Goal: Information Seeking & Learning: Check status

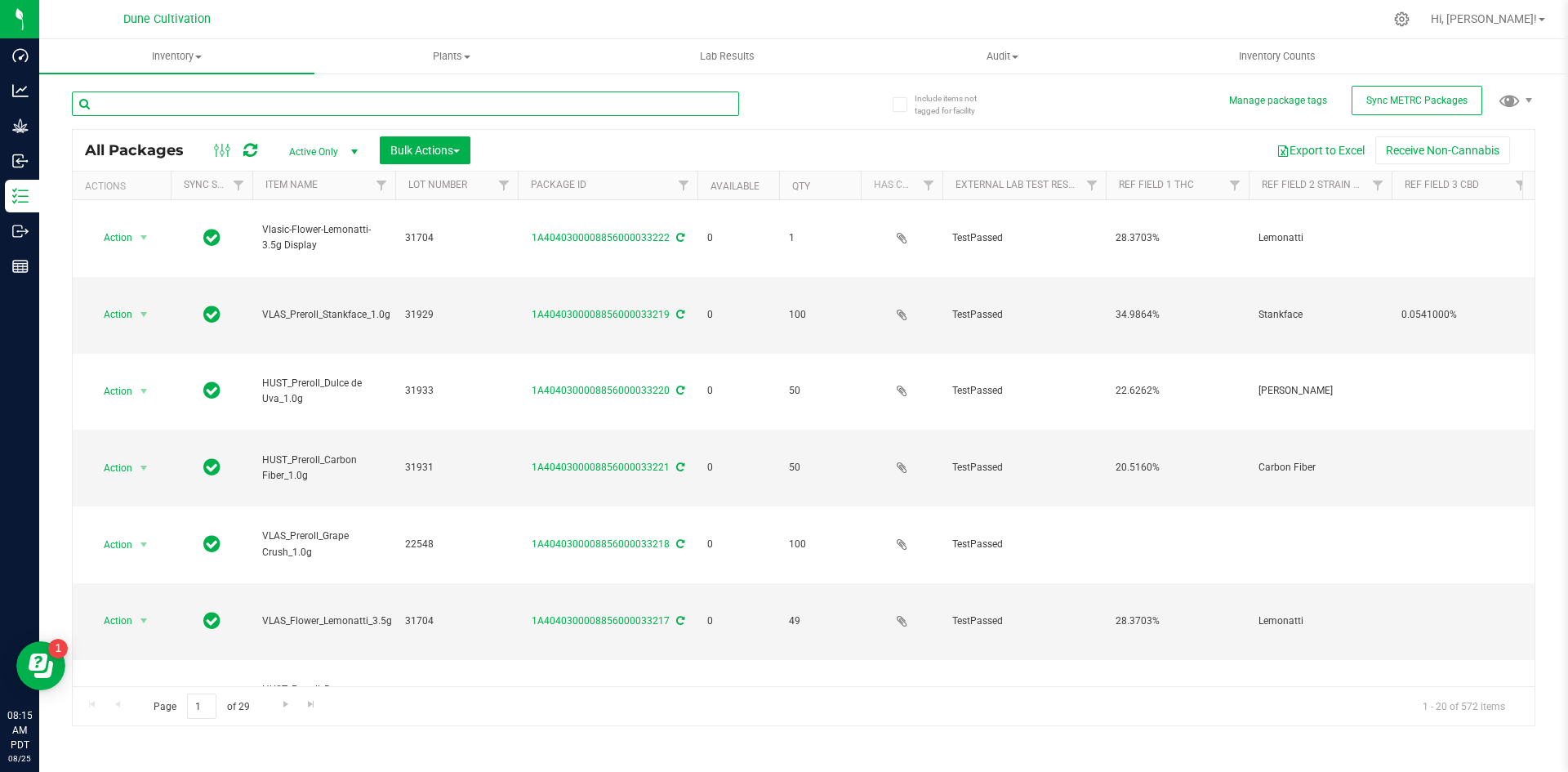
click at [621, 105] on input "text" at bounding box center [405, 103] width 667 height 24
type input "3.5g"
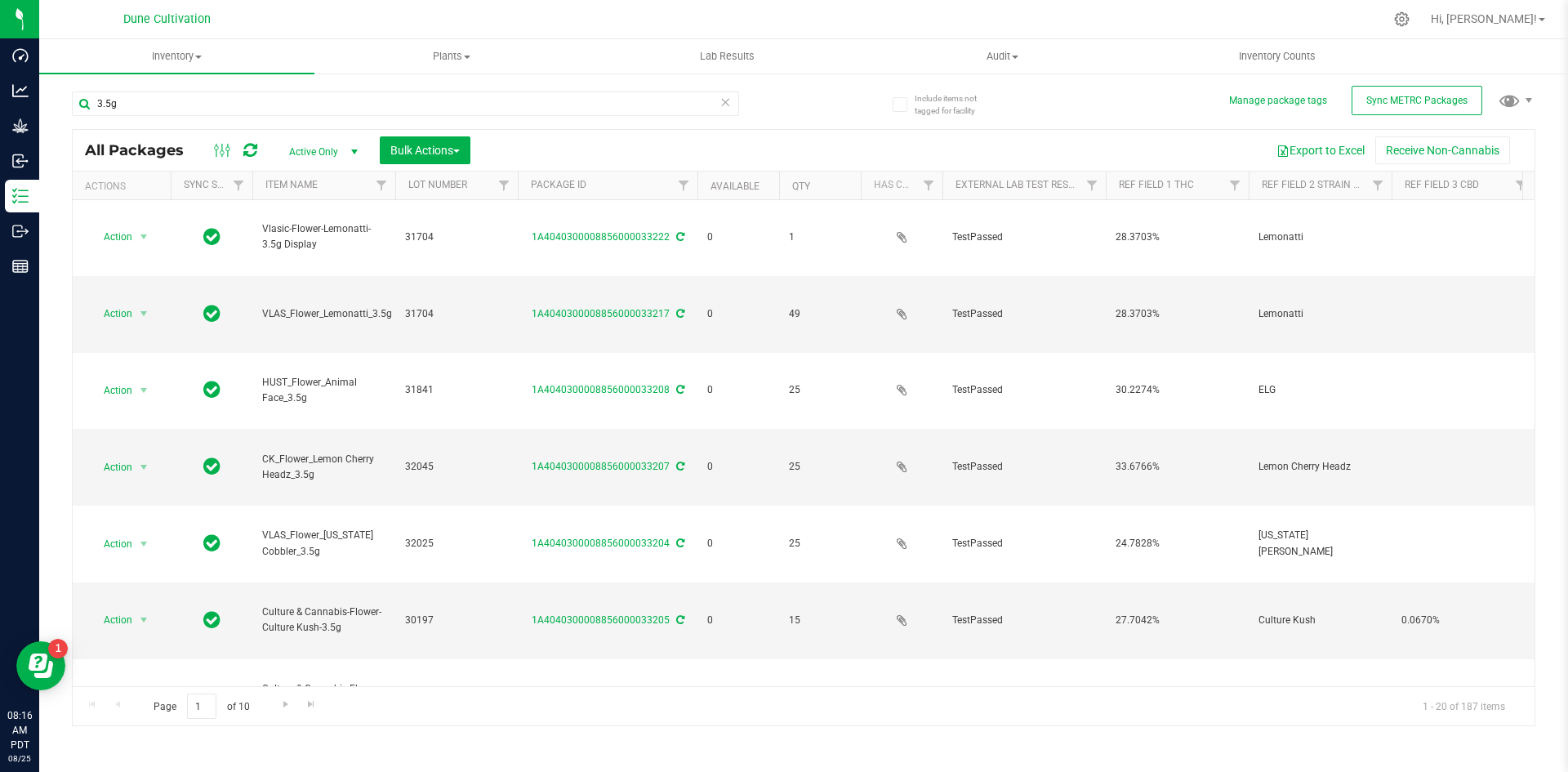
click at [730, 101] on icon at bounding box center [725, 101] width 12 height 19
click at [1290, 149] on button "Export to Excel" at bounding box center [1321, 150] width 110 height 28
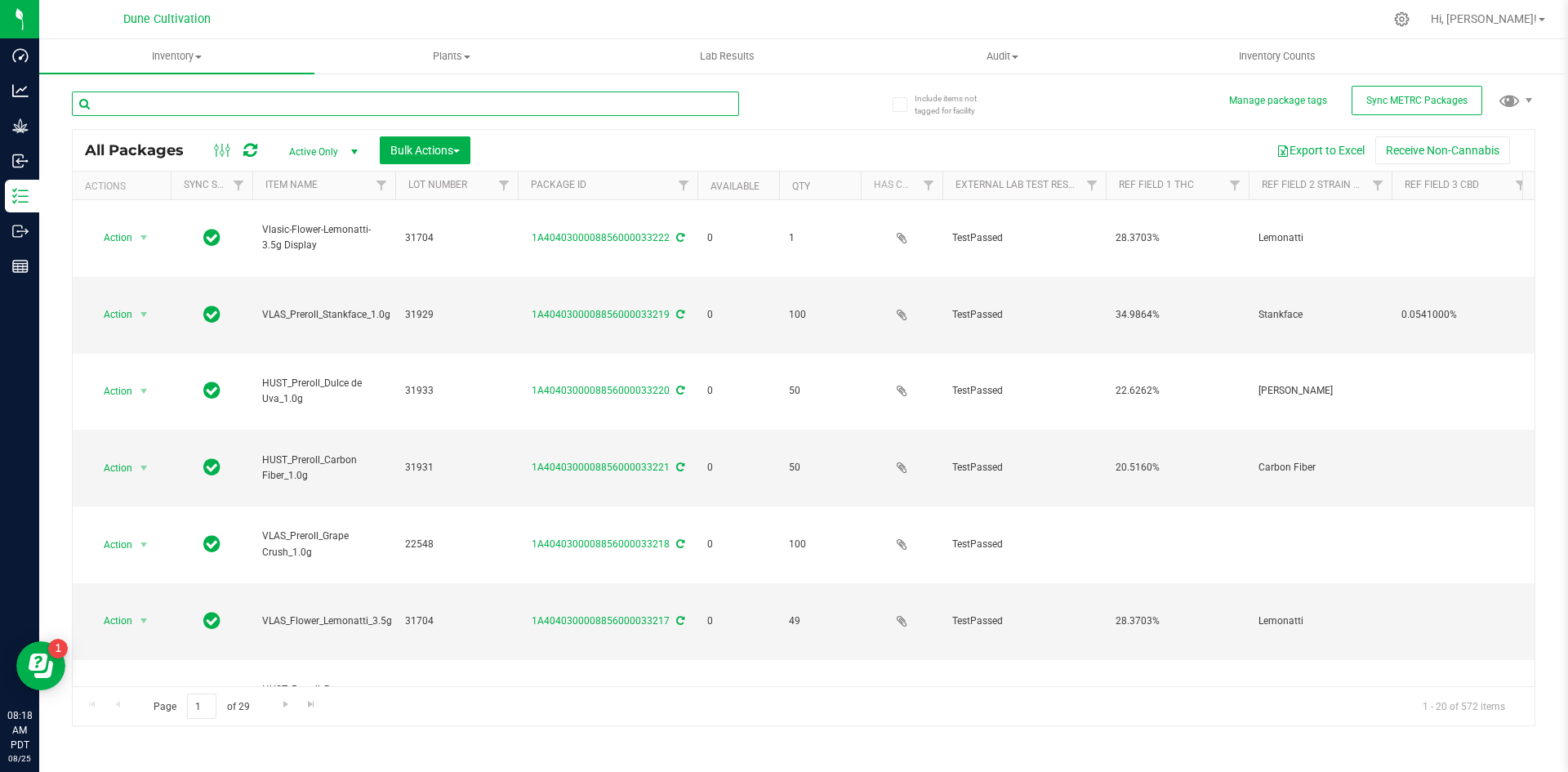
click at [248, 104] on input "text" at bounding box center [405, 103] width 667 height 24
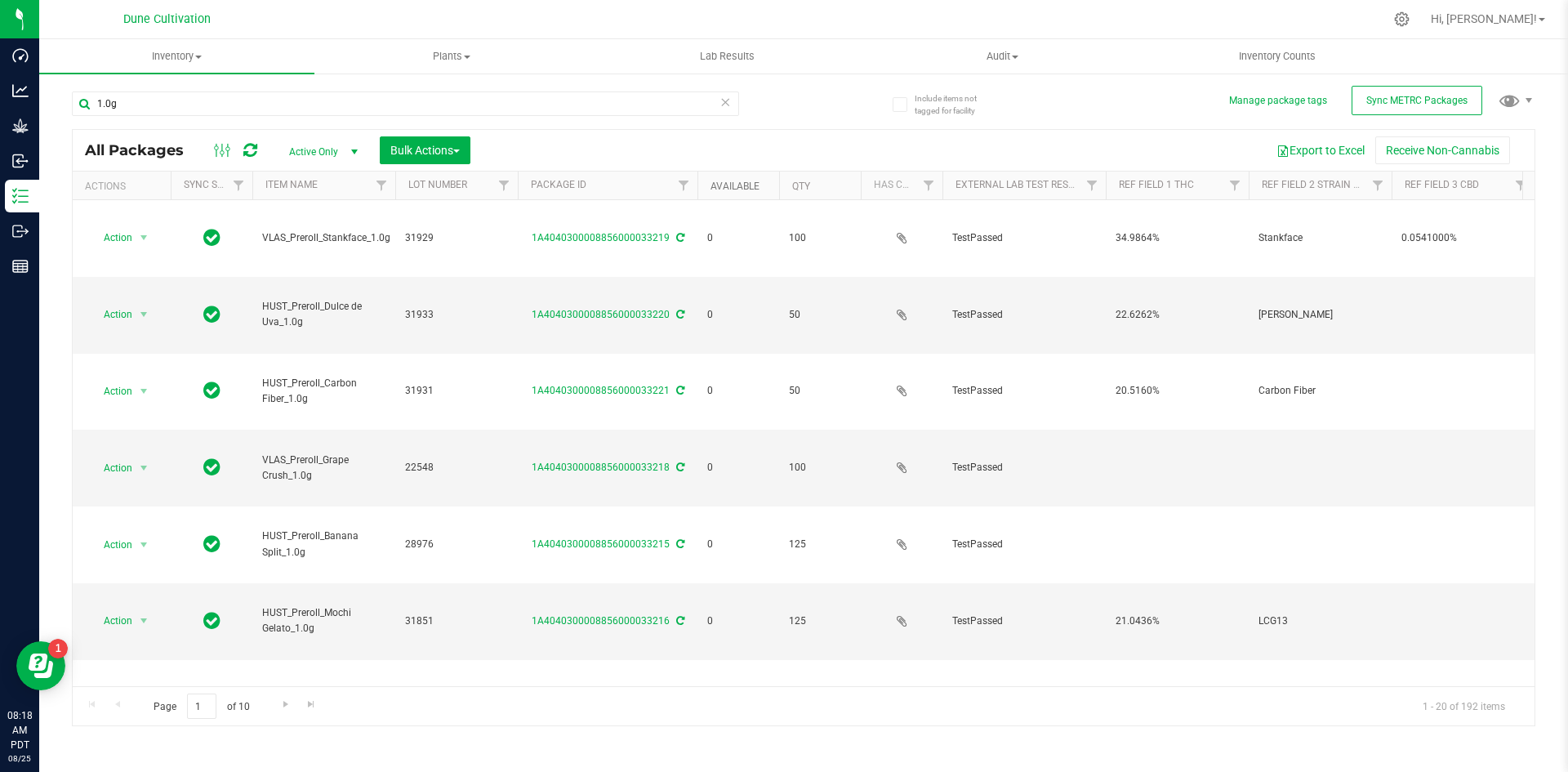
click at [742, 187] on link "Available" at bounding box center [735, 187] width 49 height 12
click at [742, 187] on link "Available" at bounding box center [744, 186] width 68 height 12
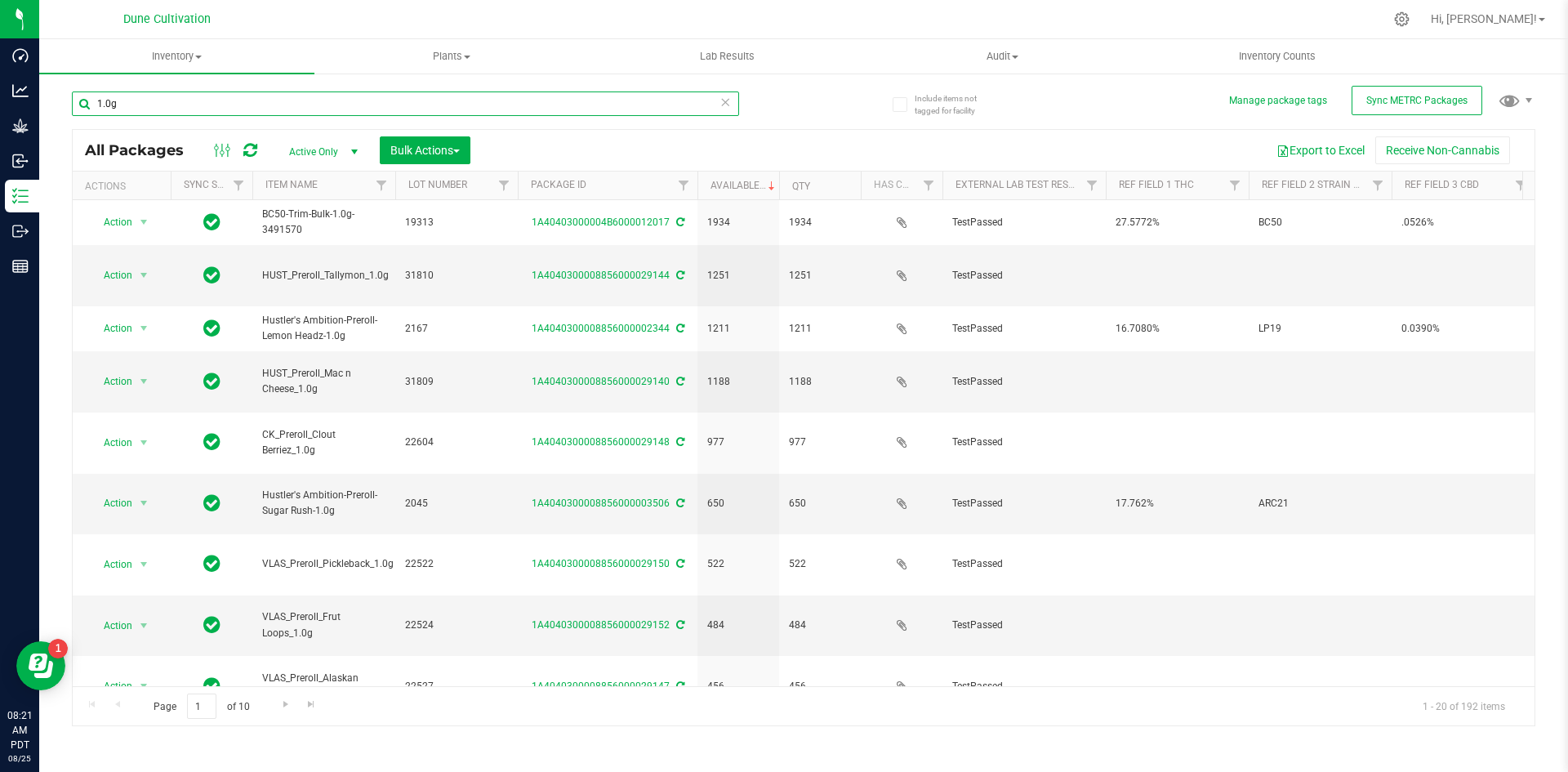
drag, startPoint x: 126, startPoint y: 92, endPoint x: 65, endPoint y: 90, distance: 61.0
click at [65, 90] on div "Include items not tagged for facility Manage package tags Sync METRC Packages 1…" at bounding box center [803, 321] width 1529 height 498
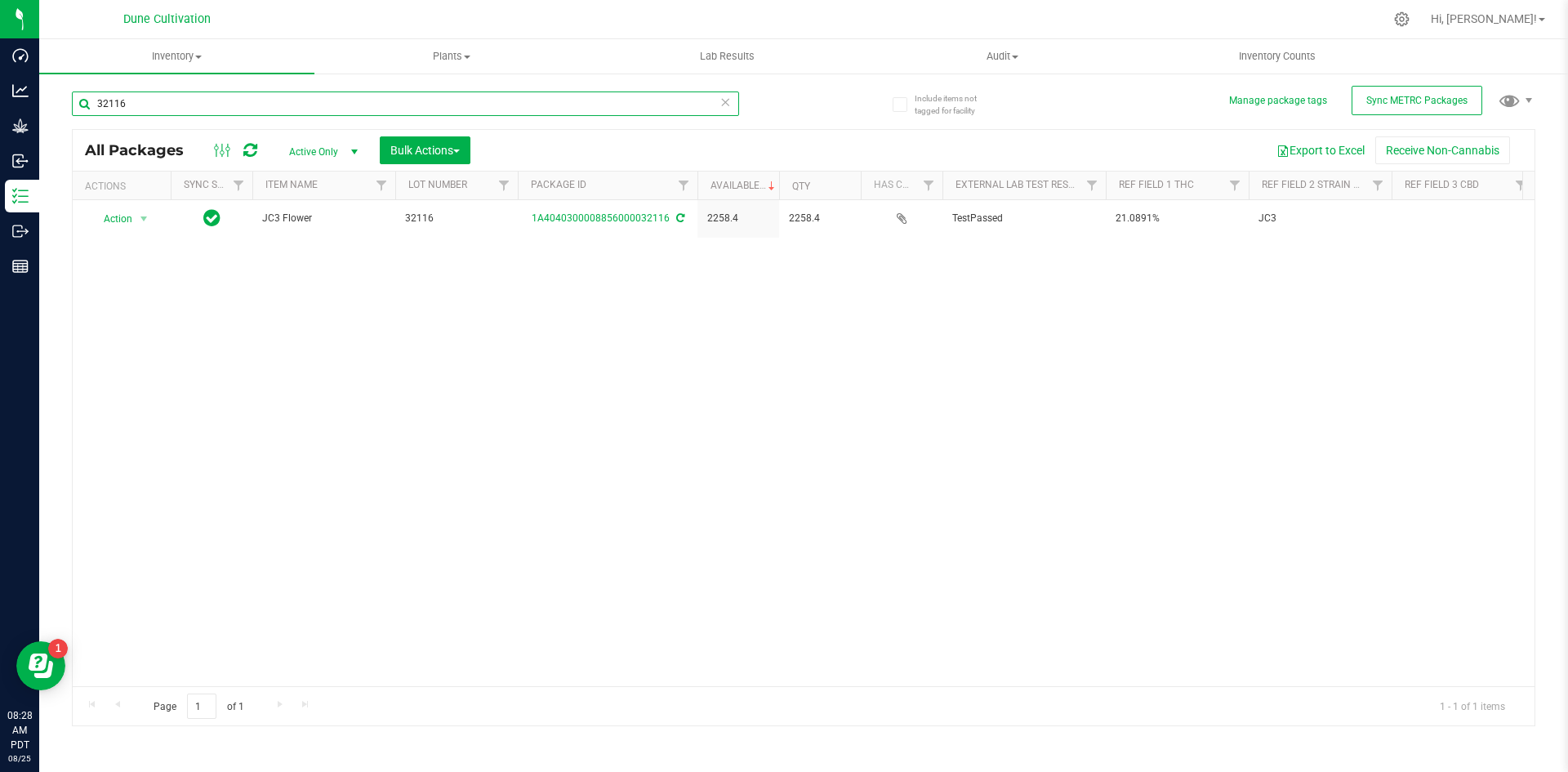
click at [120, 91] on input "32116" at bounding box center [405, 103] width 667 height 24
drag, startPoint x: 126, startPoint y: 94, endPoint x: 57, endPoint y: 90, distance: 69.1
click at [57, 90] on div "Include items not tagged for facility Manage package tags Sync METRC Packages 3…" at bounding box center [803, 321] width 1529 height 498
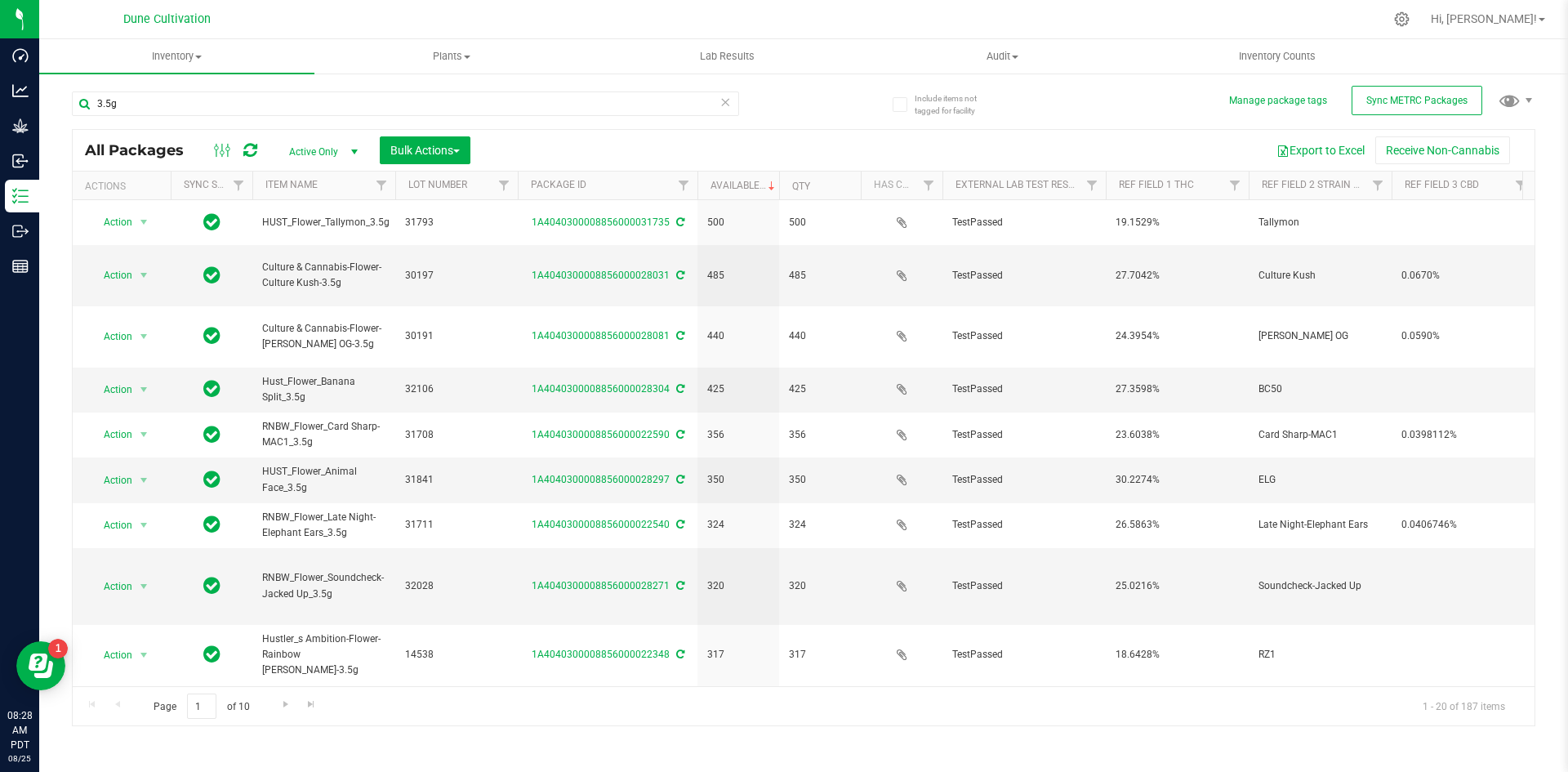
click at [183, 89] on div "3.5g" at bounding box center [437, 103] width 732 height 52
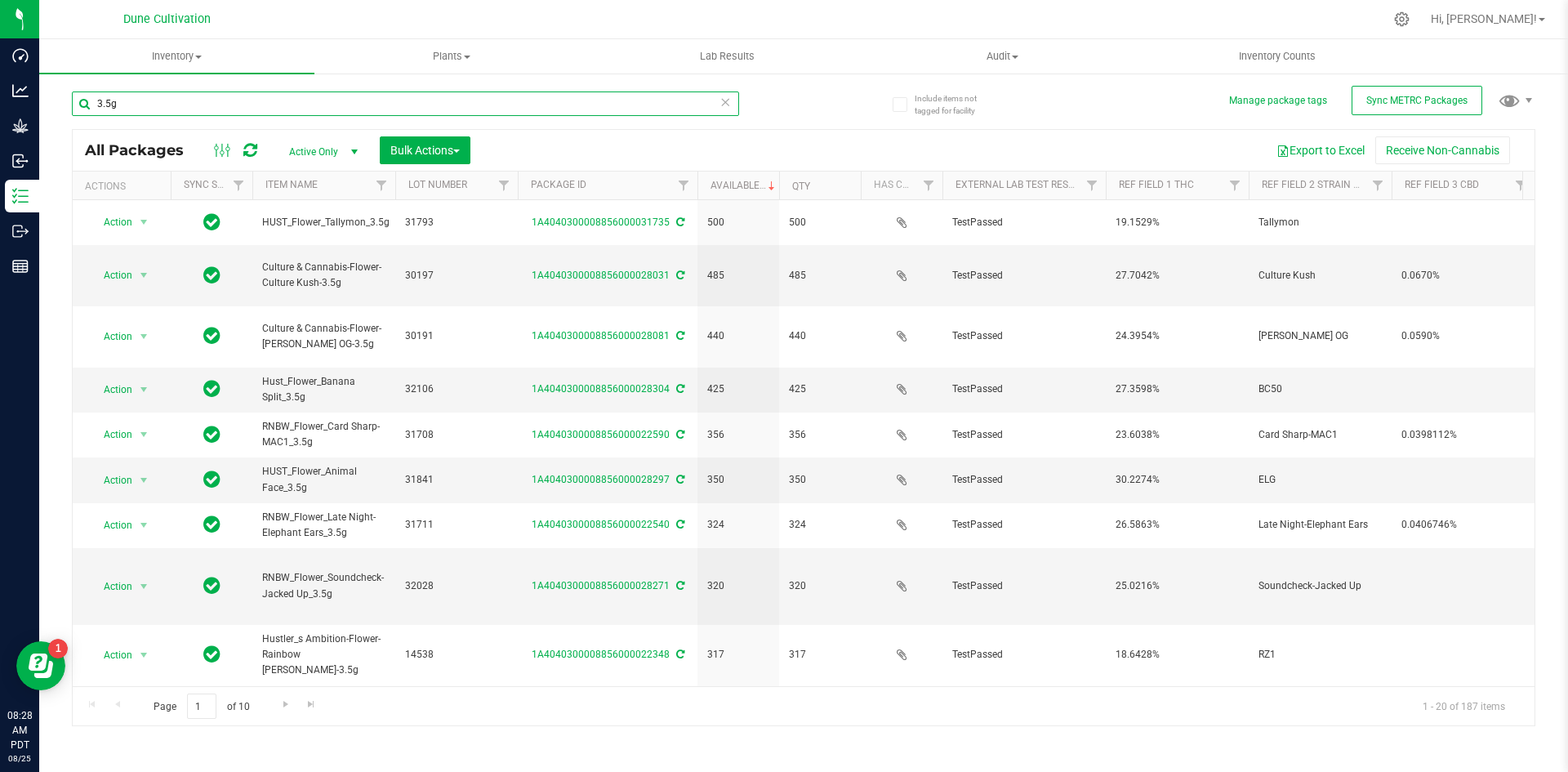
drag, startPoint x: 155, startPoint y: 95, endPoint x: 70, endPoint y: 98, distance: 85.1
click at [70, 98] on div "Include items not tagged for facility Manage package tags Sync METRC Packages 3…" at bounding box center [803, 321] width 1529 height 498
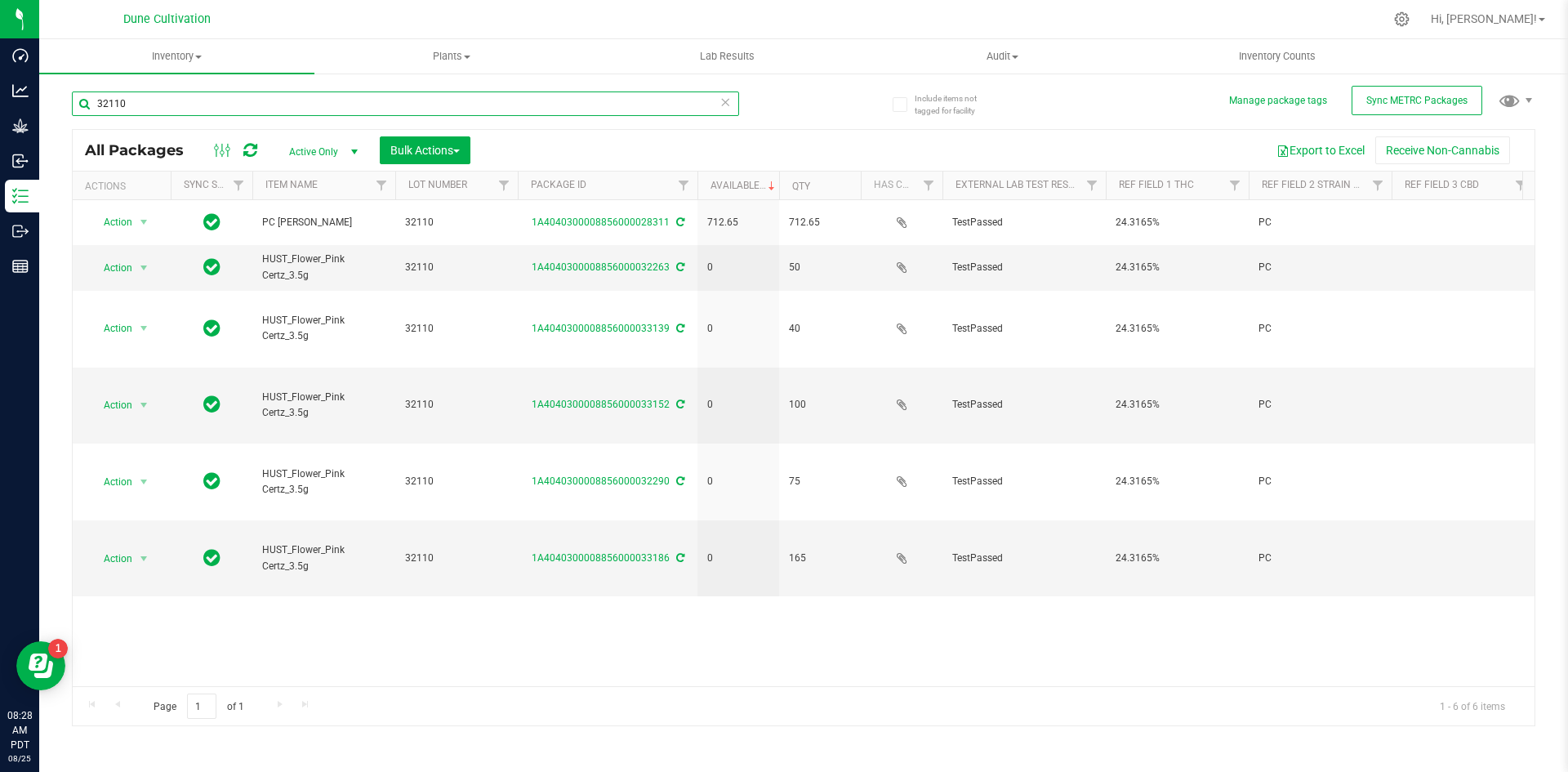
drag, startPoint x: 139, startPoint y: 101, endPoint x: 68, endPoint y: 96, distance: 71.2
click at [68, 96] on div "Include items not tagged for facility Manage package tags Sync METRC Packages 3…" at bounding box center [803, 321] width 1529 height 498
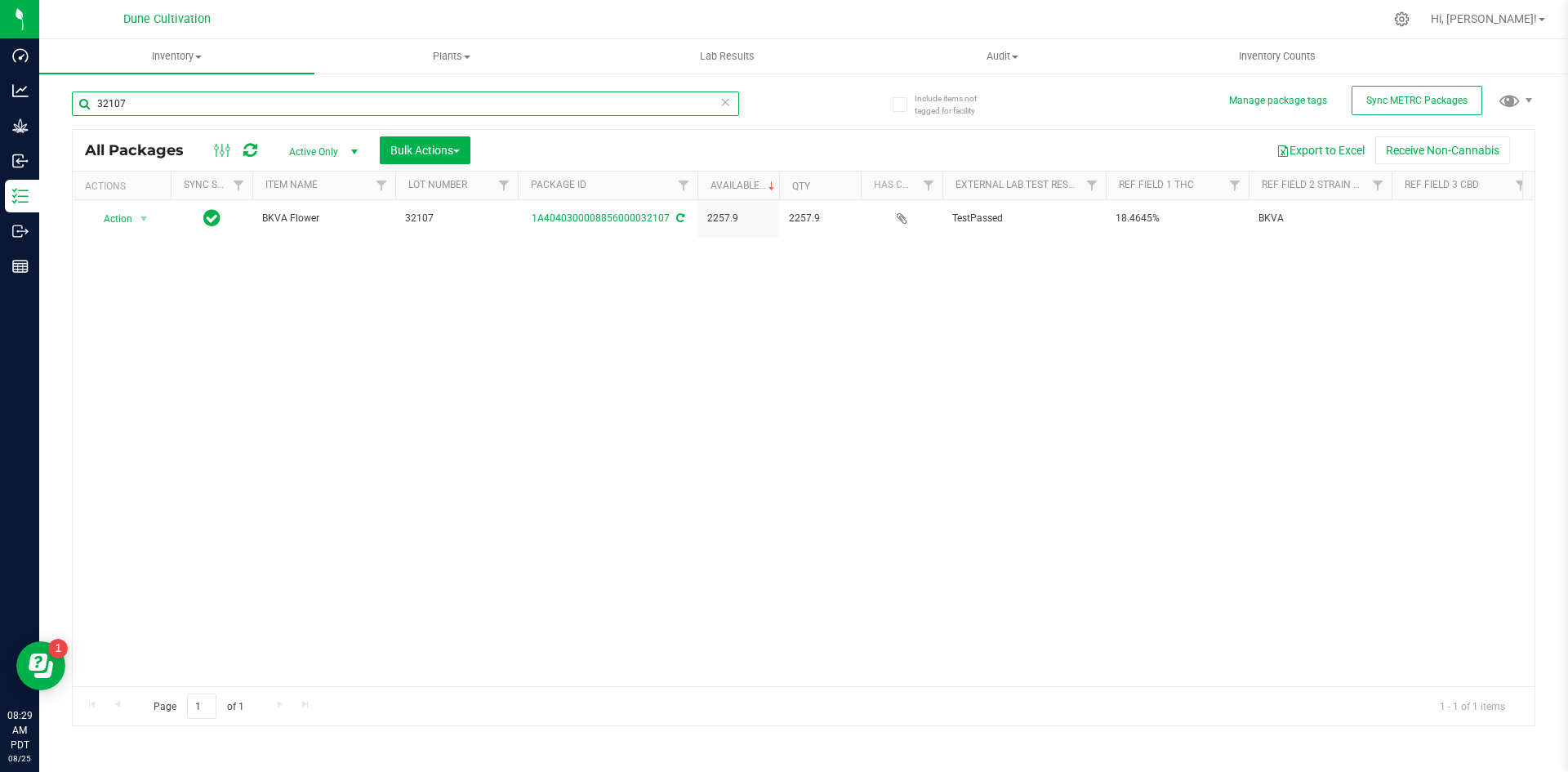
drag, startPoint x: 140, startPoint y: 102, endPoint x: 62, endPoint y: 90, distance: 78.9
click at [62, 90] on div "Include items not tagged for facility Manage package tags Sync METRC Packages 3…" at bounding box center [803, 321] width 1529 height 498
type input "32111"
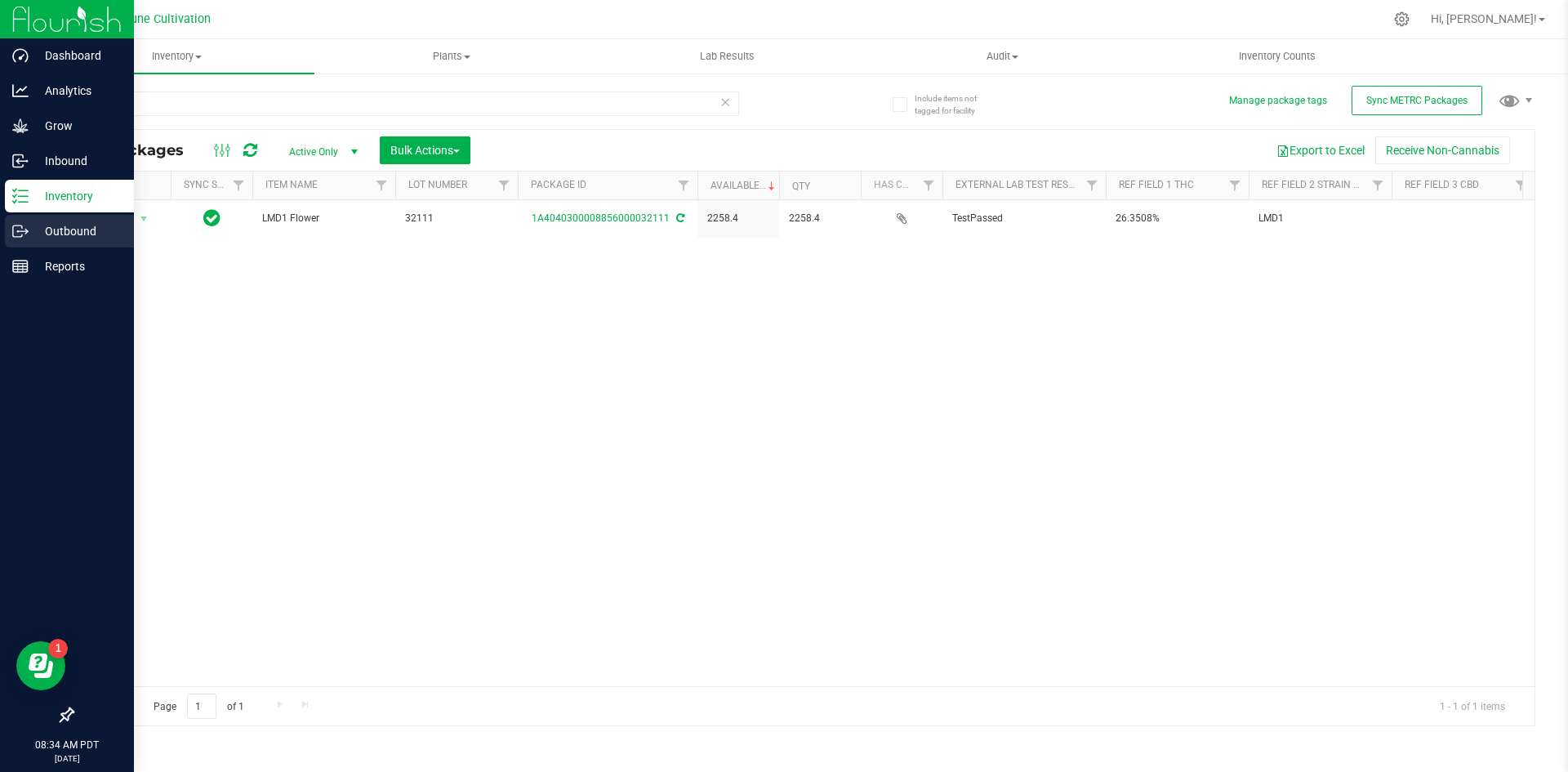
click at [28, 231] on icon at bounding box center [20, 231] width 16 height 16
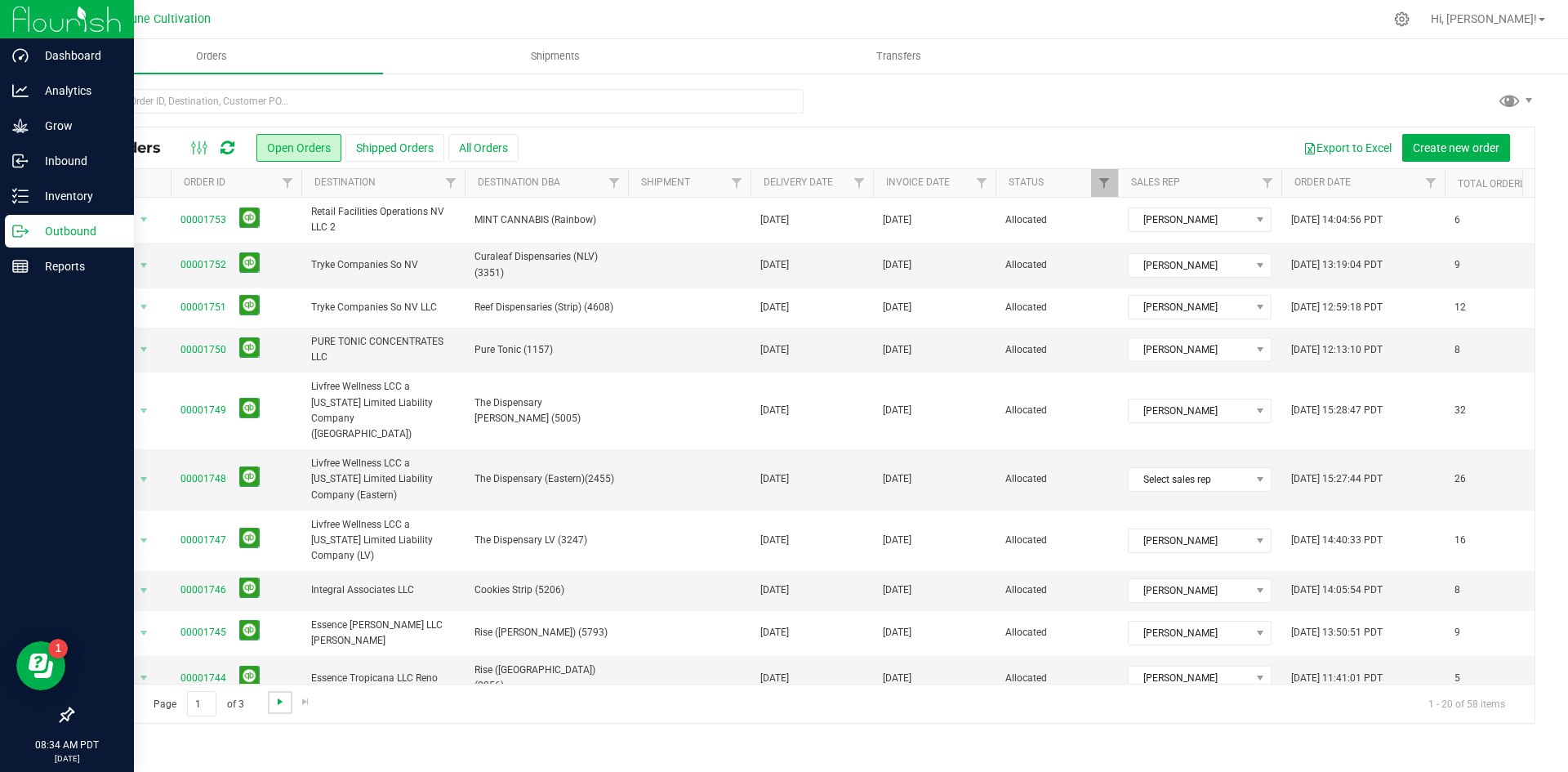
click at [279, 708] on span "Go to the next page" at bounding box center [279, 701] width 13 height 13
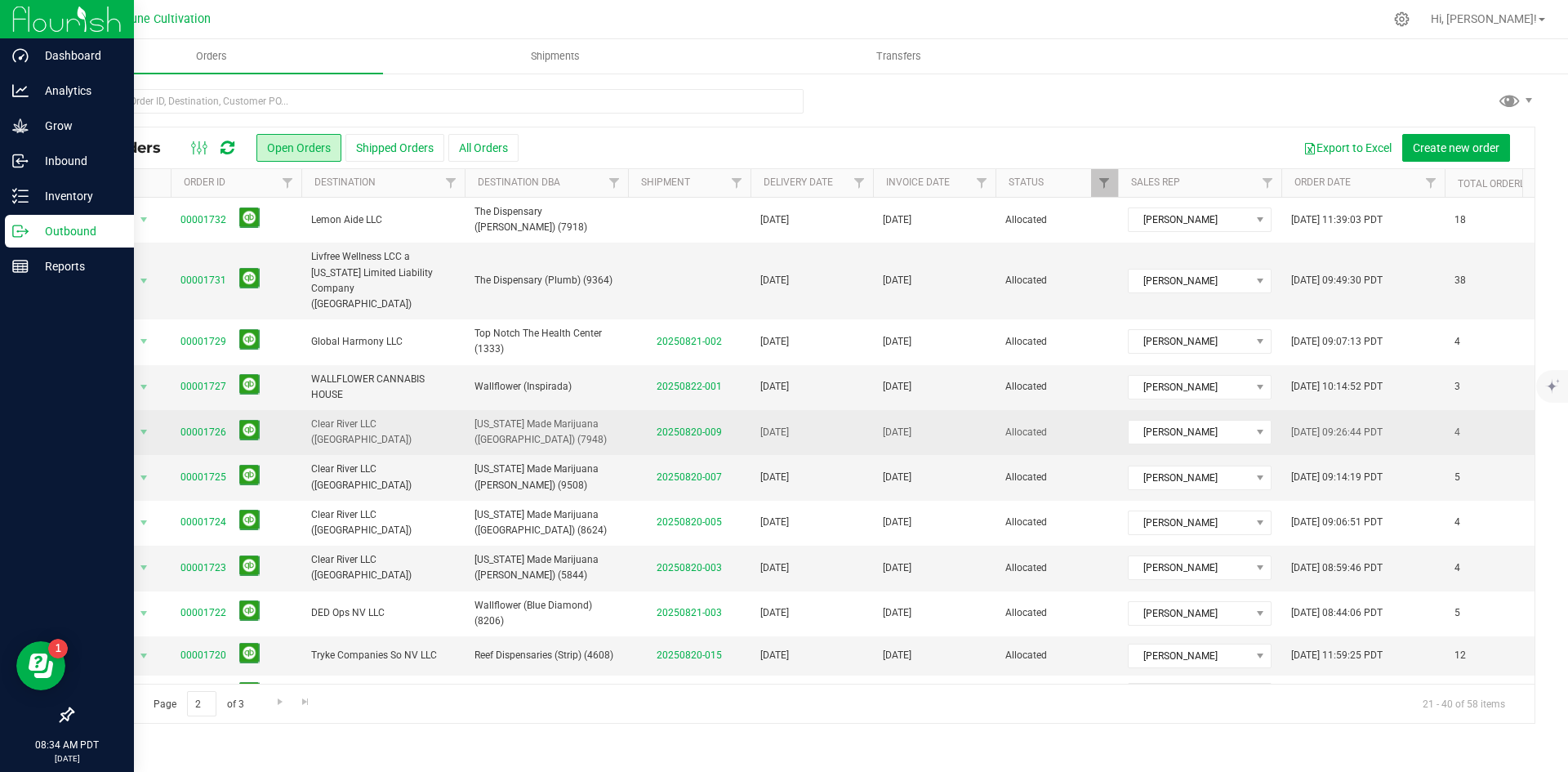
click at [692, 410] on td "20250820-009" at bounding box center [689, 432] width 122 height 45
click at [686, 427] on link "20250820-009" at bounding box center [689, 432] width 65 height 12
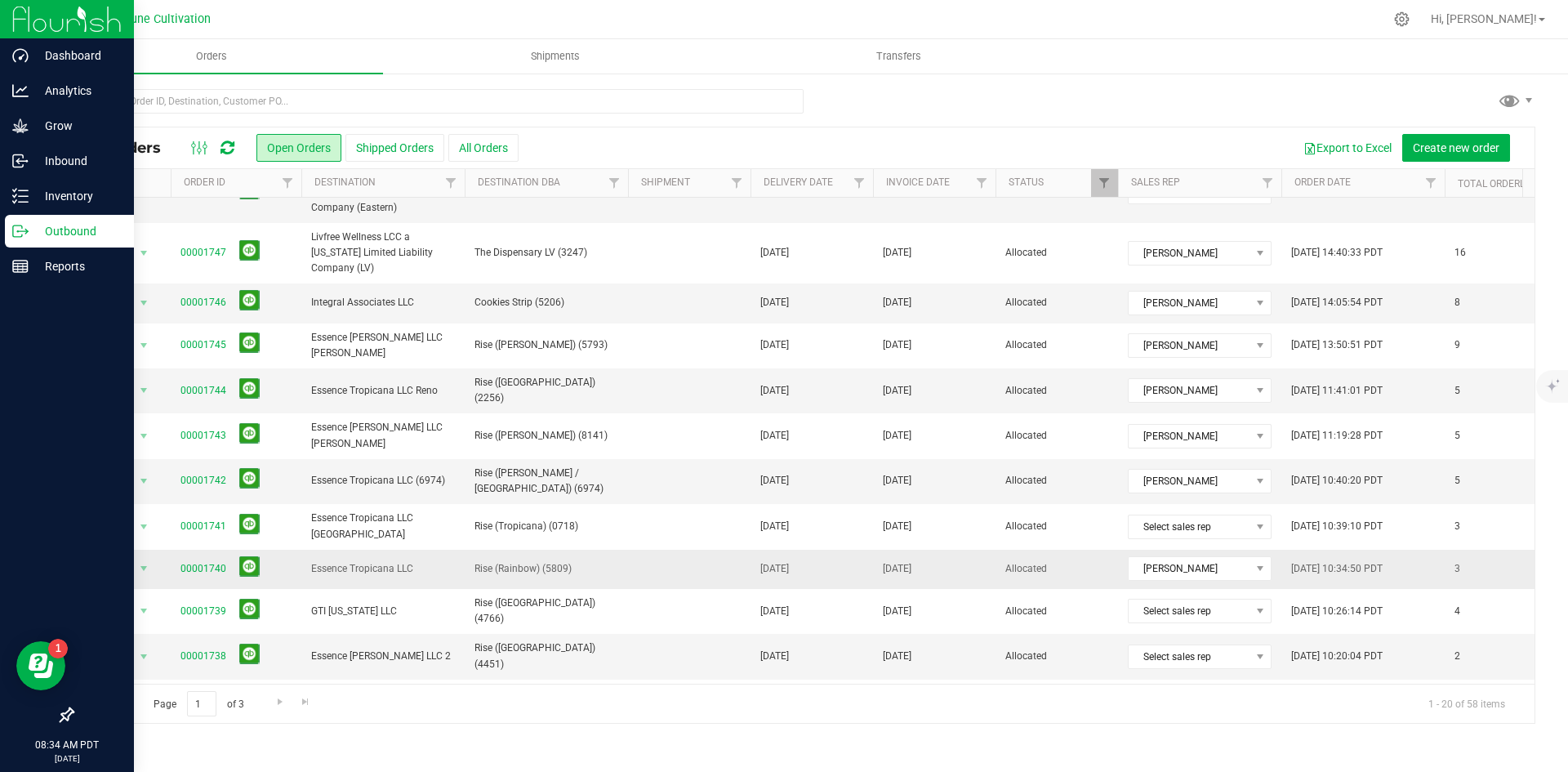
scroll to position [404, 0]
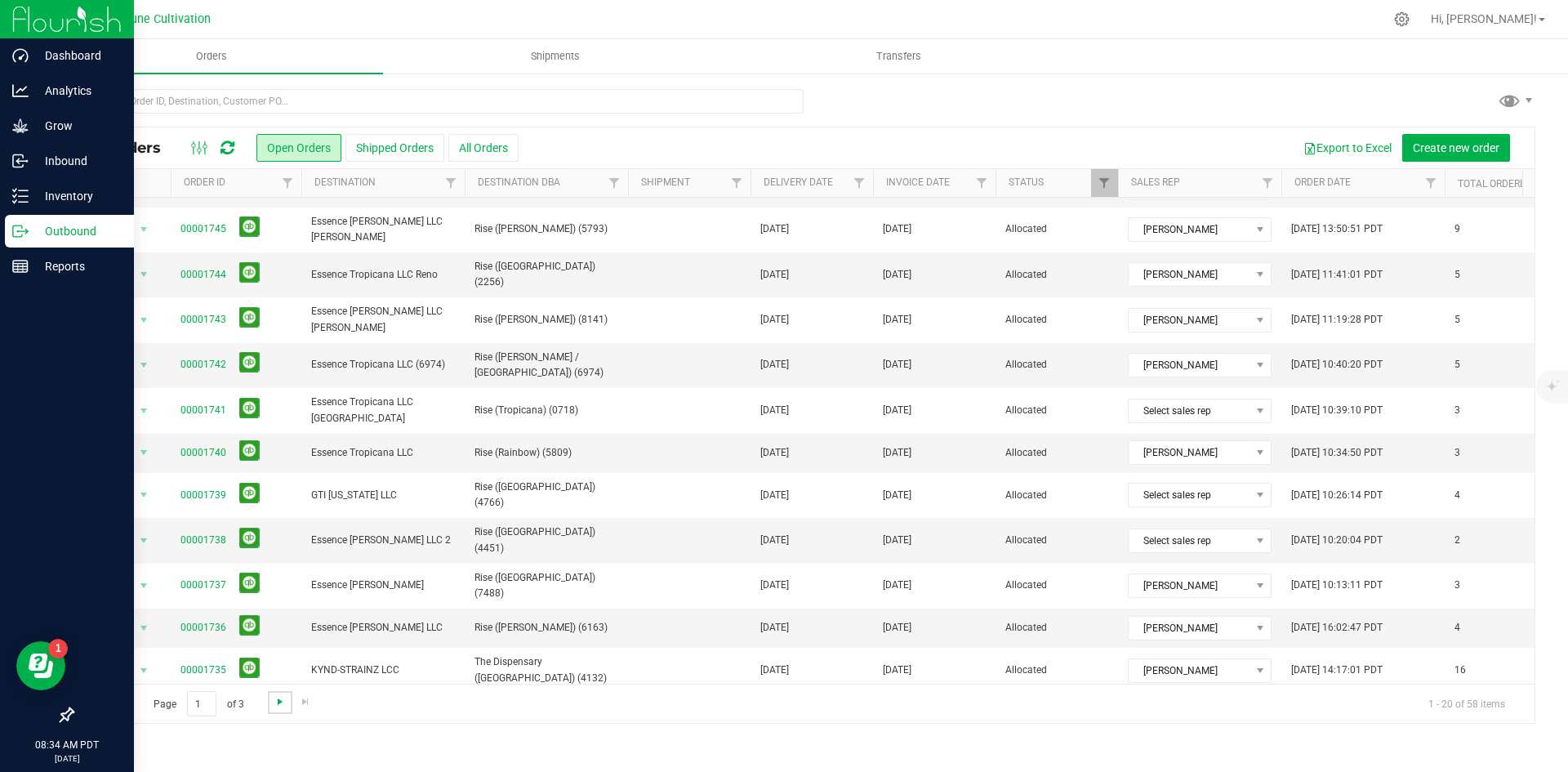
click at [284, 695] on span "Go to the next page" at bounding box center [279, 701] width 13 height 13
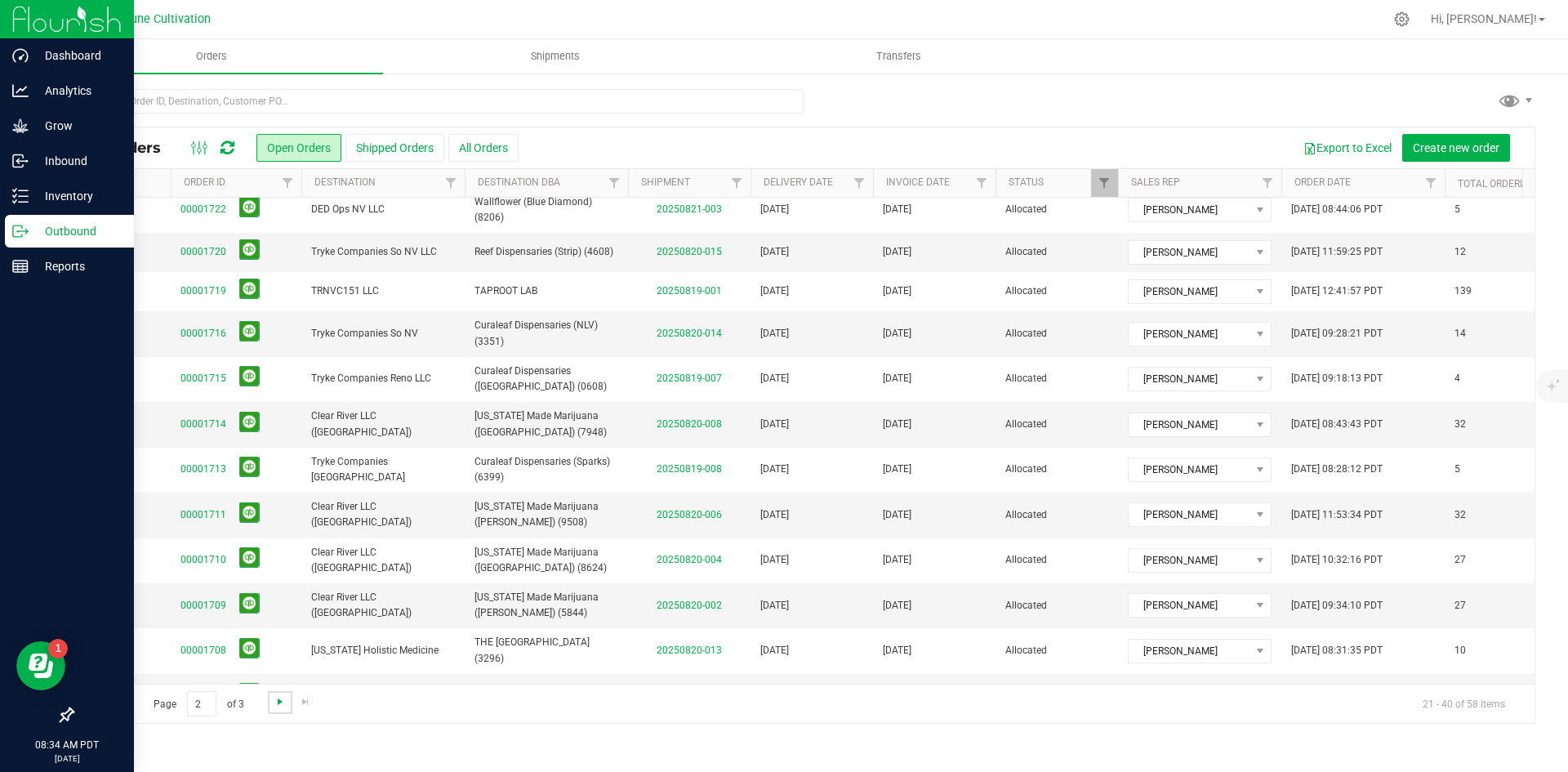
scroll to position [0, 0]
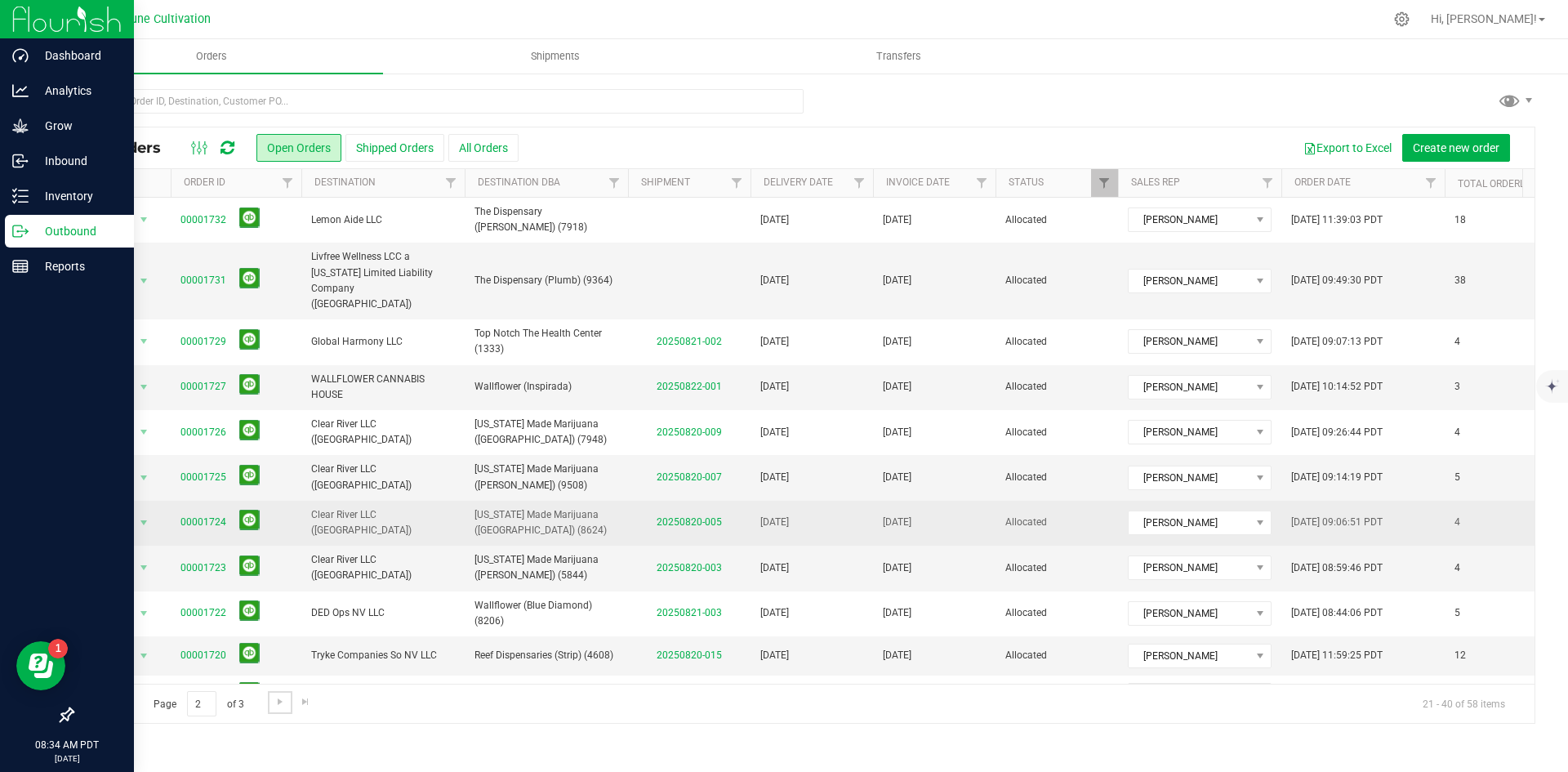
drag, startPoint x: 284, startPoint y: 695, endPoint x: 524, endPoint y: 486, distance: 318.2
click at [524, 486] on div "All Orders Open Orders Shipped Orders All Orders Export to Excel Create new ord…" at bounding box center [803, 425] width 1463 height 597
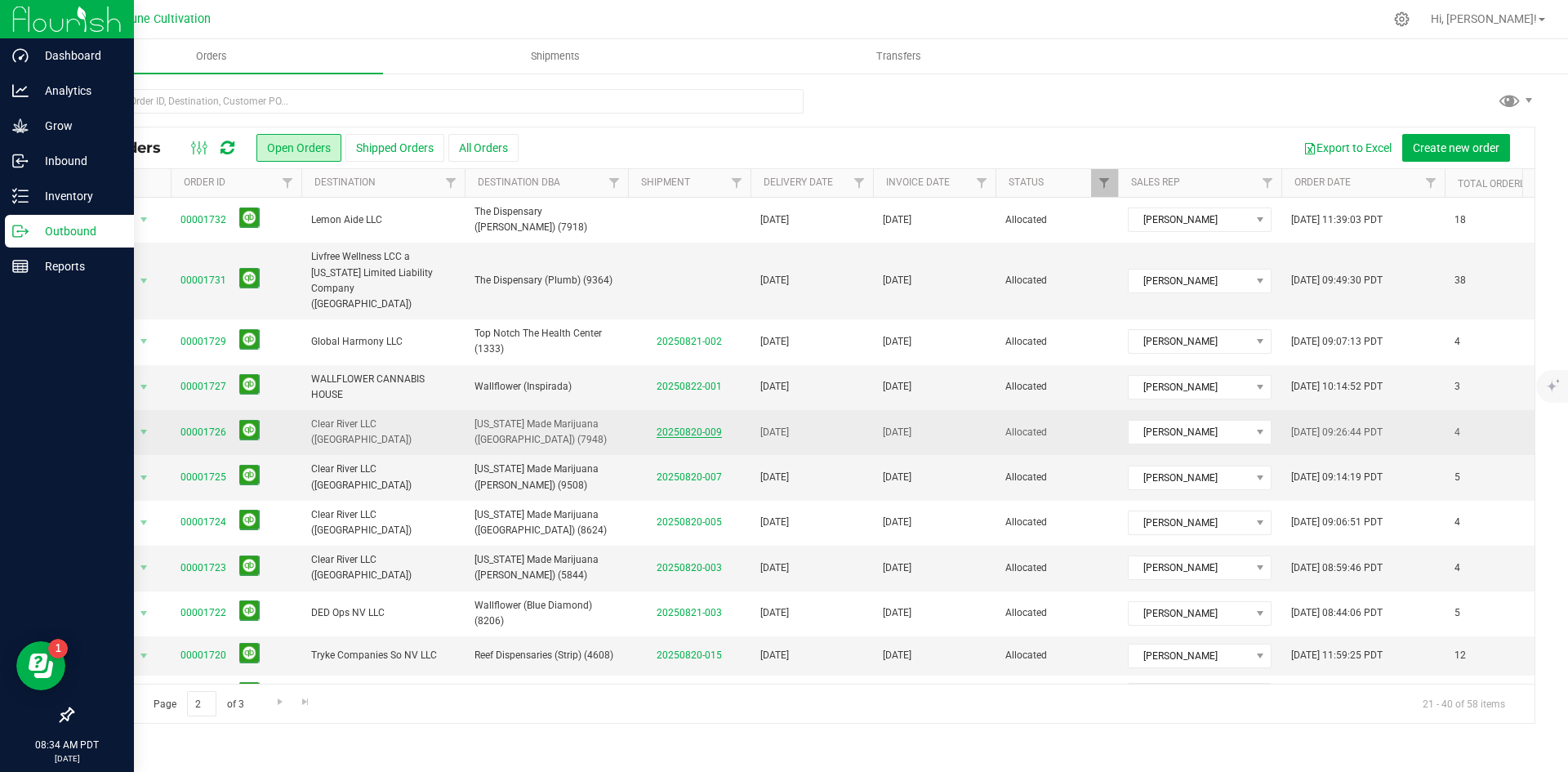
click at [700, 427] on link "20250820-009" at bounding box center [689, 432] width 65 height 12
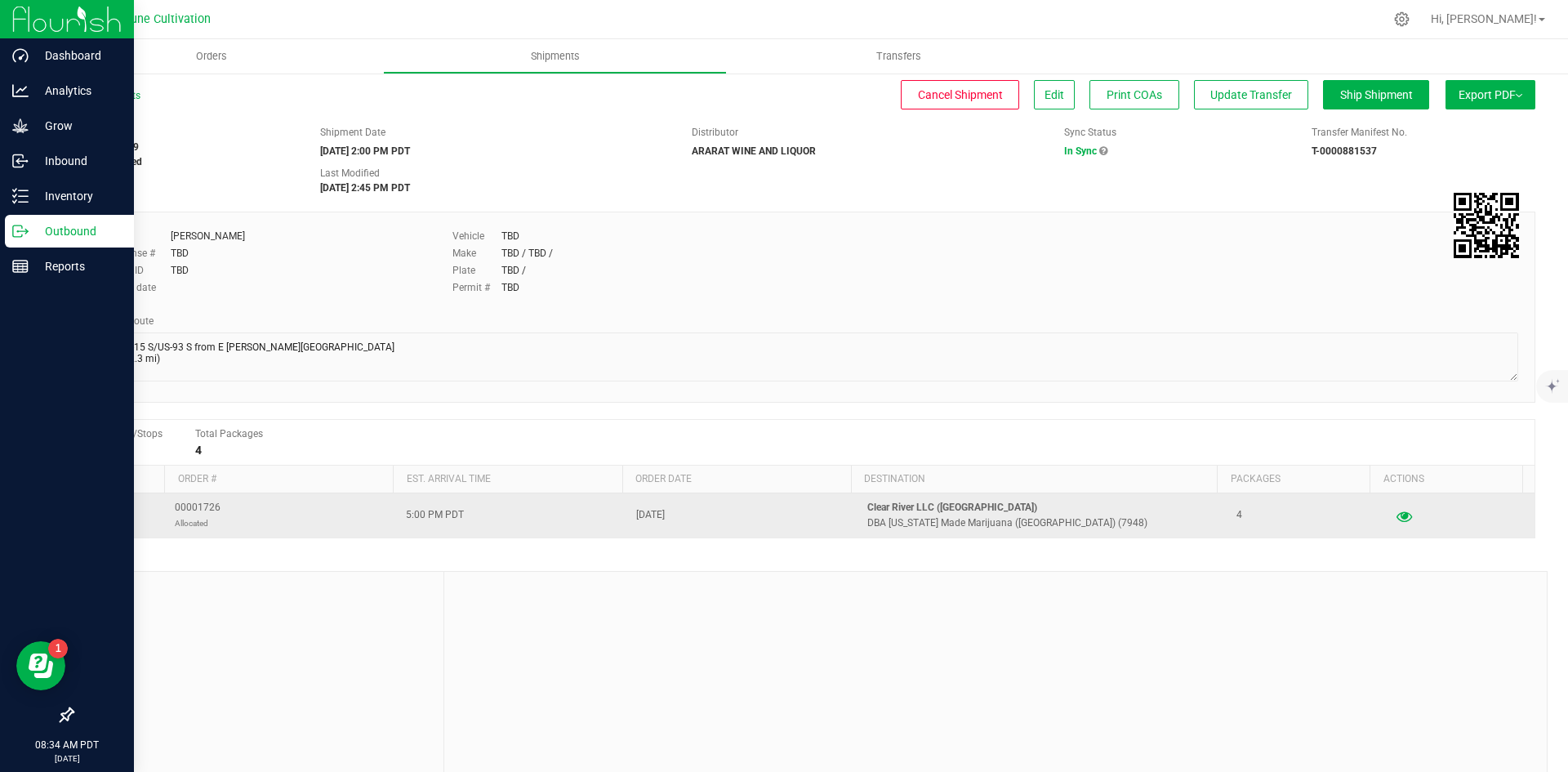
click at [1391, 519] on div at bounding box center [1457, 516] width 134 height 24
click at [1397, 520] on icon "button" at bounding box center [1404, 516] width 15 height 12
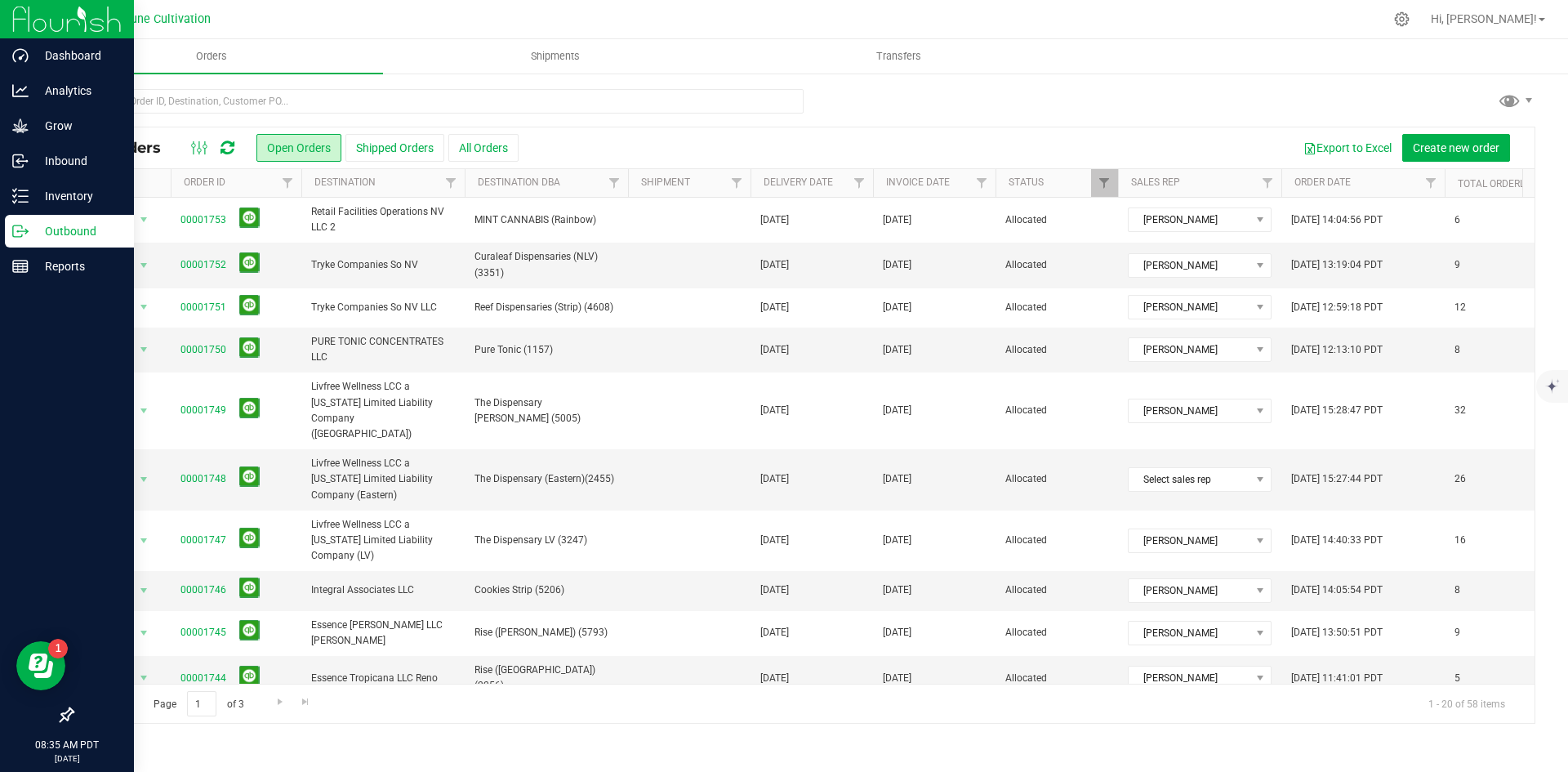
click at [44, 207] on div "All Orders Open Orders Shipped Orders All Orders Export to Excel Create new ord…" at bounding box center [803, 405] width 1529 height 668
click at [28, 198] on icon at bounding box center [20, 195] width 16 height 16
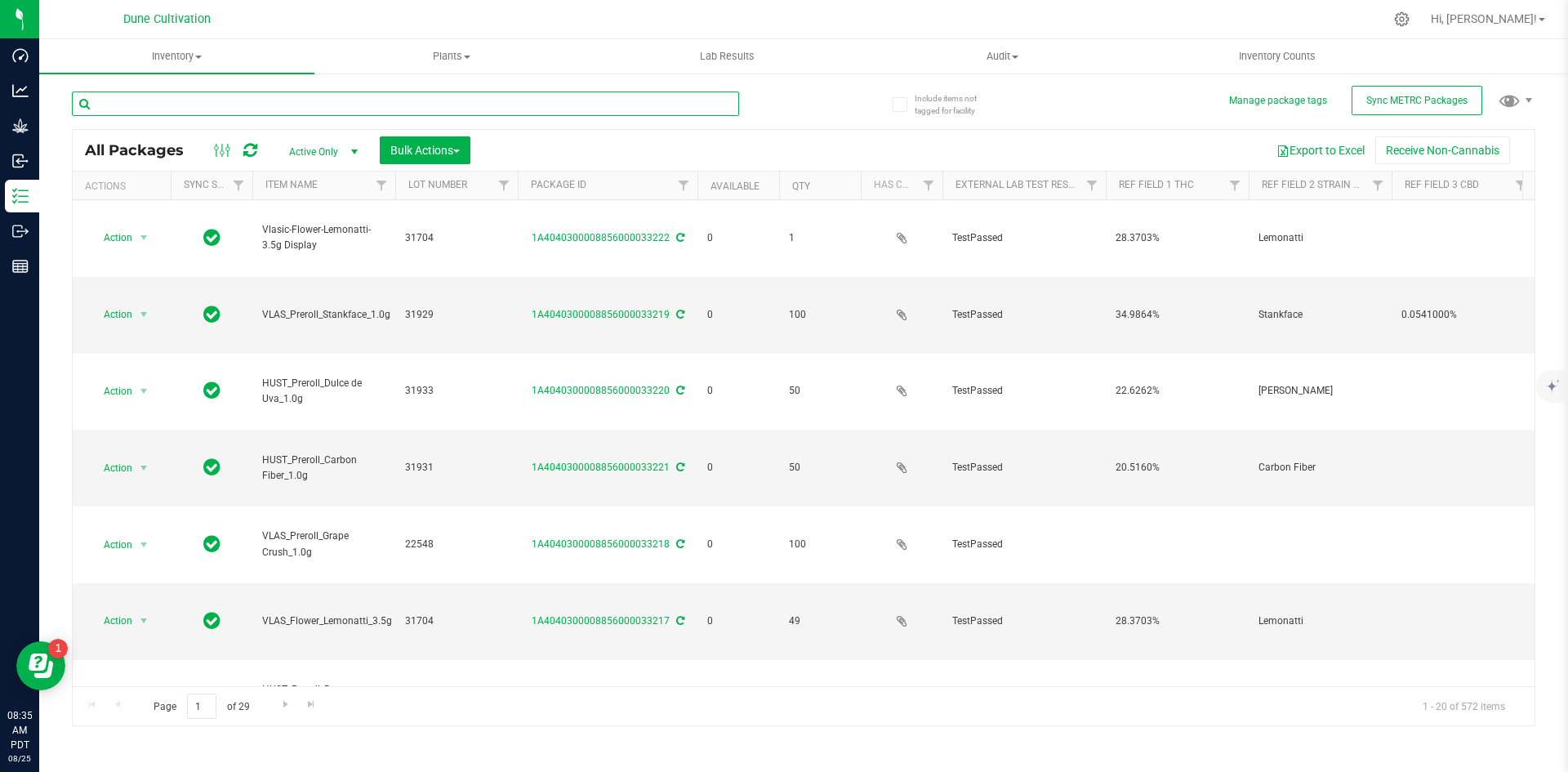
click at [186, 106] on input "text" at bounding box center [405, 103] width 667 height 24
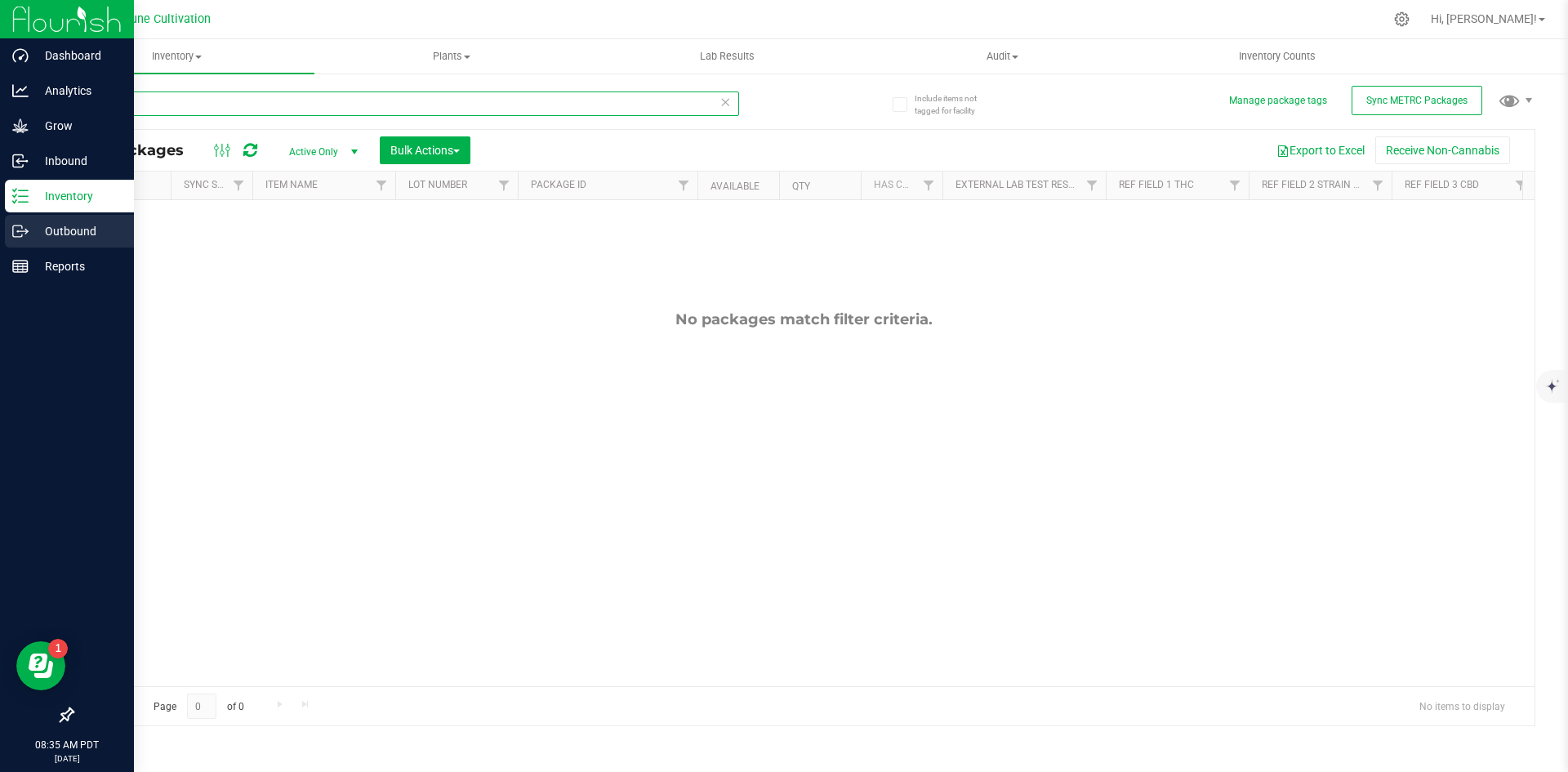
type input "1552"
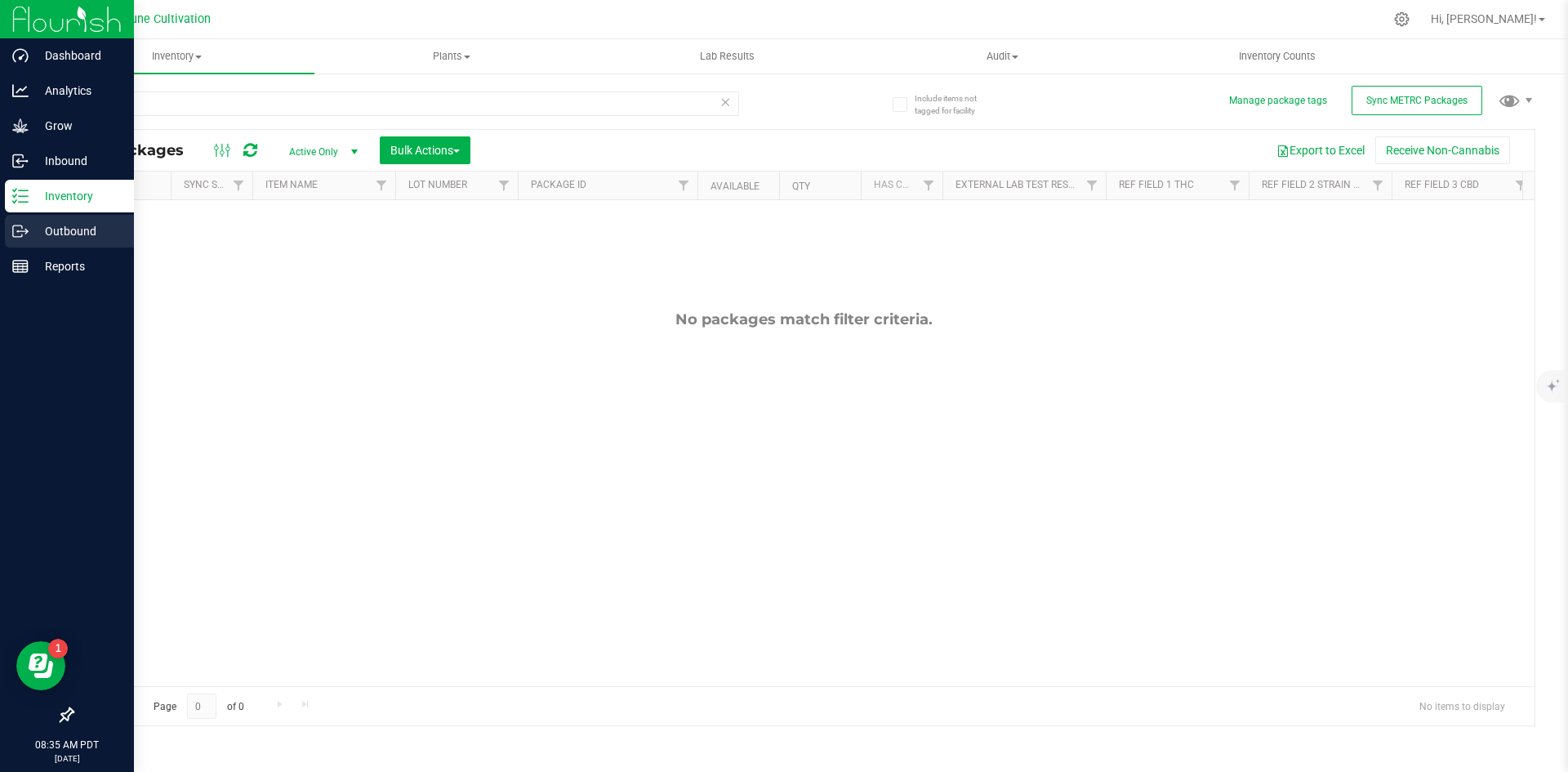
click at [19, 220] on div "Outbound" at bounding box center [69, 231] width 129 height 33
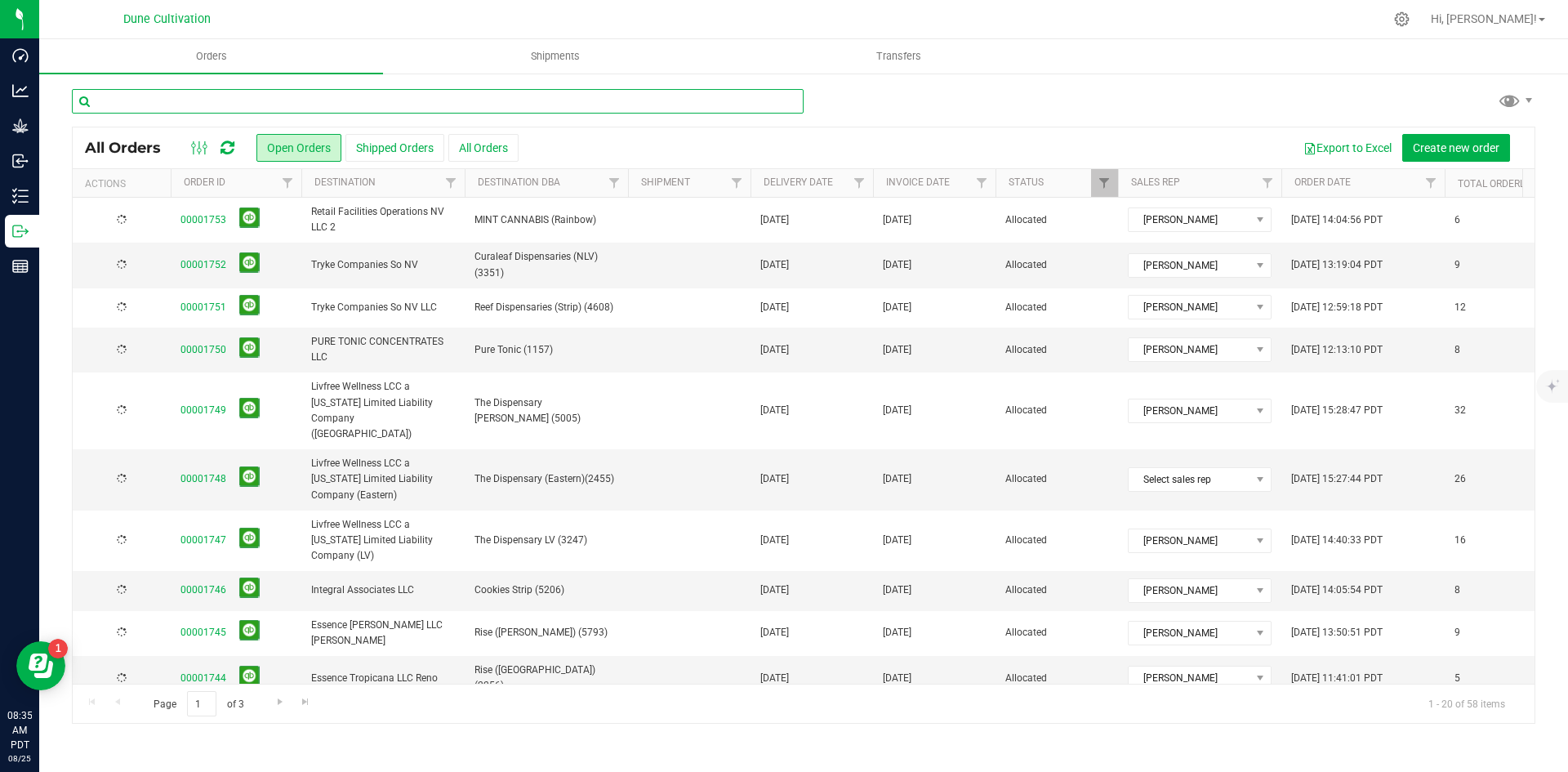
click at [297, 99] on input "text" at bounding box center [437, 101] width 732 height 24
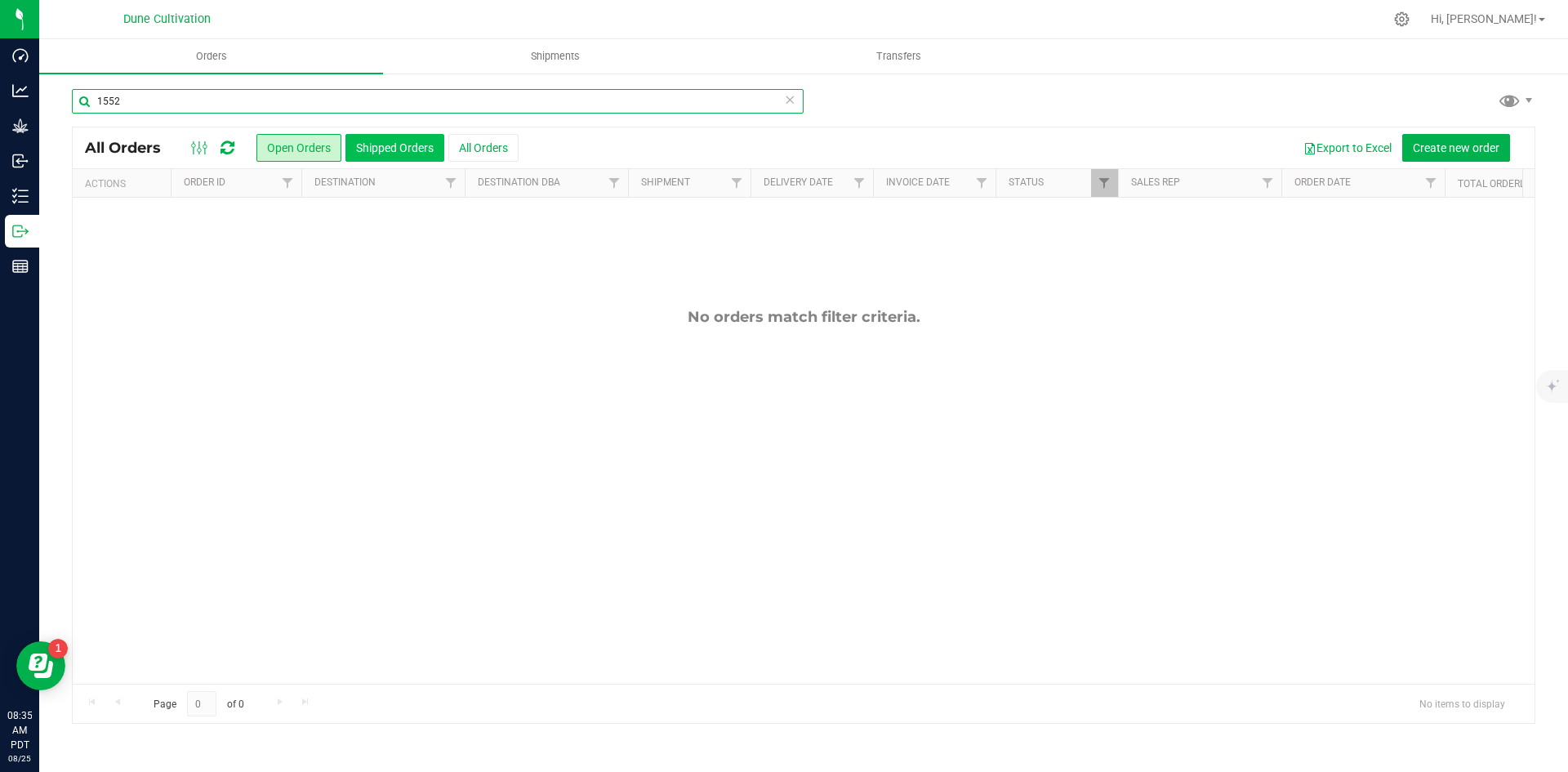
type input "1552"
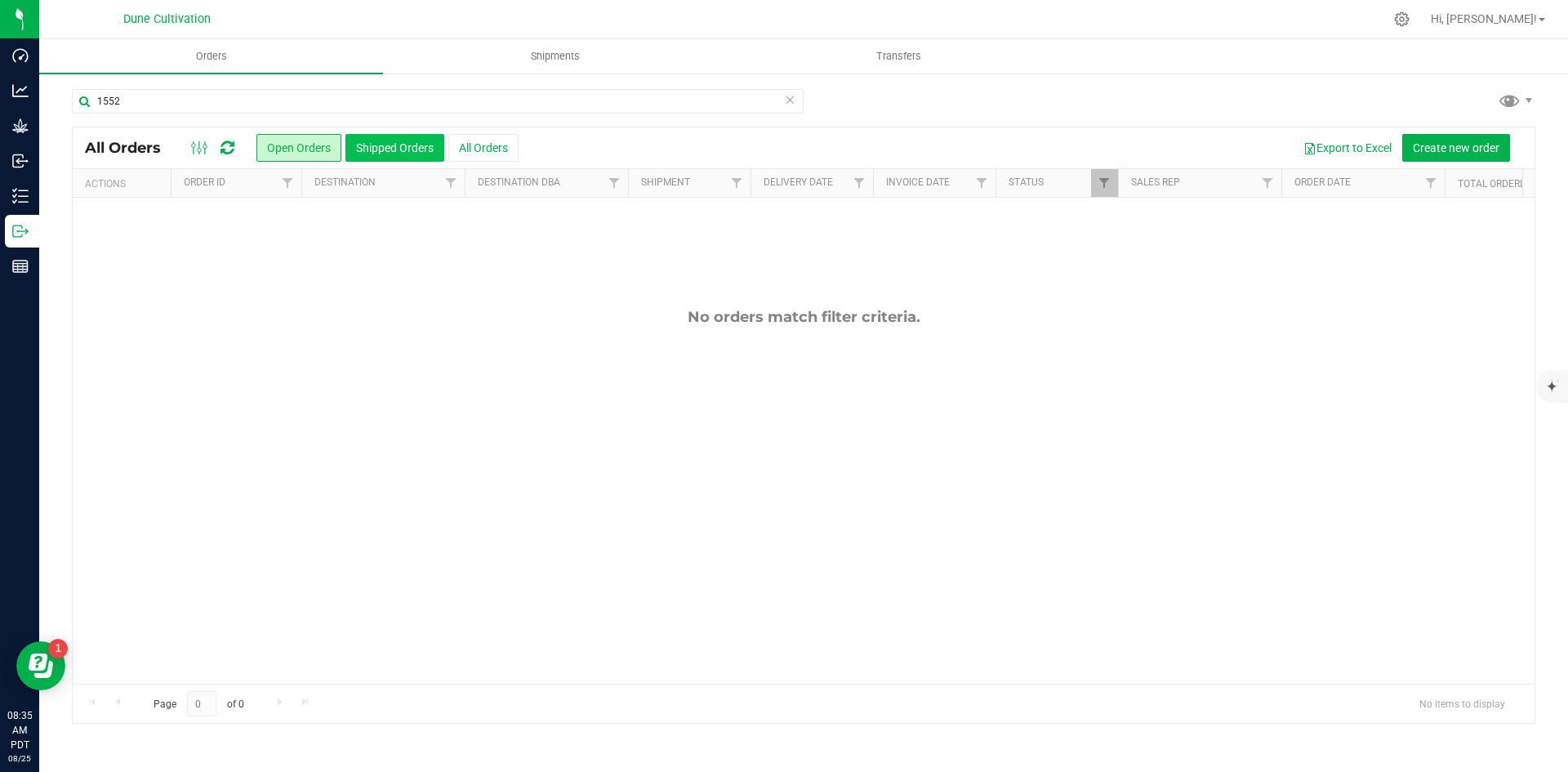
click at [403, 158] on button "Shipped Orders" at bounding box center [394, 148] width 99 height 28
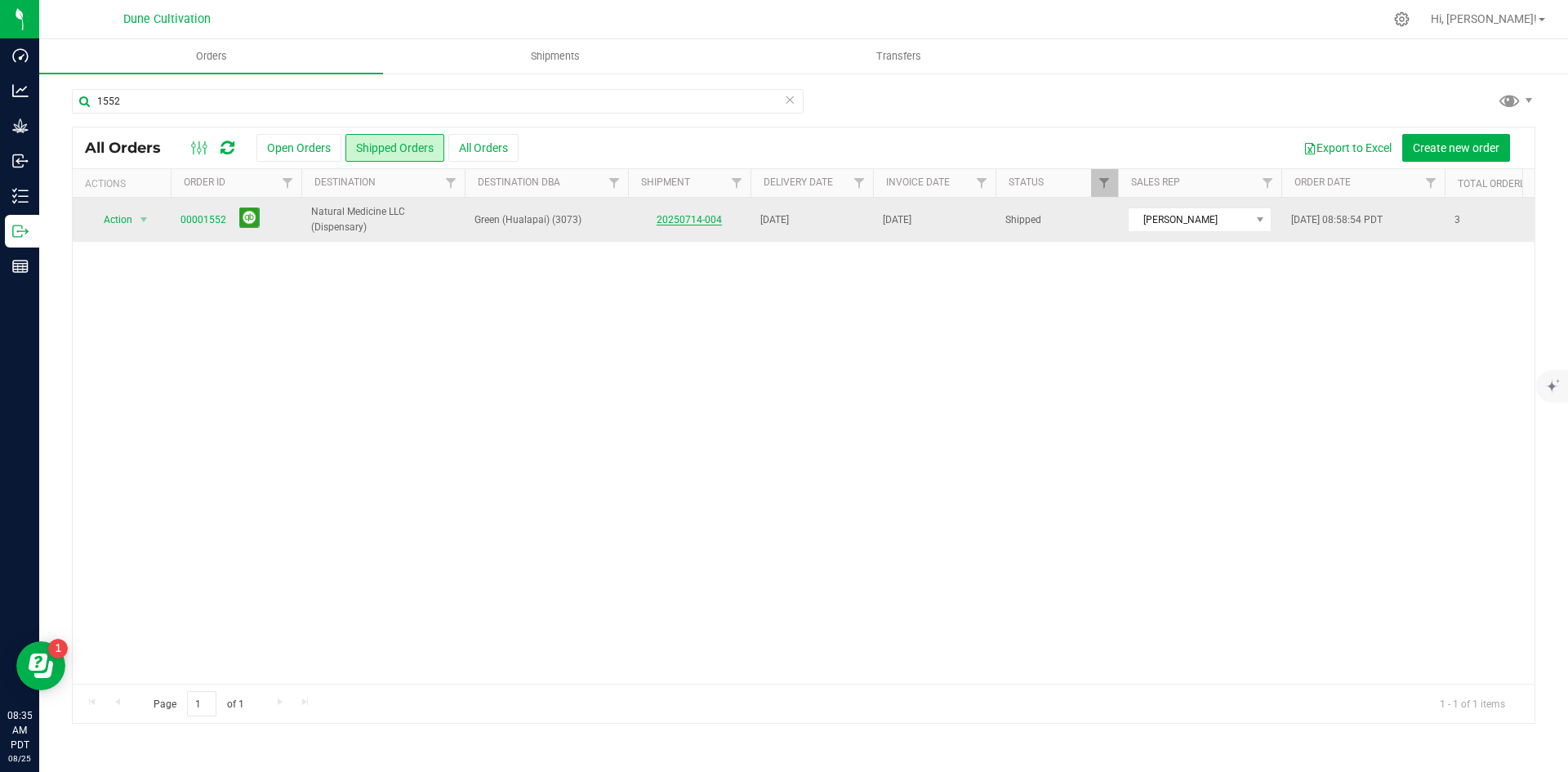
click at [659, 224] on link "20250714-004" at bounding box center [689, 220] width 65 height 12
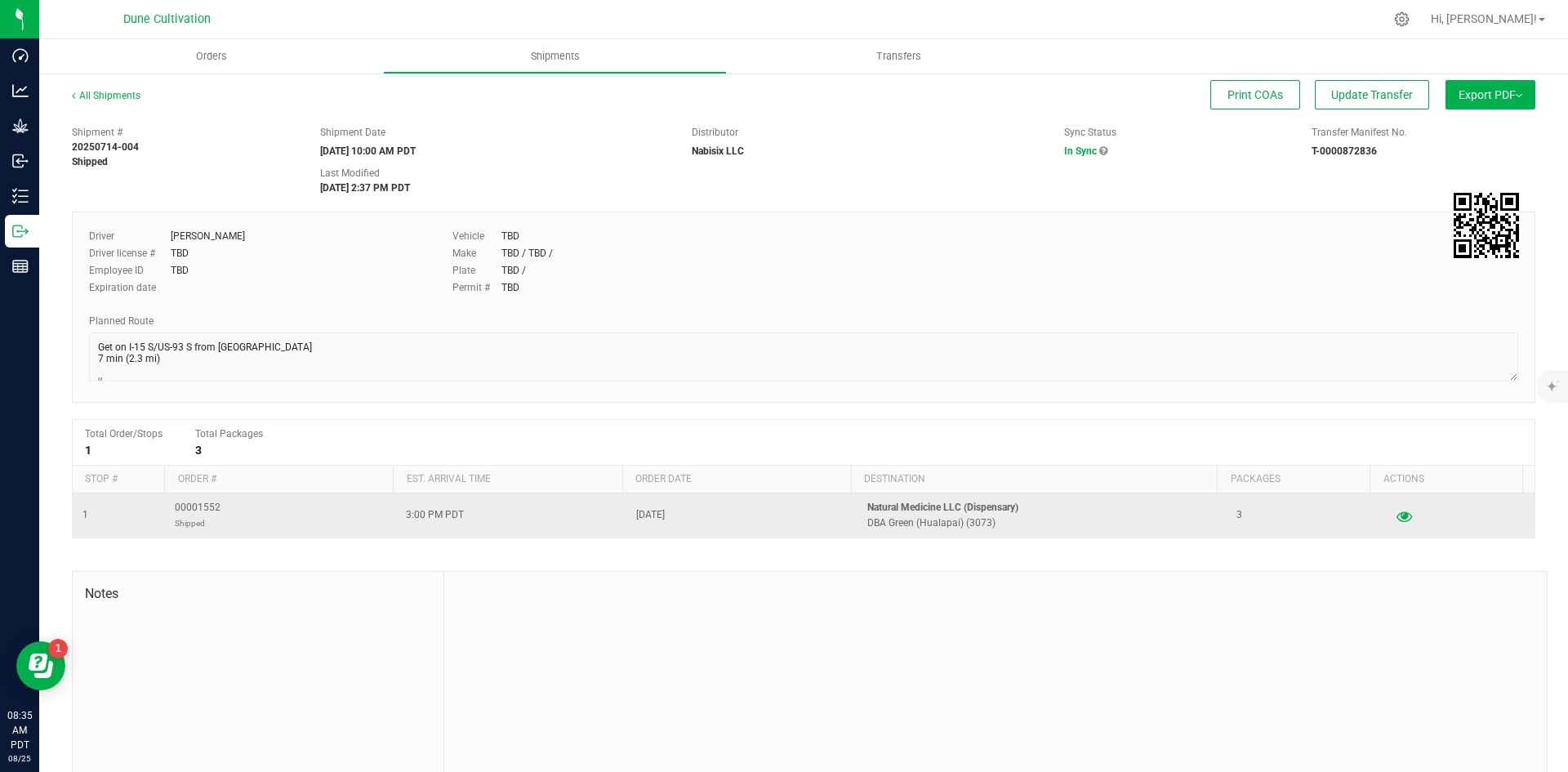
click at [1397, 521] on icon "button" at bounding box center [1404, 516] width 15 height 12
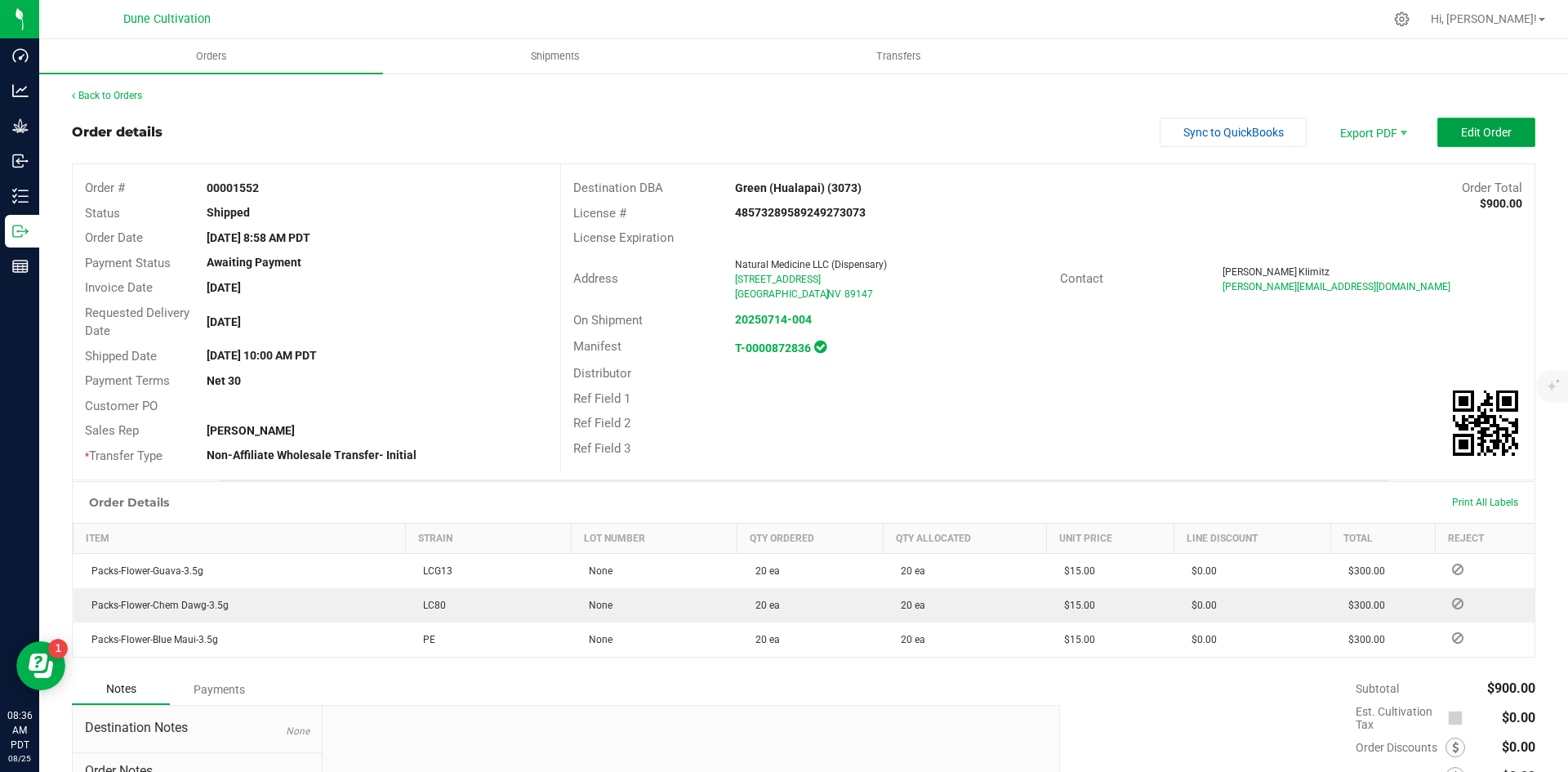
click at [1442, 128] on button "Edit Order" at bounding box center [1486, 132] width 98 height 30
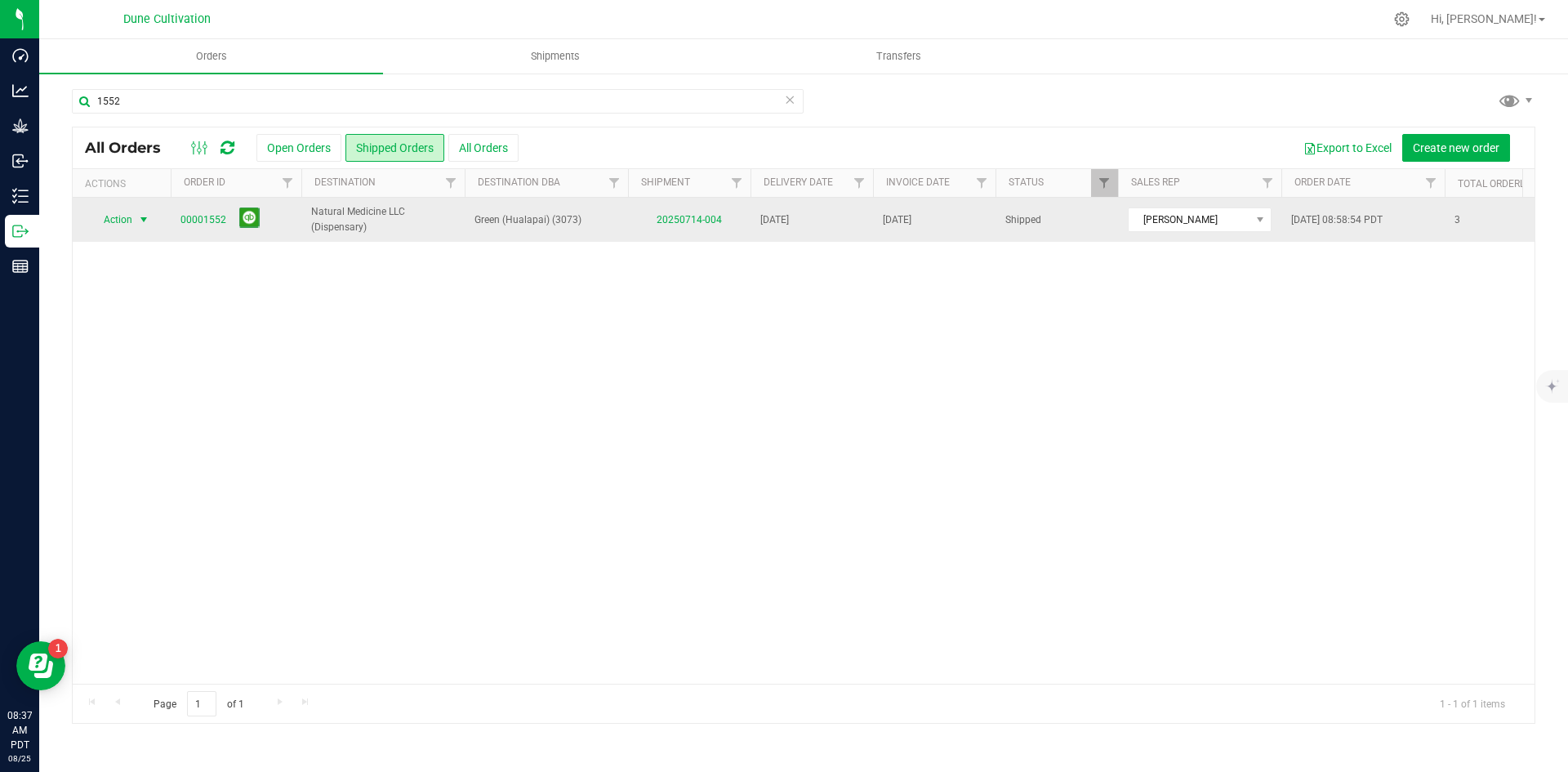
click at [125, 220] on span "Action" at bounding box center [111, 220] width 44 height 23
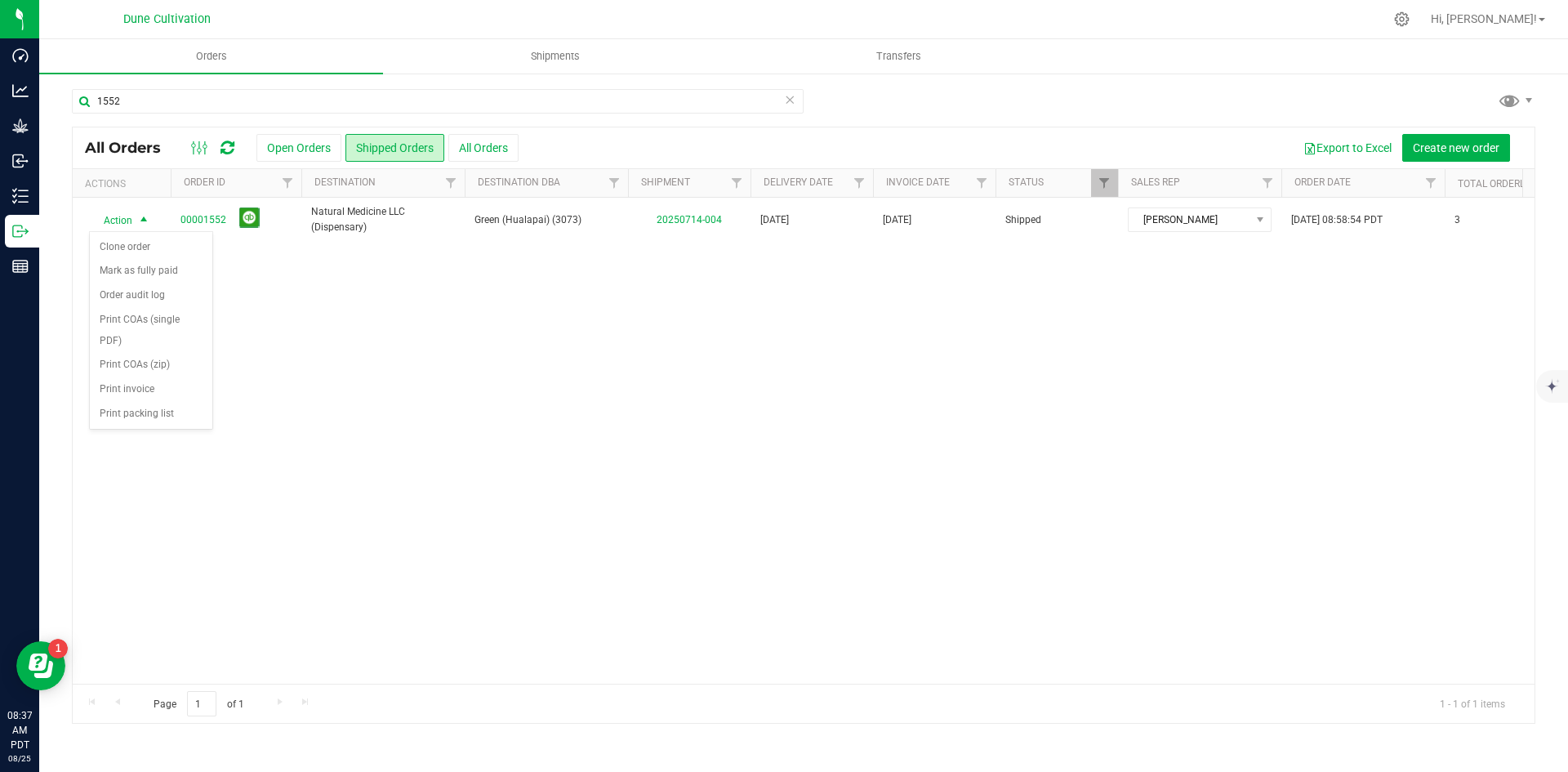
click at [312, 313] on div "Action Action Clone order Mark as fully paid Order audit log Print COAs (single…" at bounding box center [803, 440] width 1462 height 486
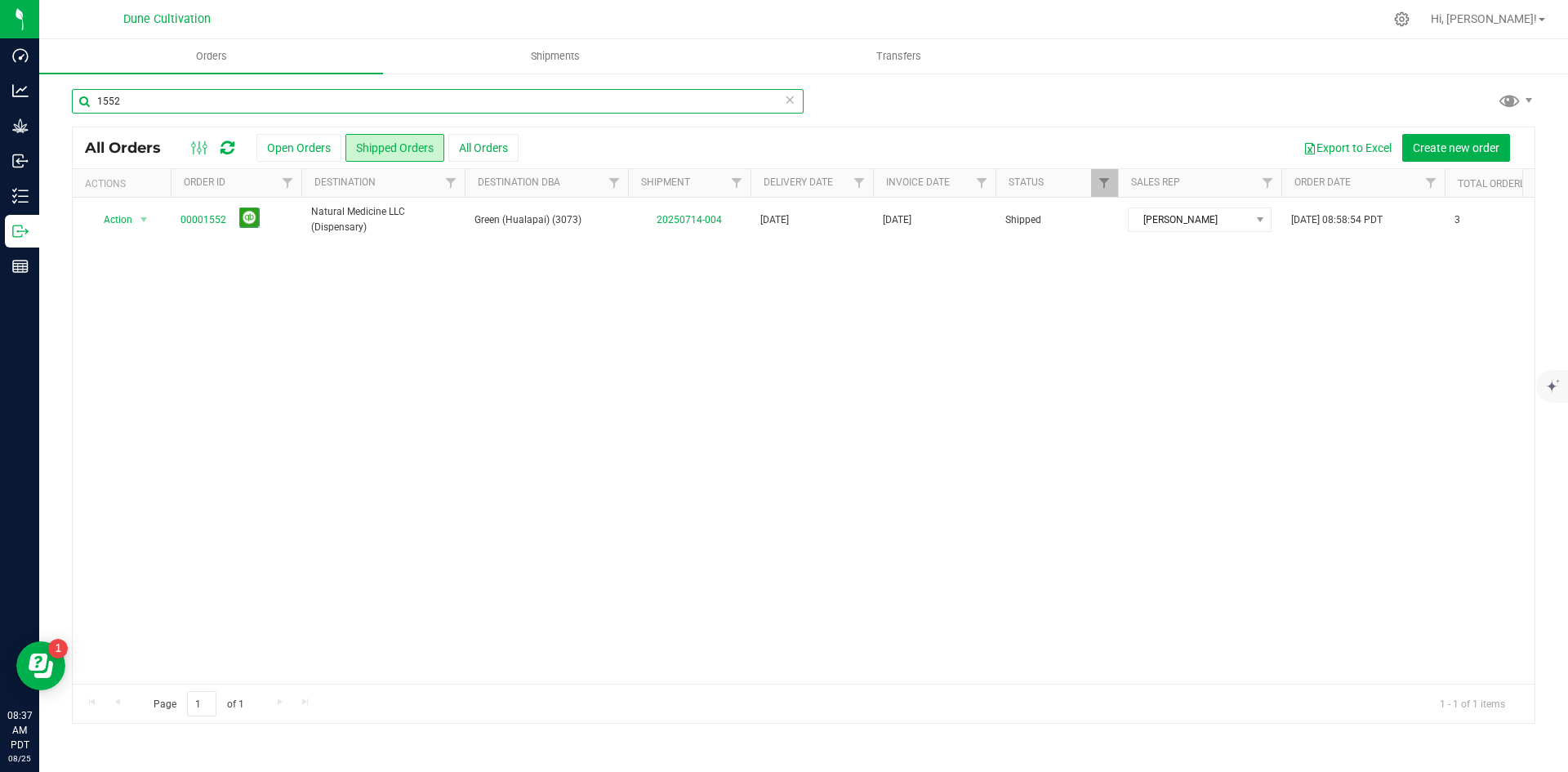
click at [156, 96] on input "1552" at bounding box center [437, 101] width 732 height 24
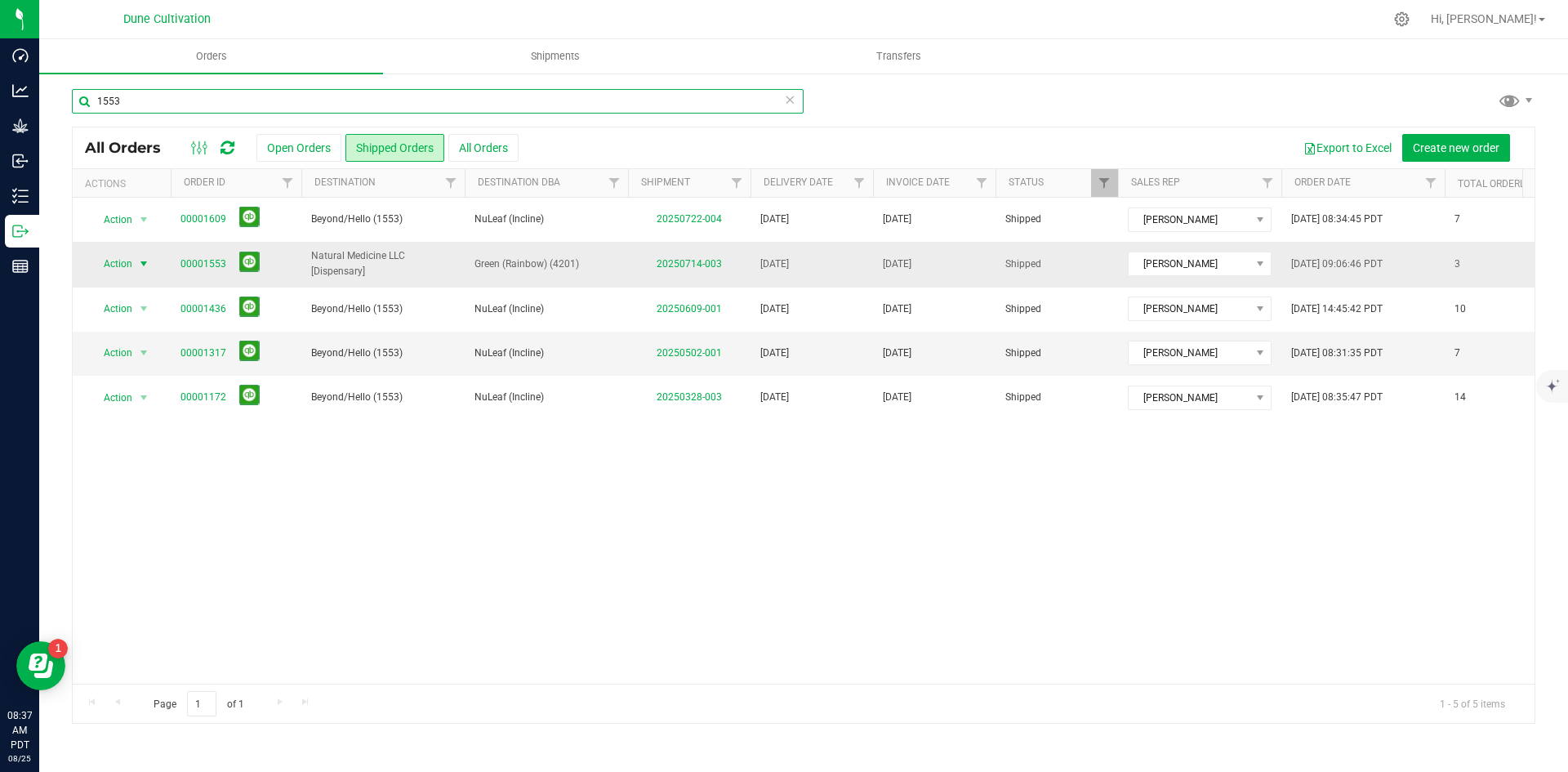
type input "1553"
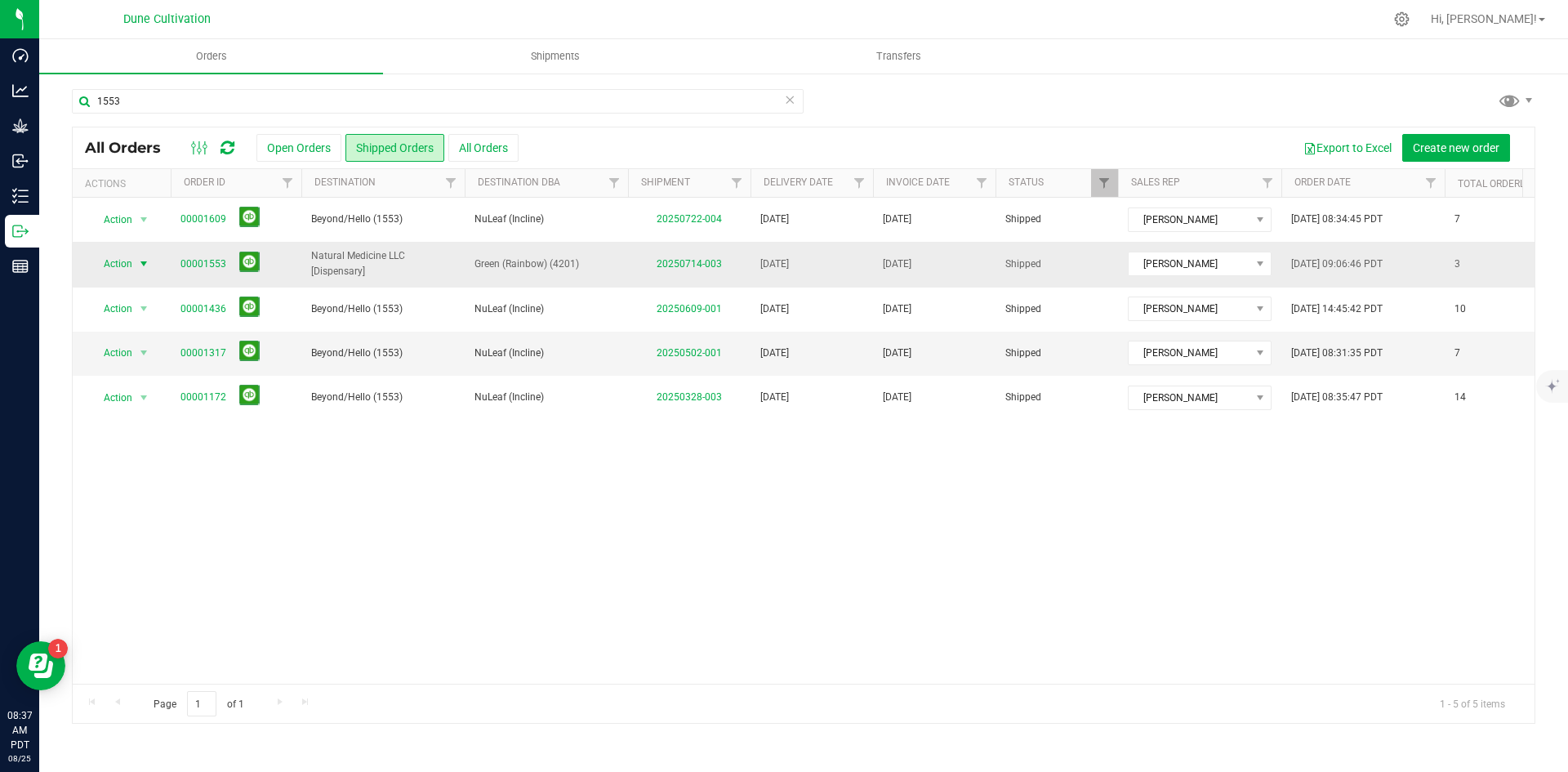
click at [114, 262] on span "Action" at bounding box center [111, 264] width 44 height 23
click at [168, 515] on div "Action Action Clone order Mark as fully paid Order audit log Print COAs (single…" at bounding box center [803, 440] width 1462 height 486
click at [122, 257] on span "Action" at bounding box center [111, 264] width 44 height 23
click at [281, 475] on div "Action Action Clone order Mark as fully paid Order audit log Print COAs (single…" at bounding box center [803, 440] width 1462 height 486
click at [32, 655] on icon "Open Resource Center" at bounding box center [38, 662] width 19 height 17
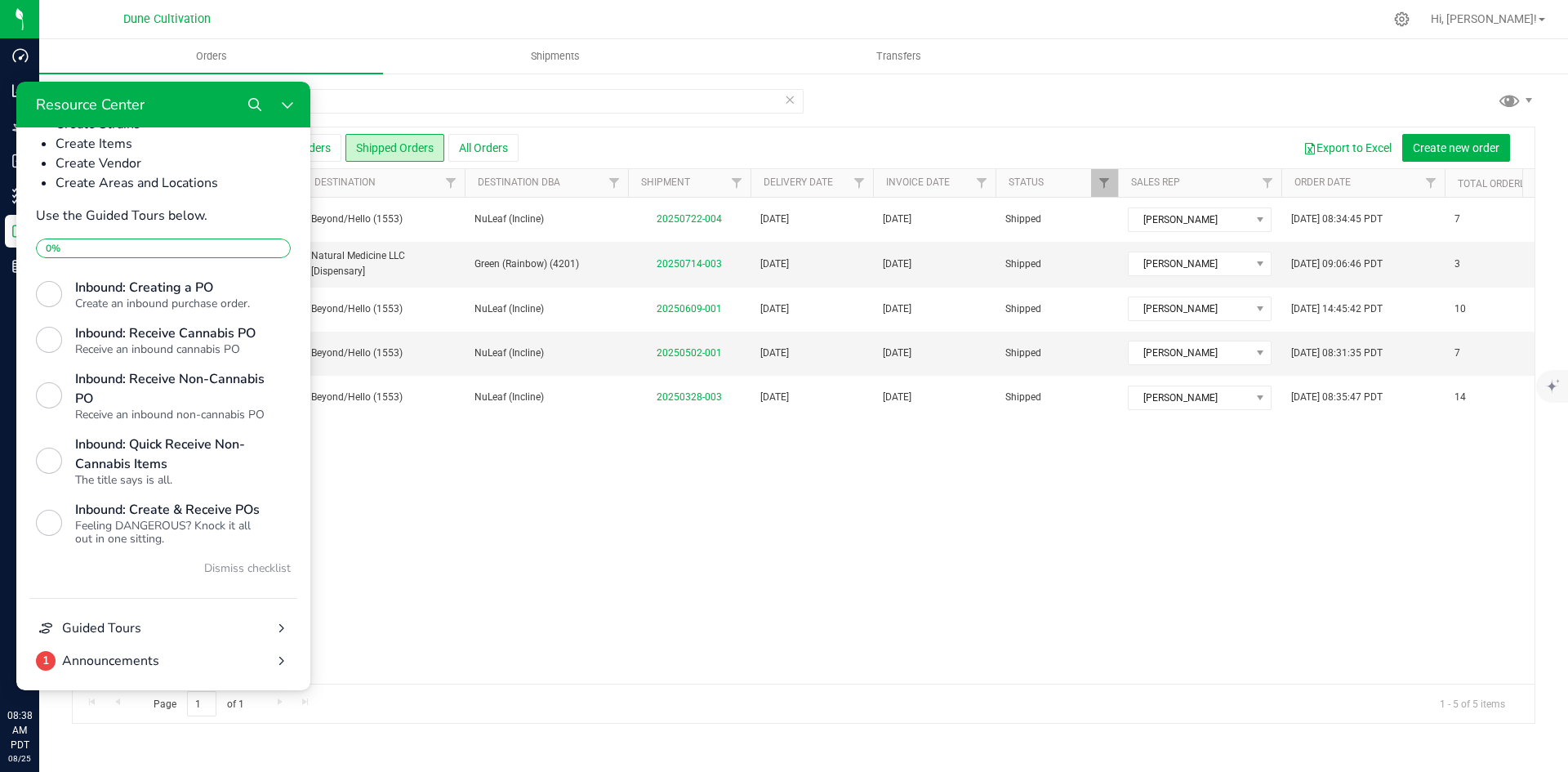
scroll to position [584, 0]
click at [590, 526] on div "Action Action Clone order Mark as fully paid Order audit log Print COAs (single…" at bounding box center [803, 440] width 1462 height 486
click at [285, 116] on button "Close Resource Center" at bounding box center [287, 104] width 33 height 33
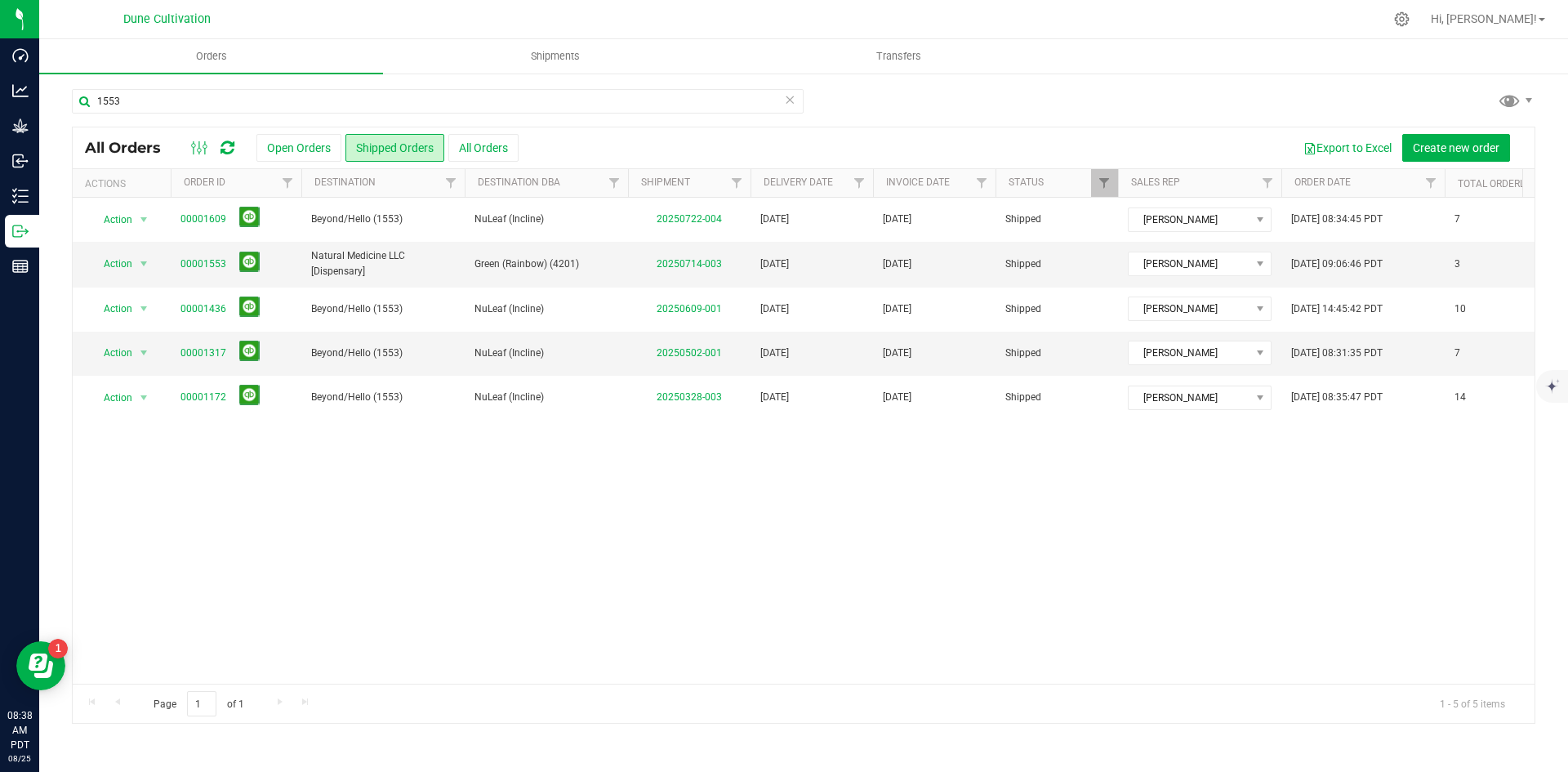
scroll to position [0, 0]
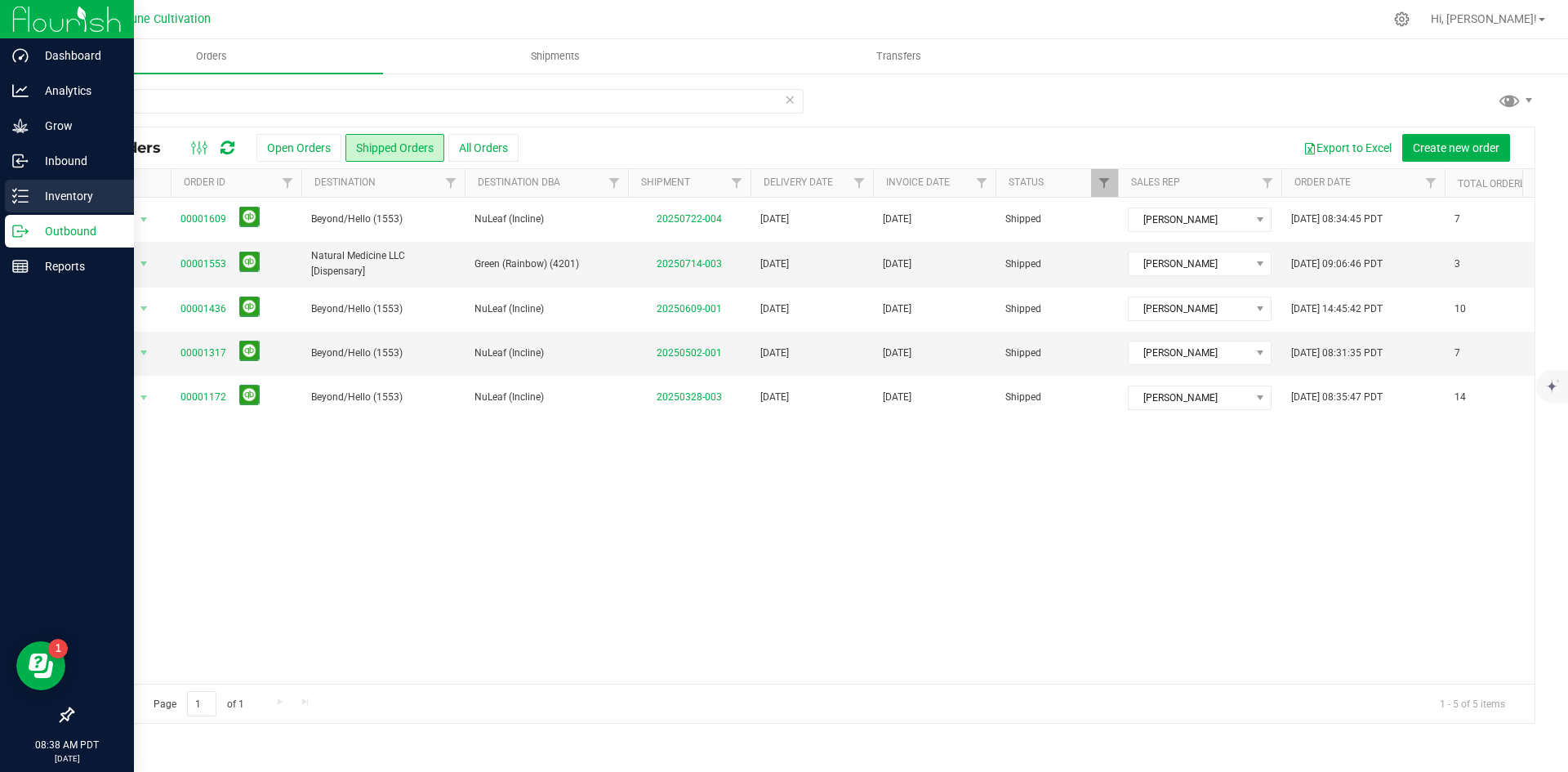
click at [32, 198] on p "Inventory" at bounding box center [78, 196] width 98 height 19
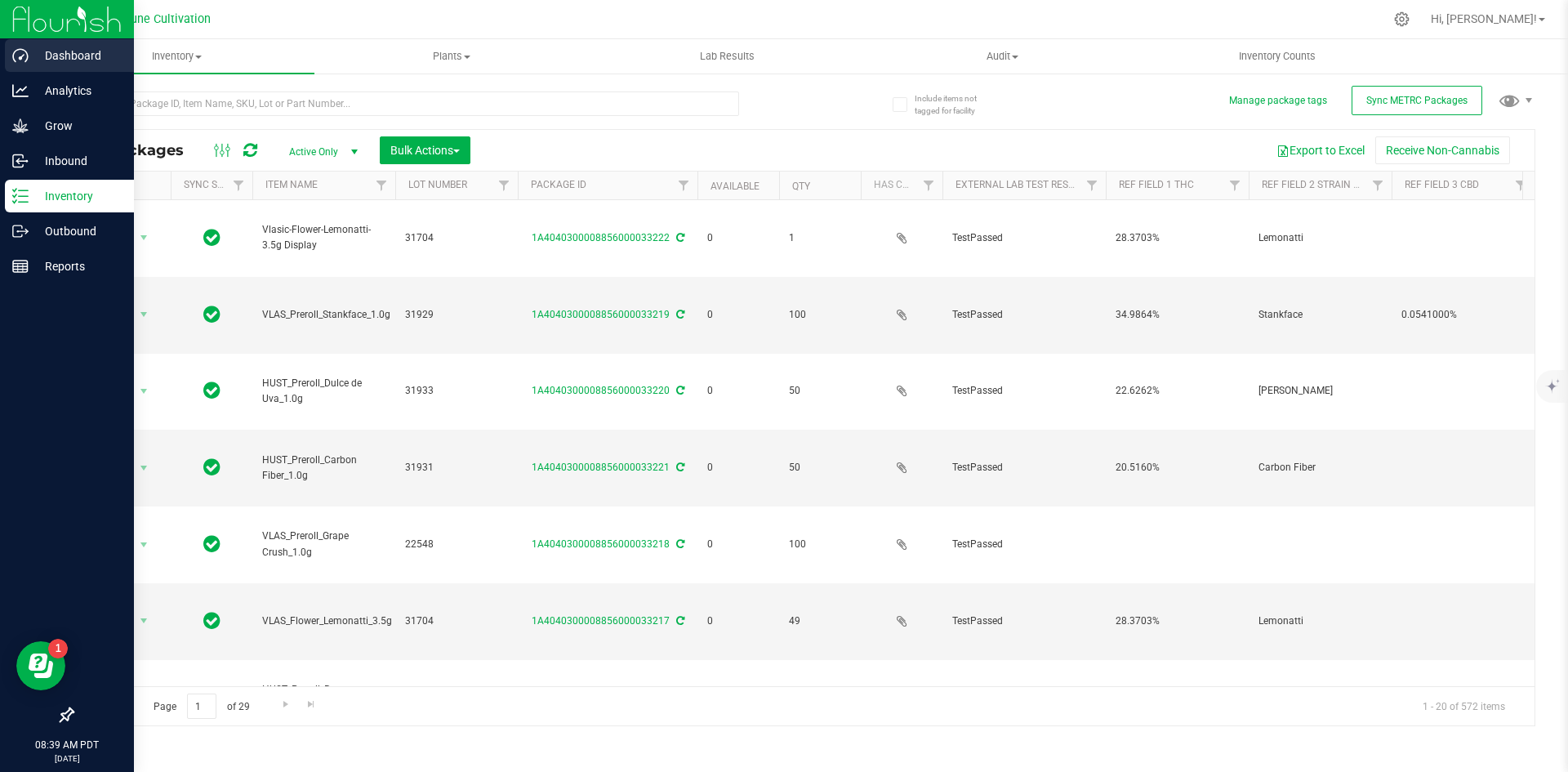
click at [58, 58] on p "Dashboard" at bounding box center [78, 55] width 98 height 19
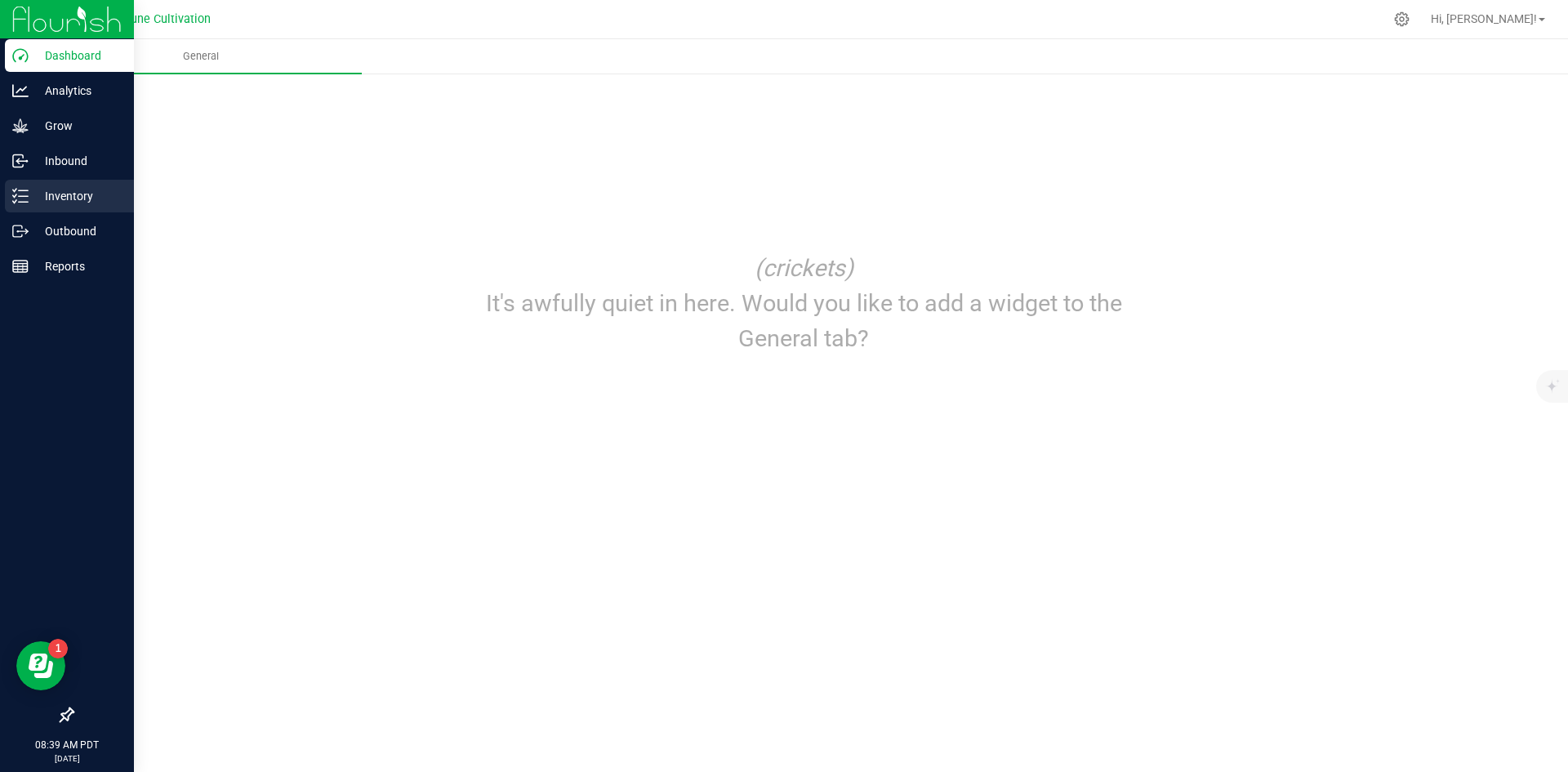
click at [63, 193] on p "Inventory" at bounding box center [78, 196] width 98 height 19
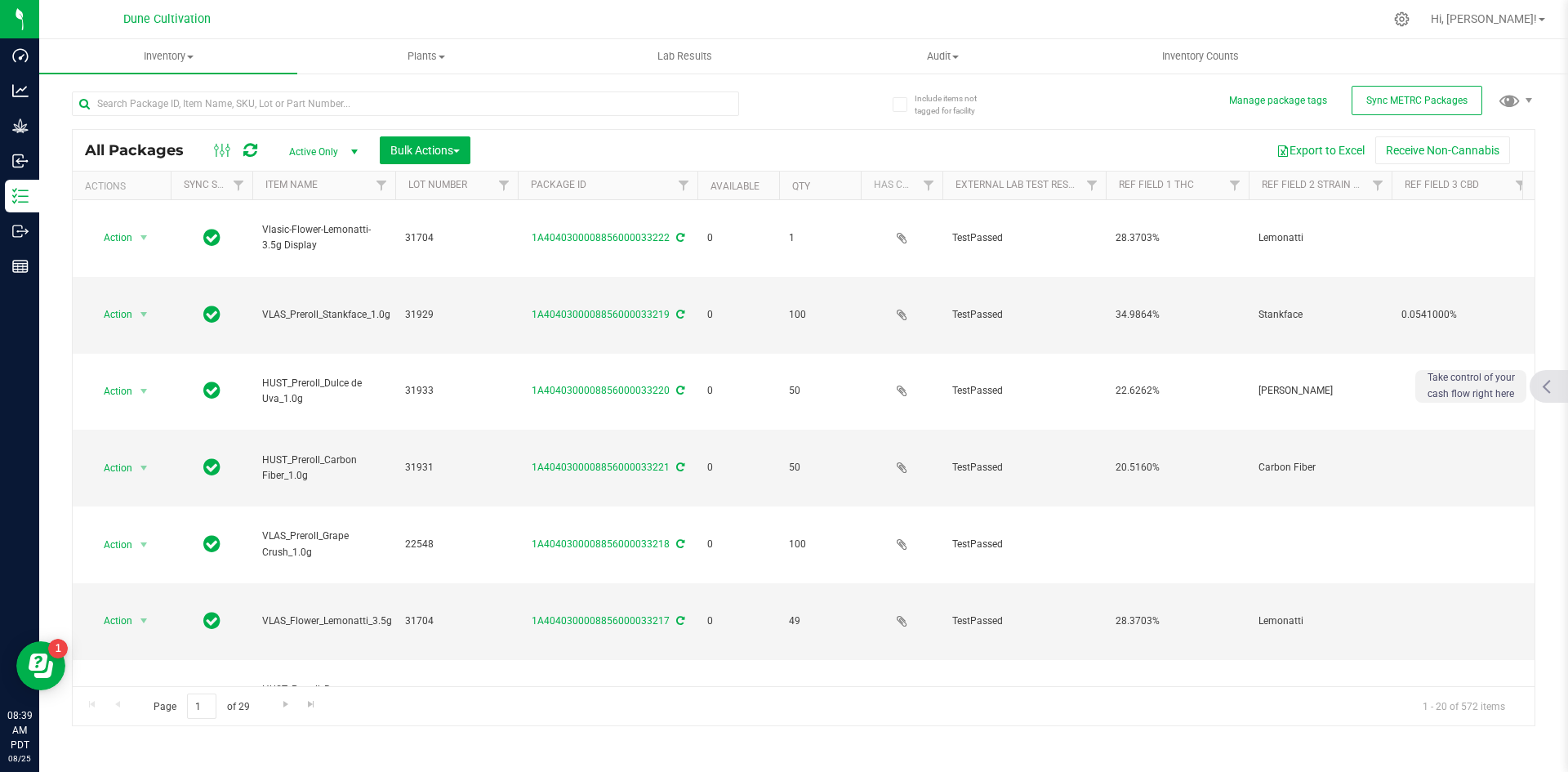
click at [1546, 386] on icon at bounding box center [1546, 386] width 9 height 14
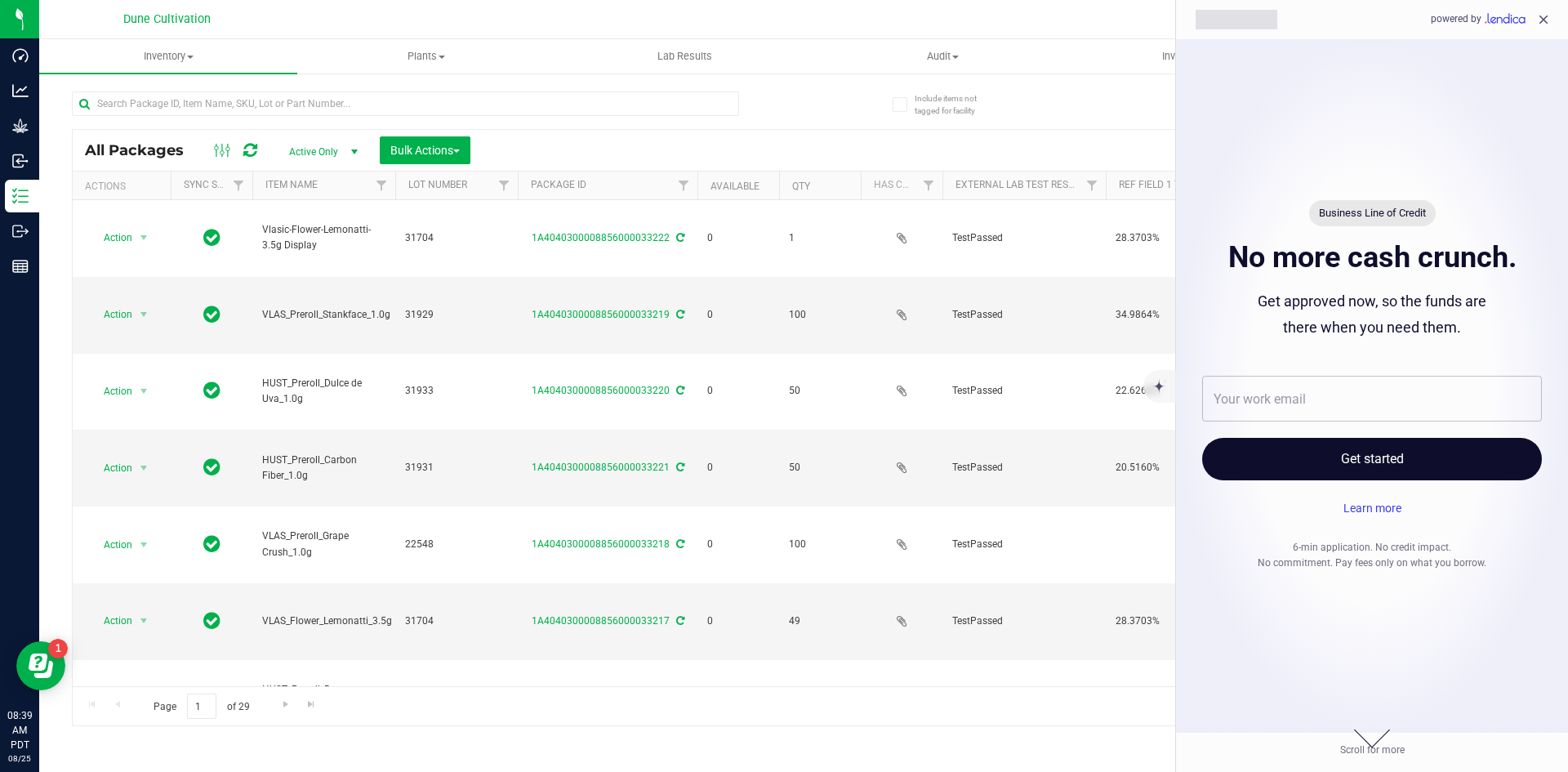
click at [1548, 24] on icon "close" at bounding box center [1543, 19] width 14 height 14
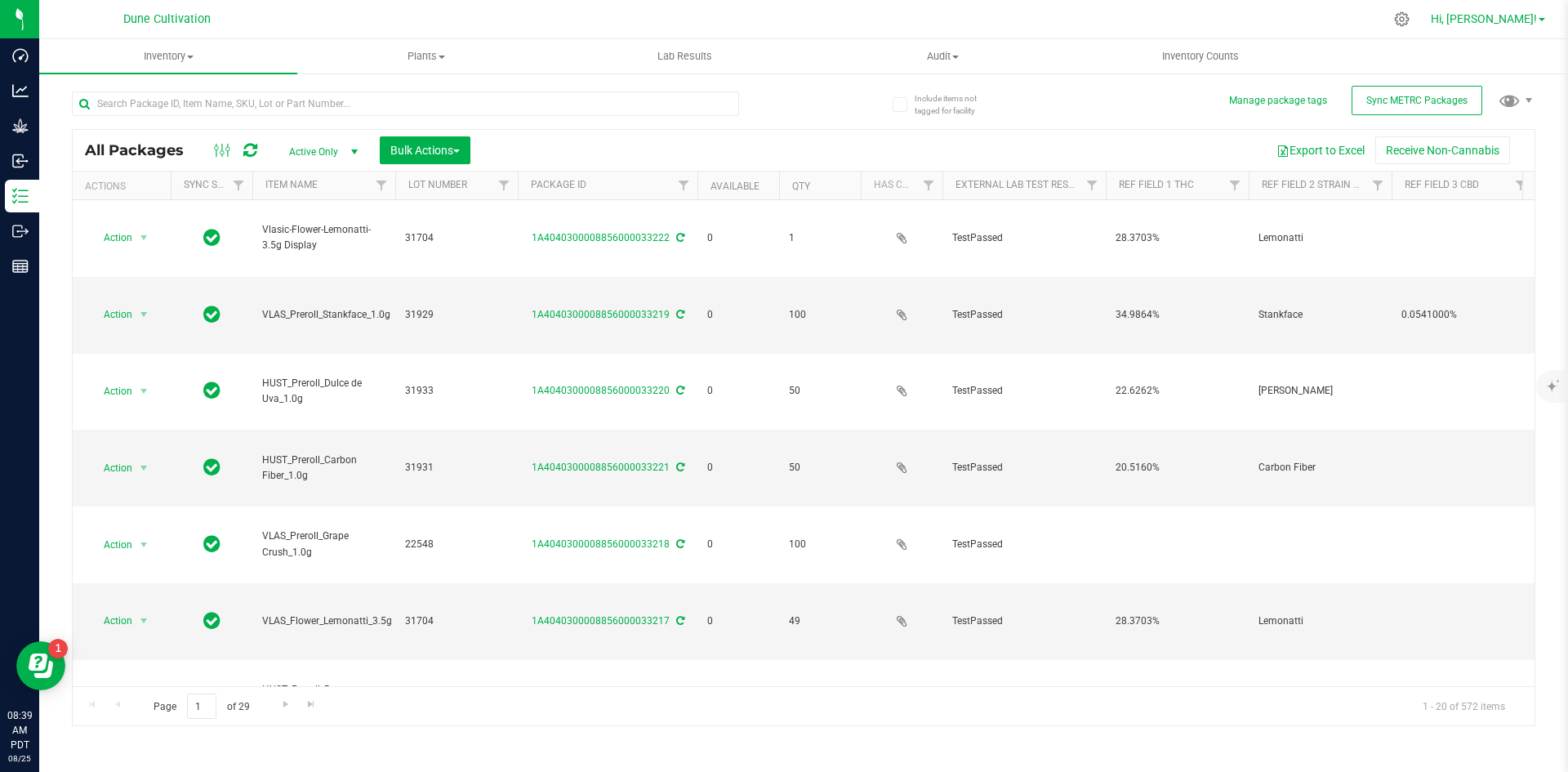
click at [1491, 19] on span "Hi, [PERSON_NAME]!" at bounding box center [1484, 19] width 106 height 13
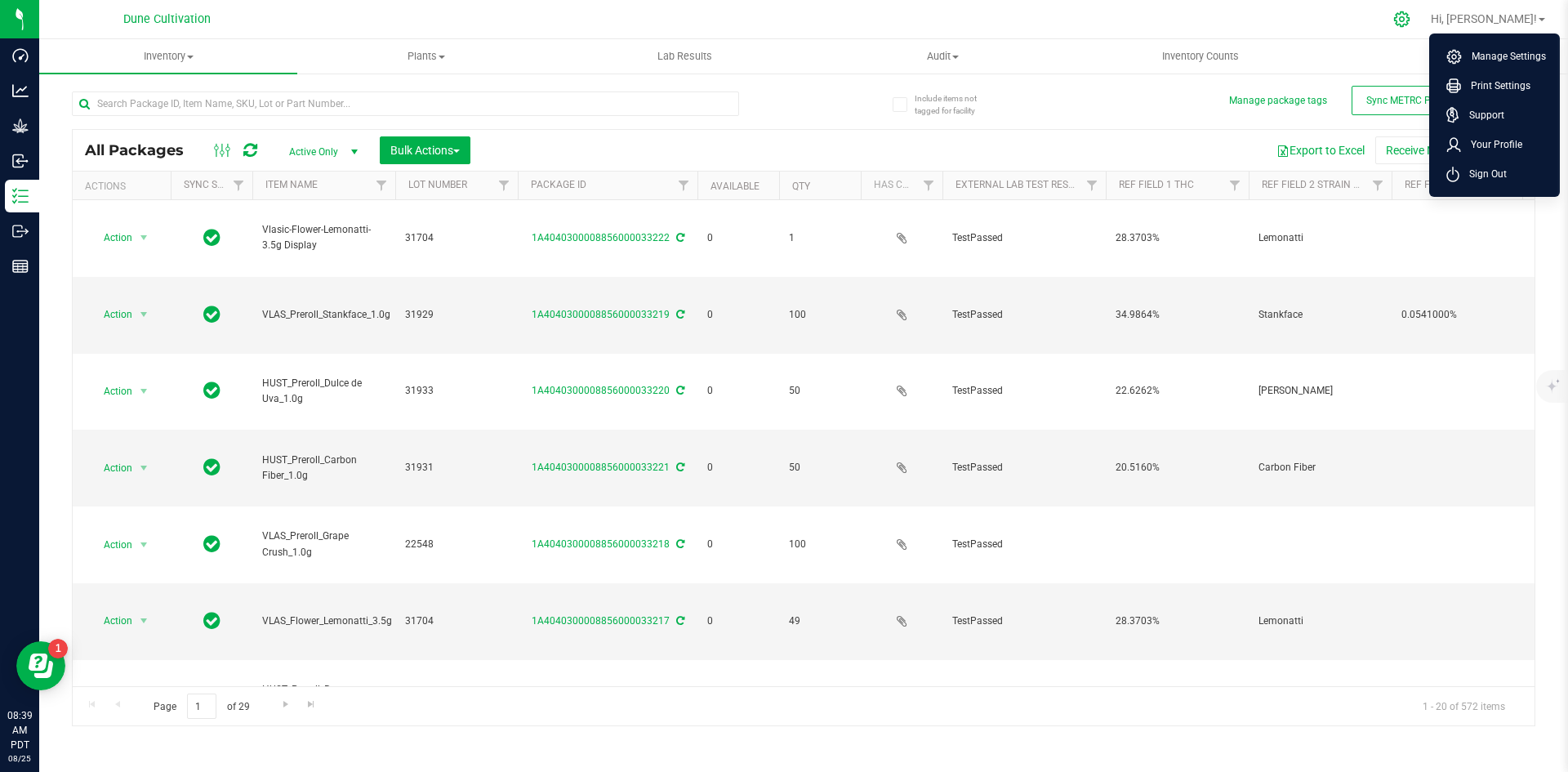
click at [1423, 19] on div at bounding box center [1403, 19] width 41 height 35
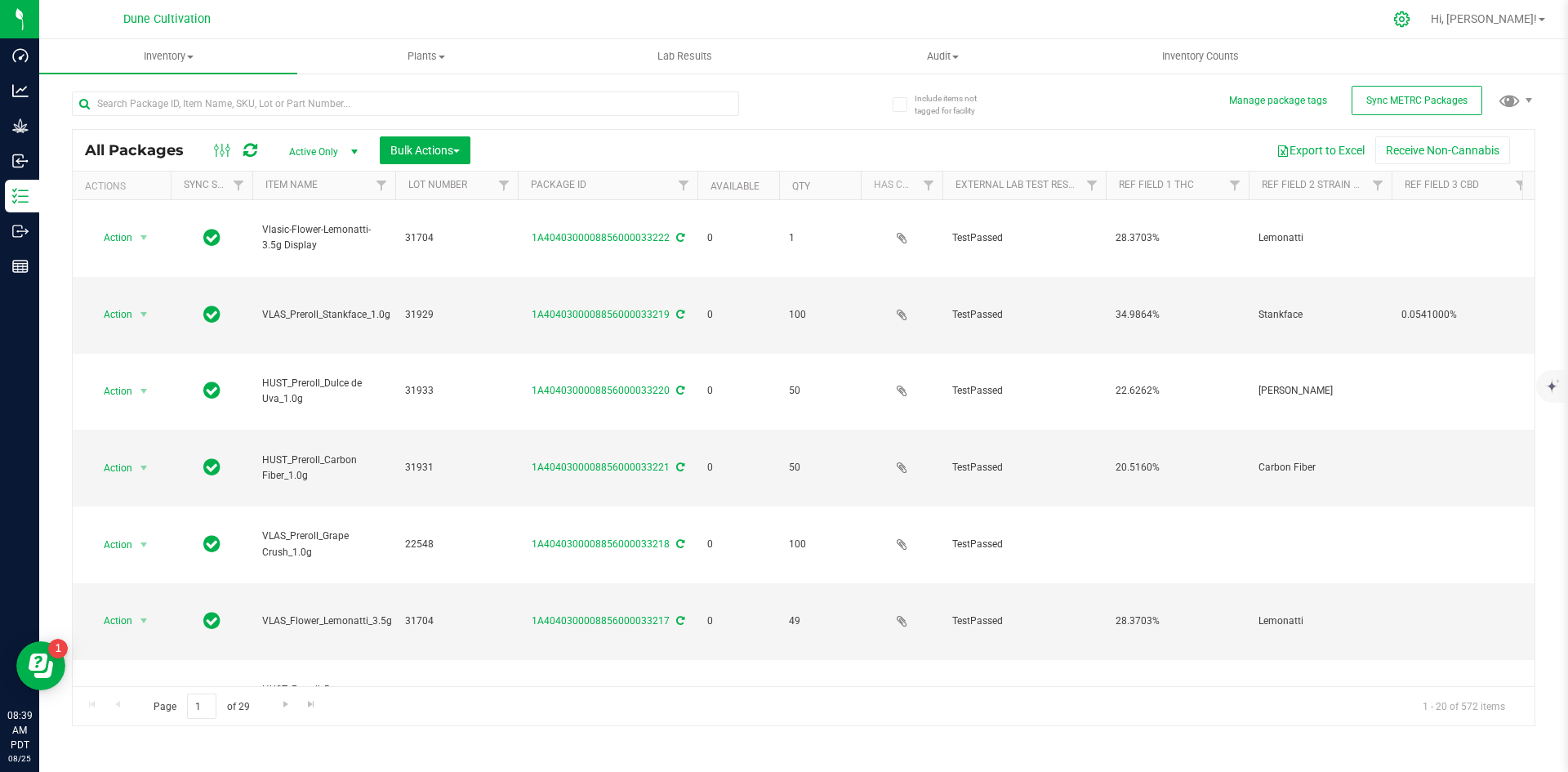
click at [1410, 19] on icon at bounding box center [1402, 19] width 17 height 17
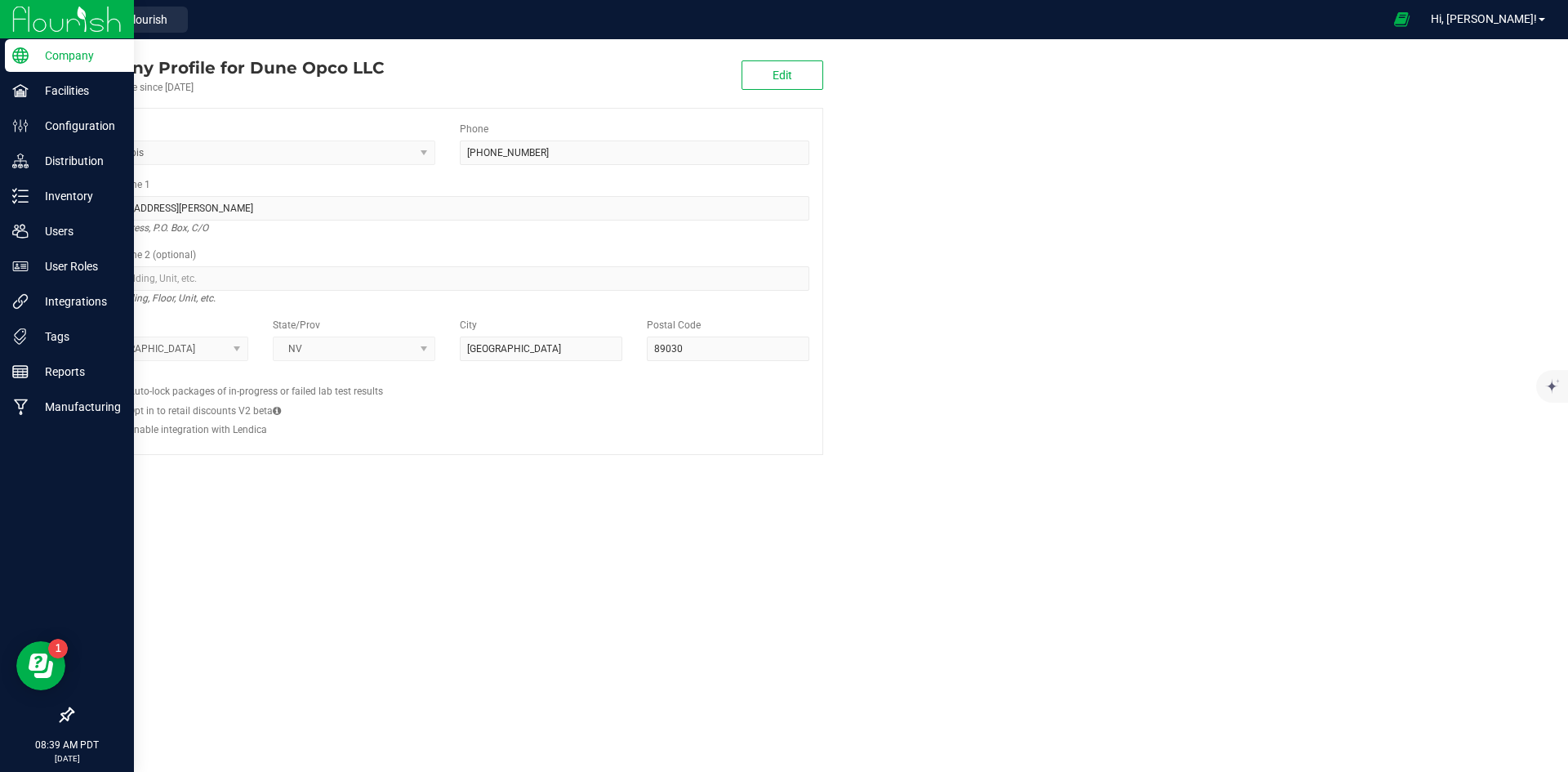
click at [53, 24] on img at bounding box center [68, 19] width 110 height 38
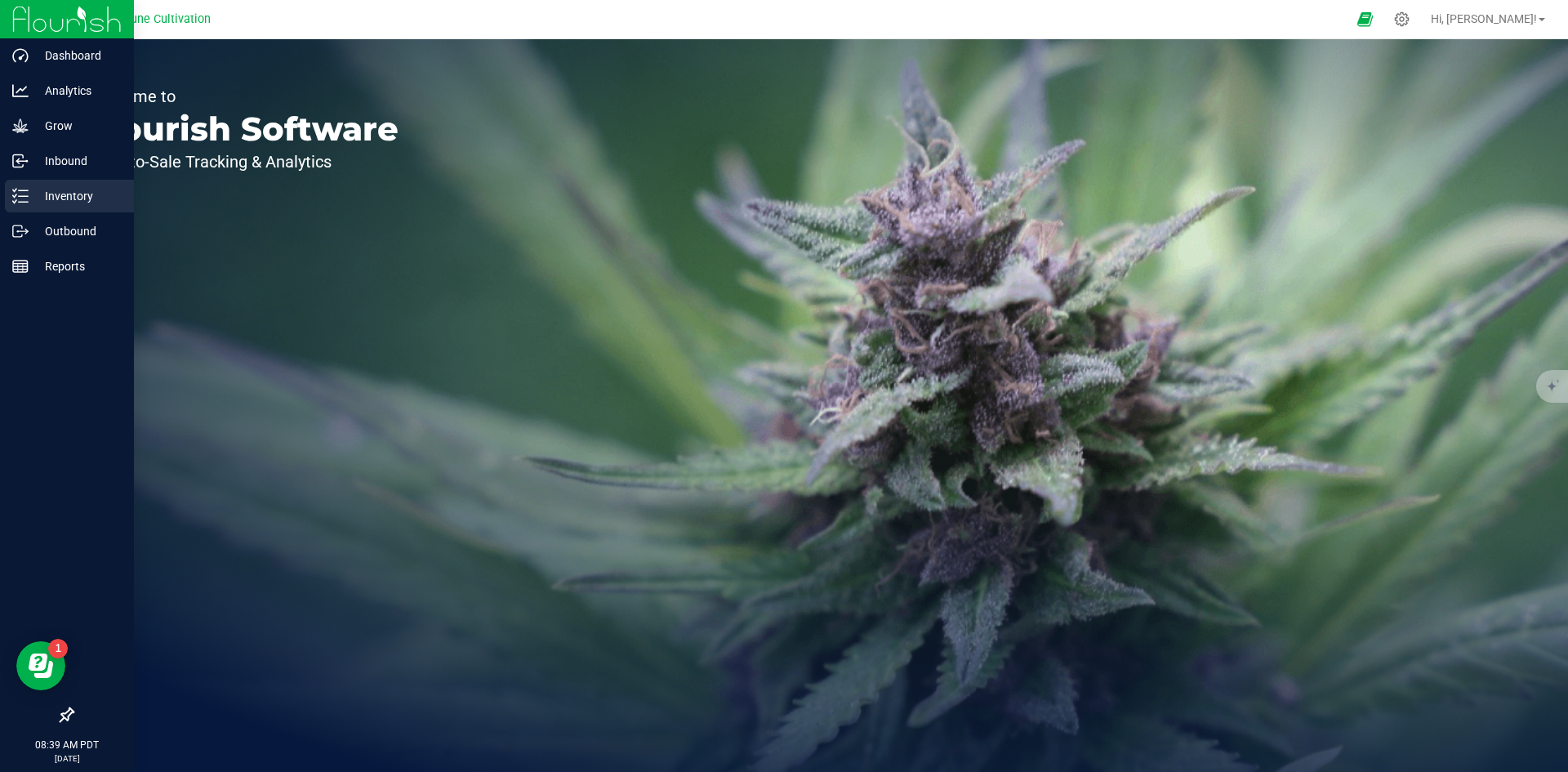
click at [23, 188] on icon at bounding box center [20, 195] width 16 height 16
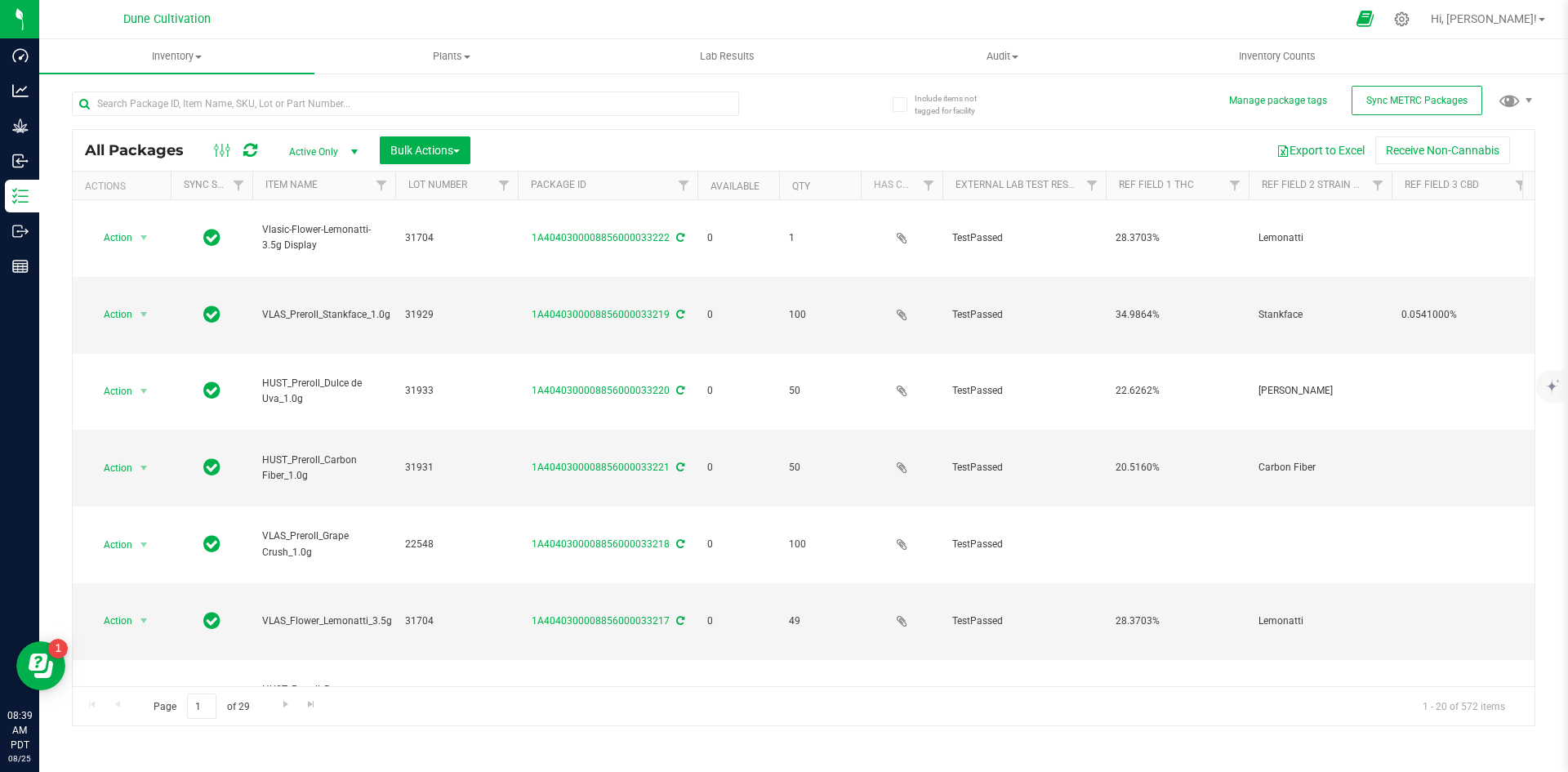
click at [1374, 21] on icon at bounding box center [1365, 19] width 17 height 19
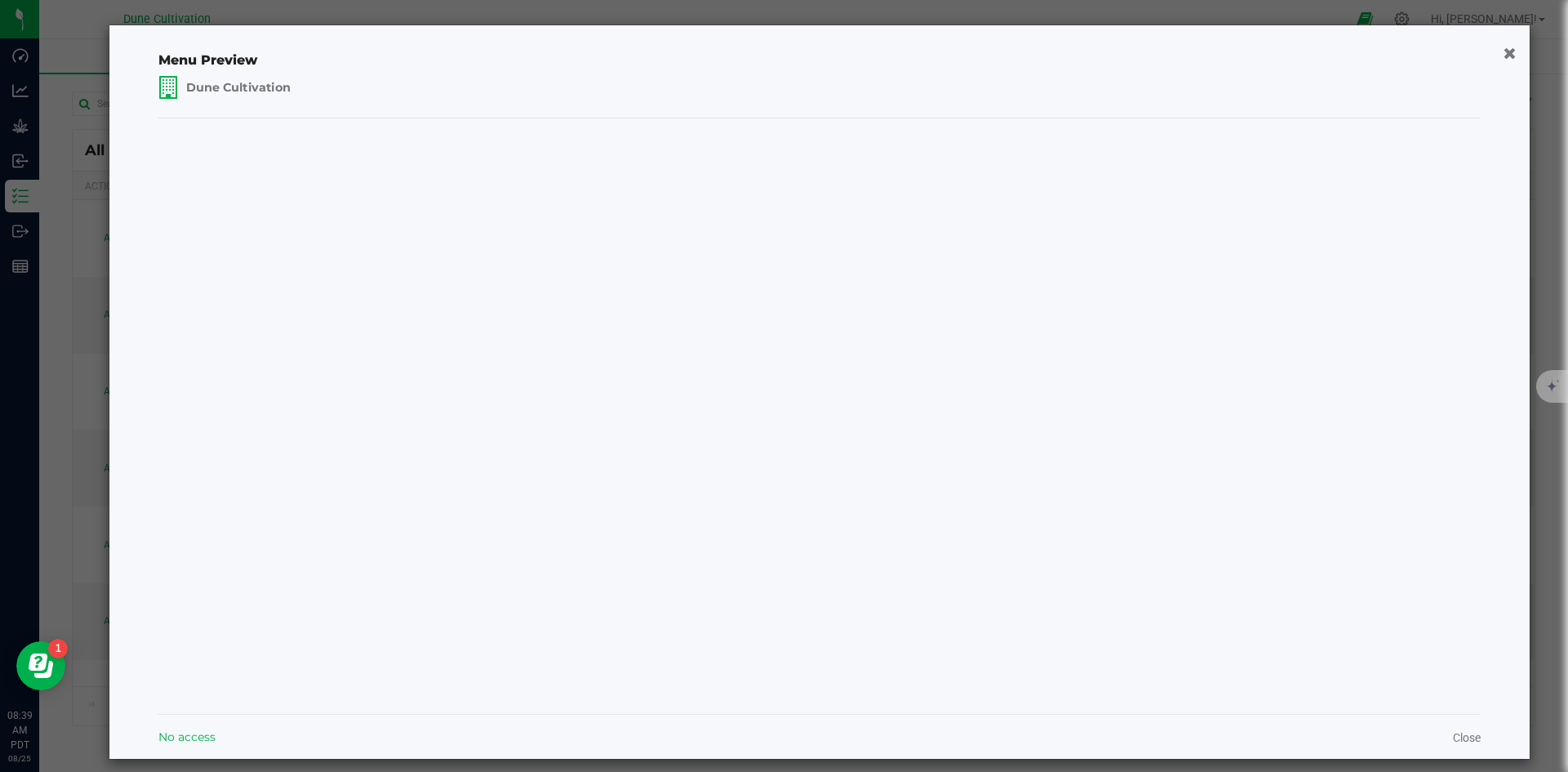
click at [248, 93] on span "Dune Cultivation" at bounding box center [238, 87] width 106 height 16
click at [246, 134] on span "Dune Cultivation" at bounding box center [236, 133] width 129 height 17
click at [197, 134] on span "Dune Cultivation" at bounding box center [236, 133] width 129 height 17
click at [301, 127] on span "Dune Cultivation" at bounding box center [236, 133] width 129 height 17
click at [383, 123] on span at bounding box center [377, 133] width 28 height 30
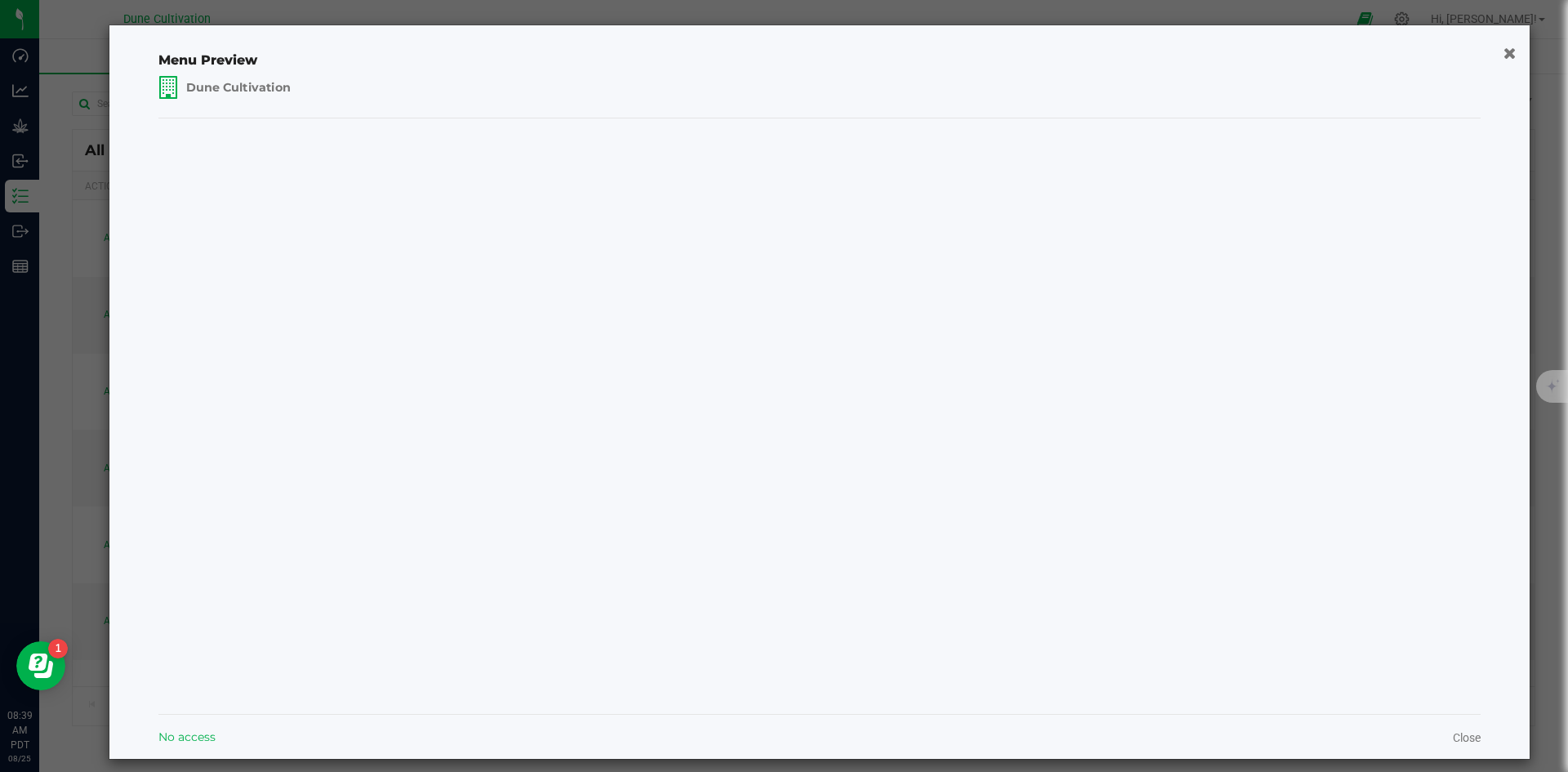
click at [241, 97] on span "Dune Cultivation" at bounding box center [225, 87] width 146 height 38
click at [238, 130] on span "Dune Cultivation" at bounding box center [236, 133] width 129 height 17
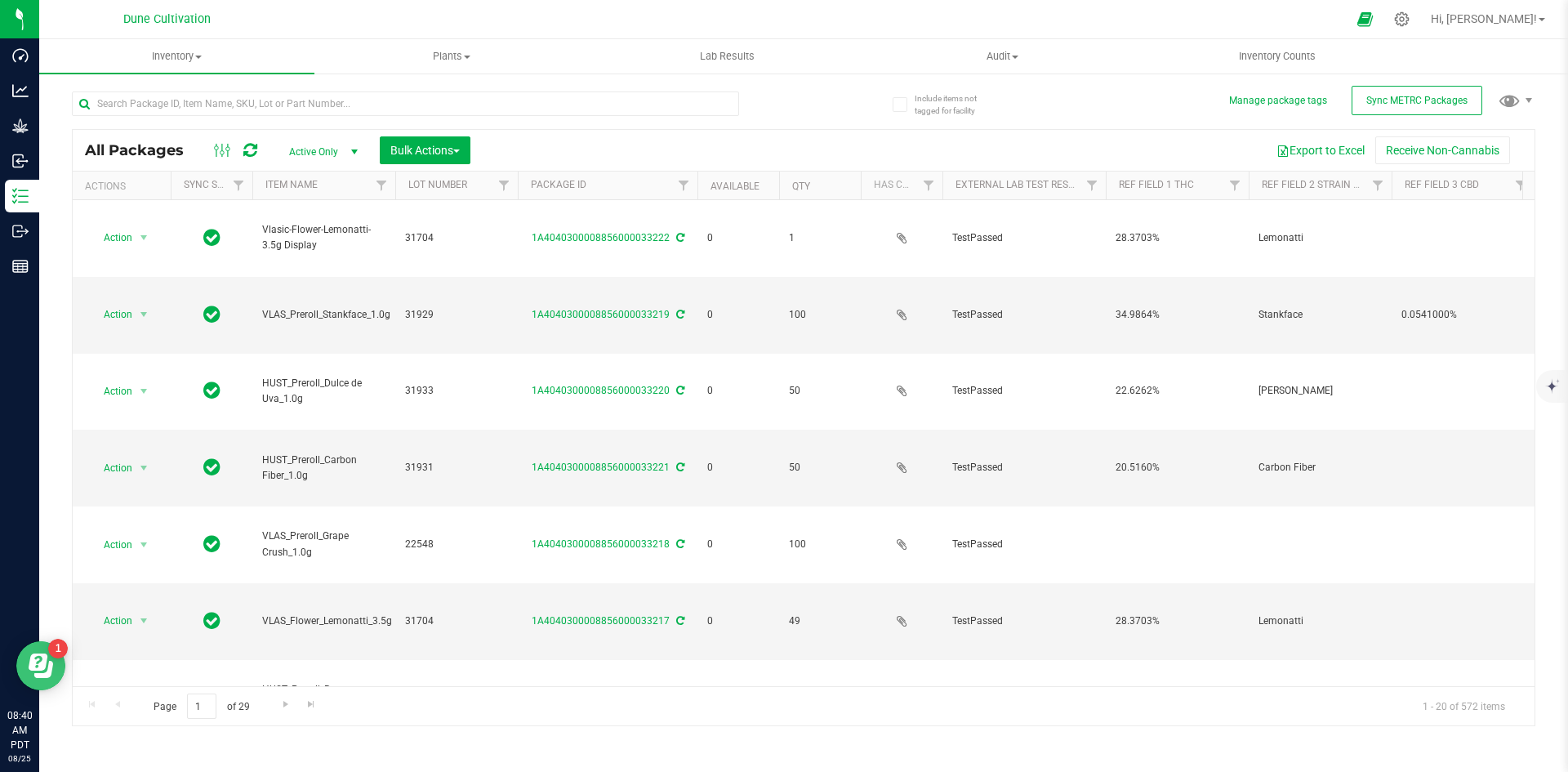
click at [52, 660] on icon "Open Resource Center" at bounding box center [41, 666] width 24 height 24
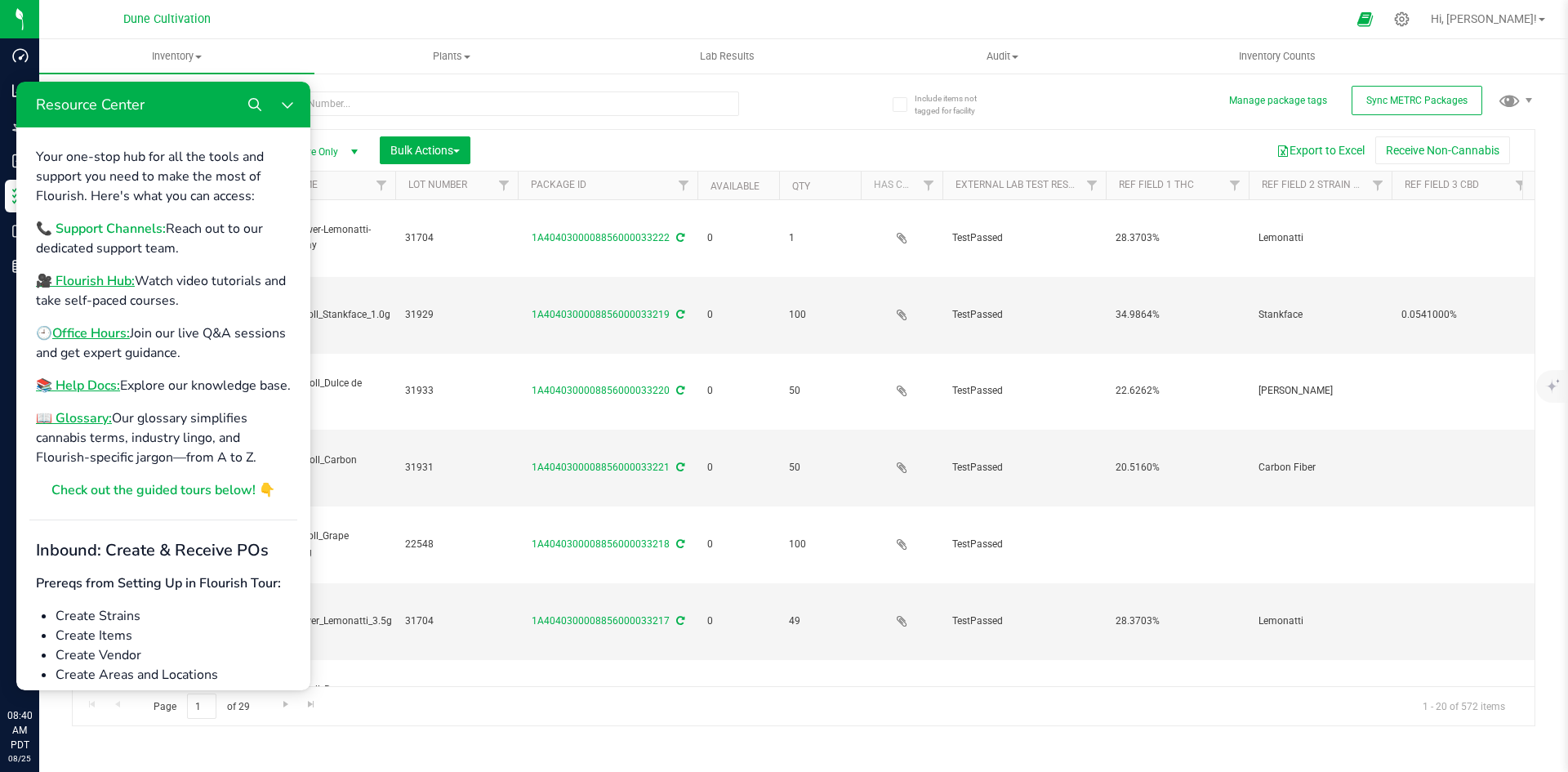
click at [124, 229] on b "📞 Support Channels:" at bounding box center [101, 228] width 130 height 18
click at [285, 104] on icon "Close Resource Center" at bounding box center [287, 106] width 11 height 7
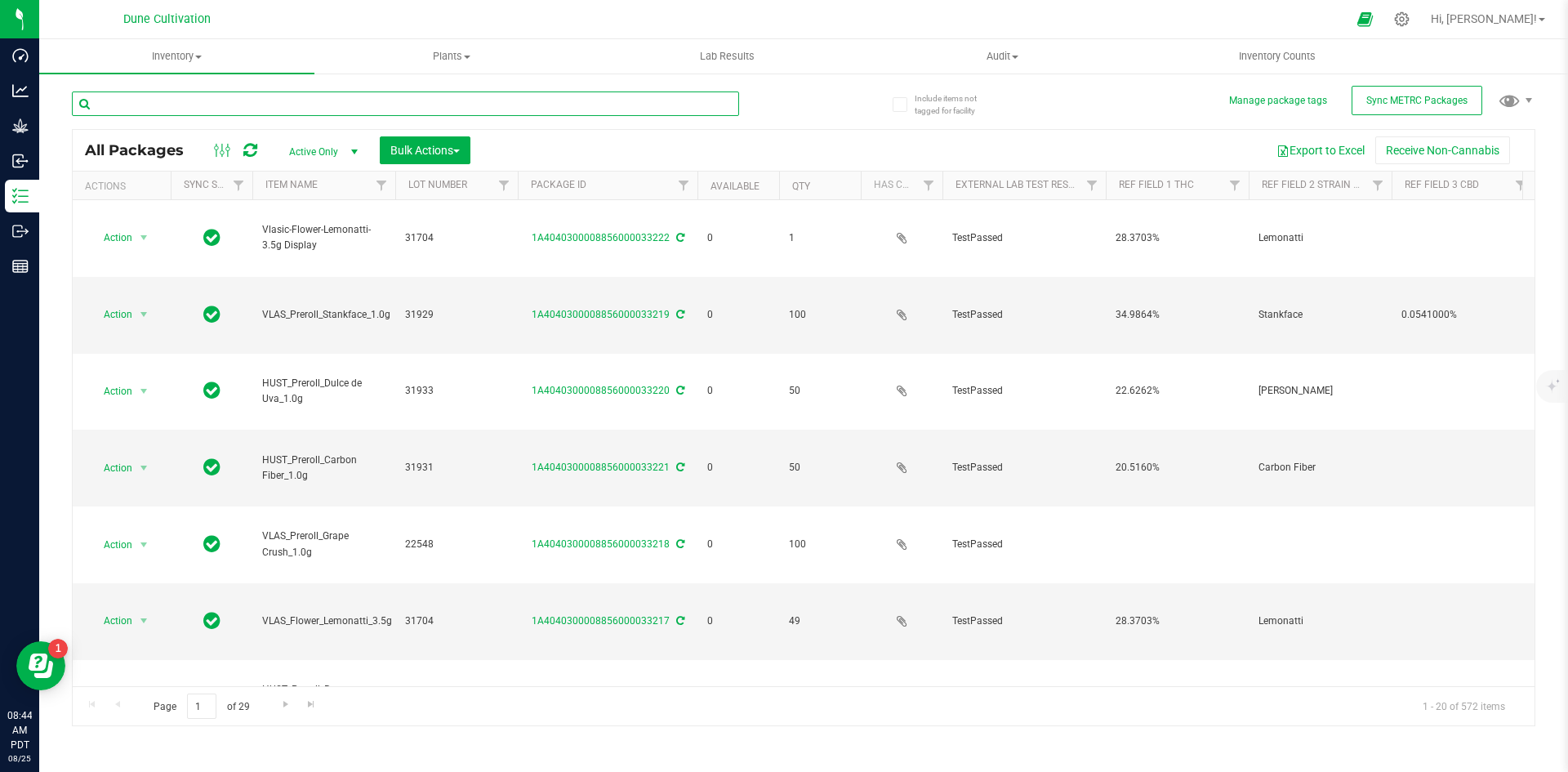
click at [236, 104] on input "text" at bounding box center [405, 103] width 667 height 24
type input "N"
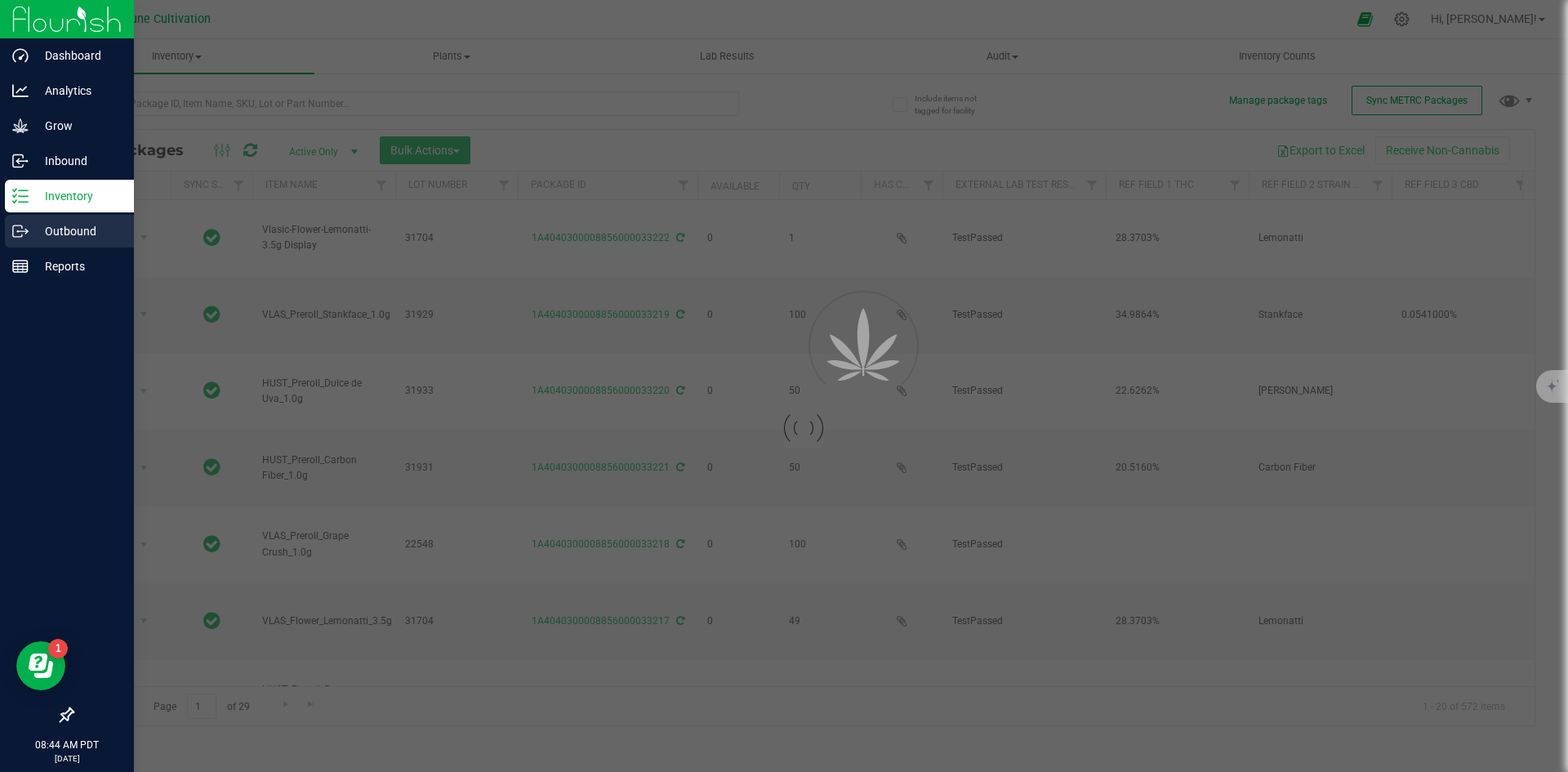
click at [14, 220] on div "Outbound" at bounding box center [69, 231] width 129 height 33
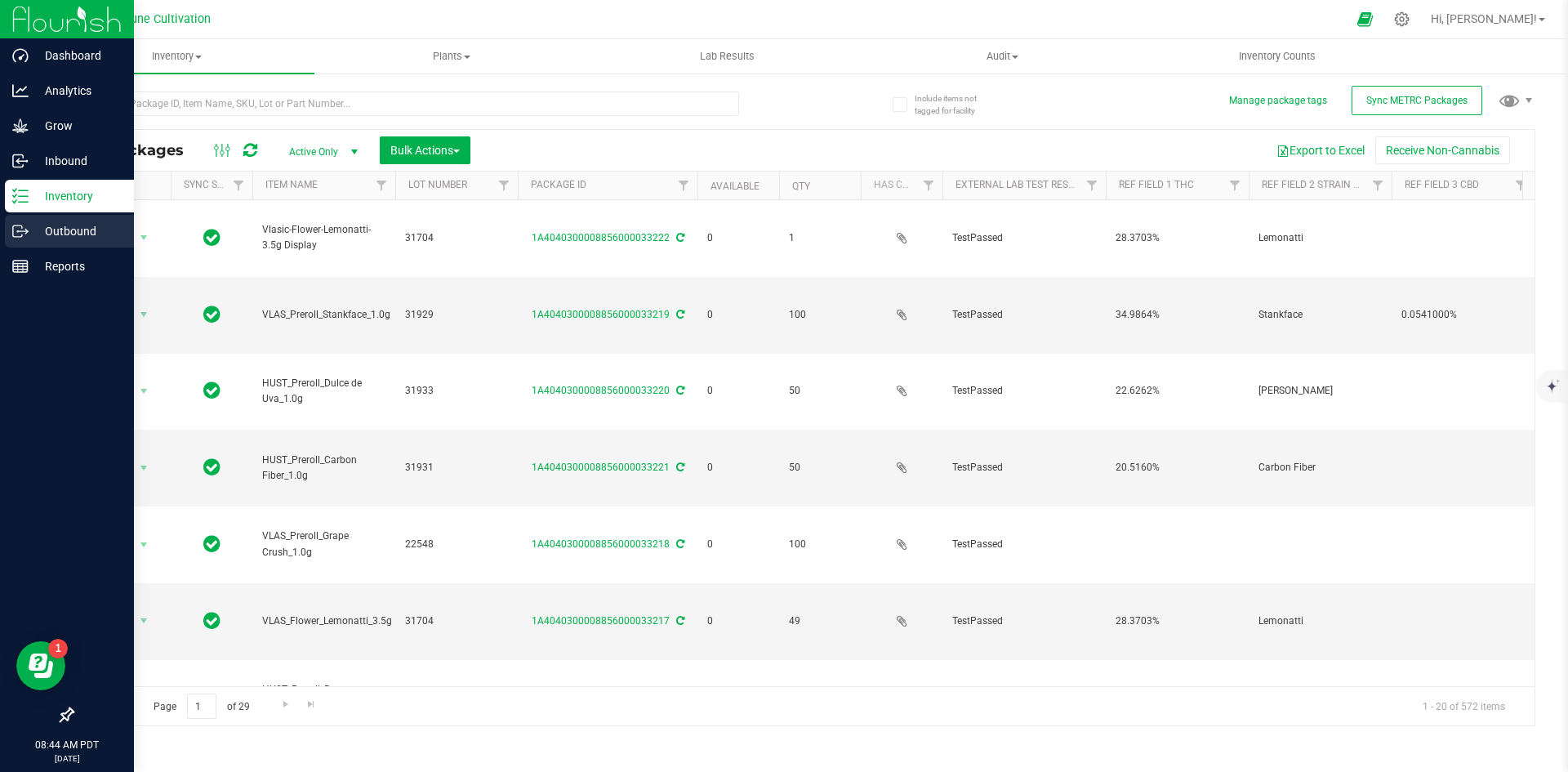
click at [26, 229] on icon at bounding box center [20, 231] width 16 height 16
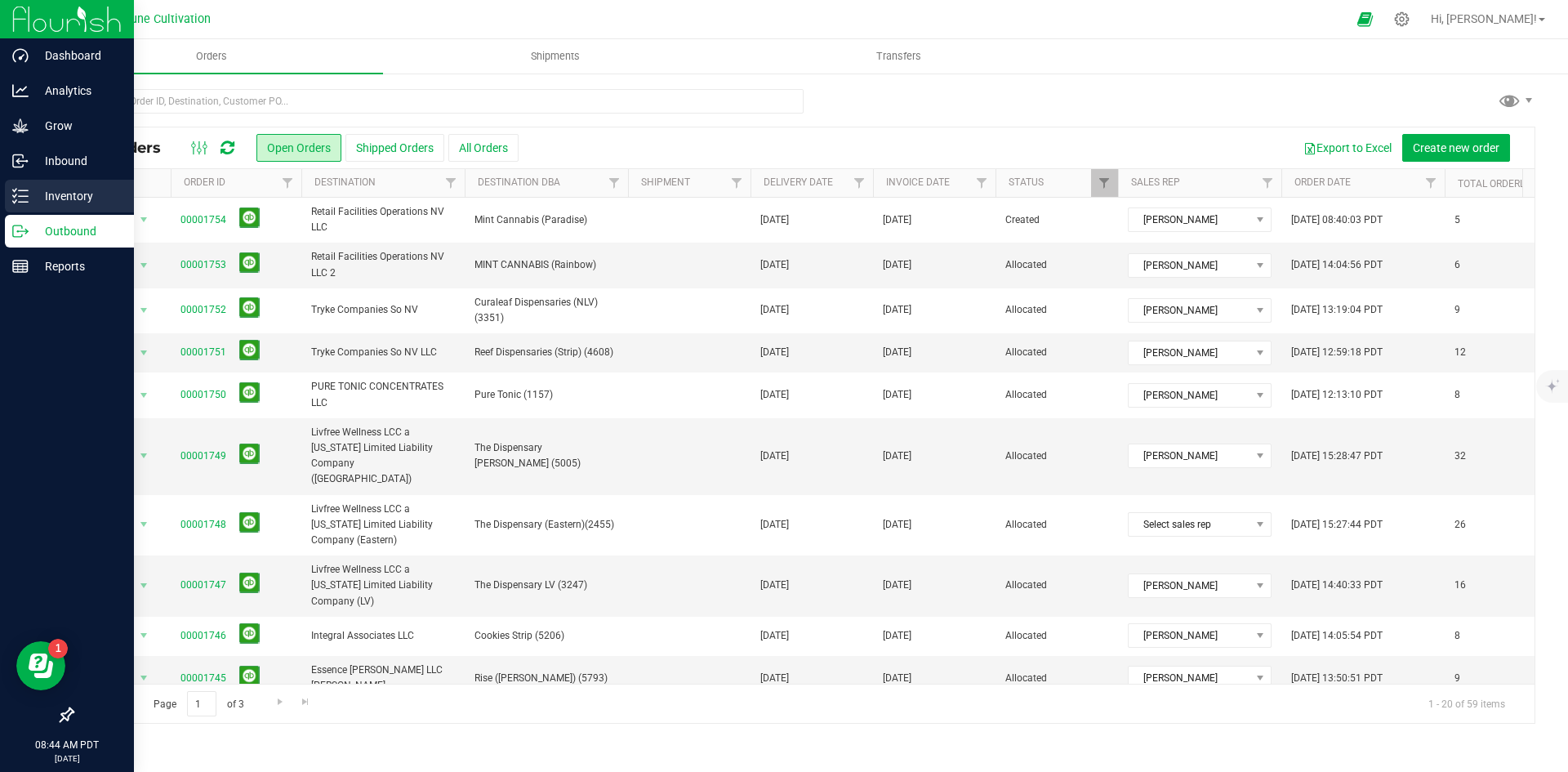
click at [18, 189] on icon at bounding box center [20, 195] width 16 height 16
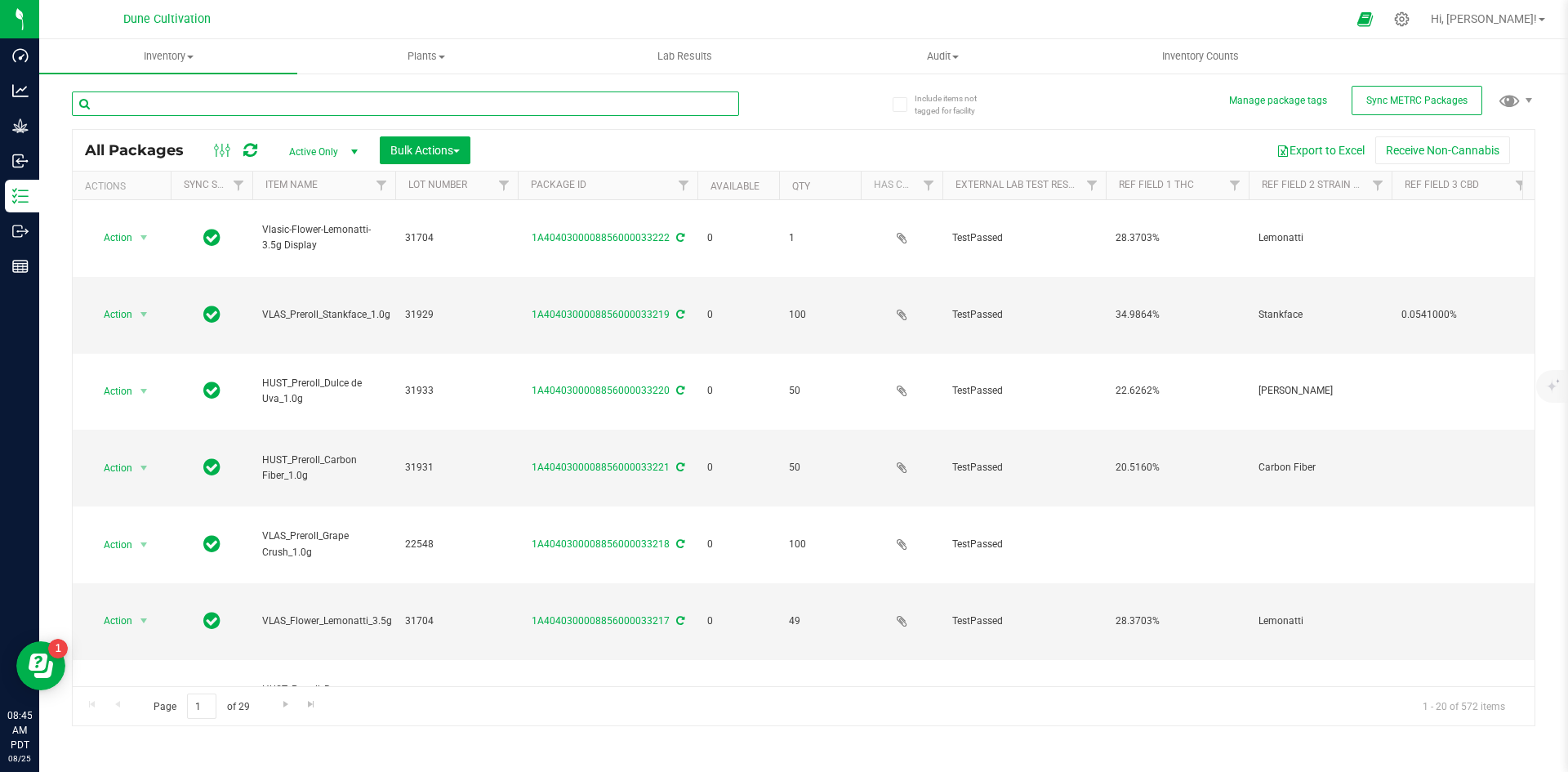
click at [180, 111] on input "text" at bounding box center [405, 103] width 667 height 24
type input "1"
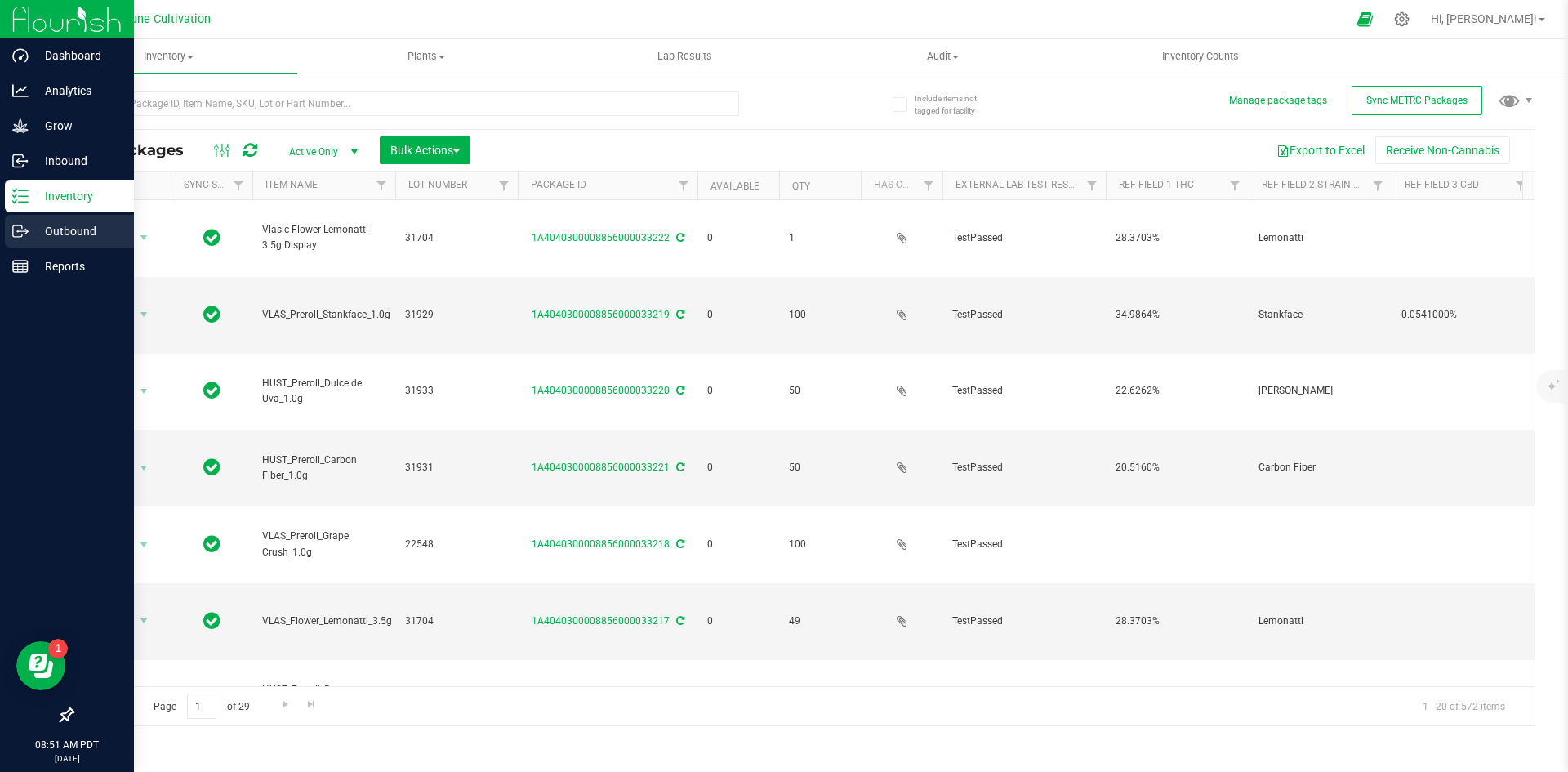
click at [30, 236] on p "Outbound" at bounding box center [78, 231] width 98 height 19
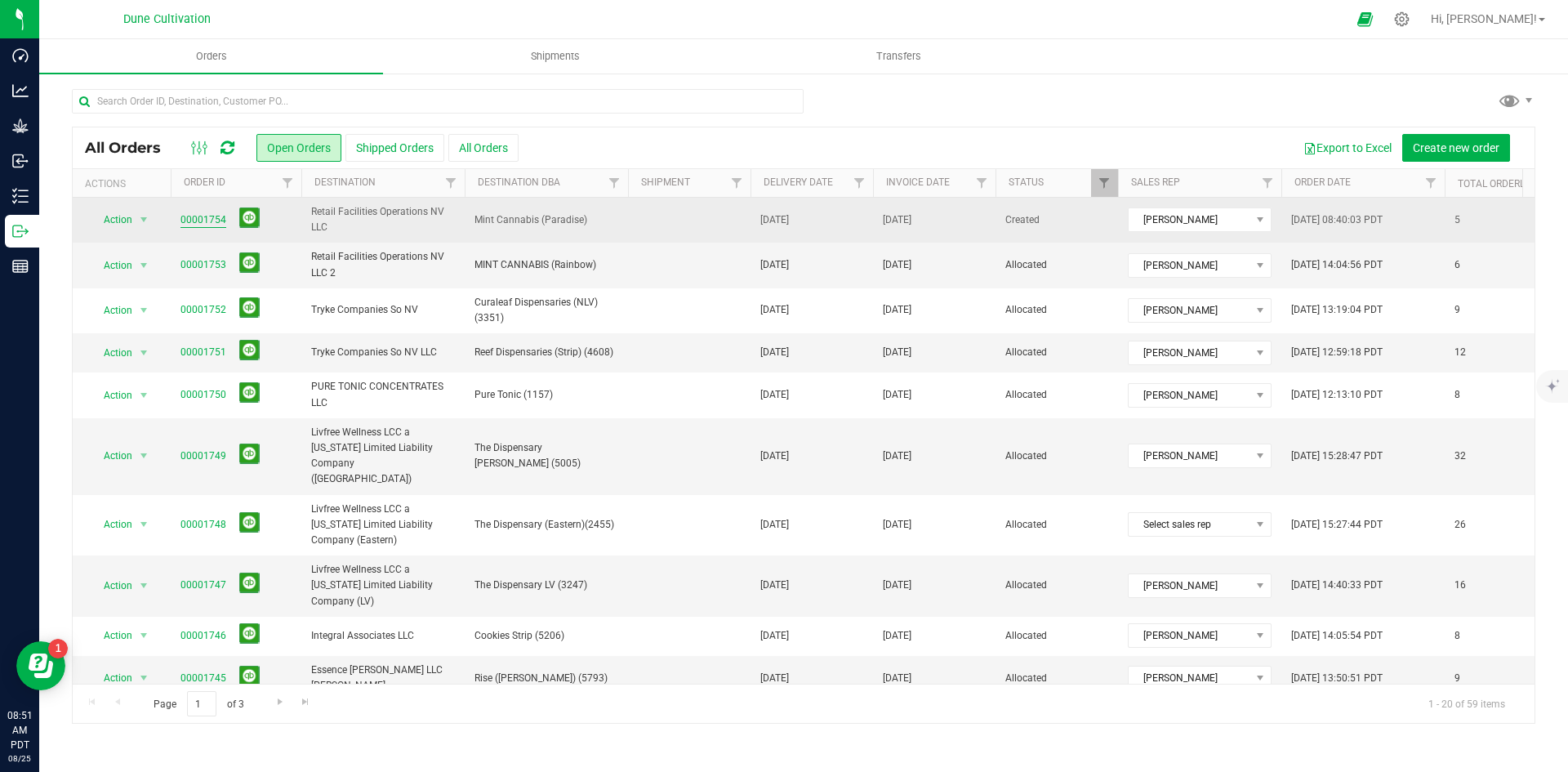
click at [183, 214] on link "00001754" at bounding box center [203, 220] width 46 height 15
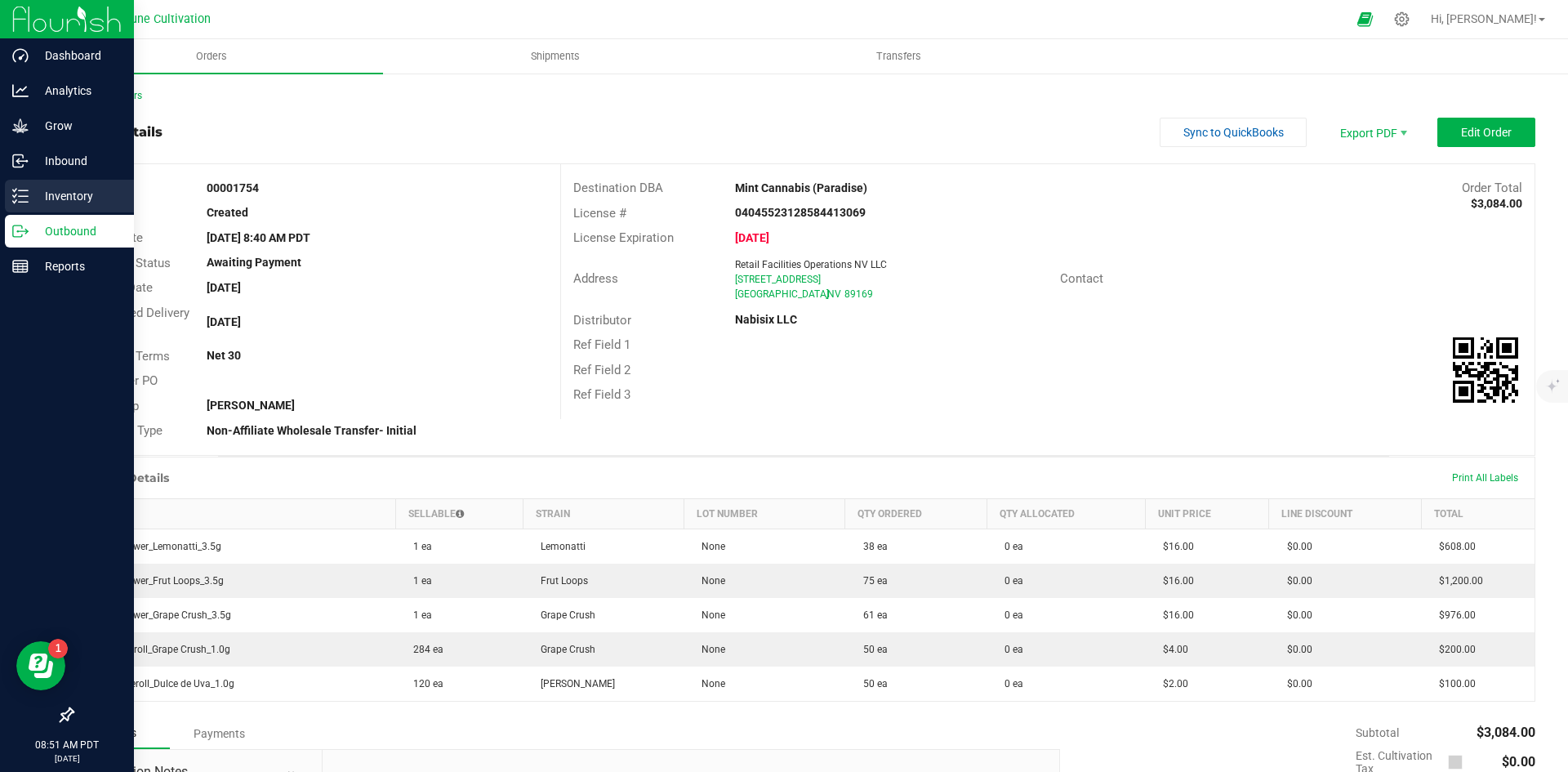
click at [27, 201] on icon at bounding box center [20, 195] width 16 height 16
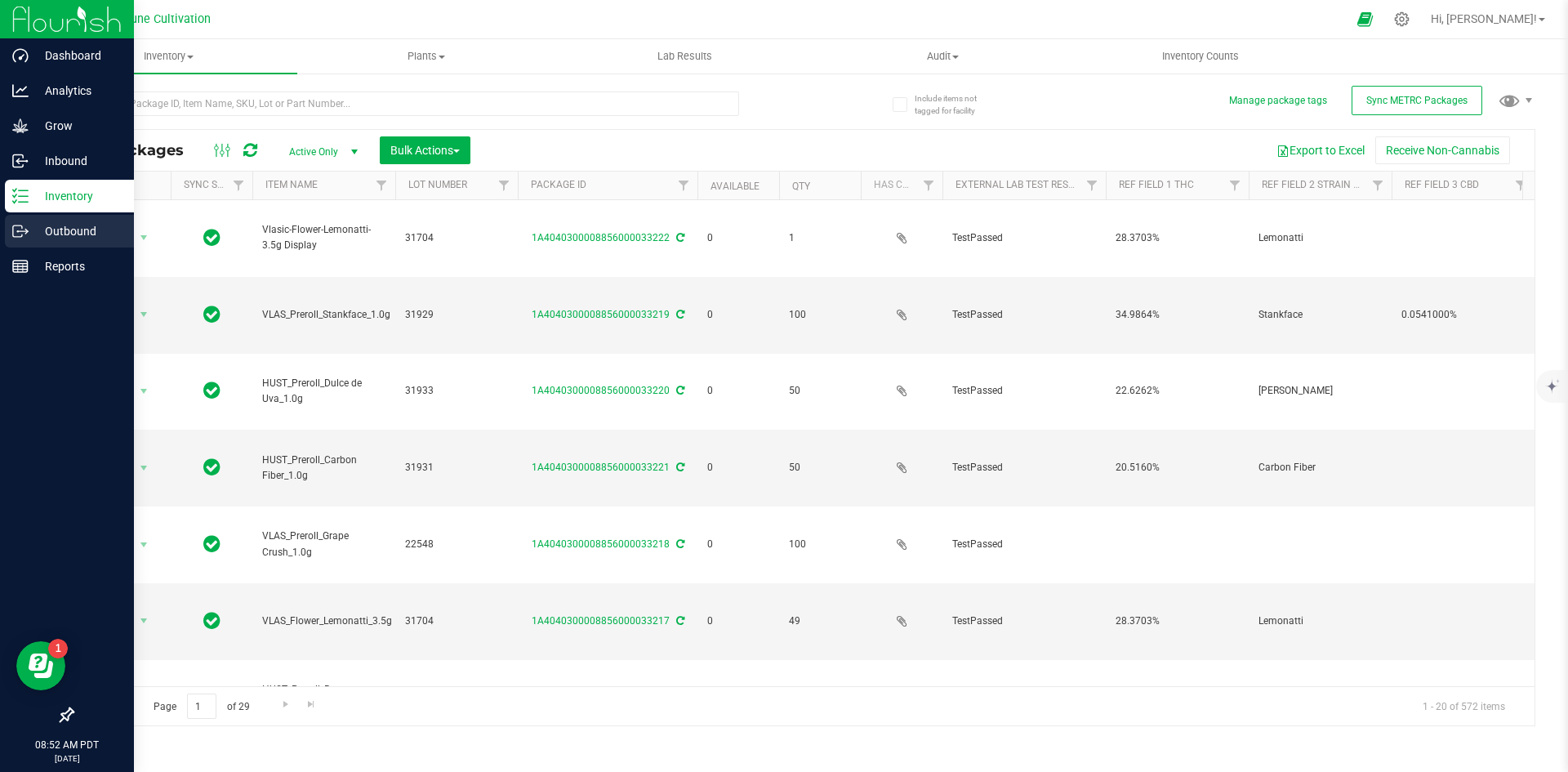
click at [23, 218] on div "Outbound" at bounding box center [69, 231] width 129 height 33
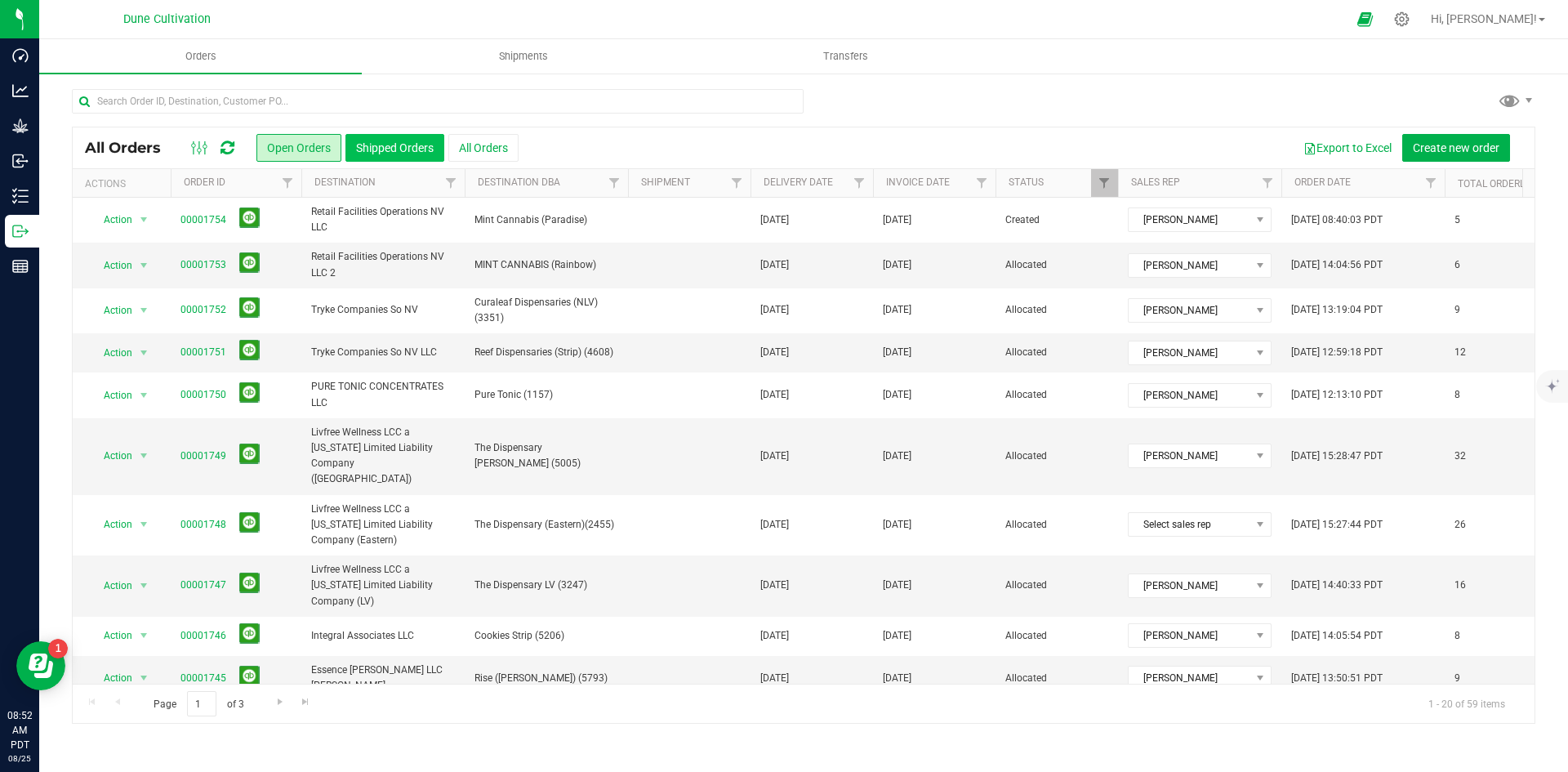
click at [380, 153] on button "Shipped Orders" at bounding box center [394, 148] width 99 height 28
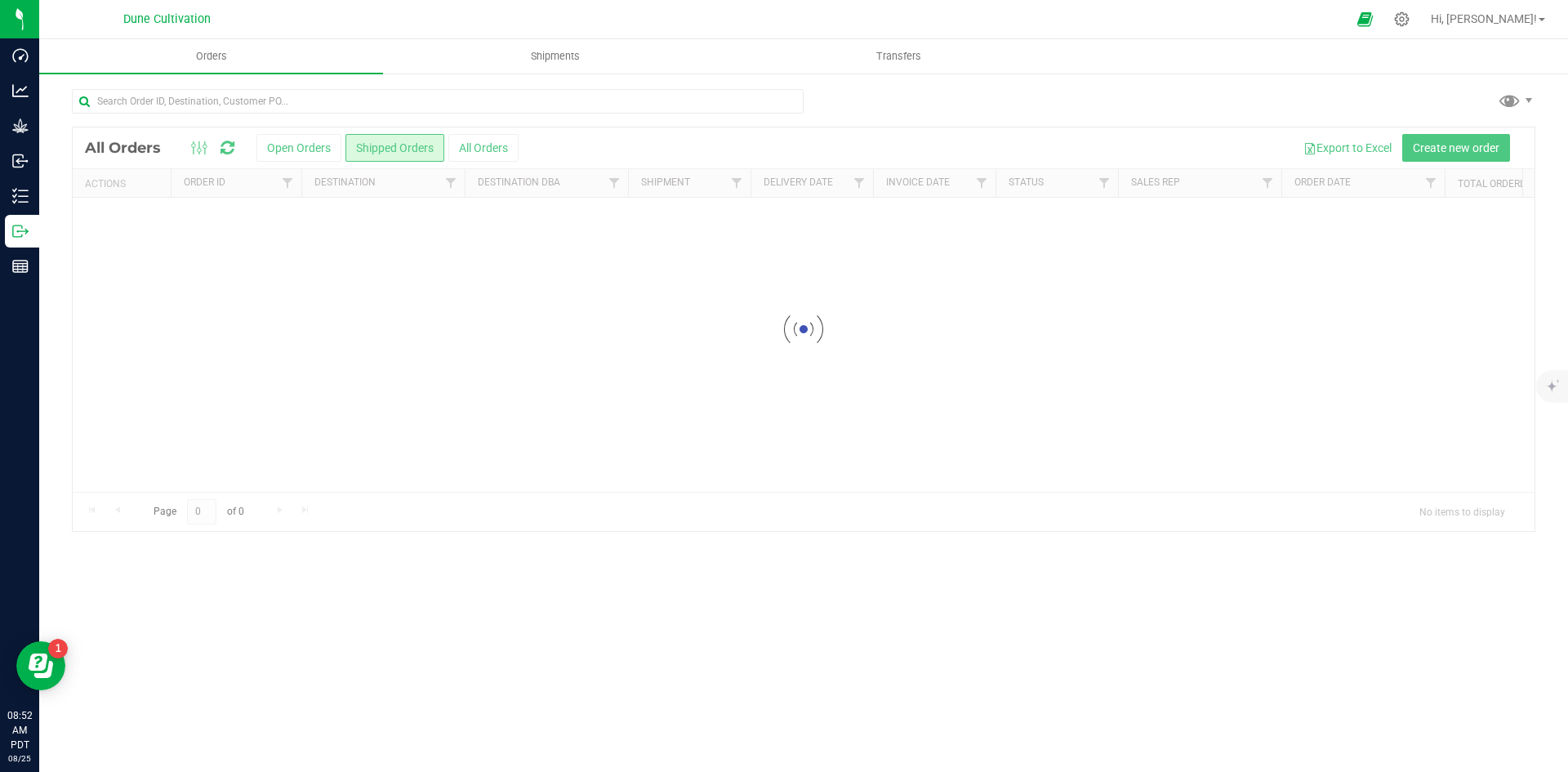
click at [309, 142] on div at bounding box center [803, 329] width 1462 height 404
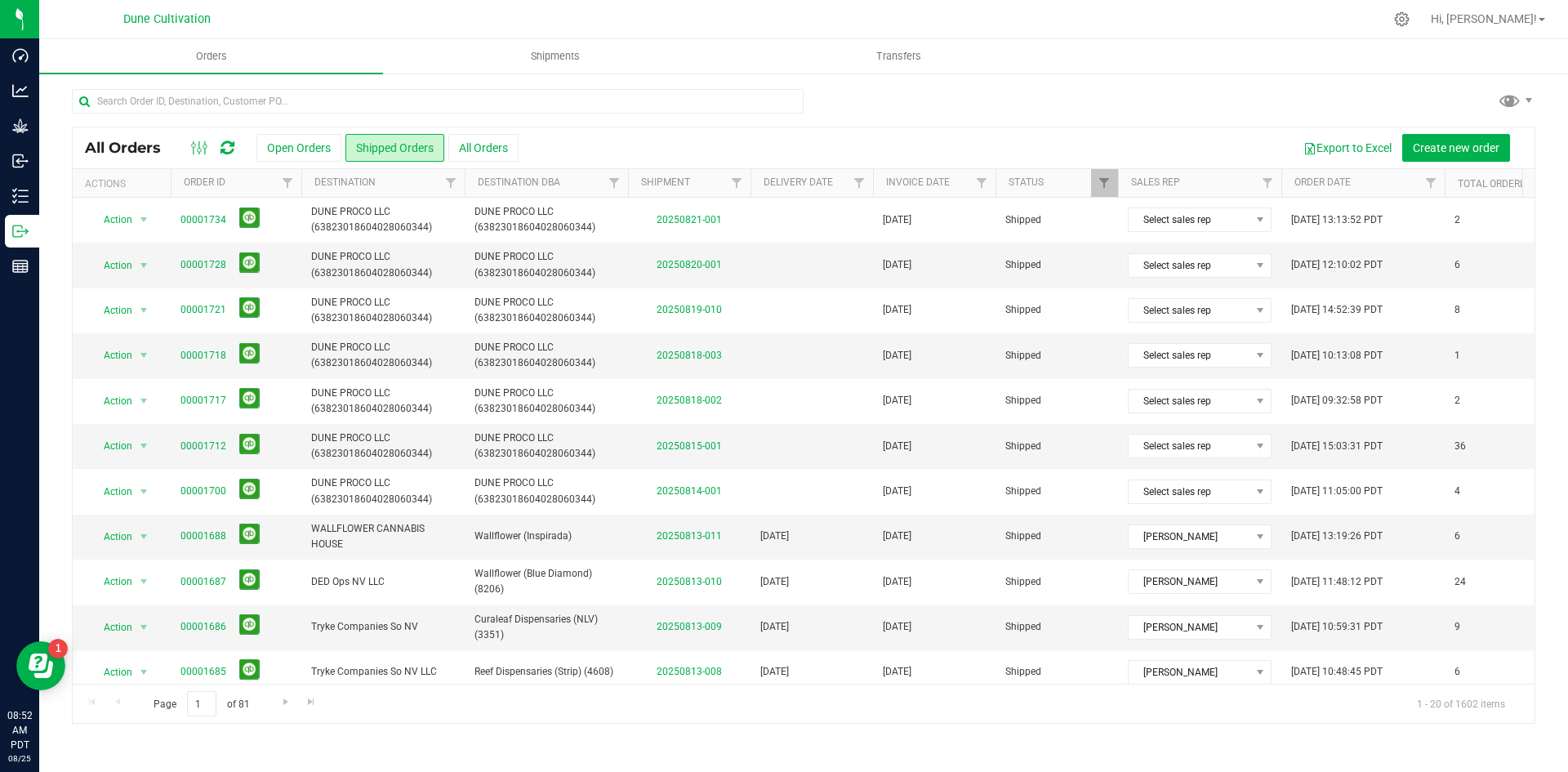
click at [296, 149] on button "Open Orders" at bounding box center [299, 148] width 85 height 28
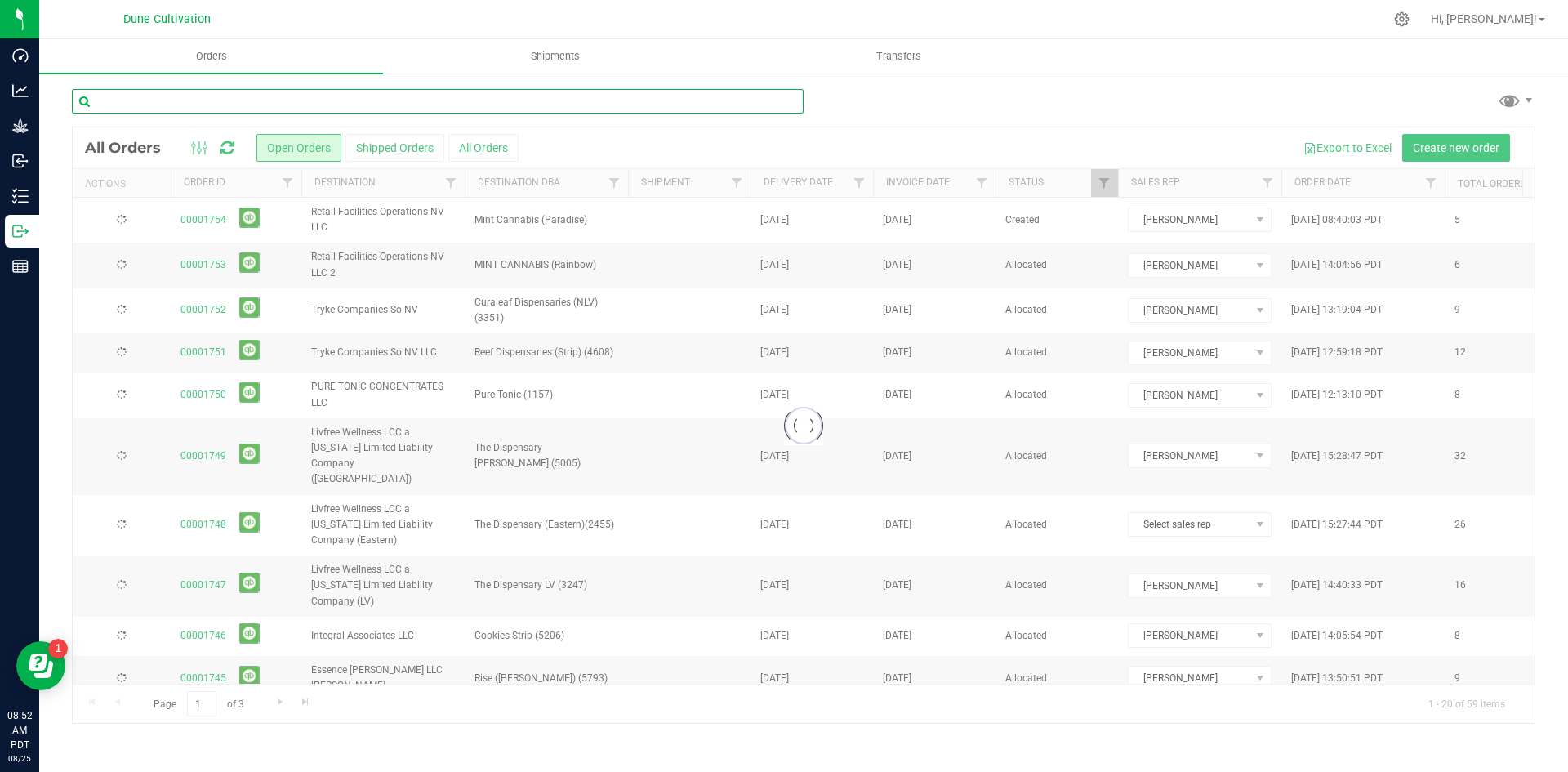
click at [266, 94] on input "text" at bounding box center [437, 101] width 732 height 24
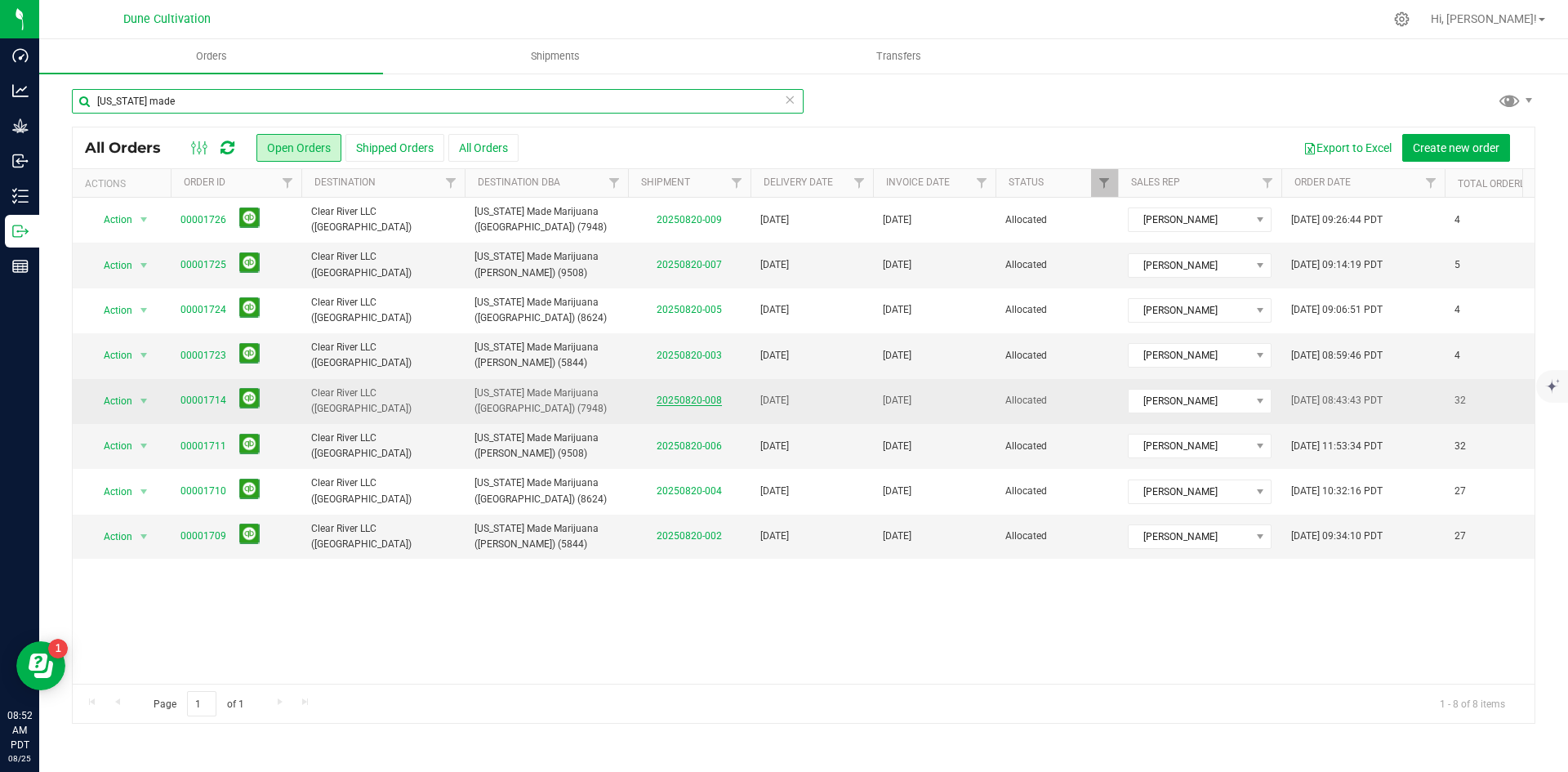
type input "[US_STATE] made"
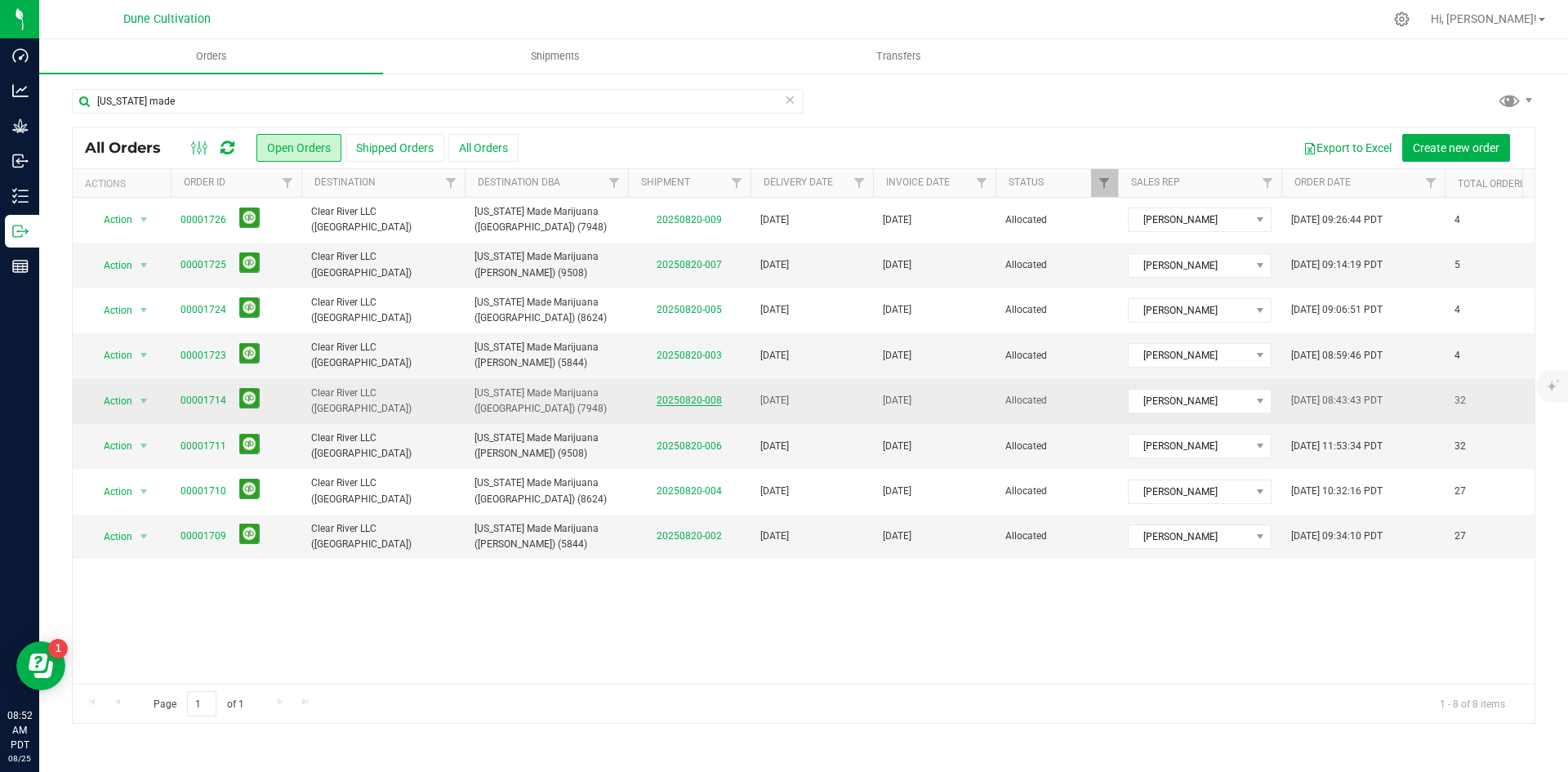
click at [690, 400] on link "20250820-008" at bounding box center [689, 400] width 65 height 12
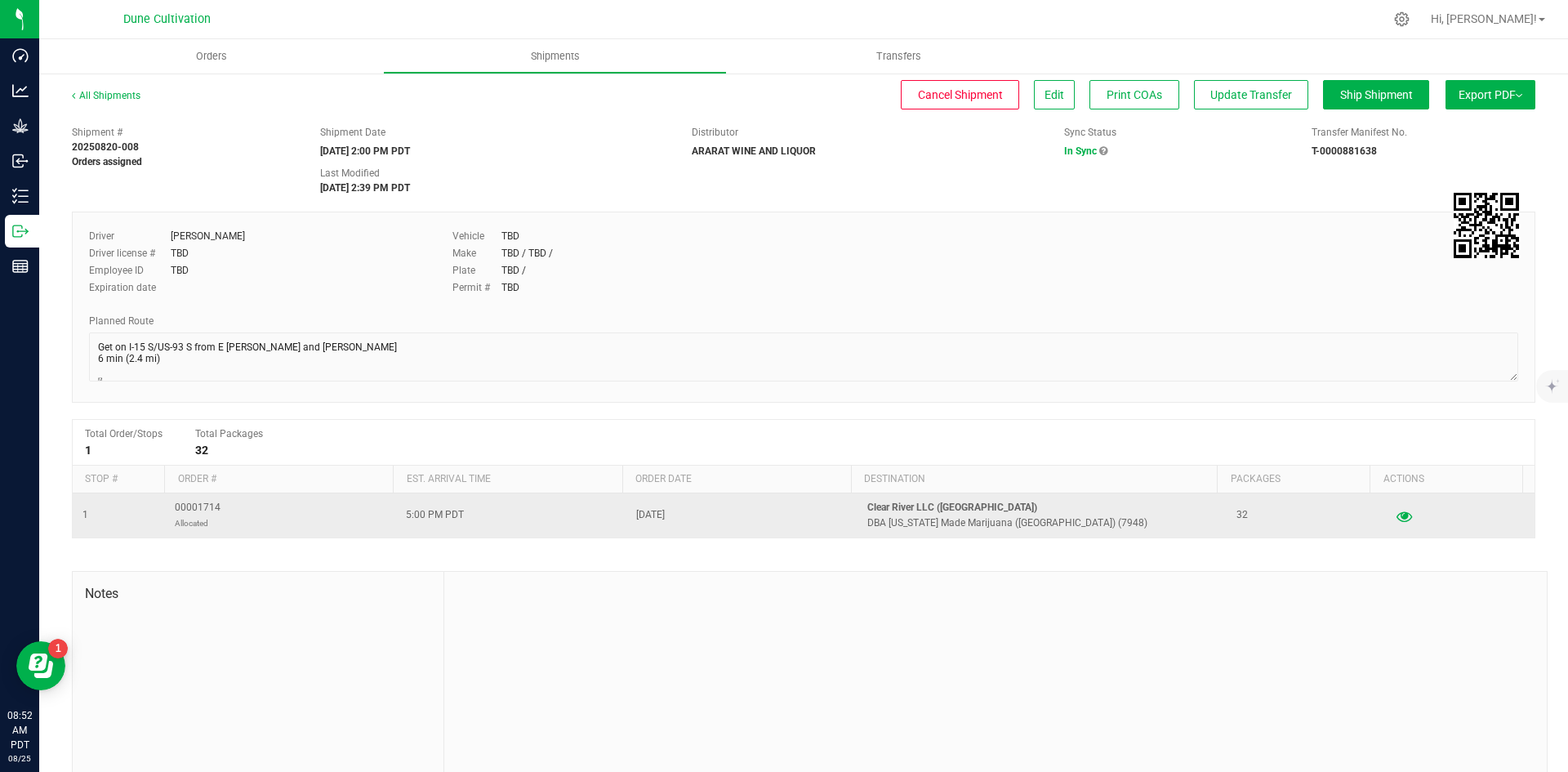
click at [1397, 514] on icon "button" at bounding box center [1404, 516] width 15 height 12
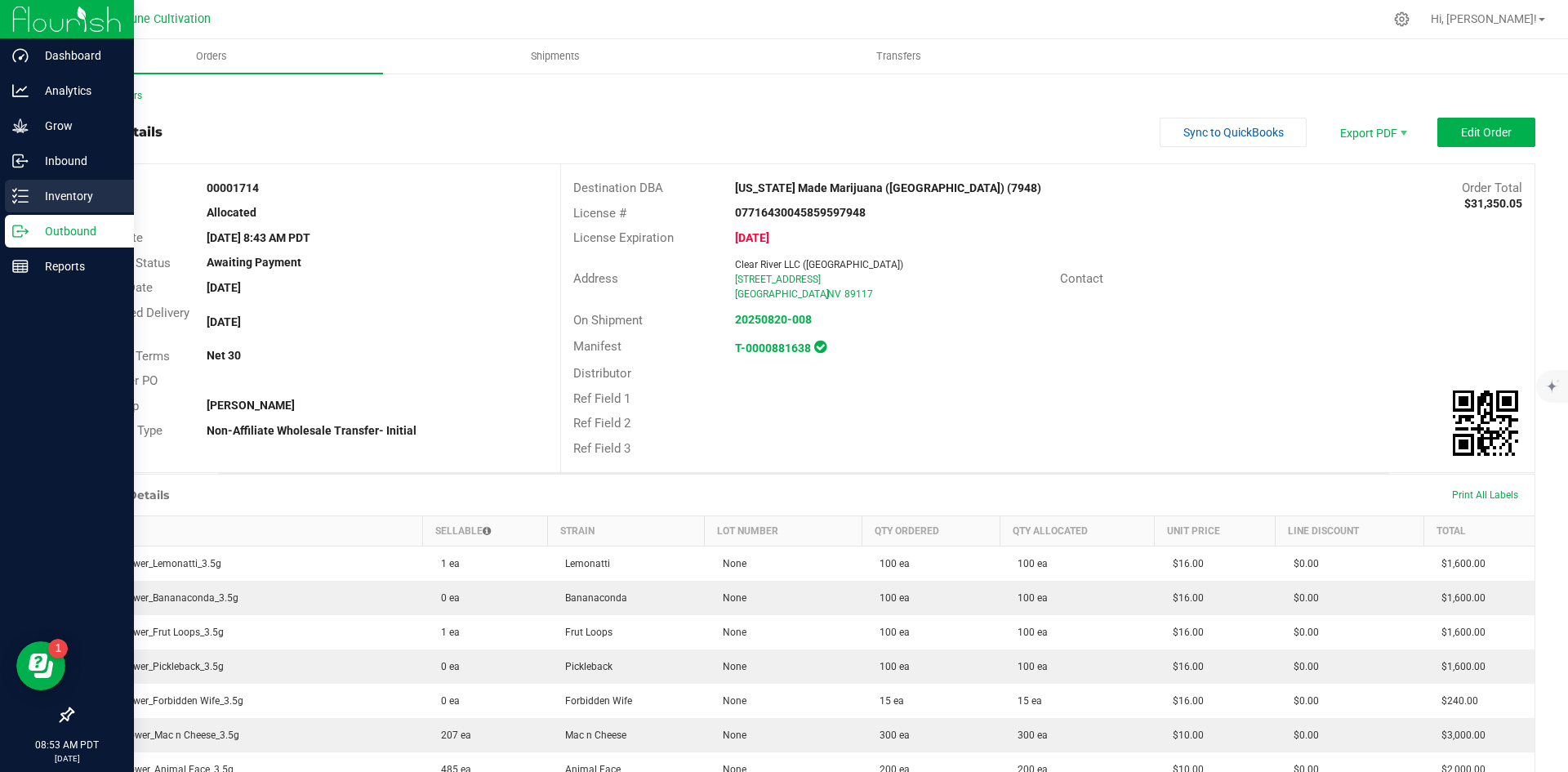
click at [32, 193] on p "Inventory" at bounding box center [78, 196] width 98 height 19
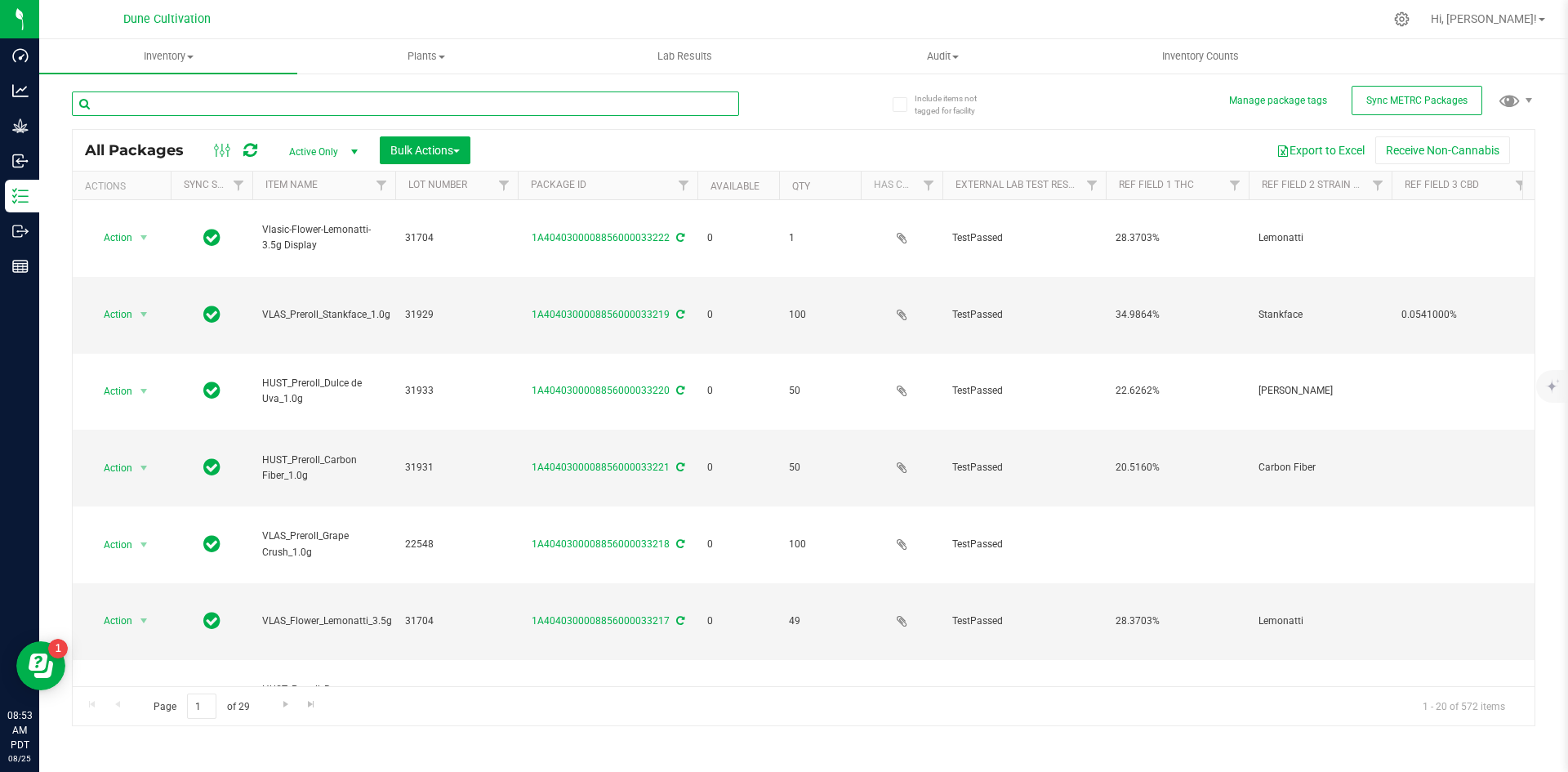
click at [169, 105] on input "text" at bounding box center [405, 103] width 667 height 24
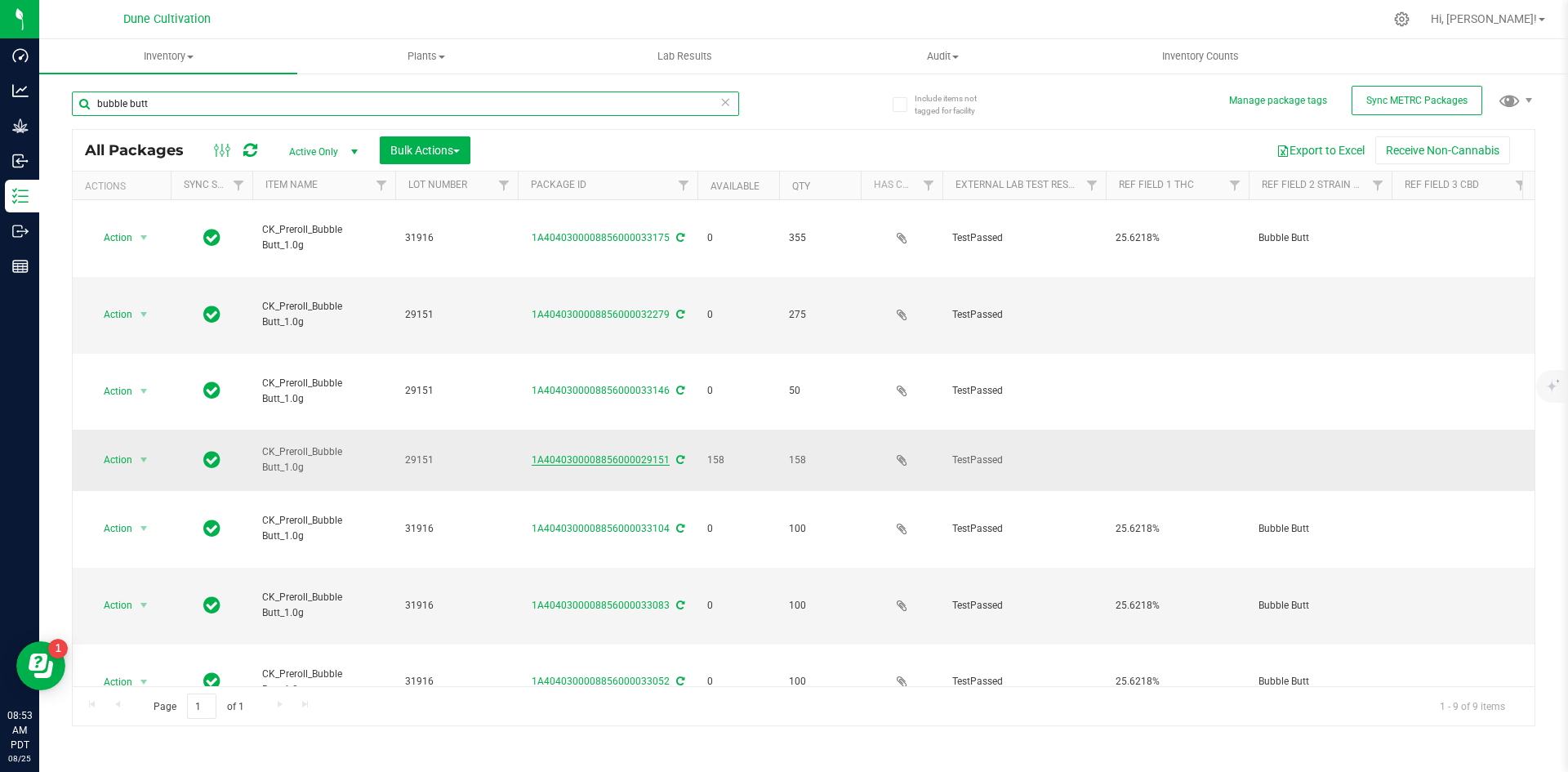
type input "bubble butt"
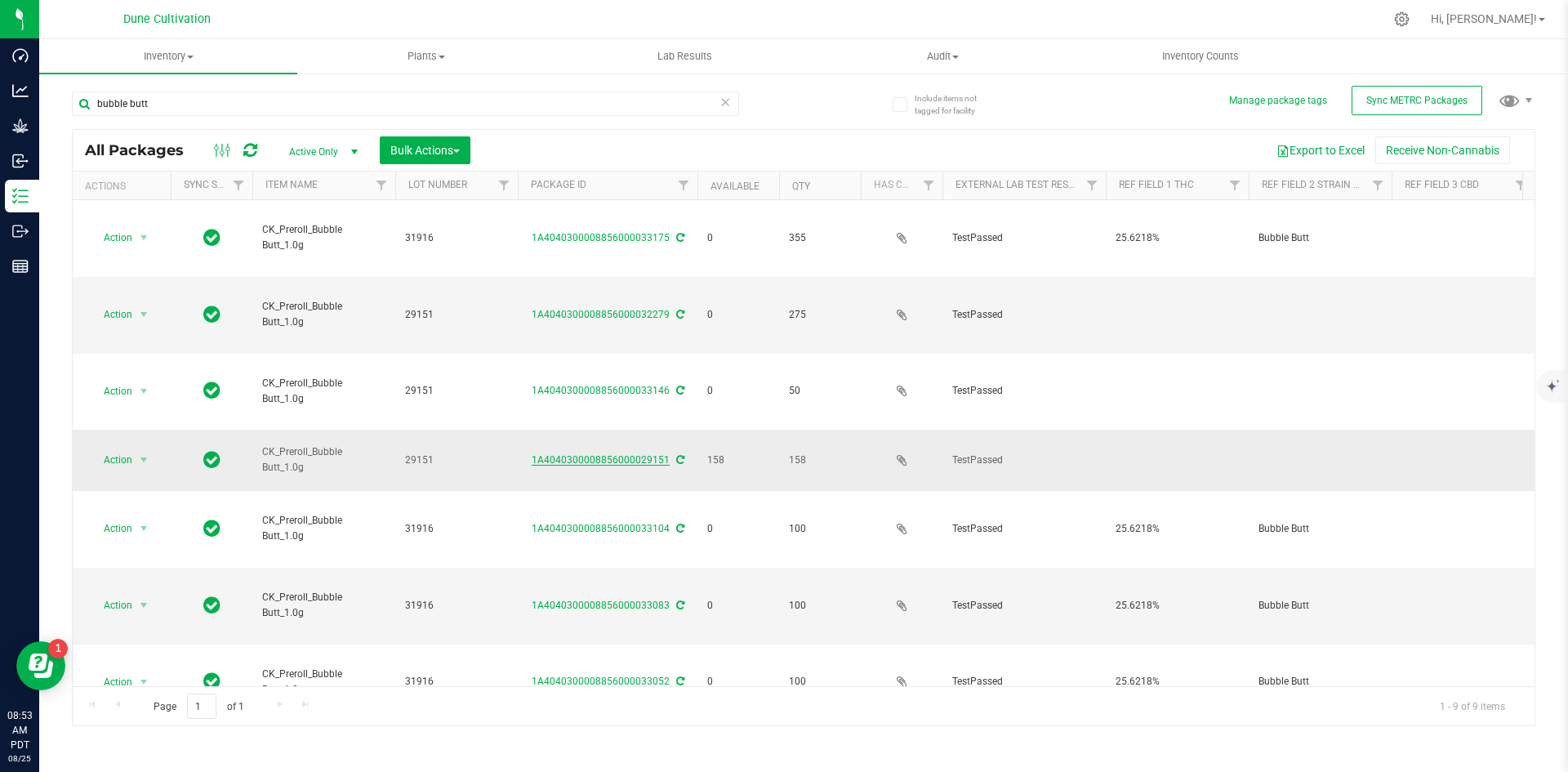
click at [562, 454] on link "1A4040300008856000029151" at bounding box center [600, 460] width 138 height 12
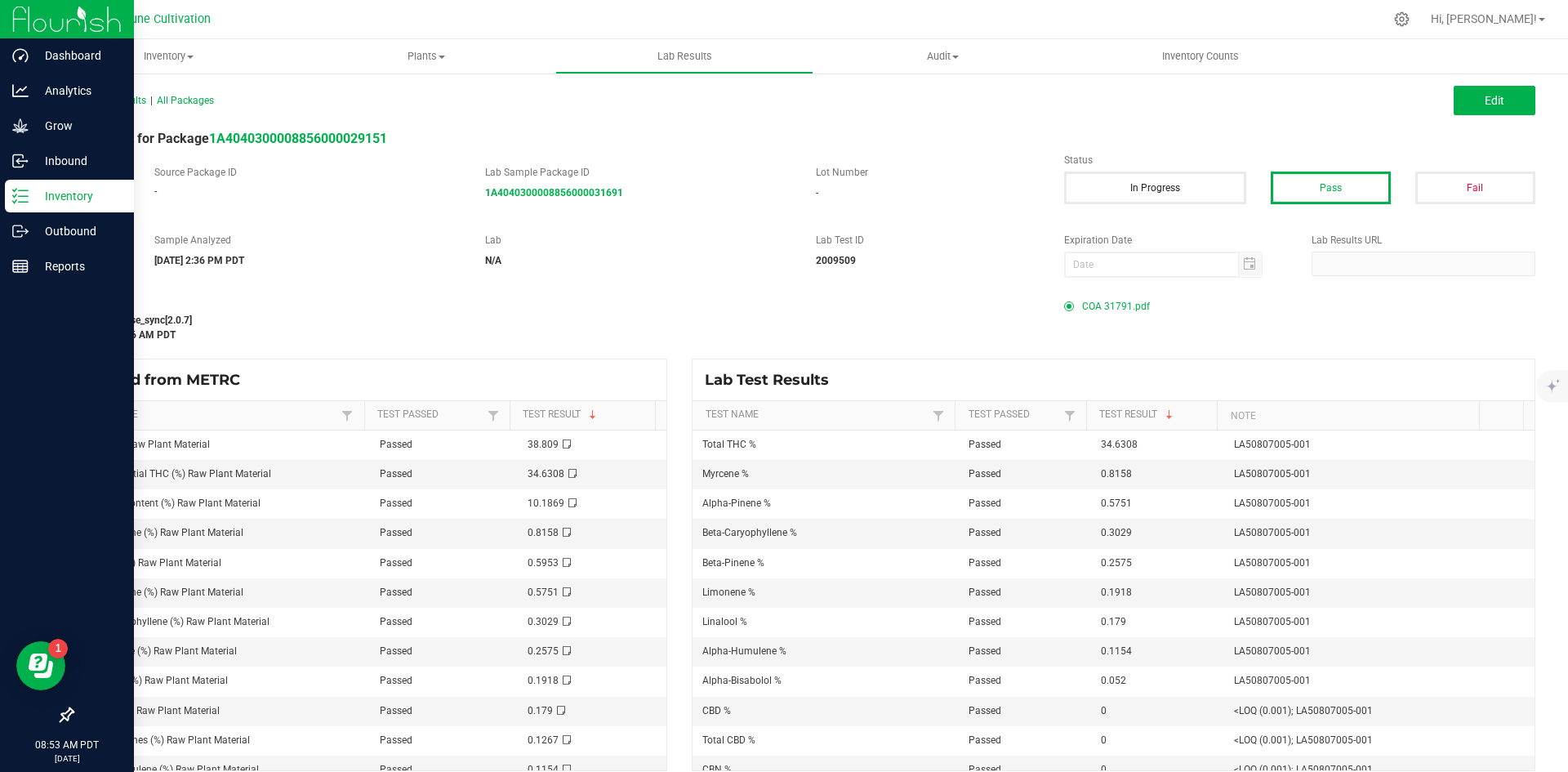
click at [20, 188] on icon at bounding box center [20, 195] width 16 height 16
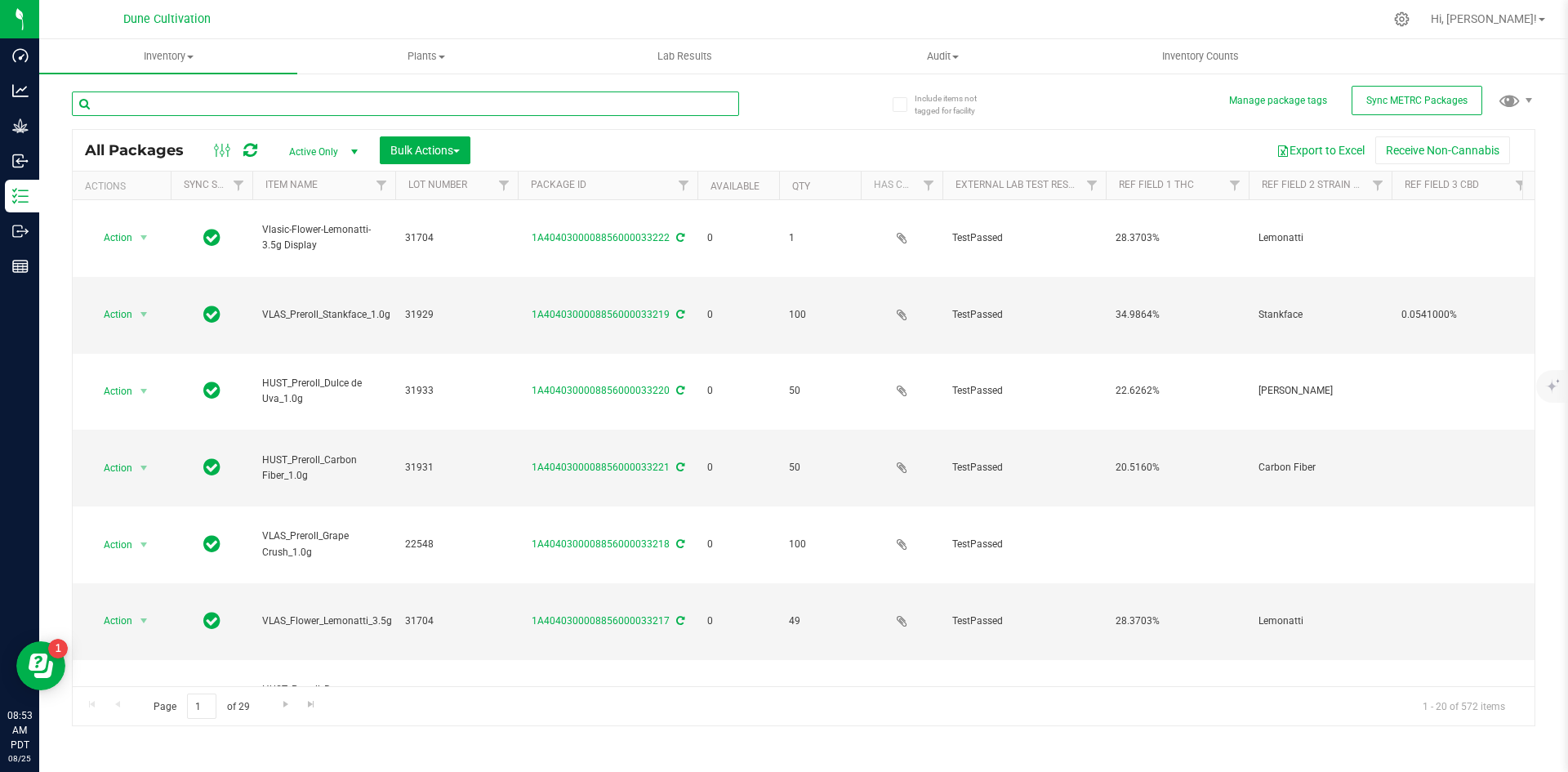
click at [248, 104] on input "text" at bounding box center [405, 103] width 667 height 24
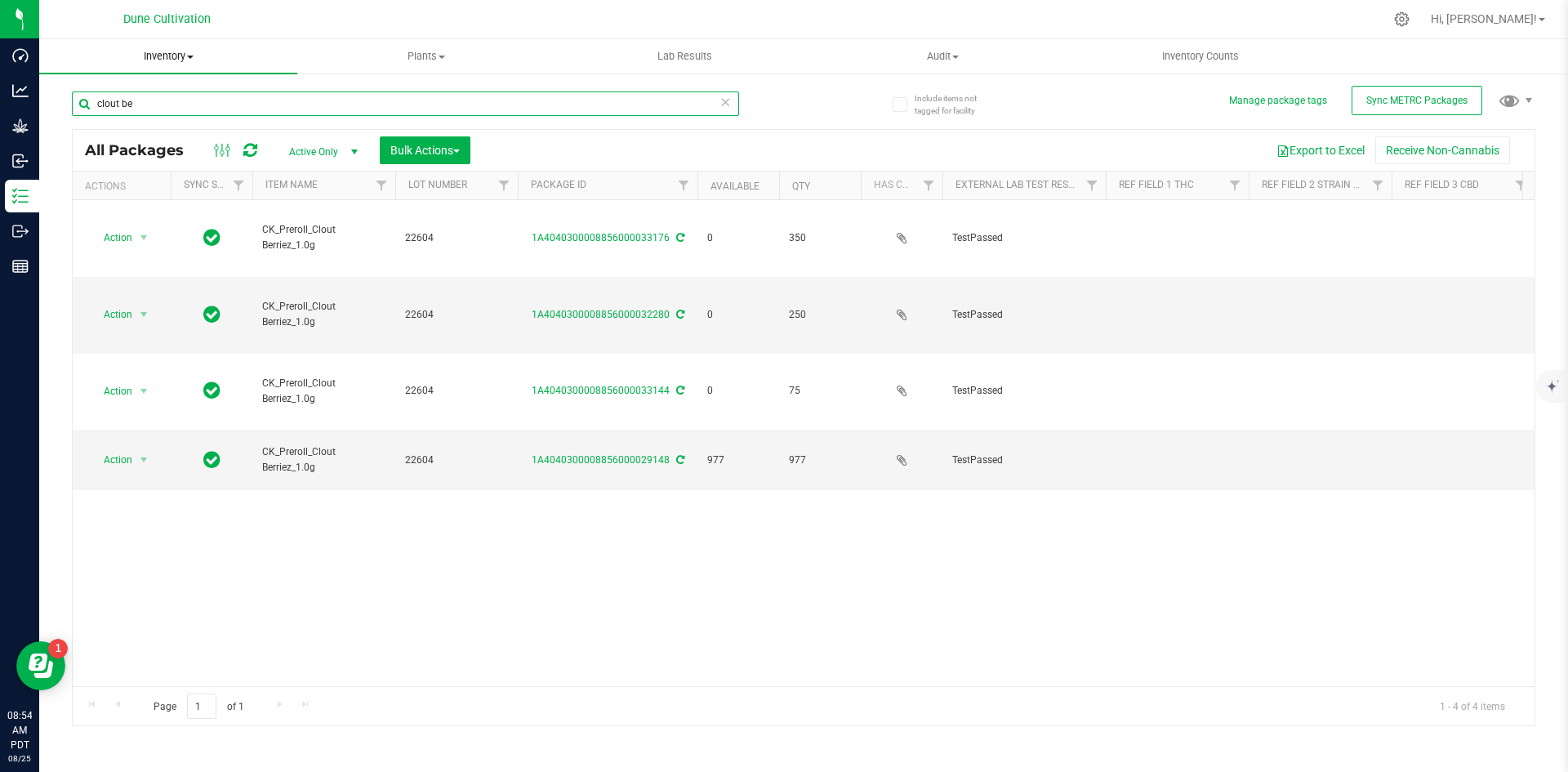
drag, startPoint x: 248, startPoint y: 104, endPoint x: 60, endPoint y: 68, distance: 191.4
click at [60, 68] on inventory "Inventory All packages All inventory Waste log Create inventory Plants All plan…" at bounding box center [803, 304] width 1529 height 531
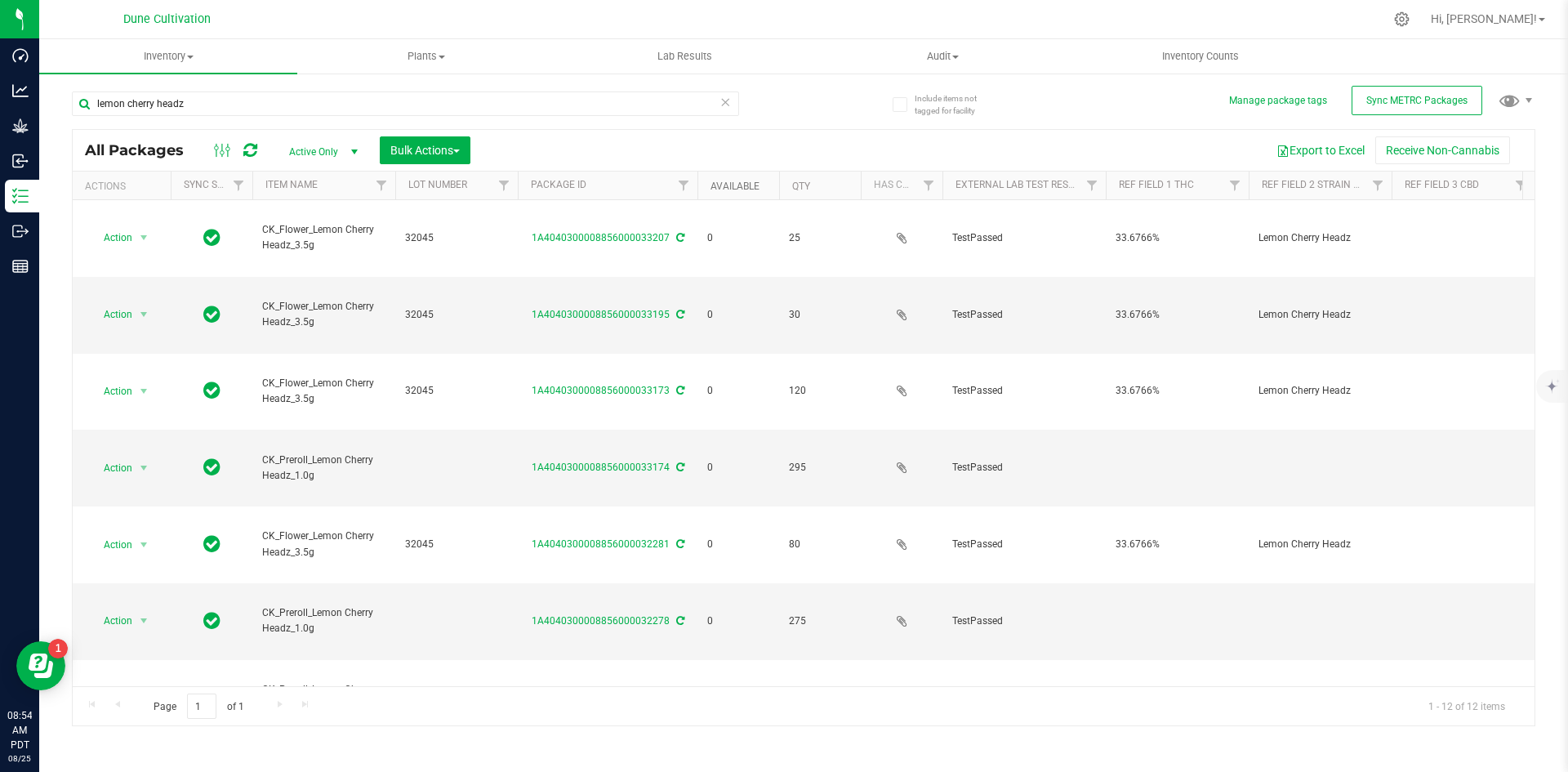
click at [735, 187] on link "Available" at bounding box center [735, 187] width 49 height 12
click at [735, 187] on link "Available" at bounding box center [744, 186] width 68 height 12
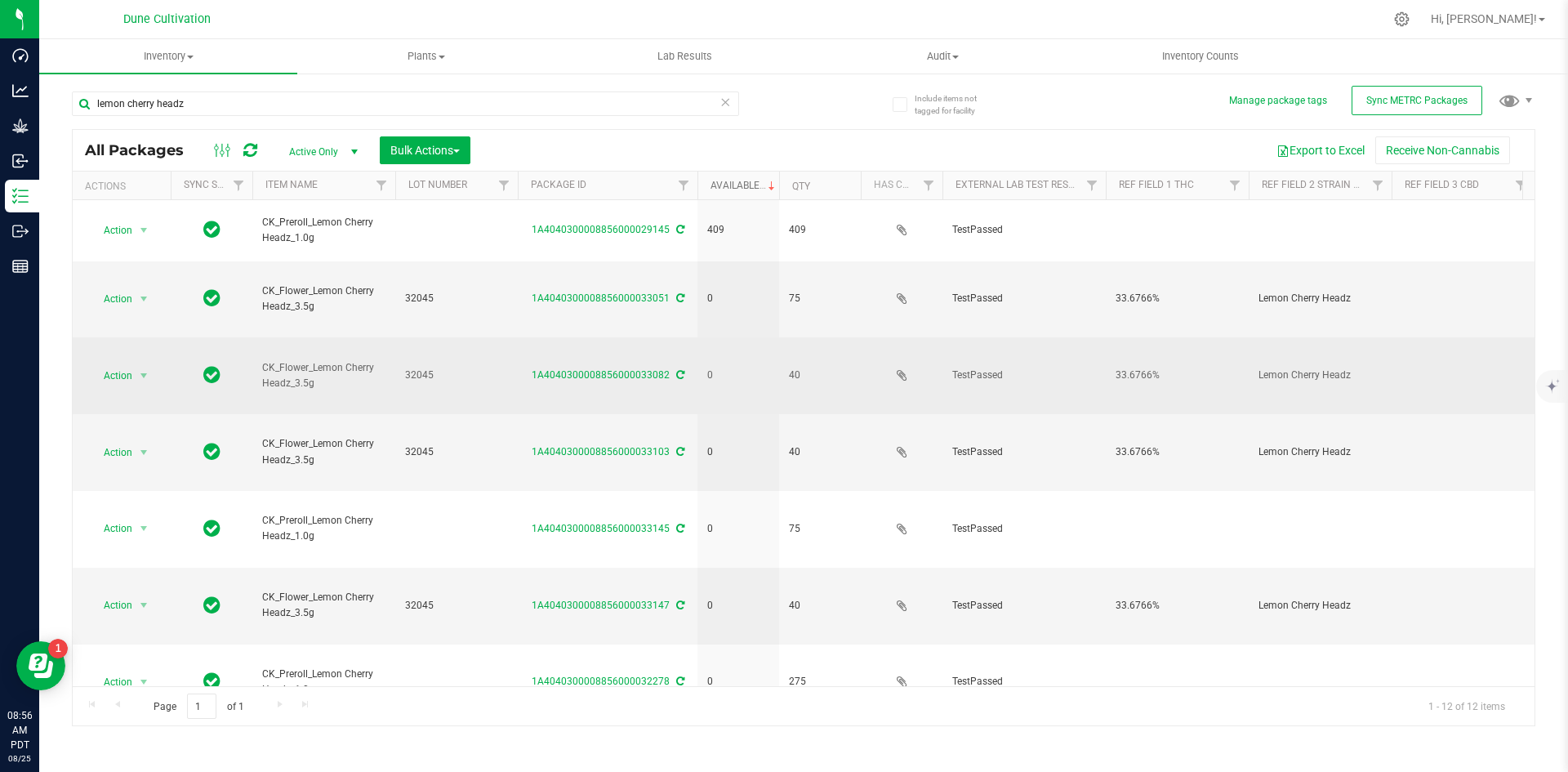
scroll to position [257, 0]
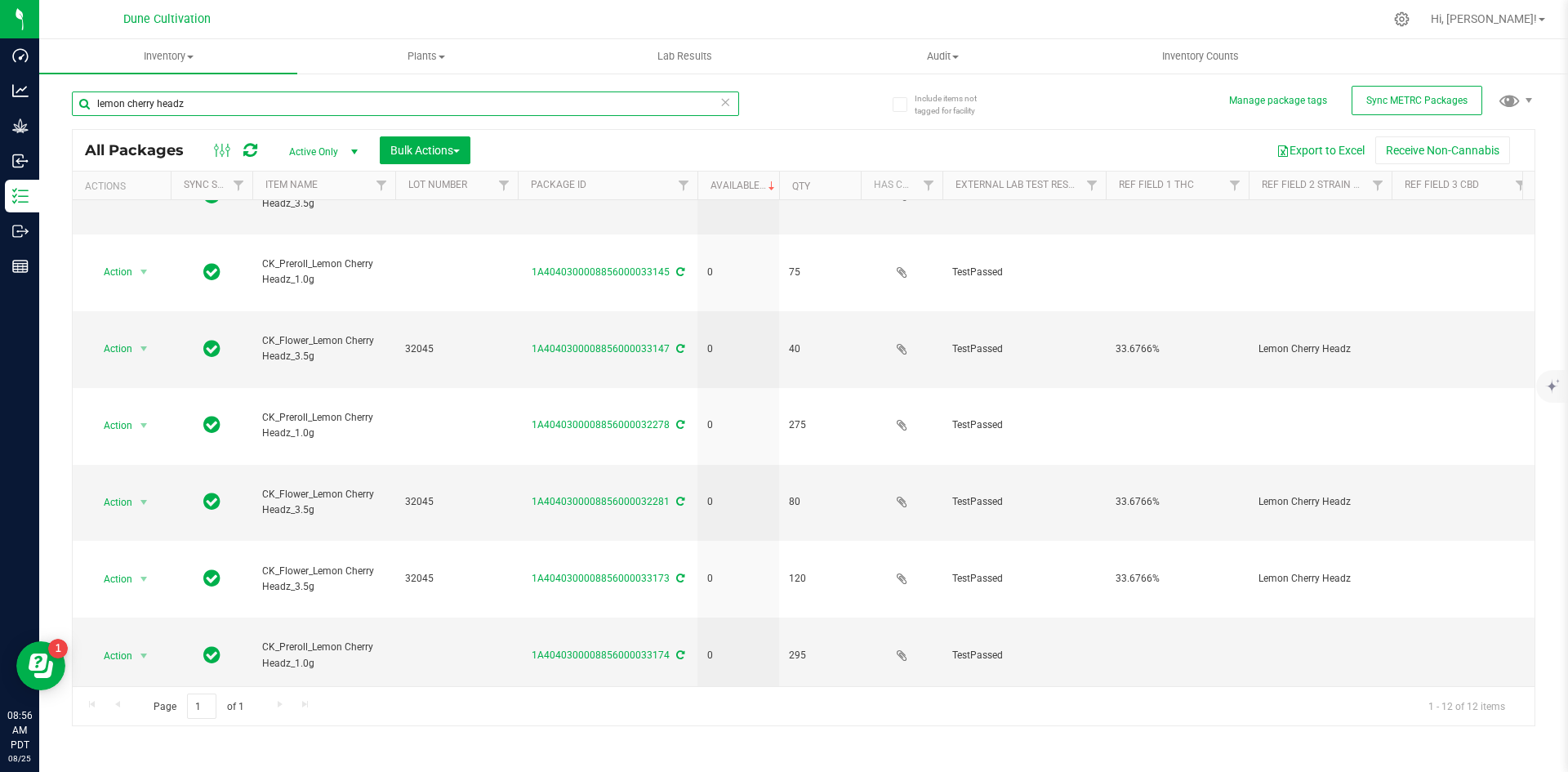
drag, startPoint x: 230, startPoint y: 108, endPoint x: 77, endPoint y: 92, distance: 153.8
click at [77, 92] on input "lemon cherry headz" at bounding box center [405, 103] width 667 height 24
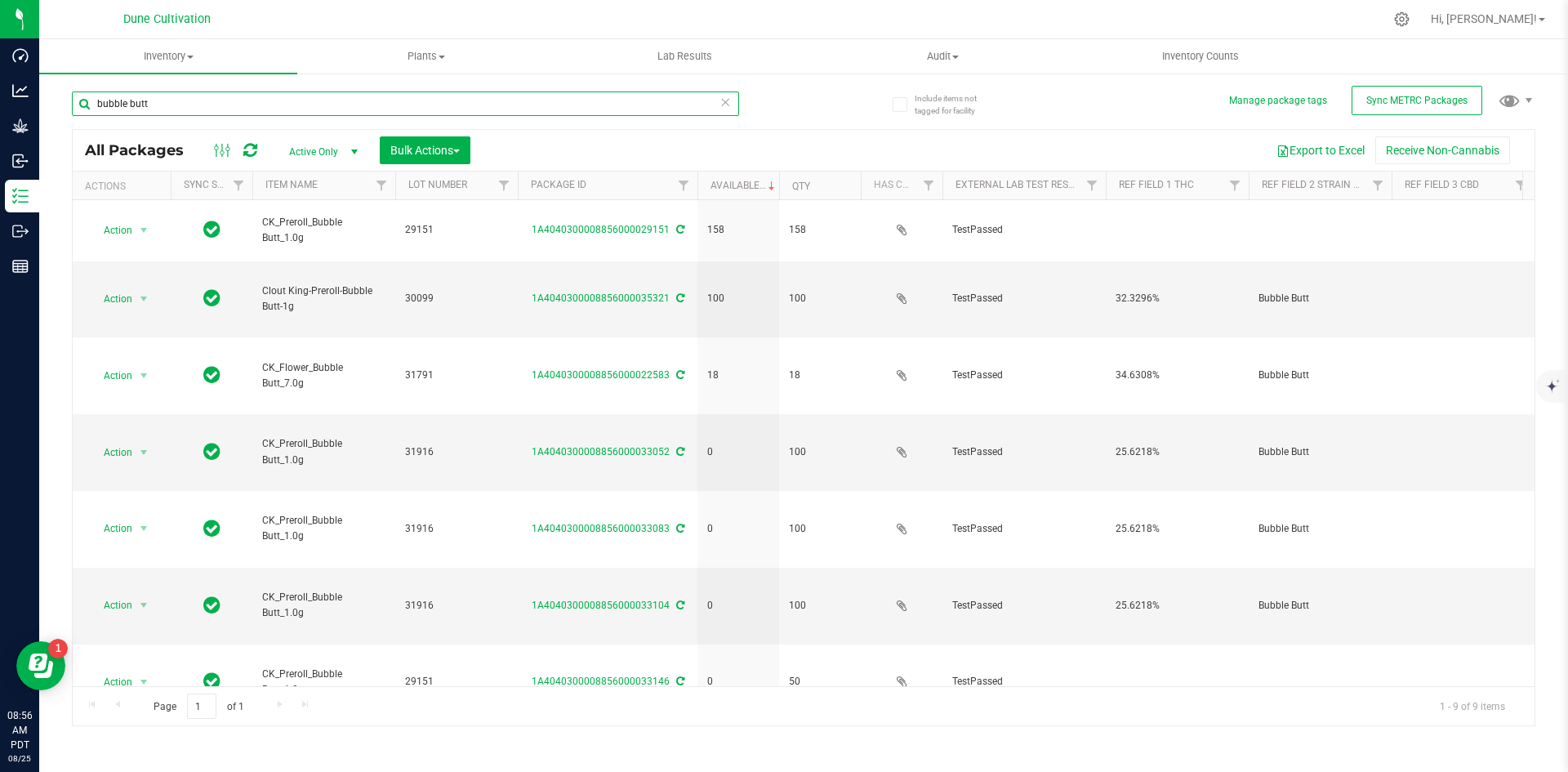
type input "bubble butt"
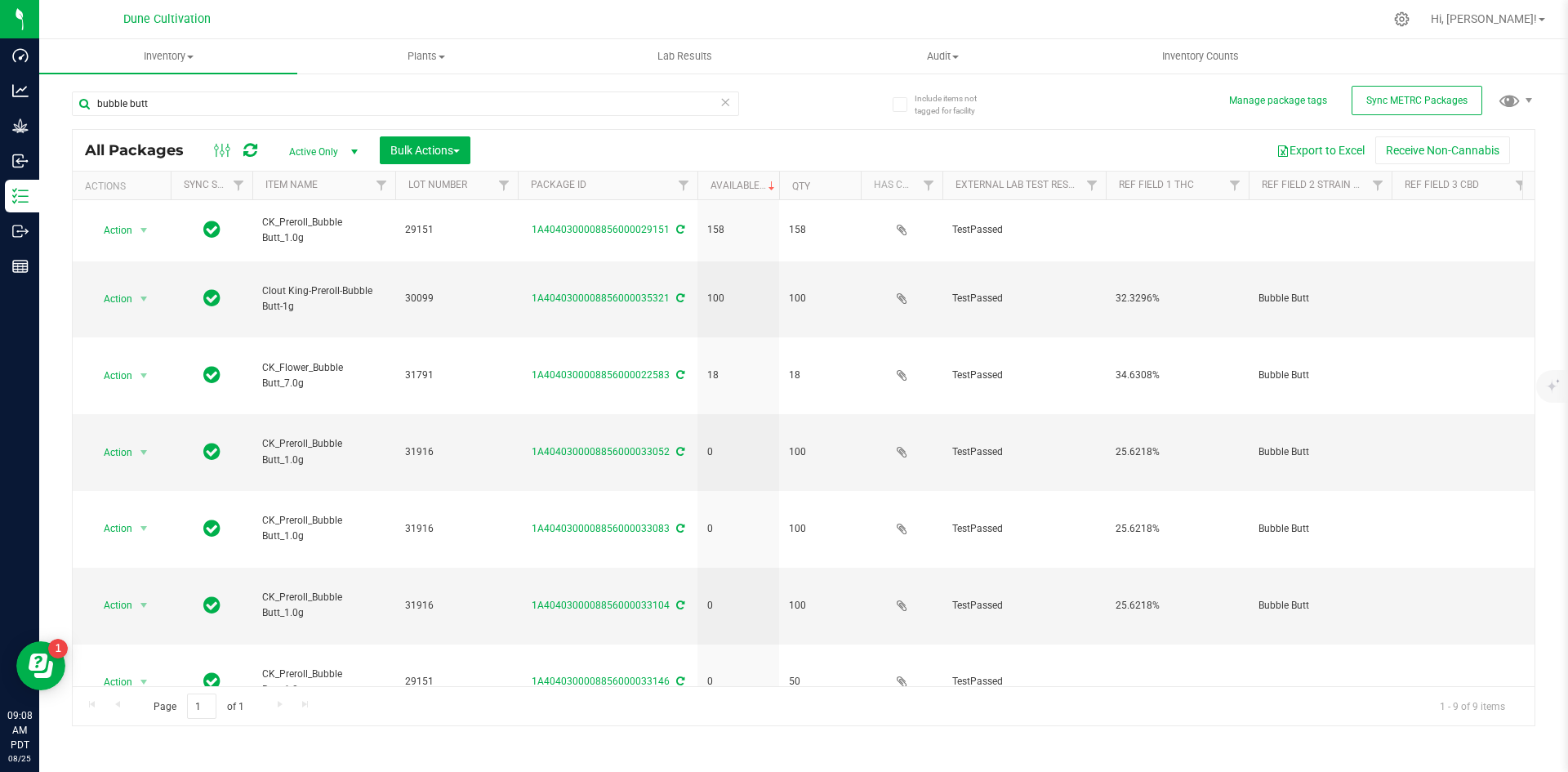
click at [728, 107] on icon at bounding box center [725, 101] width 12 height 19
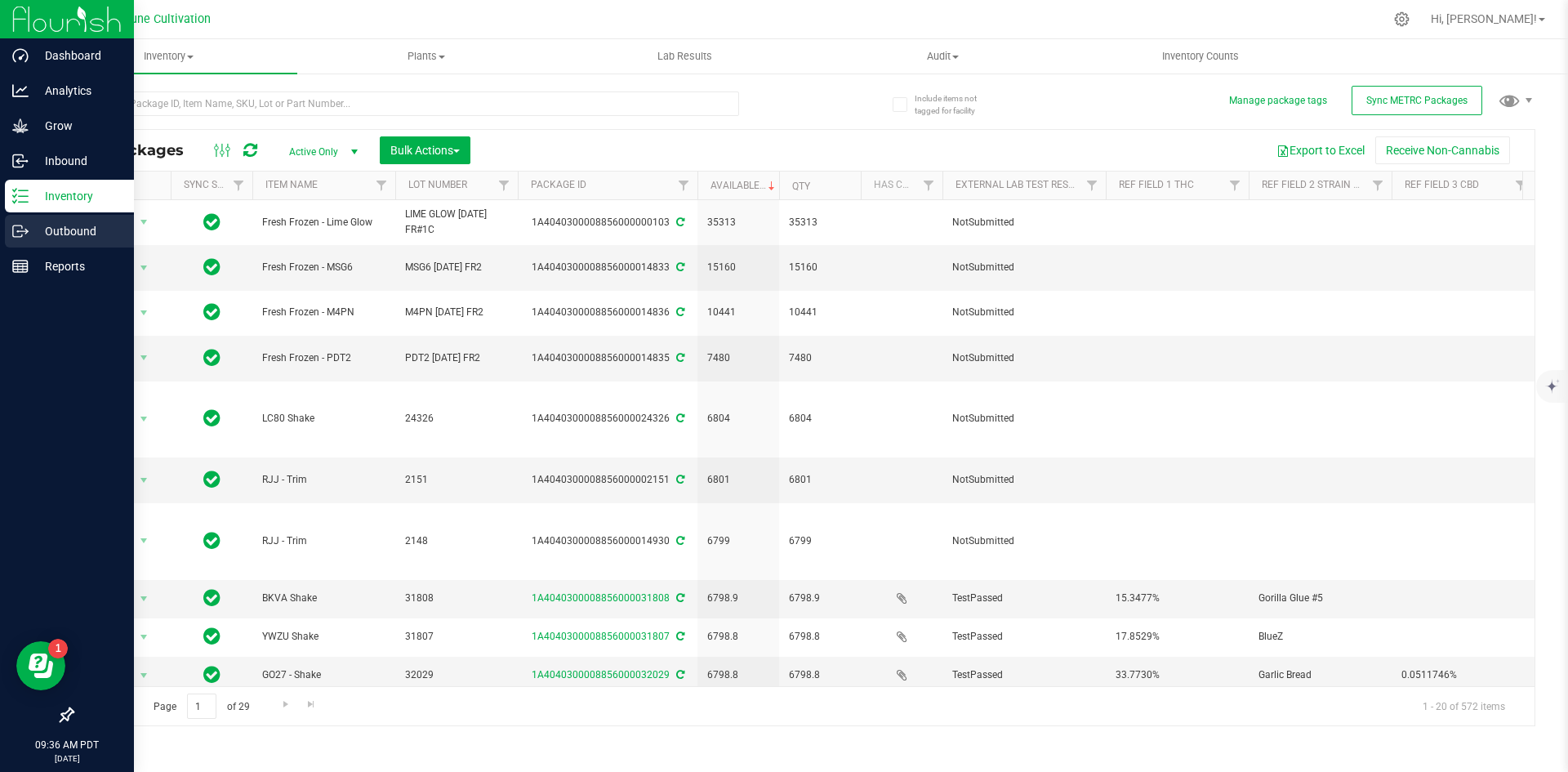
click at [30, 231] on p "Outbound" at bounding box center [78, 231] width 98 height 19
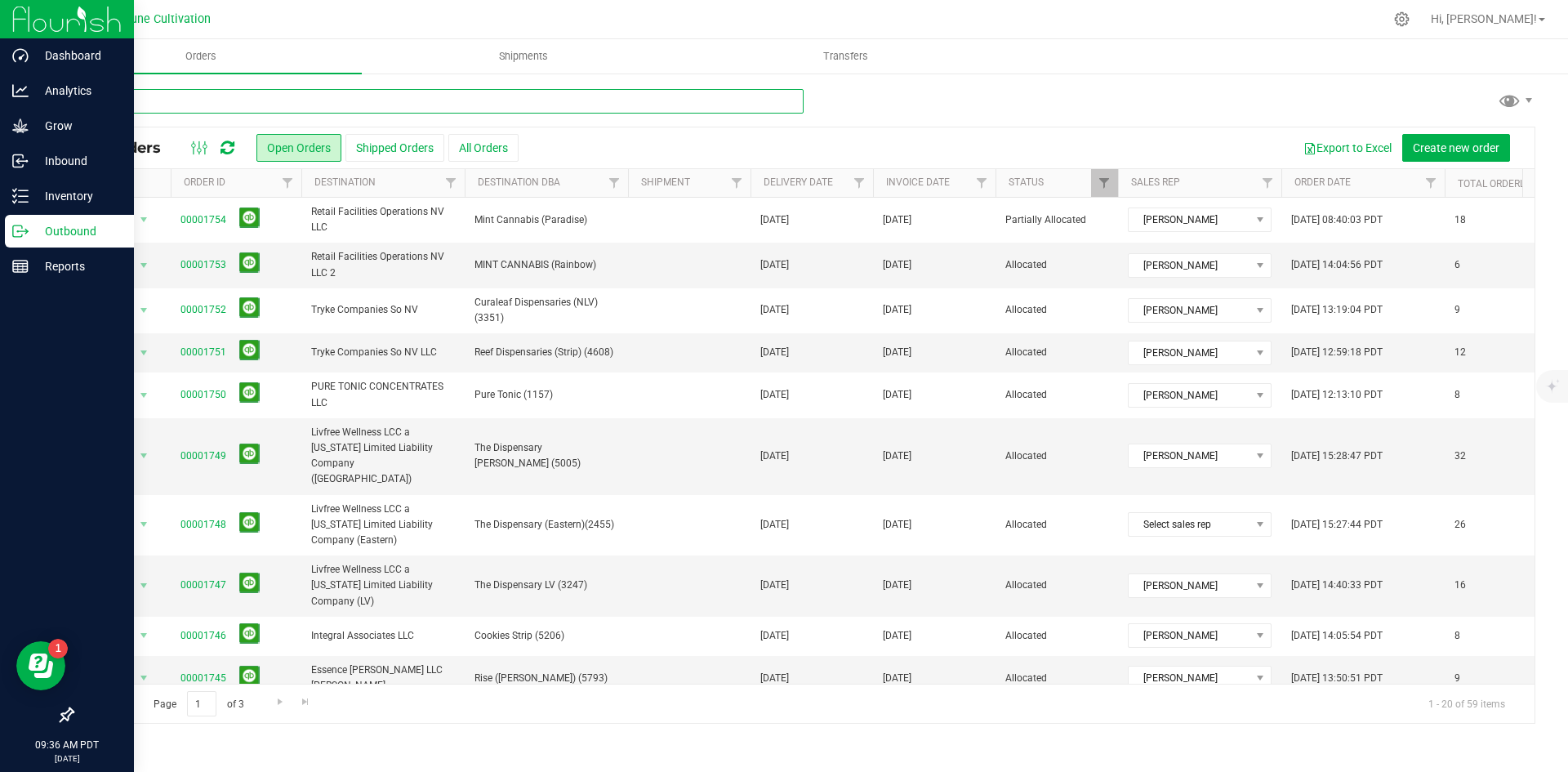
click at [407, 109] on input "text" at bounding box center [437, 101] width 732 height 24
type input "green"
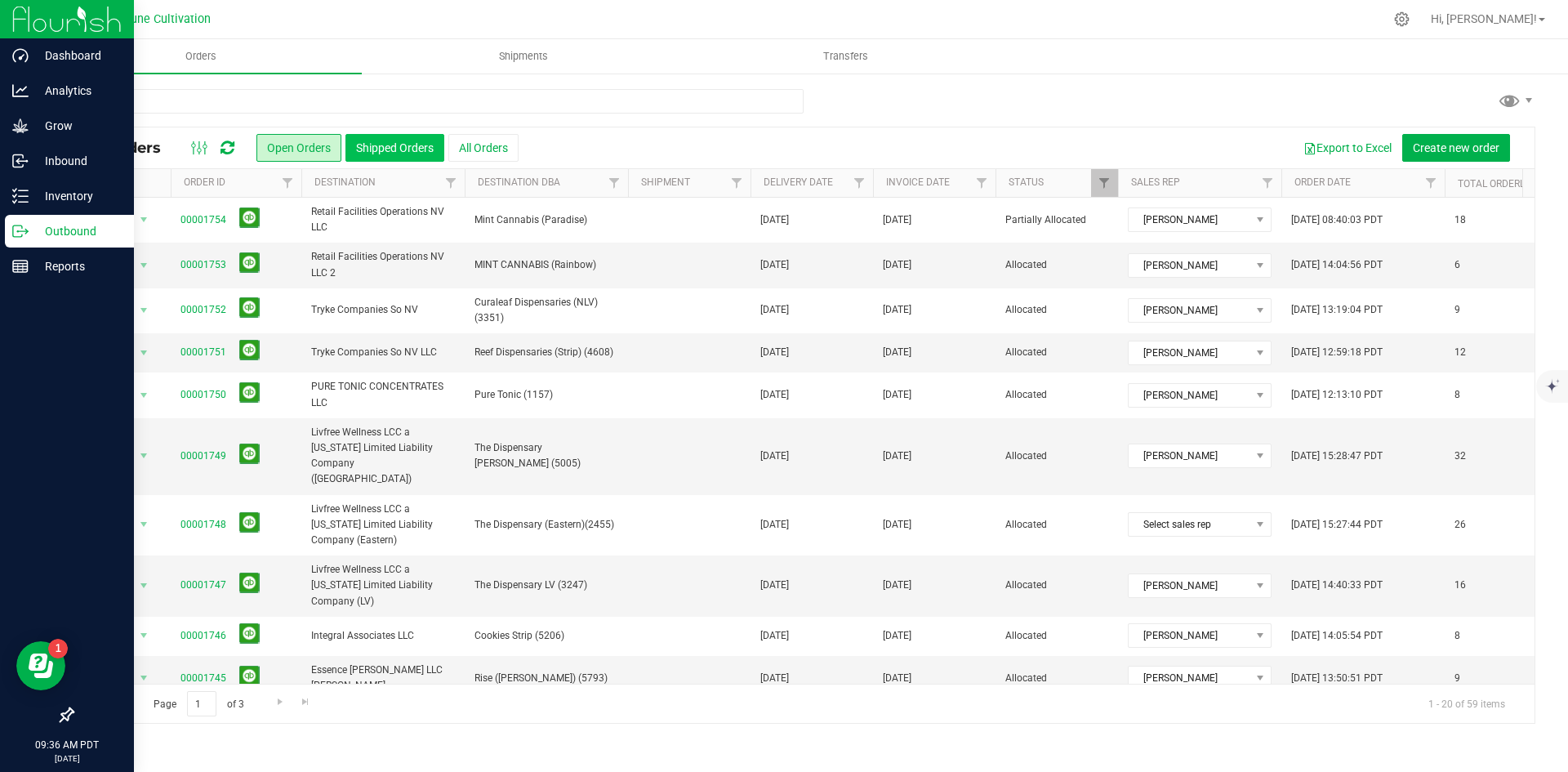
click at [392, 160] on button "Shipped Orders" at bounding box center [394, 148] width 99 height 28
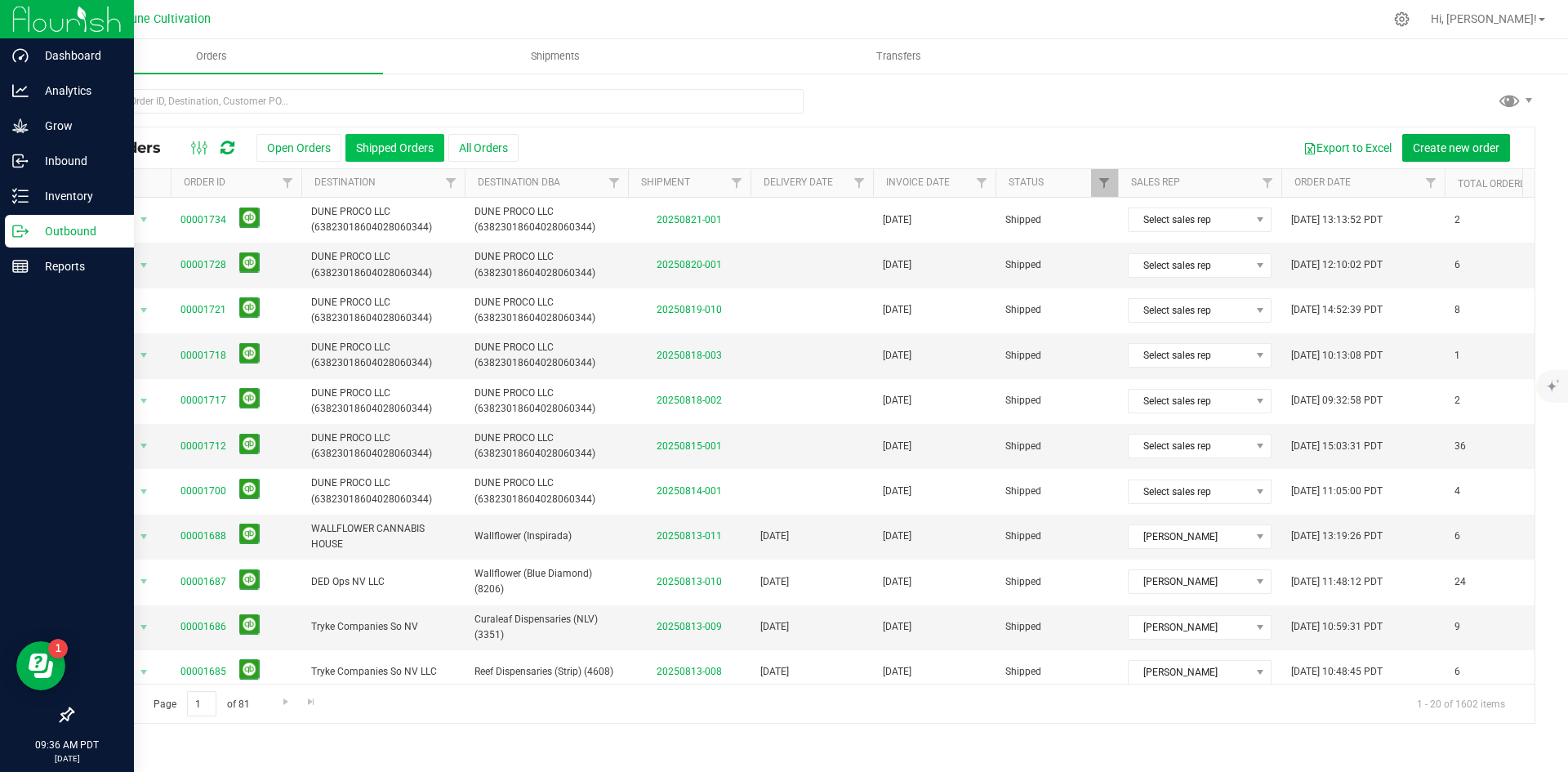
click at [393, 155] on button "Shipped Orders" at bounding box center [394, 148] width 99 height 28
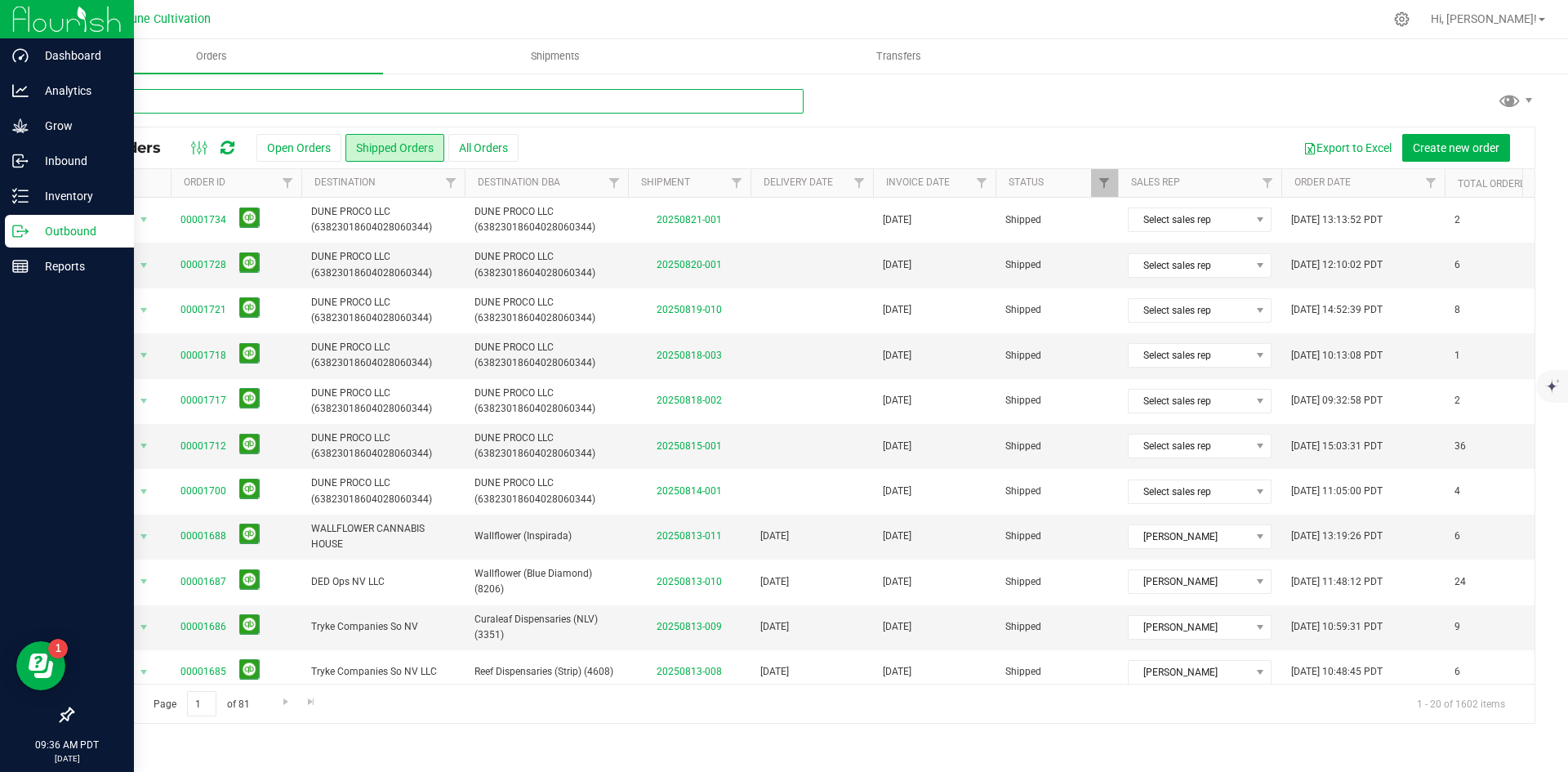
click at [337, 111] on input "text" at bounding box center [437, 101] width 732 height 24
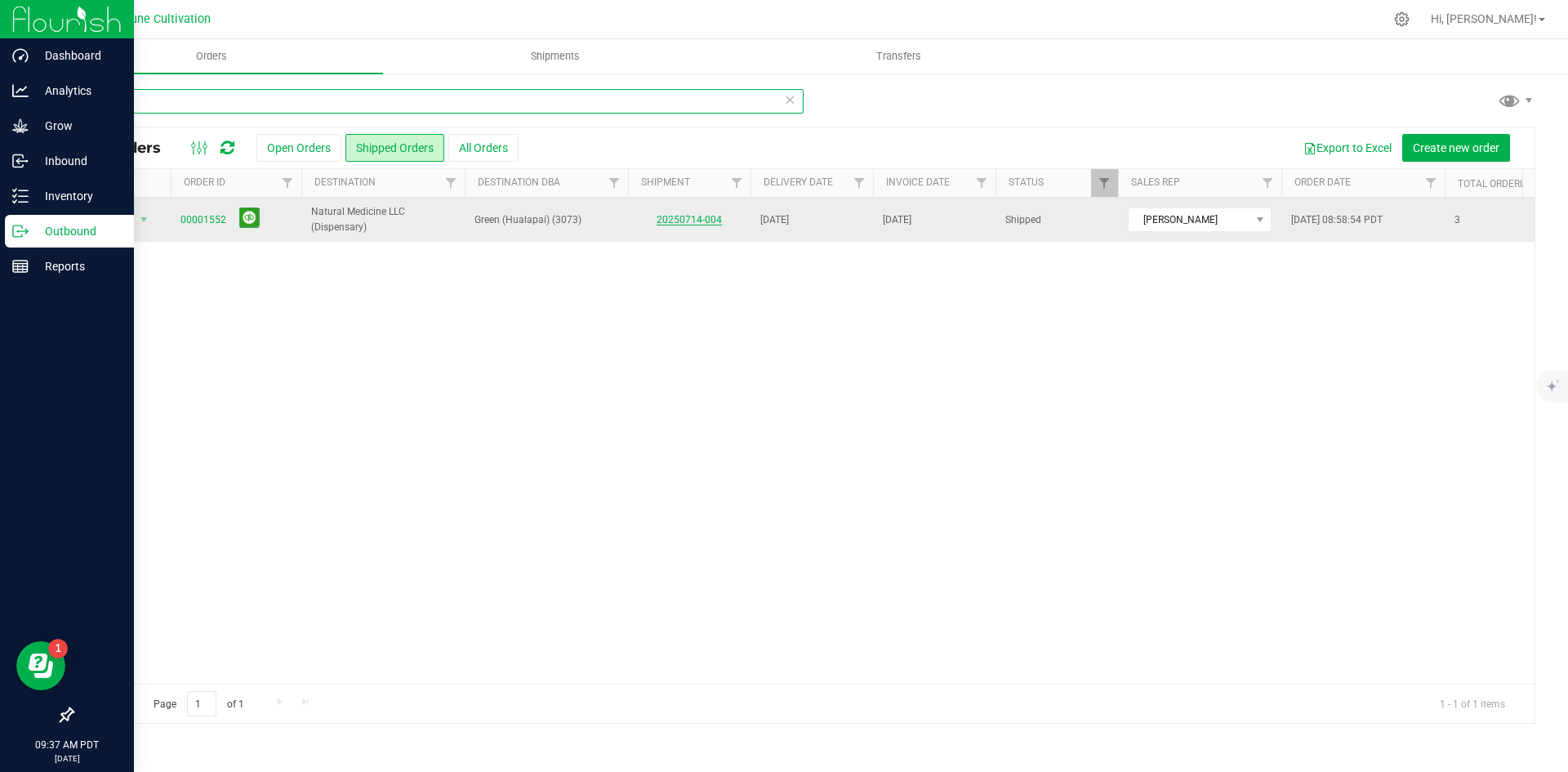
type input "1552"
click at [685, 225] on link "20250714-004" at bounding box center [689, 220] width 65 height 12
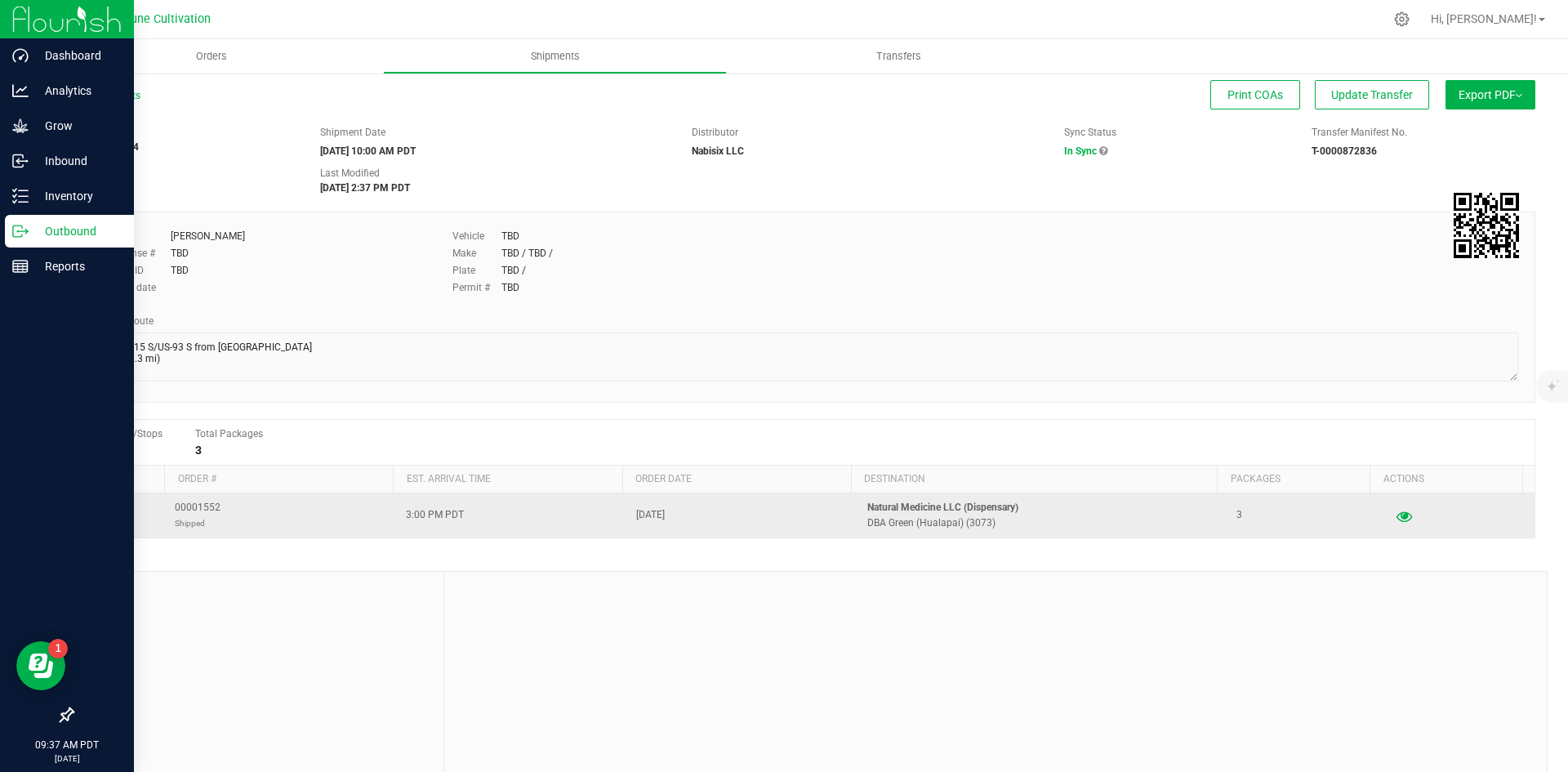
click at [1397, 517] on icon "button" at bounding box center [1404, 516] width 15 height 12
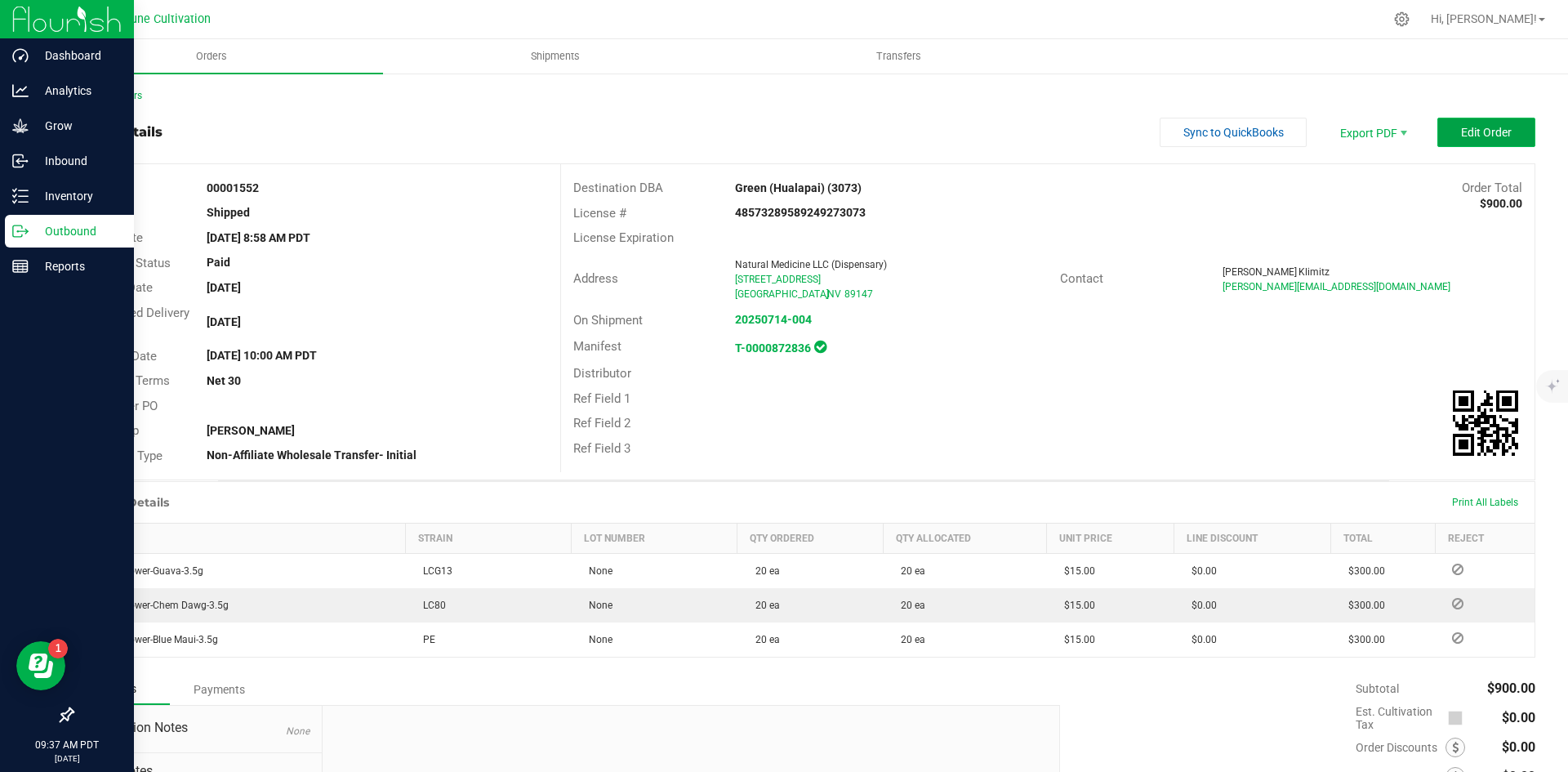
click at [1447, 131] on button "Edit Order" at bounding box center [1486, 132] width 98 height 30
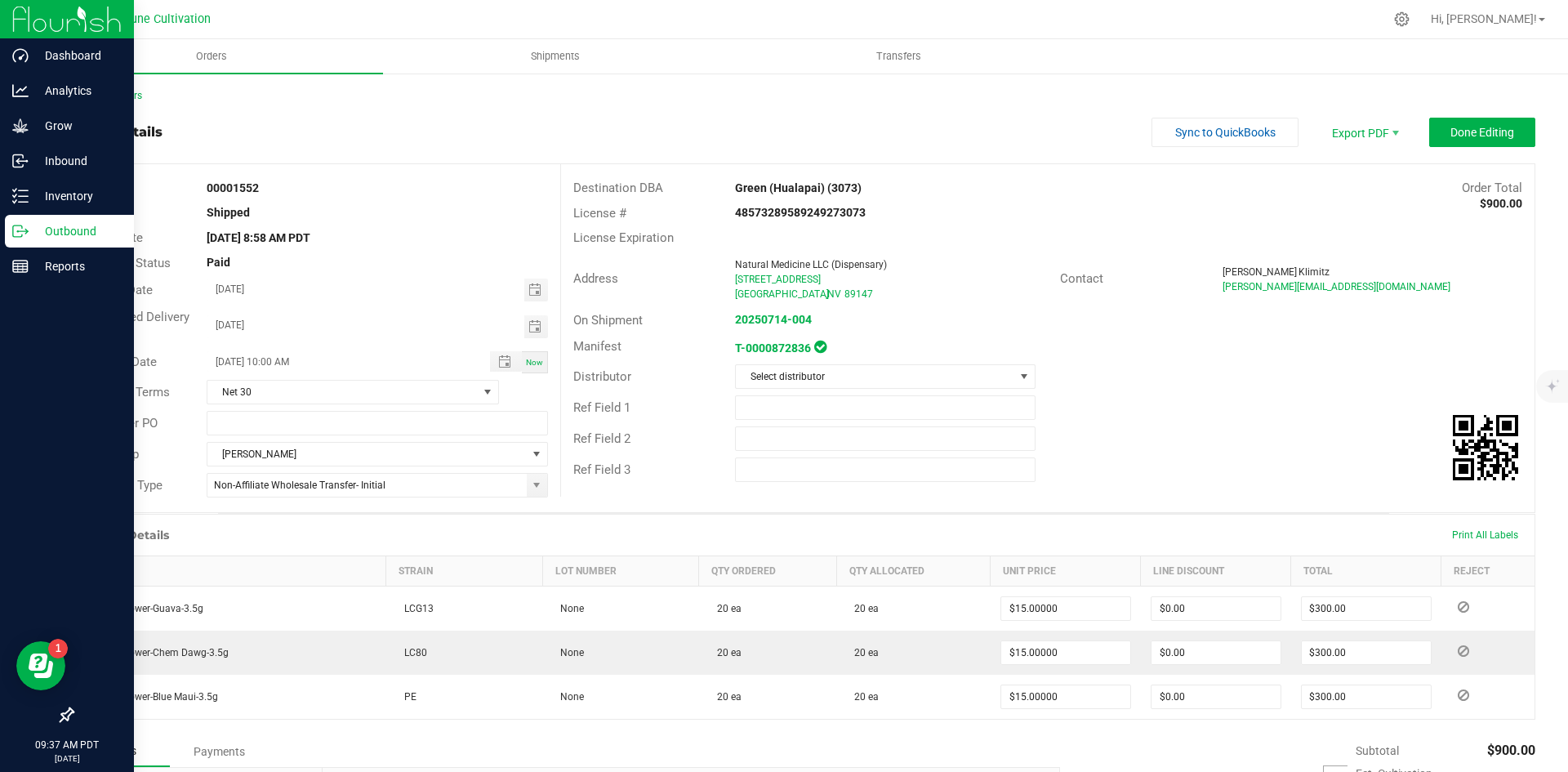
scroll to position [131, 0]
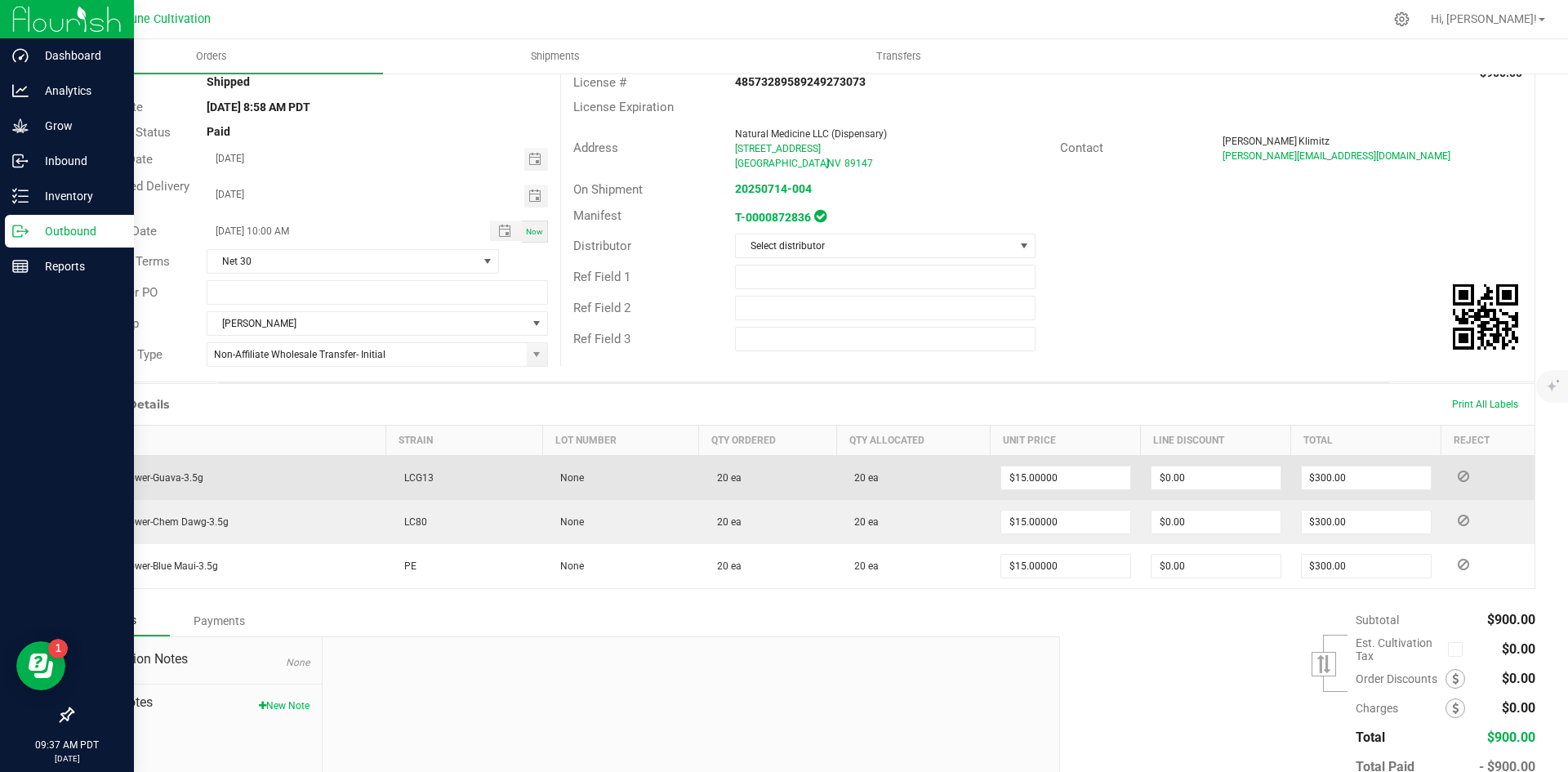
click at [1457, 478] on icon at bounding box center [1463, 476] width 12 height 10
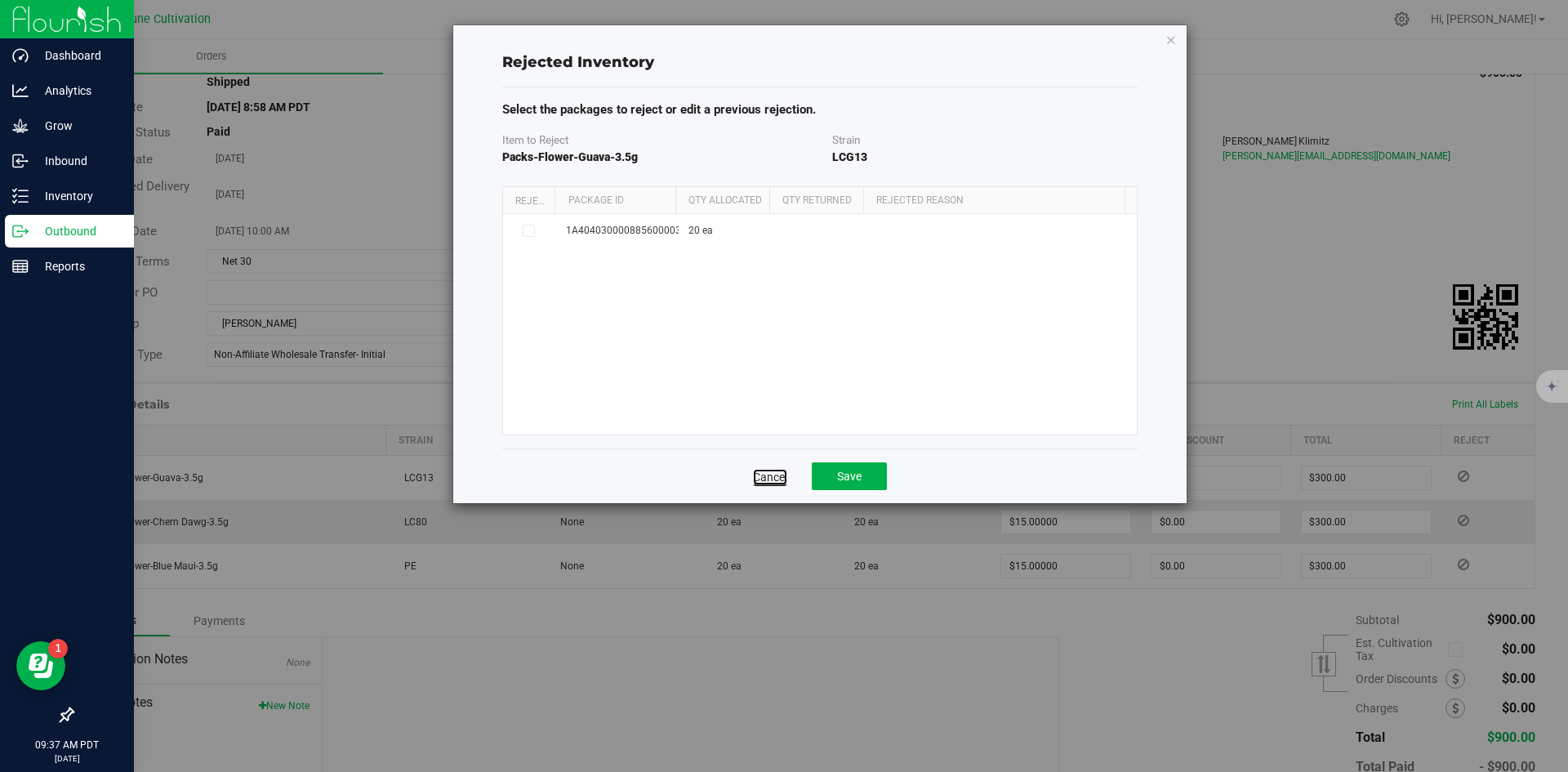
click at [771, 469] on link "Cancel" at bounding box center [770, 476] width 35 height 16
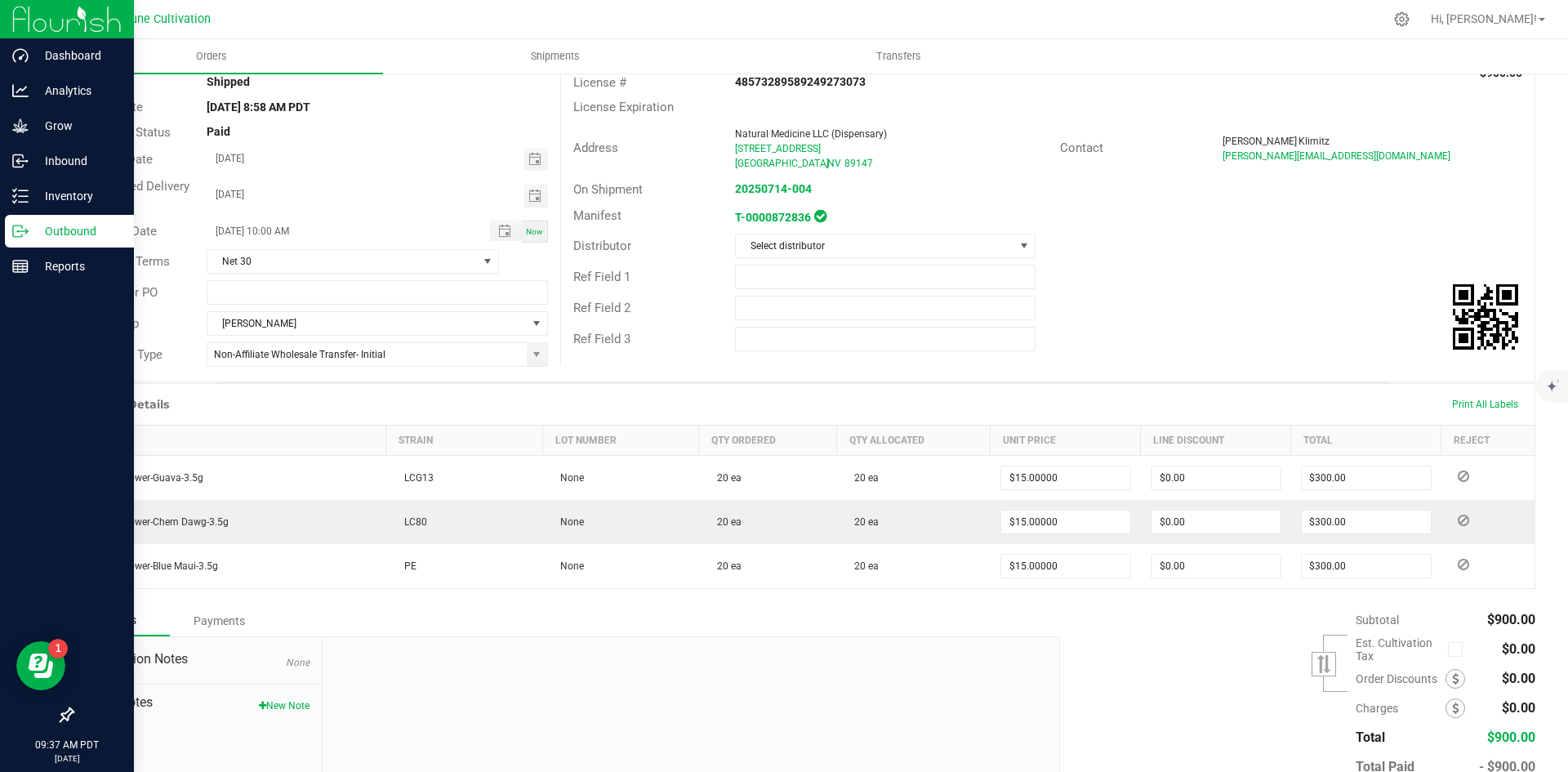
scroll to position [0, 0]
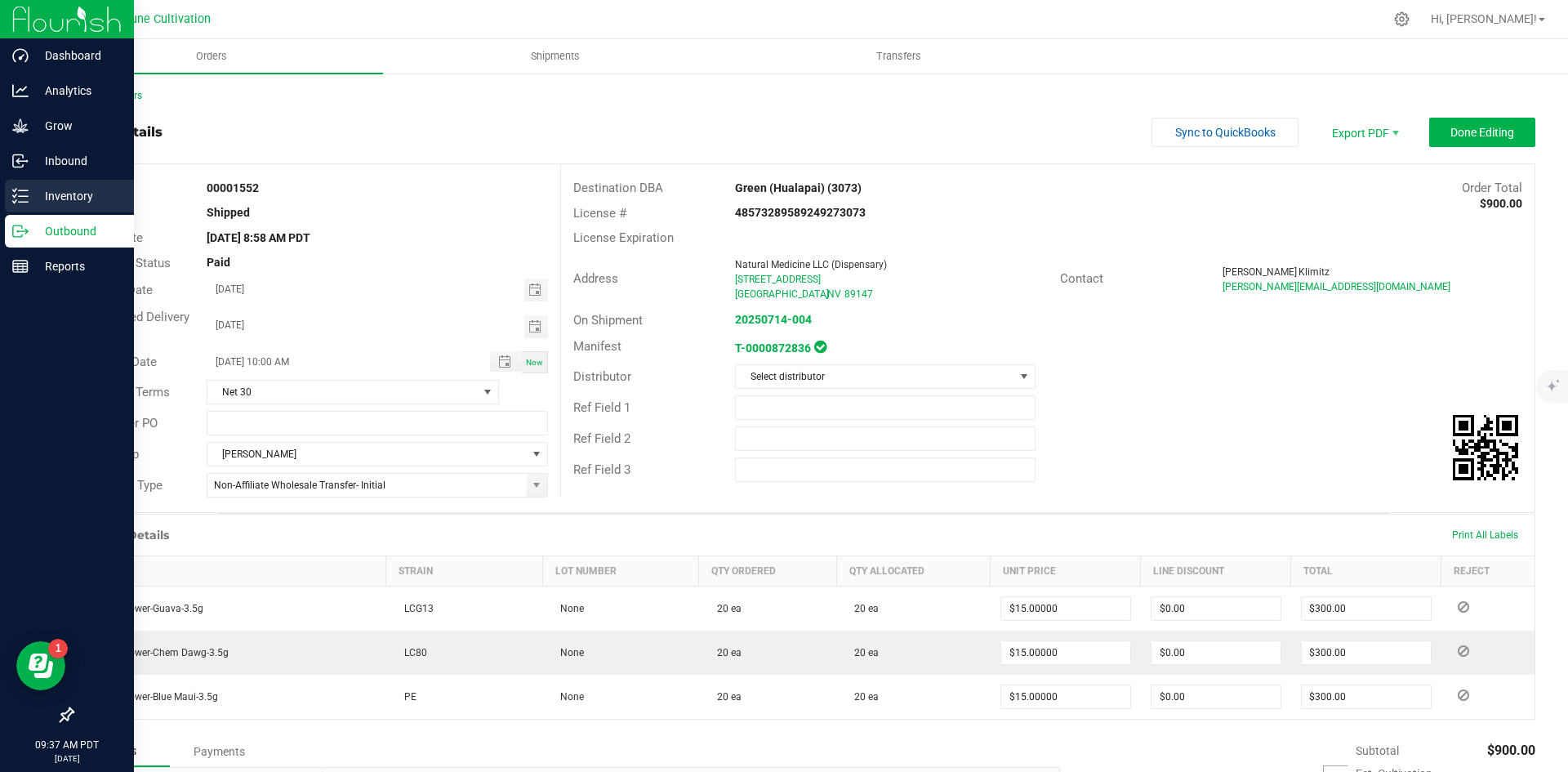
click at [30, 189] on p "Inventory" at bounding box center [78, 196] width 98 height 19
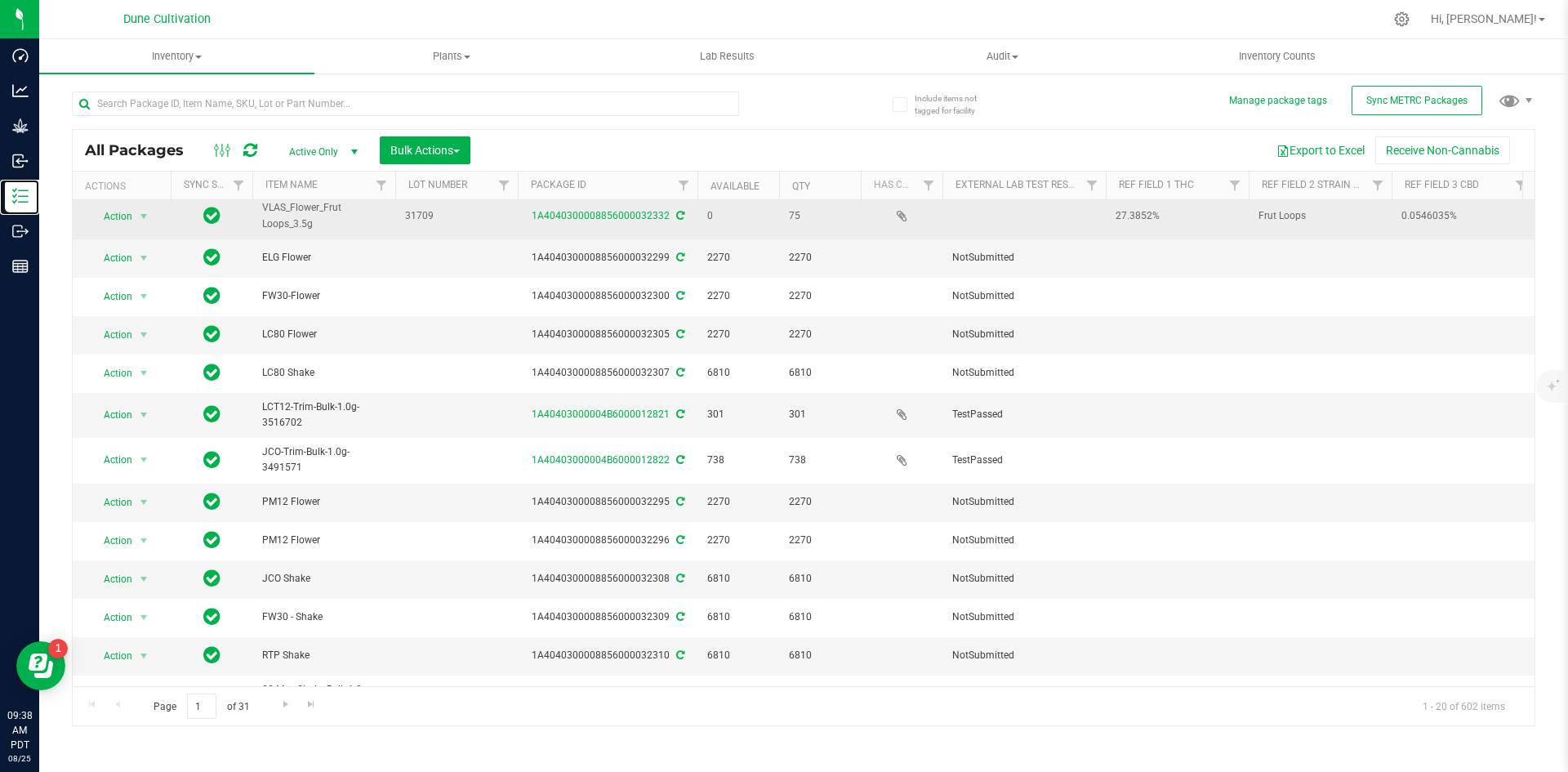
scroll to position [362, 0]
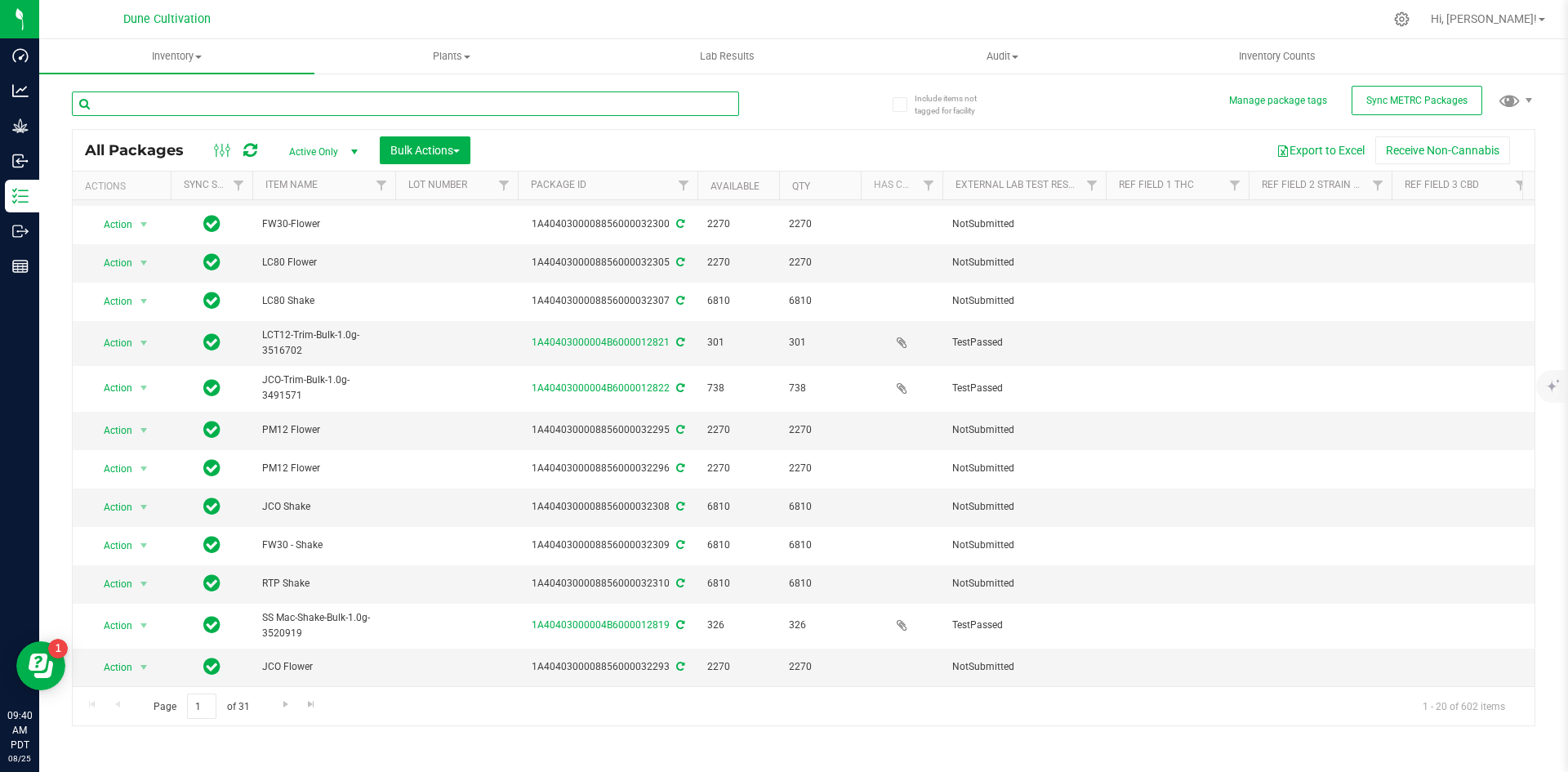
click at [231, 95] on input "text" at bounding box center [405, 103] width 667 height 24
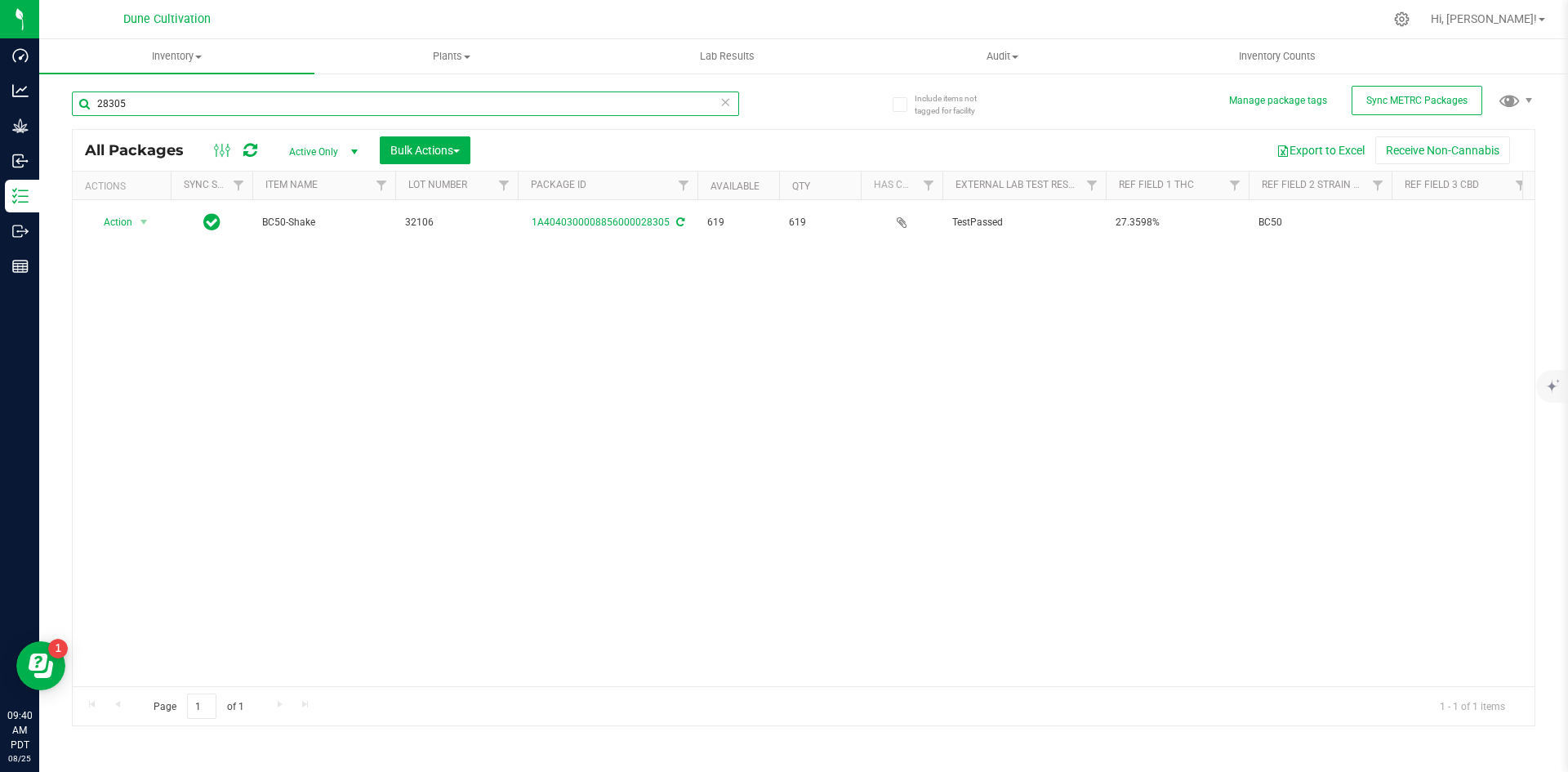
drag, startPoint x: 181, startPoint y: 108, endPoint x: 61, endPoint y: 106, distance: 120.0
click at [61, 106] on div "Include items not tagged for facility Manage package tags Sync METRC Packages 2…" at bounding box center [803, 321] width 1529 height 498
type input "32016"
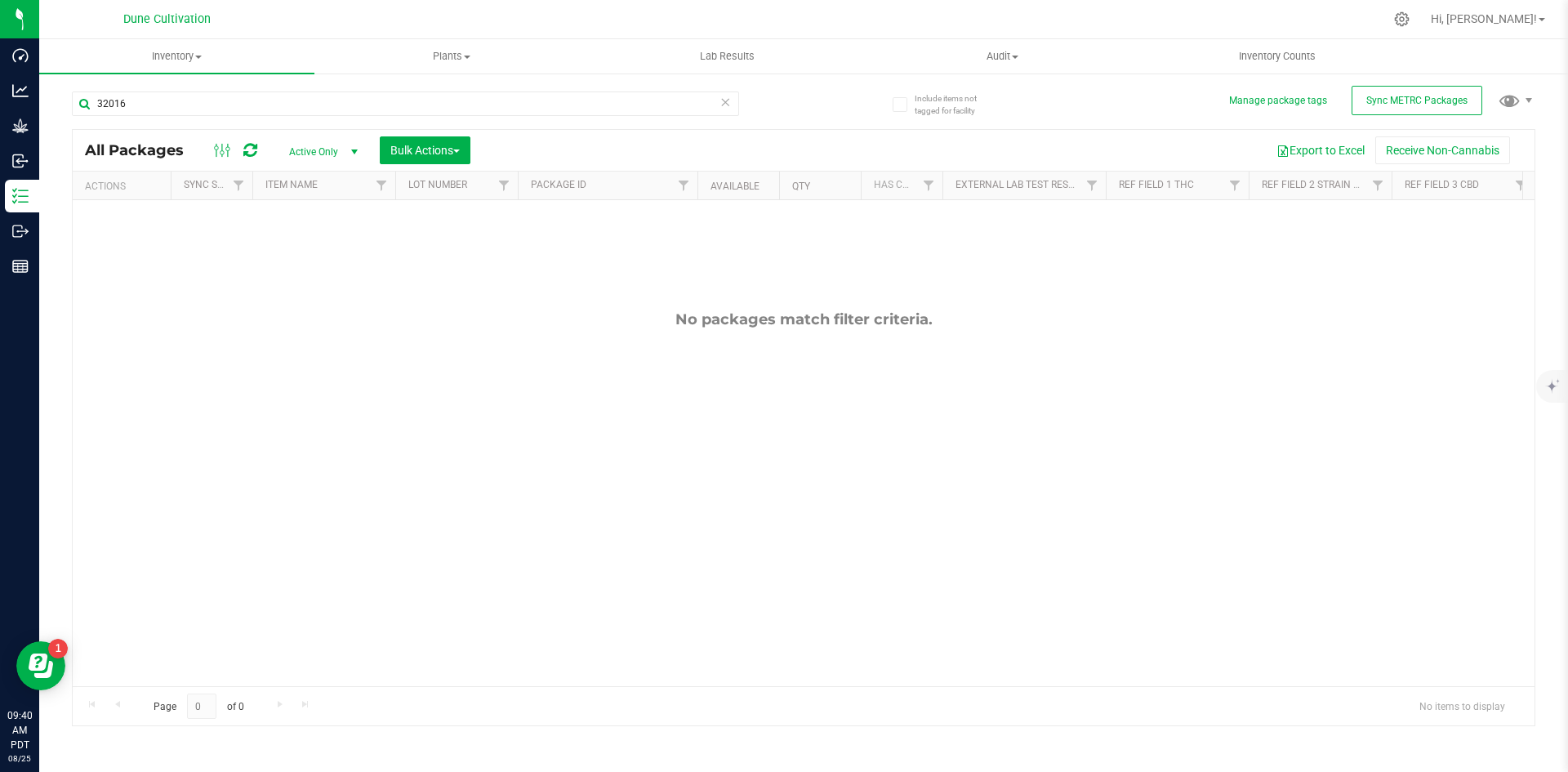
click at [308, 143] on span "Active Only" at bounding box center [320, 151] width 90 height 23
click at [311, 250] on li "All" at bounding box center [319, 250] width 88 height 24
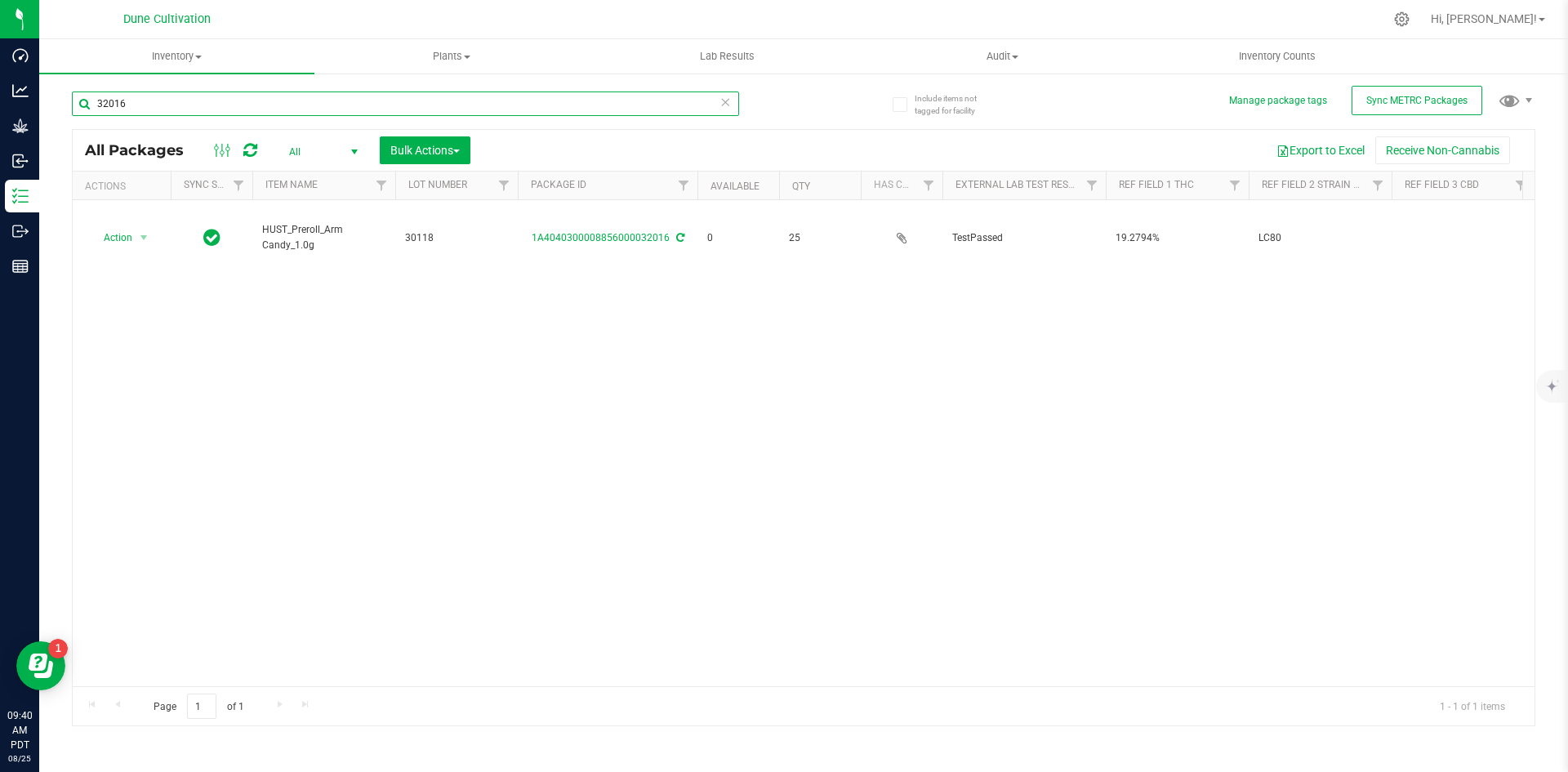
click at [198, 97] on input "32016" at bounding box center [405, 103] width 667 height 24
type input "3"
type input "8"
drag, startPoint x: 198, startPoint y: 97, endPoint x: 82, endPoint y: 92, distance: 116.1
click at [82, 92] on input "28305" at bounding box center [405, 103] width 667 height 24
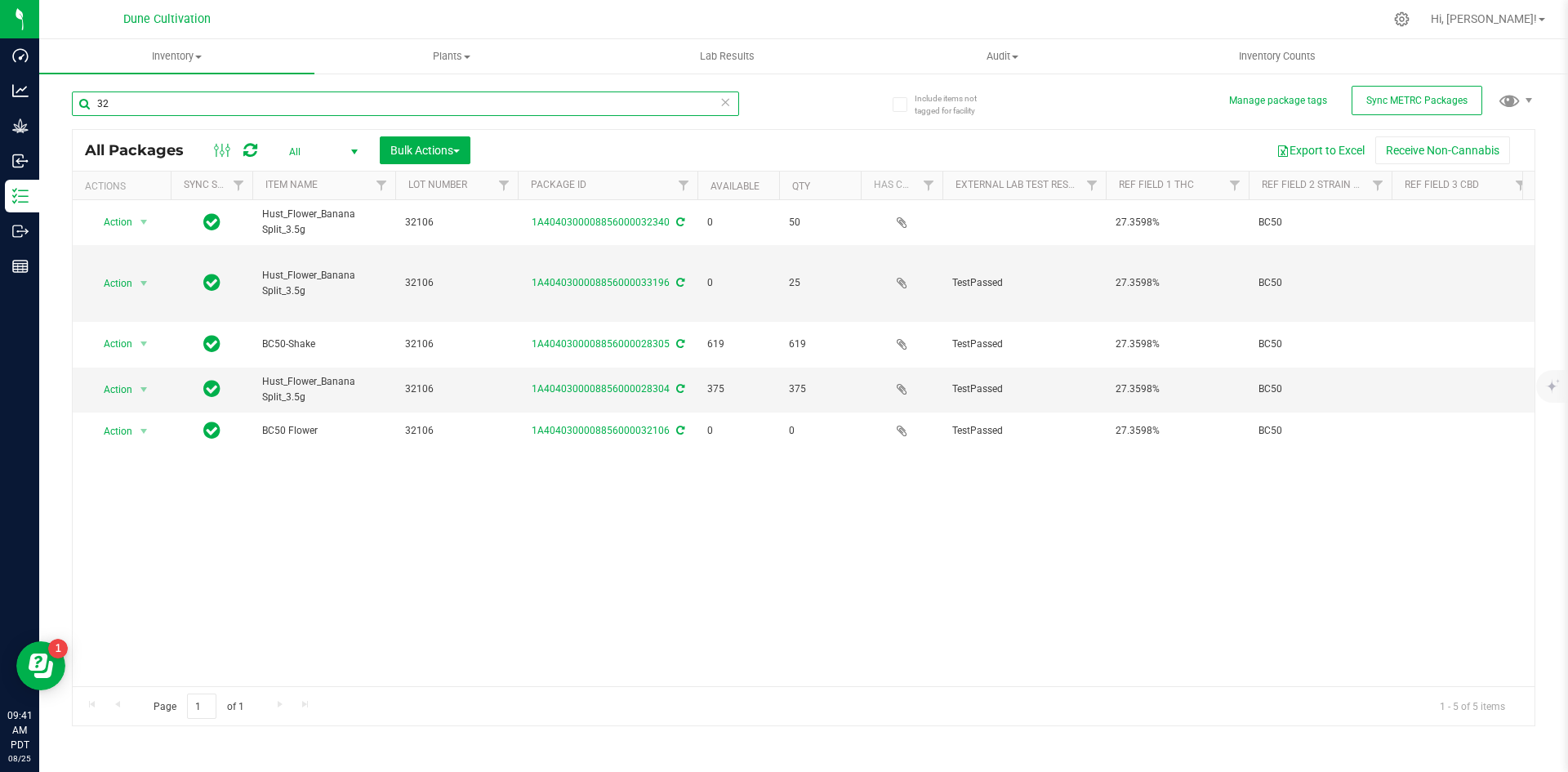
type input "3"
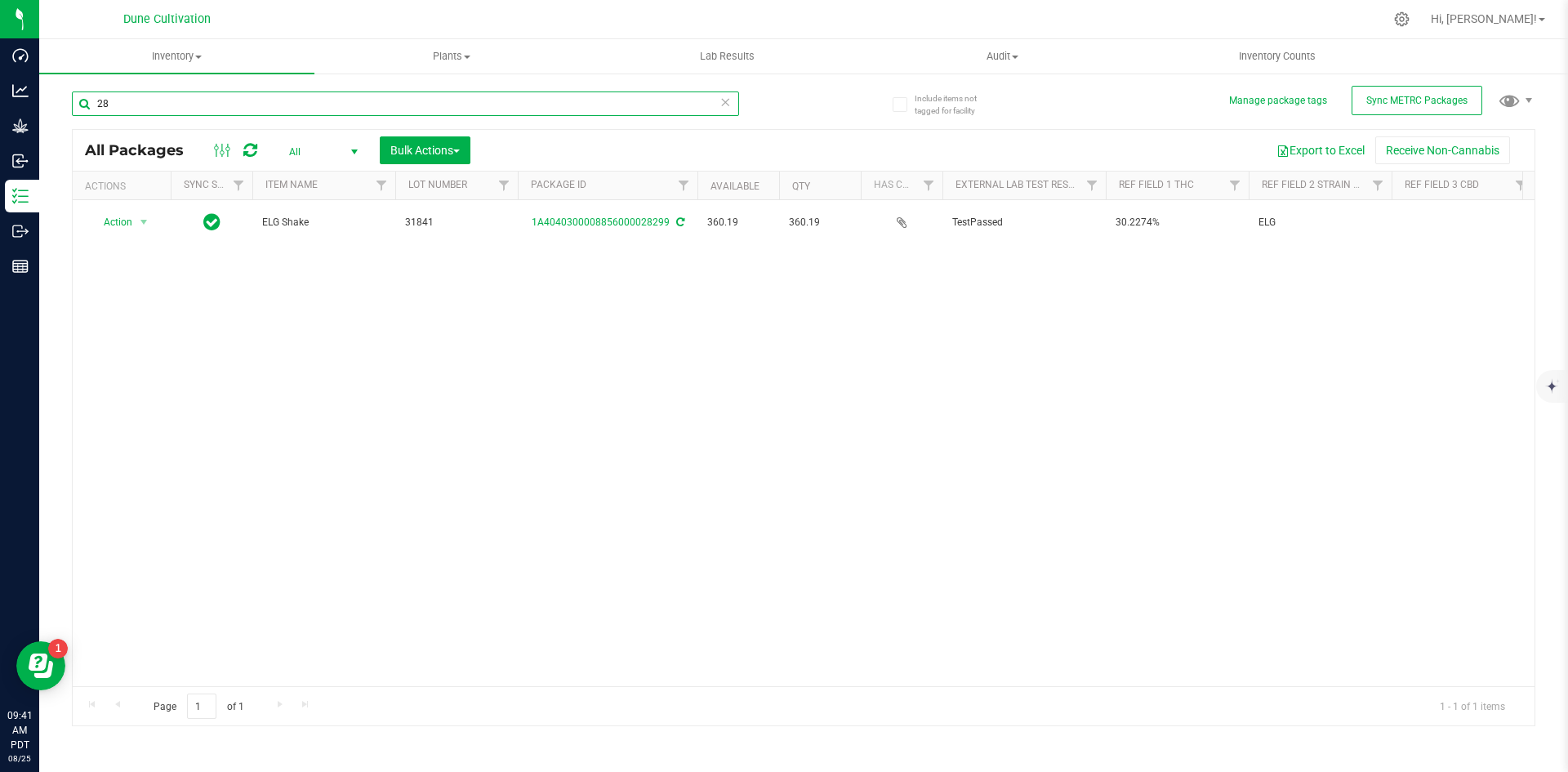
type input "2"
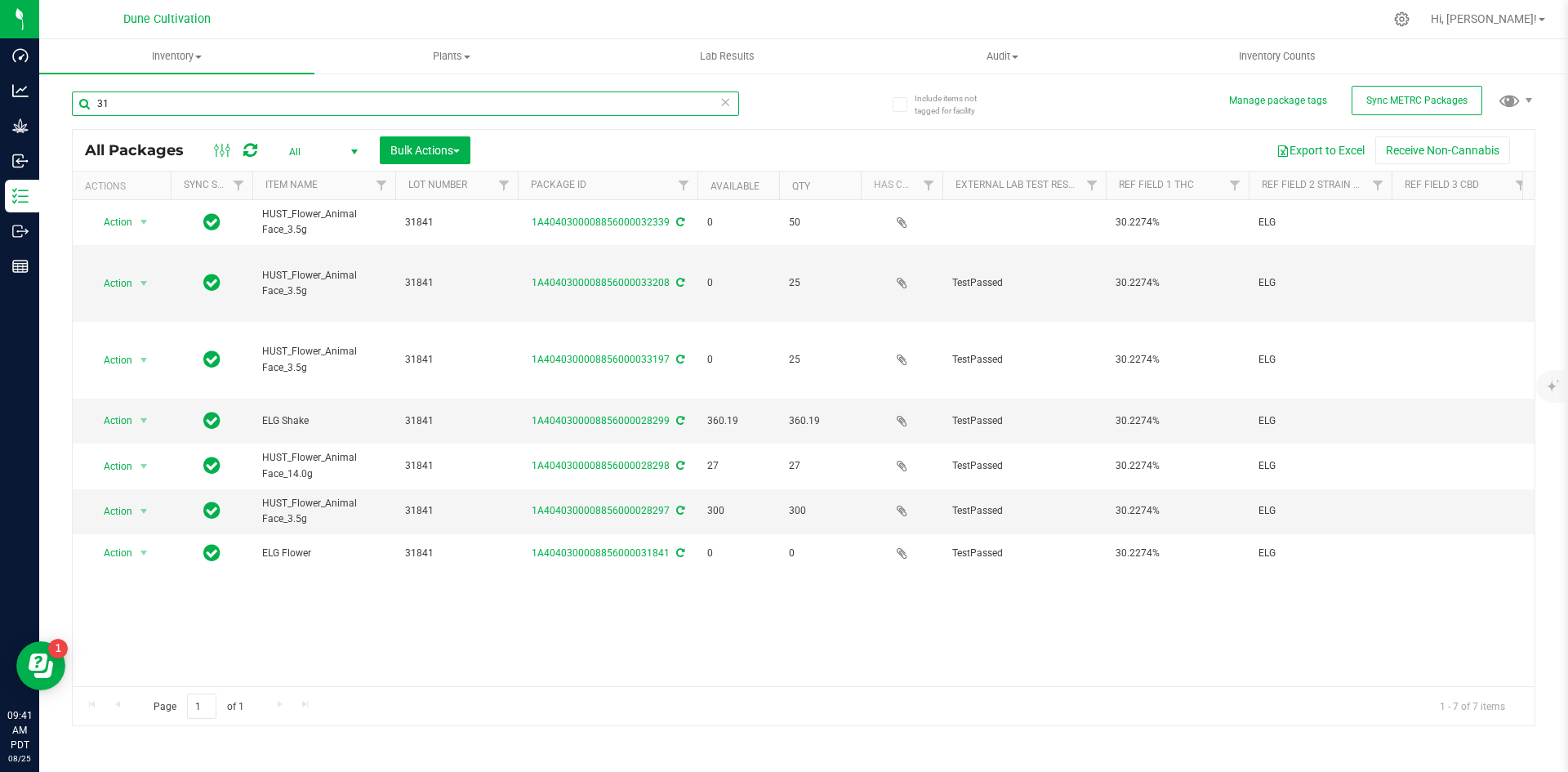
type input "3"
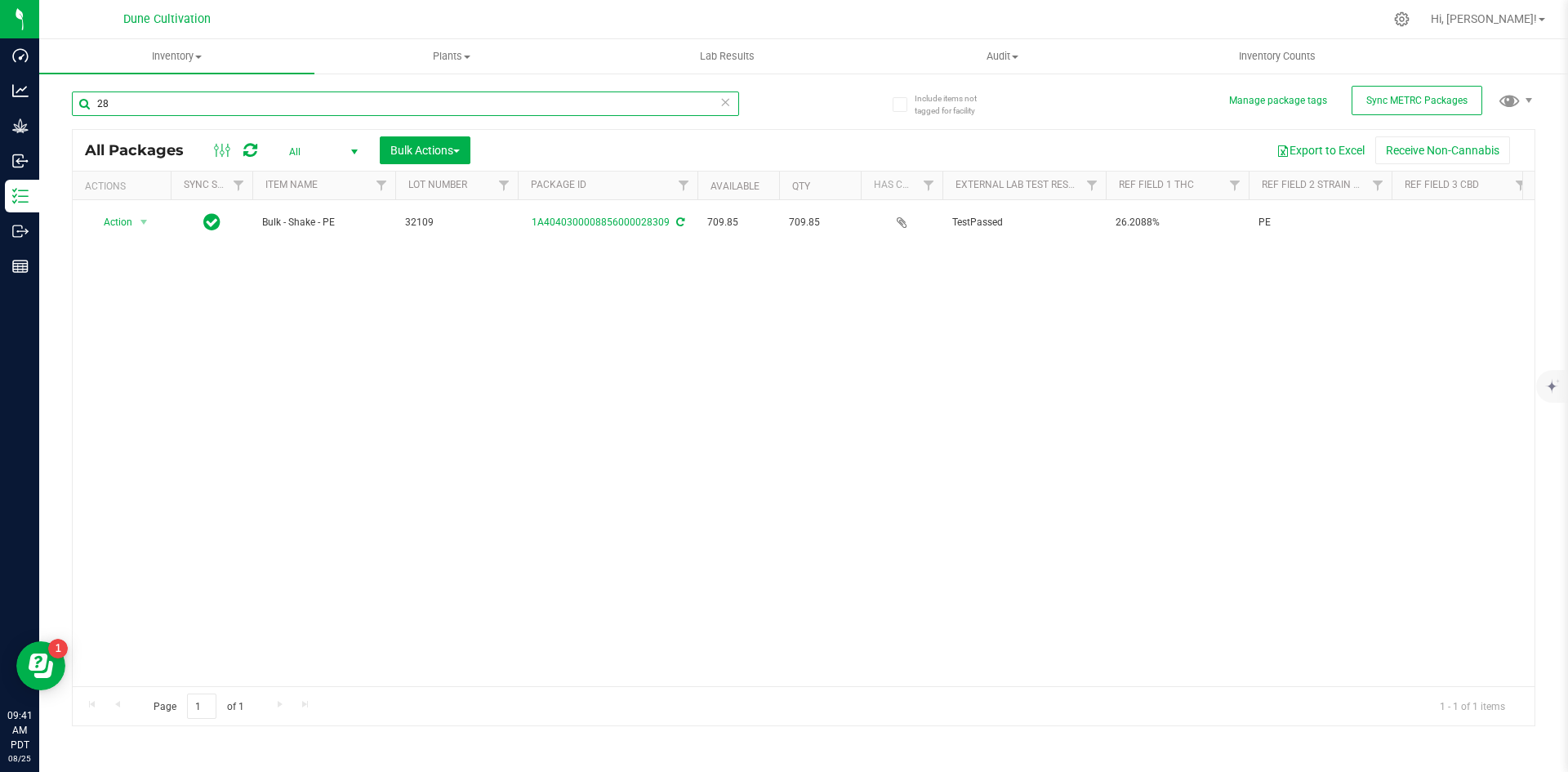
type input "2"
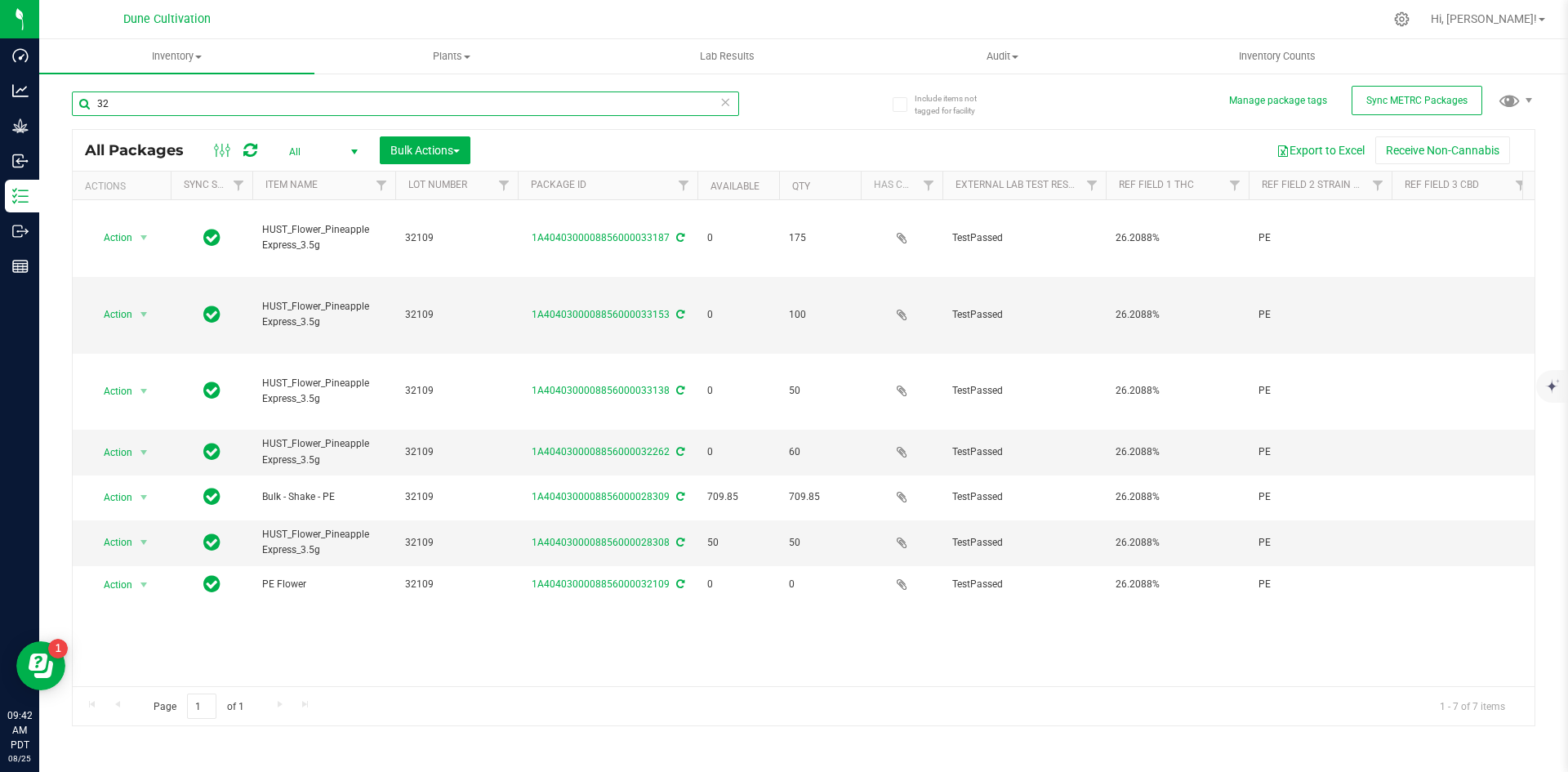
type input "3"
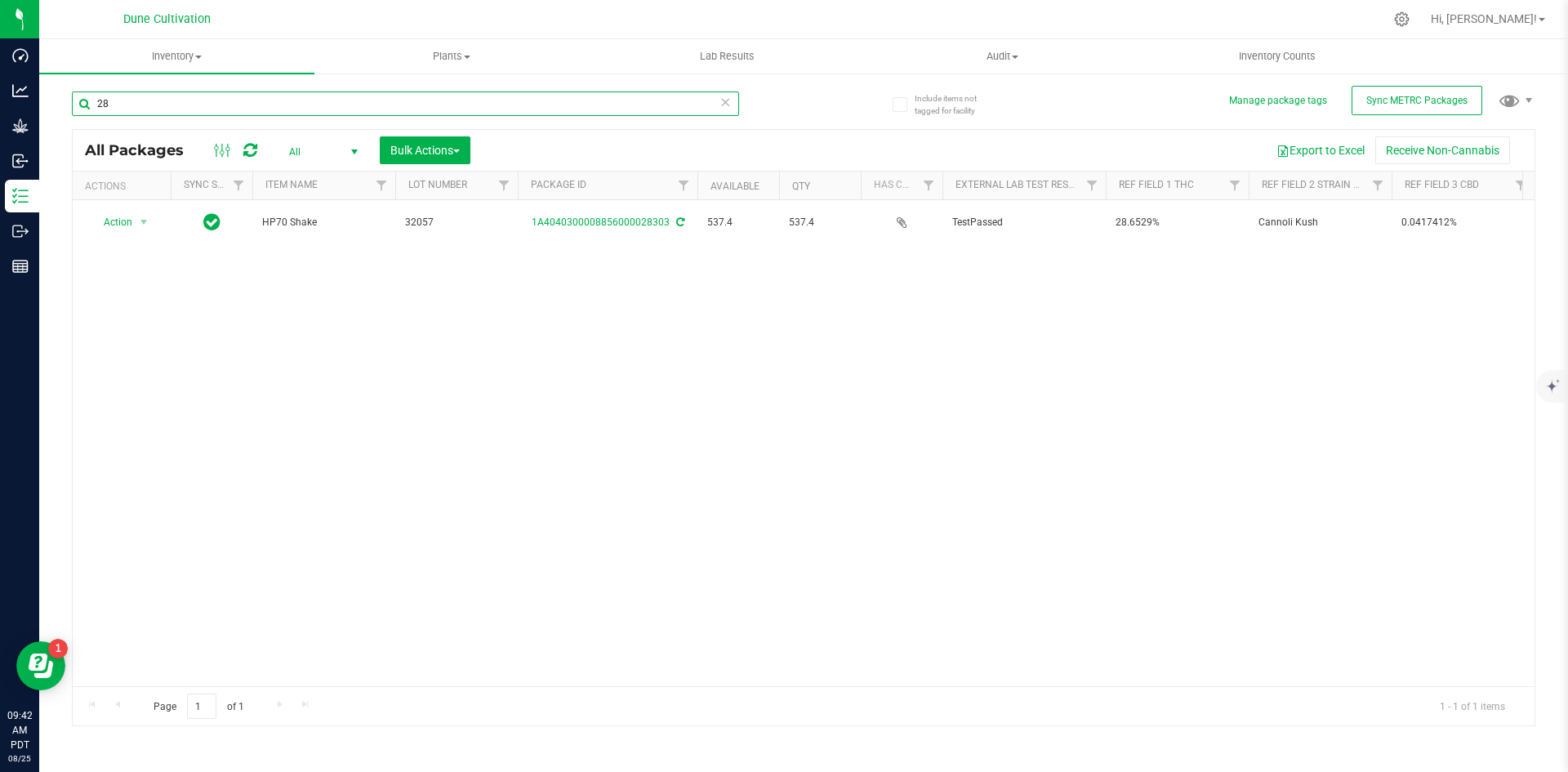
type input "2"
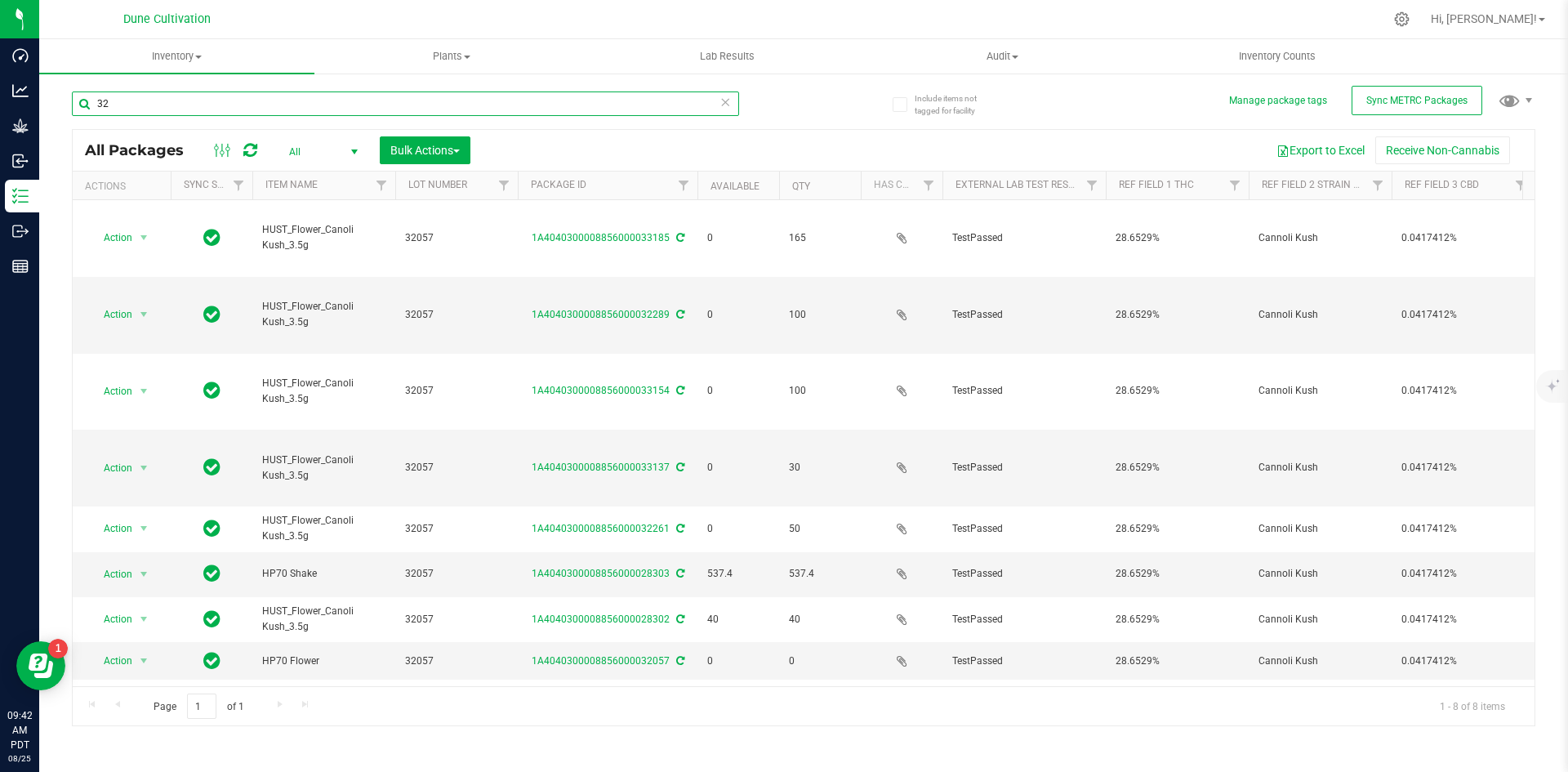
type input "3"
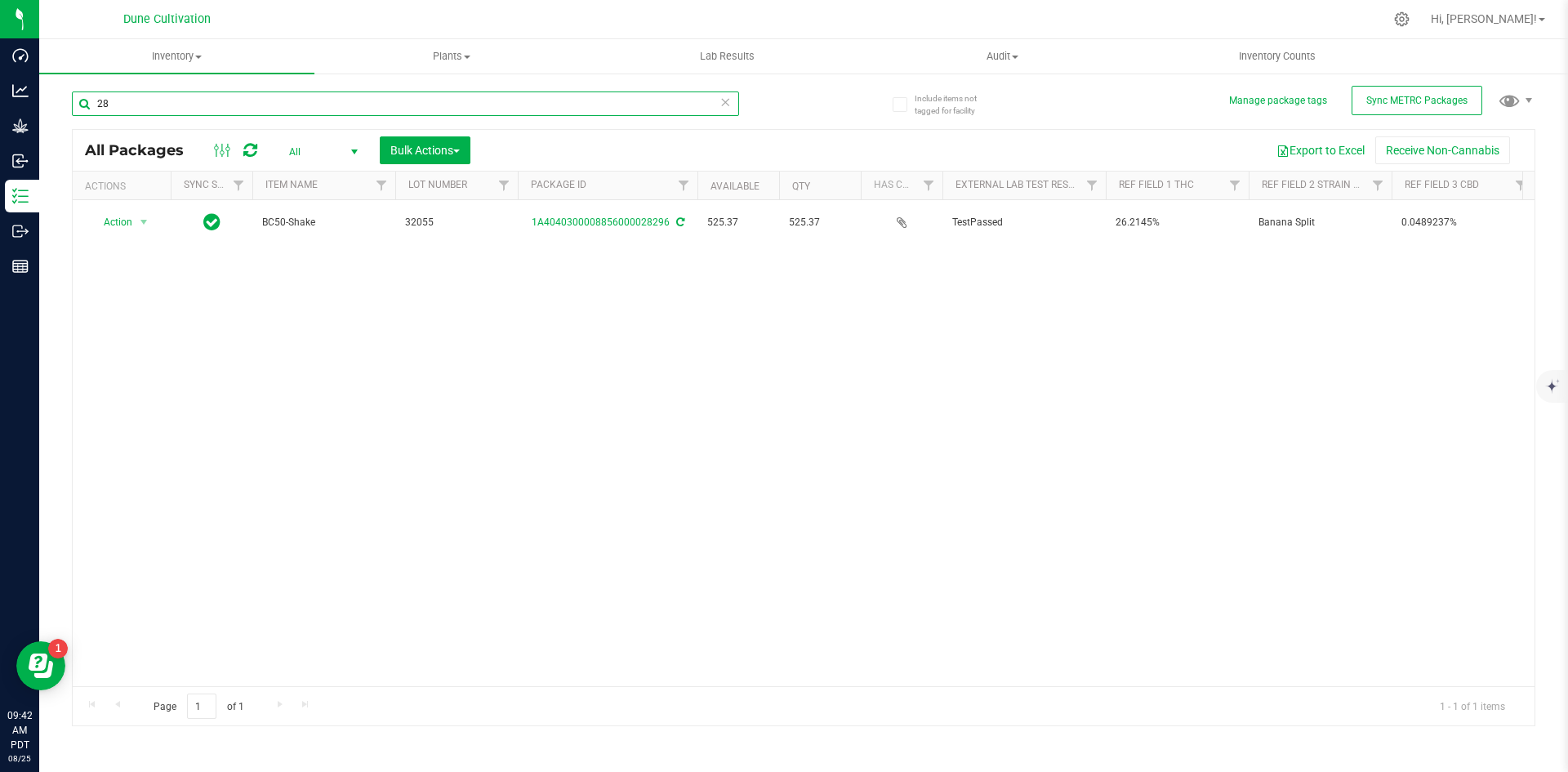
type input "2"
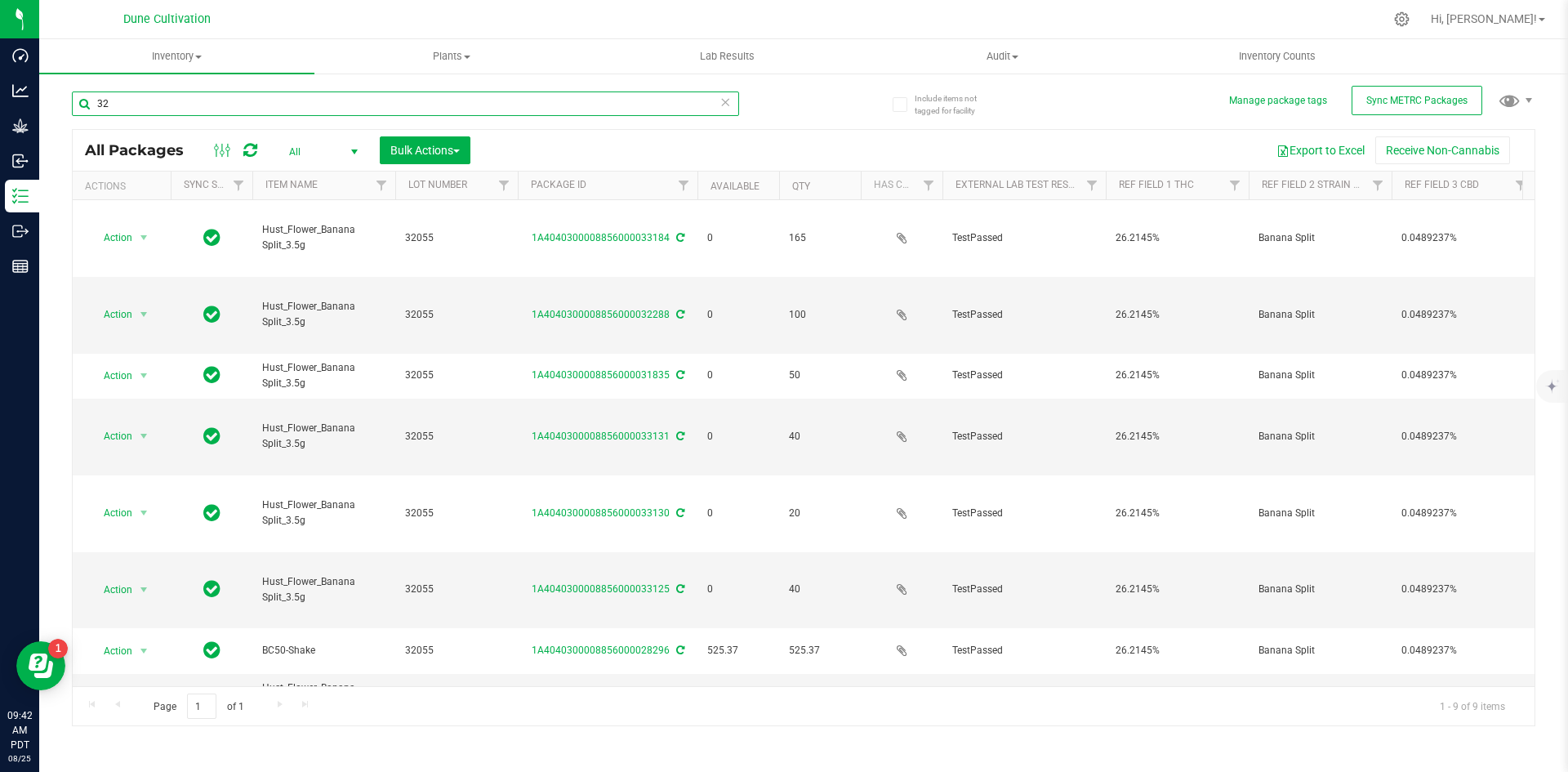
type input "3"
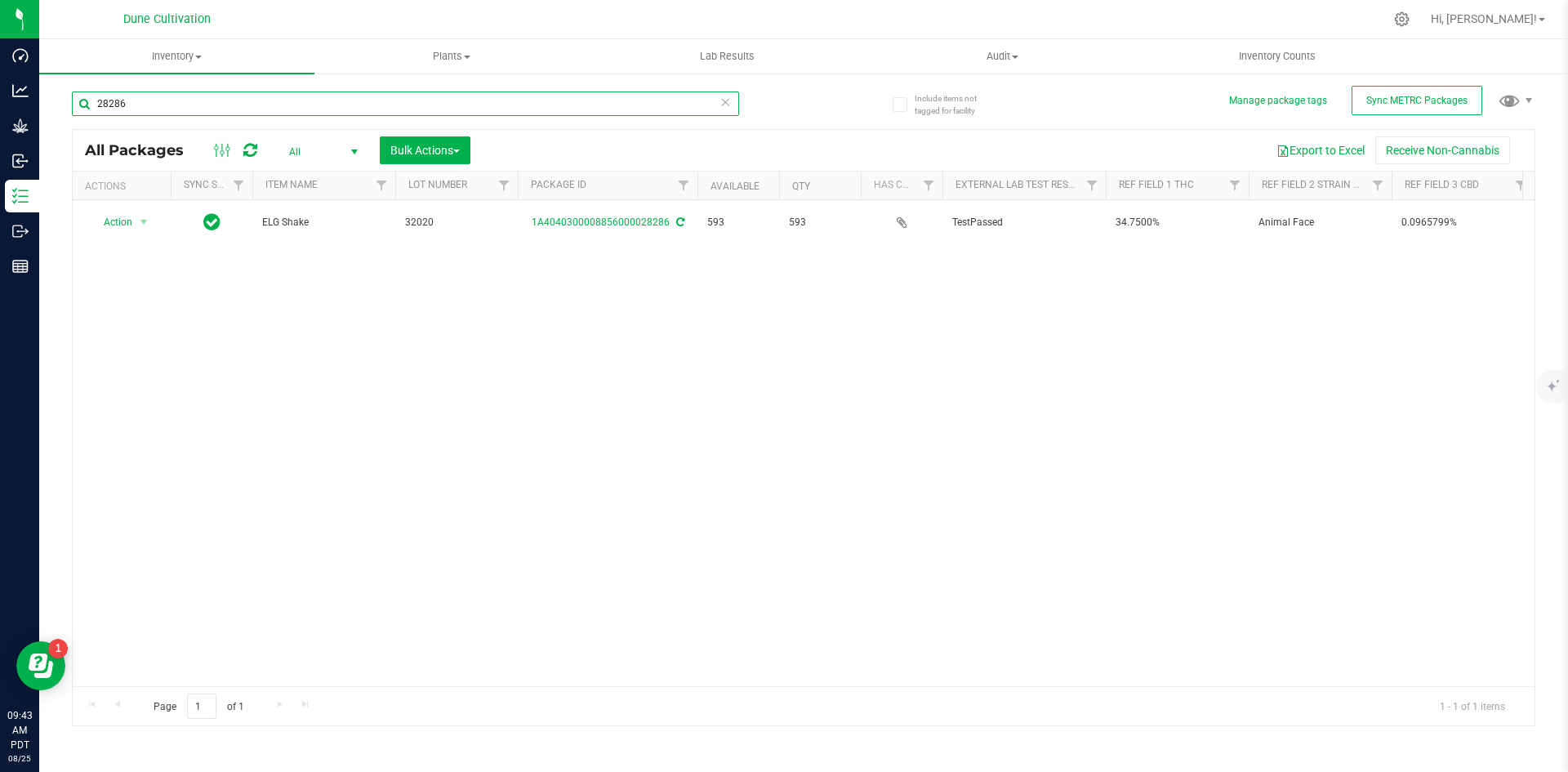
click at [82, 92] on input "28286" at bounding box center [405, 103] width 667 height 24
click at [122, 105] on input "28286" at bounding box center [405, 103] width 667 height 24
drag, startPoint x: 128, startPoint y: 105, endPoint x: 73, endPoint y: 100, distance: 55.2
click at [73, 100] on input "28286" at bounding box center [405, 103] width 667 height 24
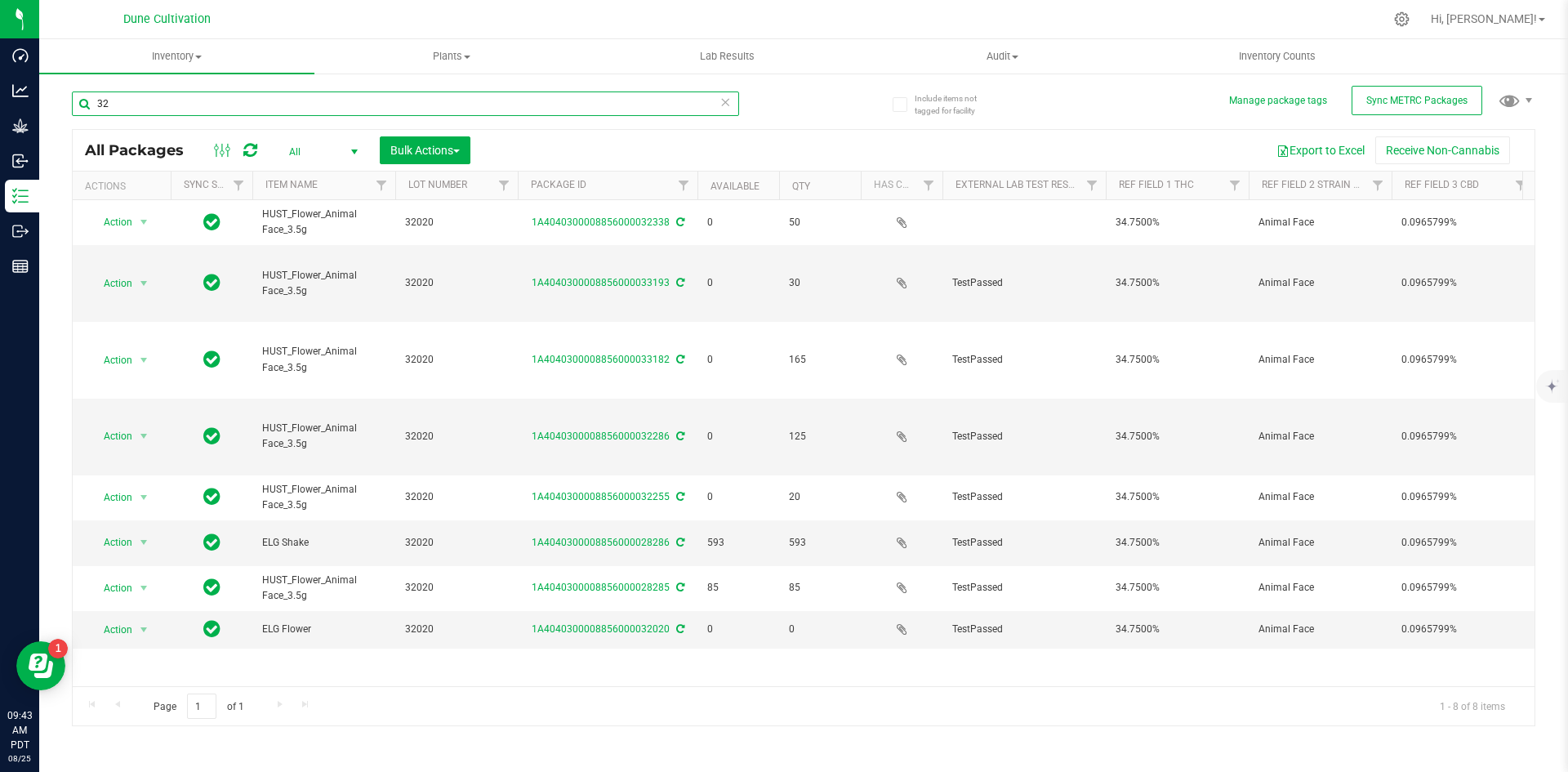
type input "3"
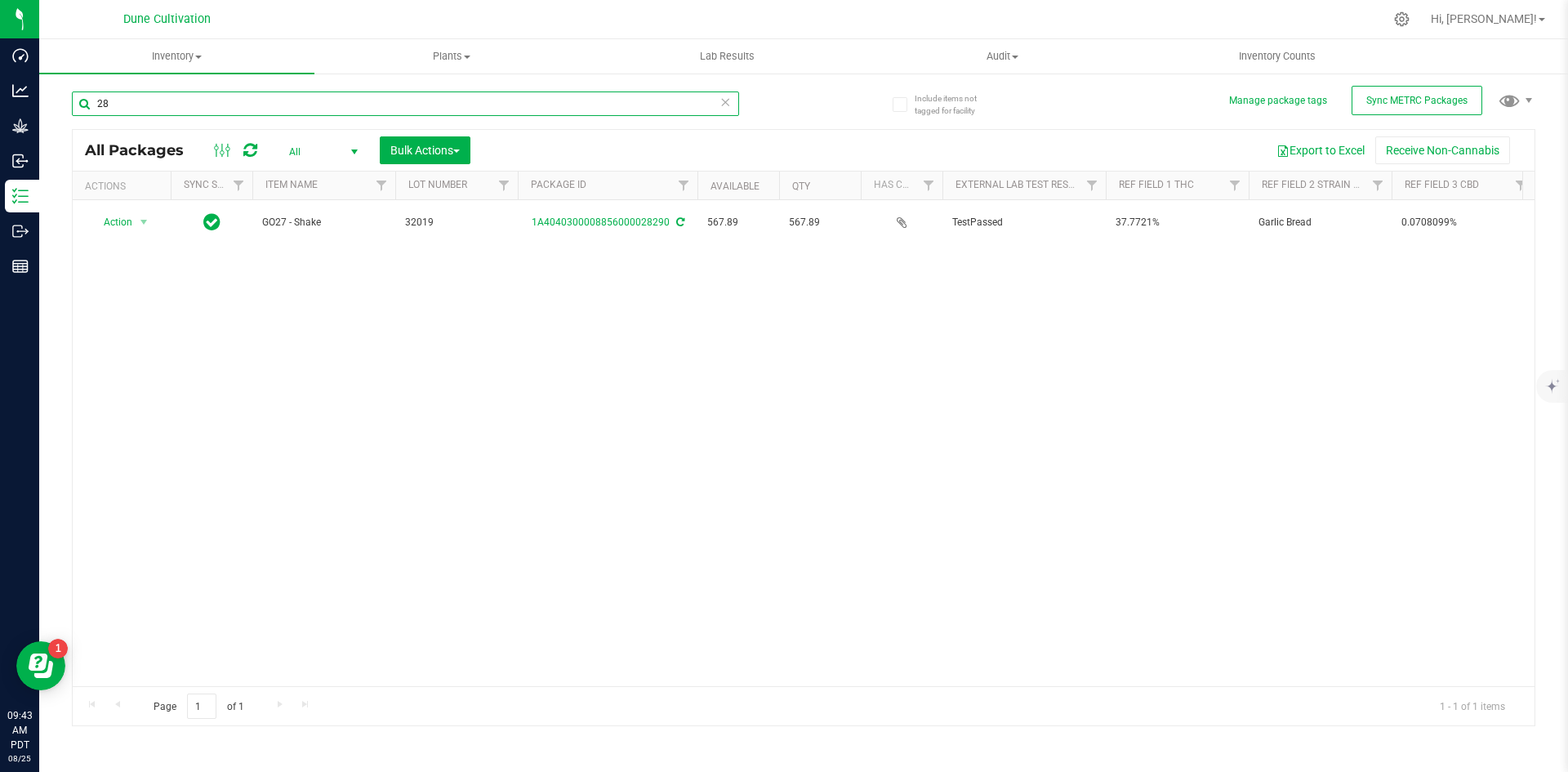
type input "2"
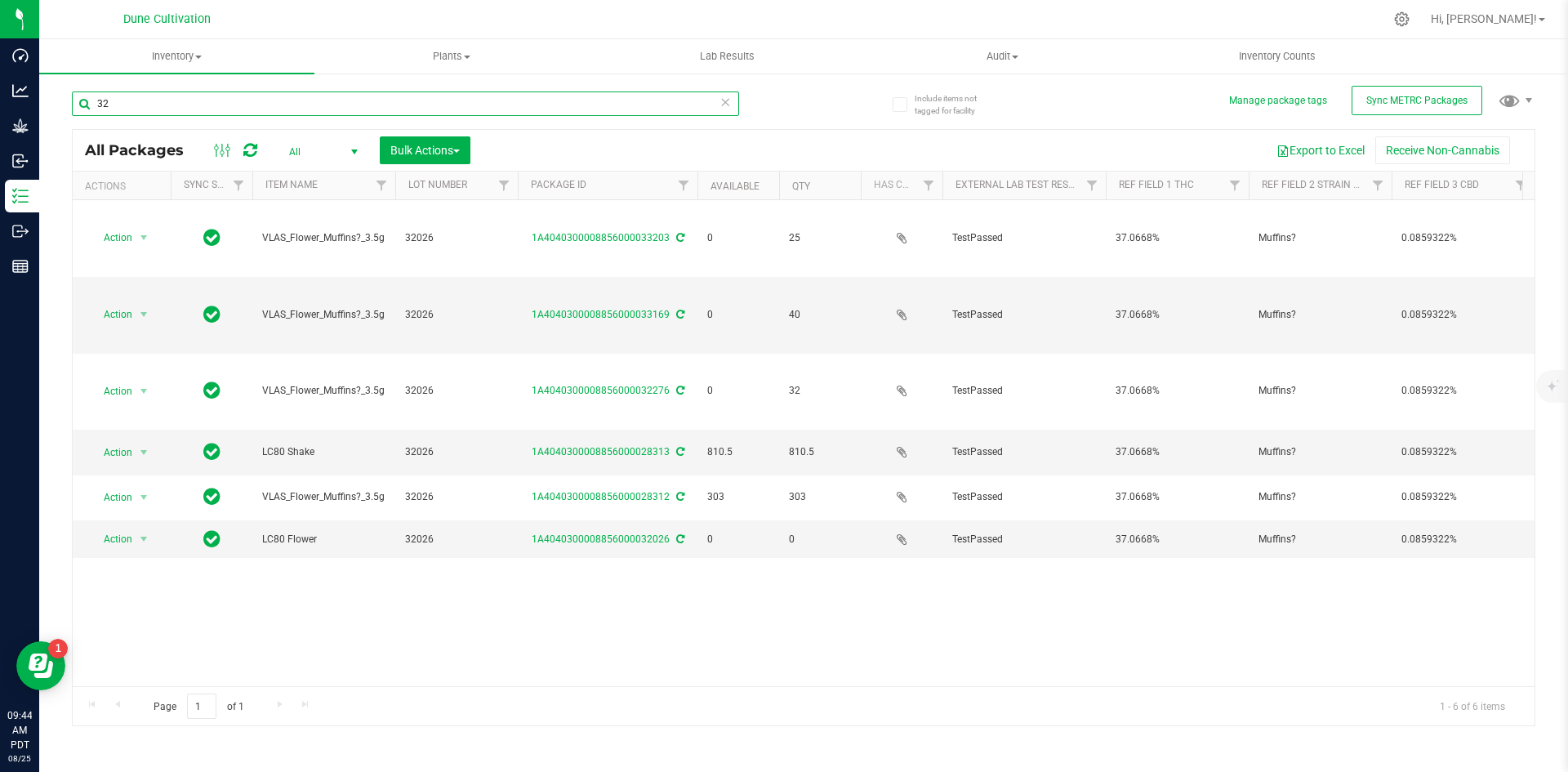
type input "3"
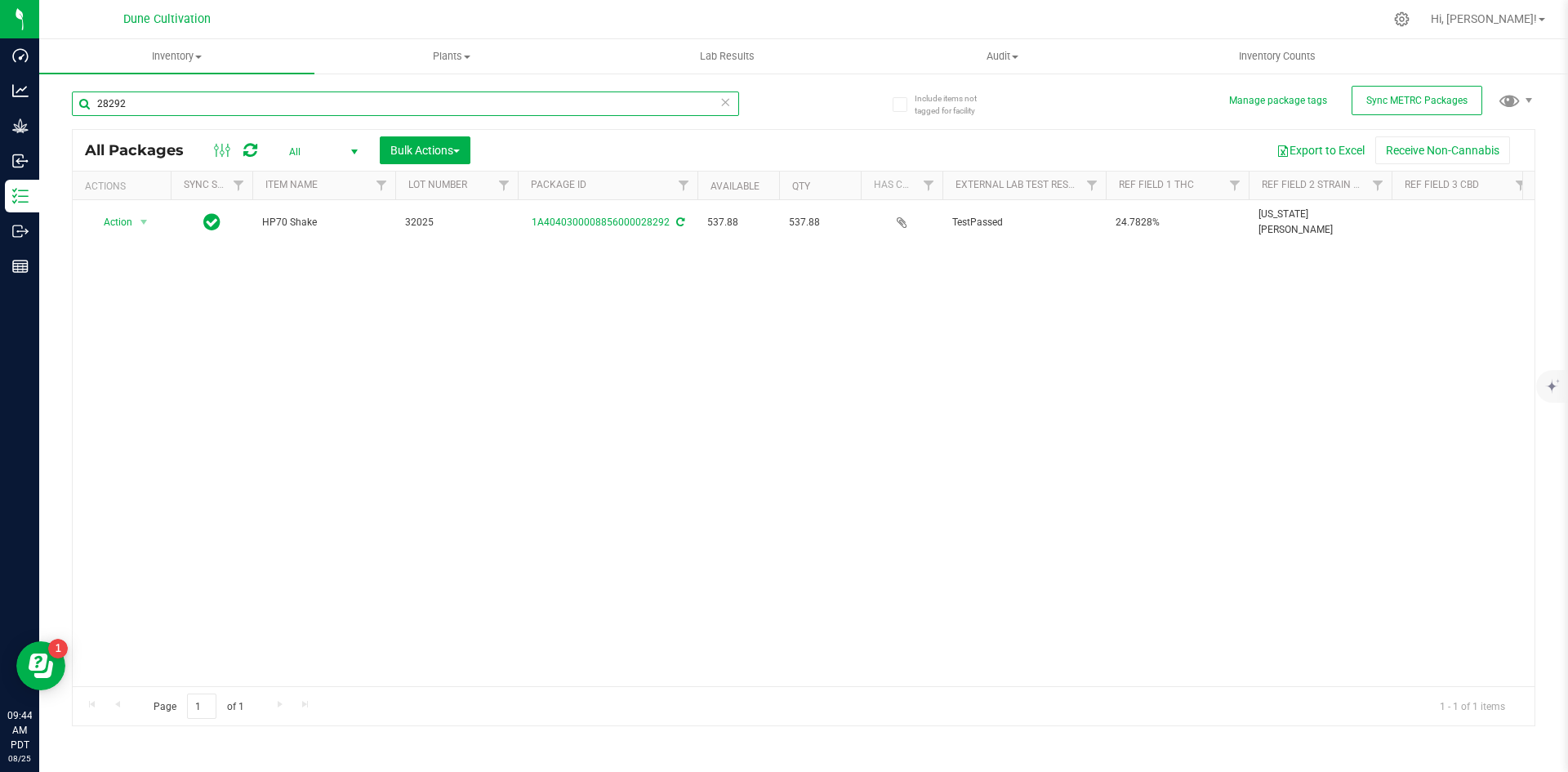
drag, startPoint x: 226, startPoint y: 104, endPoint x: 62, endPoint y: 102, distance: 164.0
click at [62, 102] on div "Include items not tagged for facility Manage package tags Sync METRC Packages 2…" at bounding box center [803, 321] width 1529 height 498
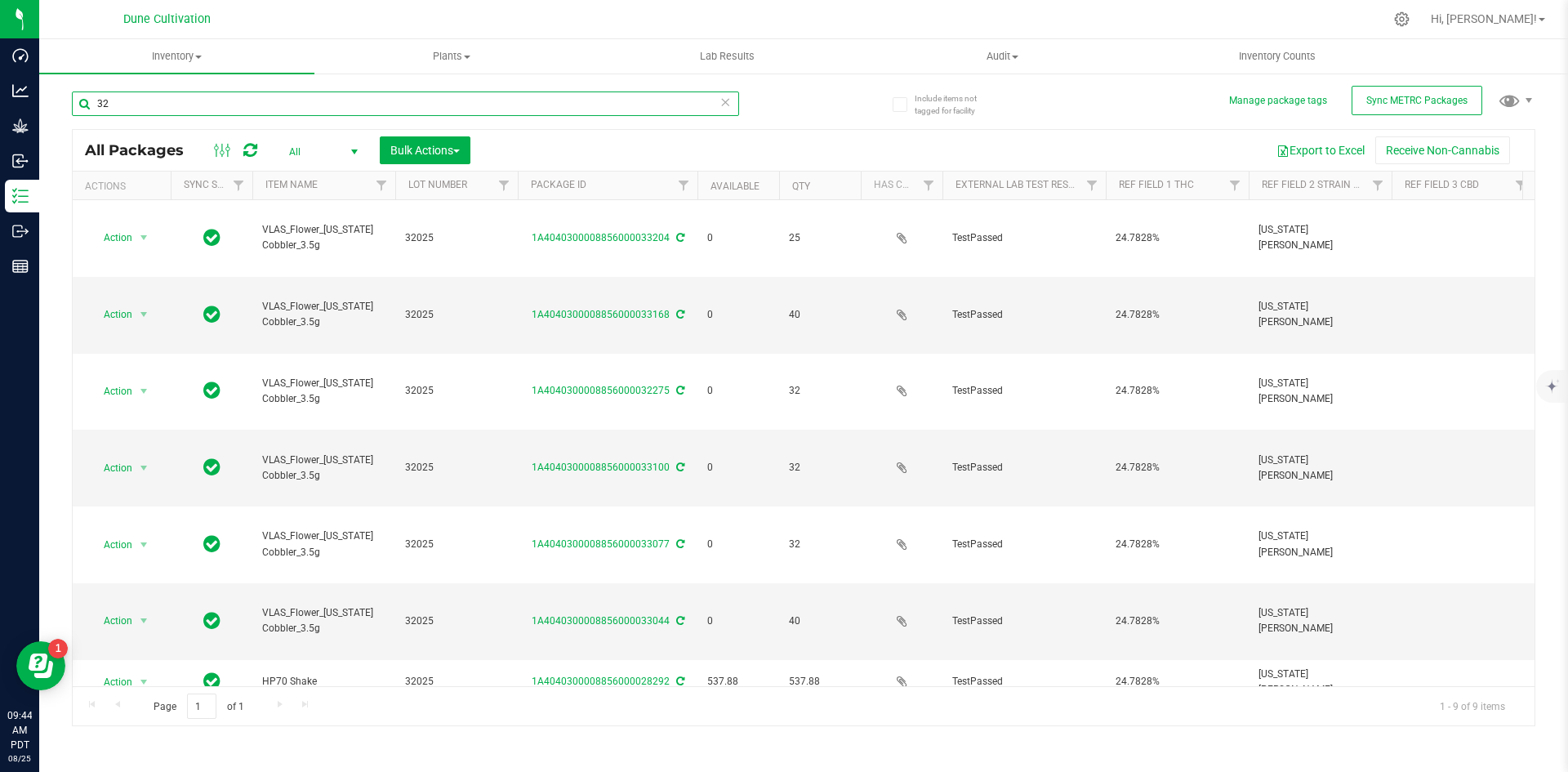
type input "3"
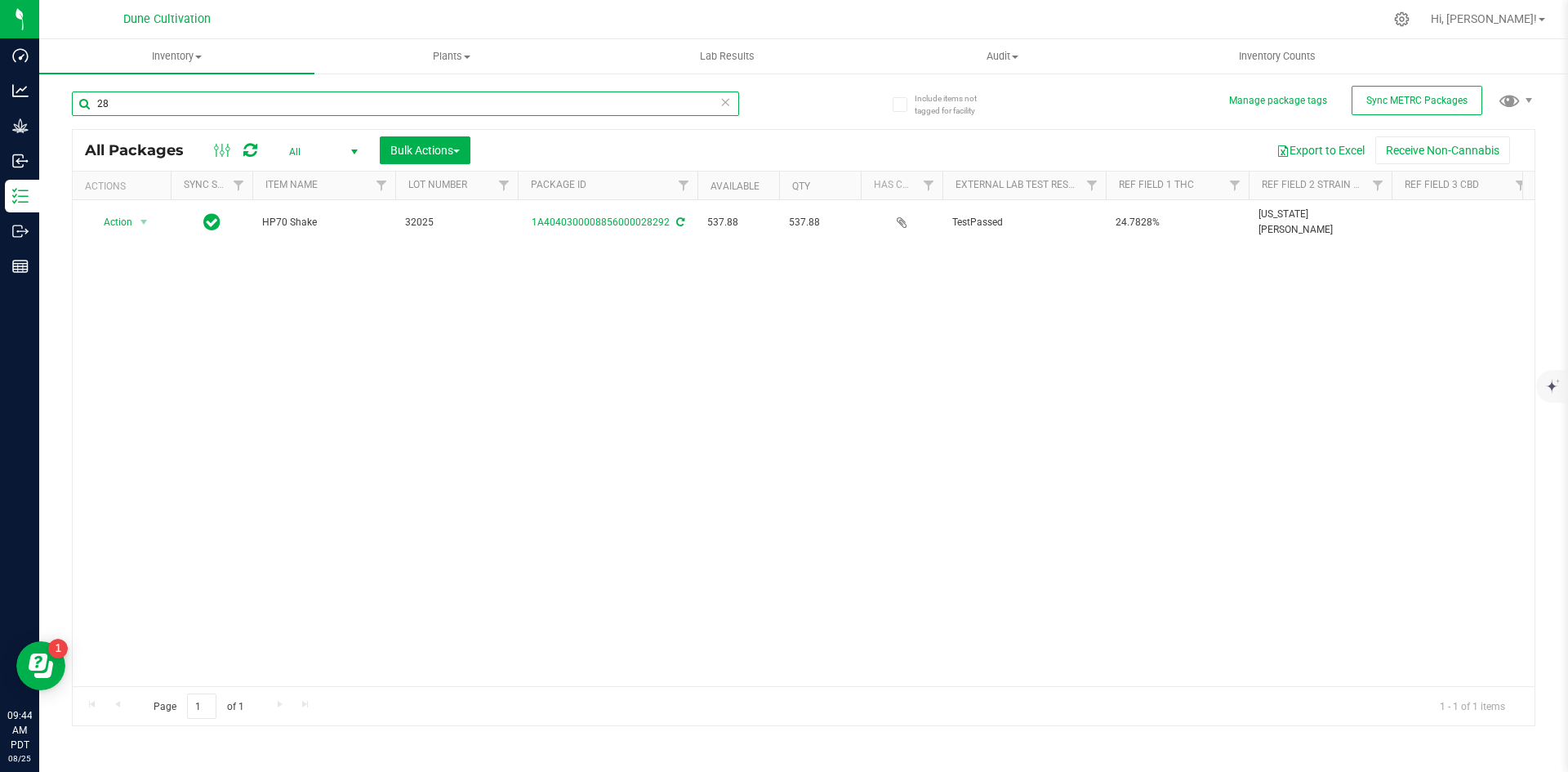
type input "2"
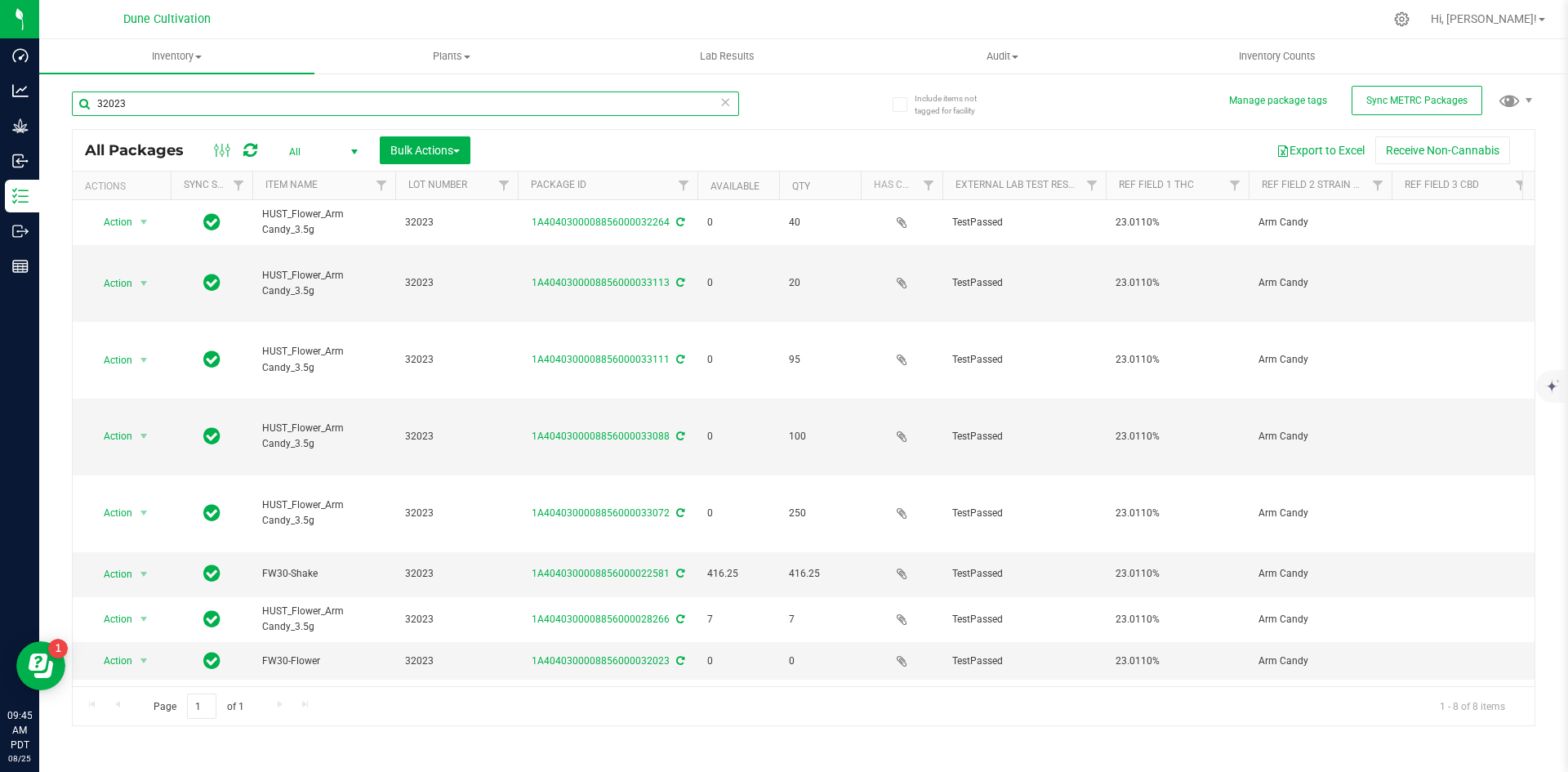
drag, startPoint x: 142, startPoint y: 103, endPoint x: 67, endPoint y: 101, distance: 75.0
click at [67, 101] on div "Include items not tagged for facility Manage package tags Sync METRC Packages 3…" at bounding box center [803, 321] width 1529 height 498
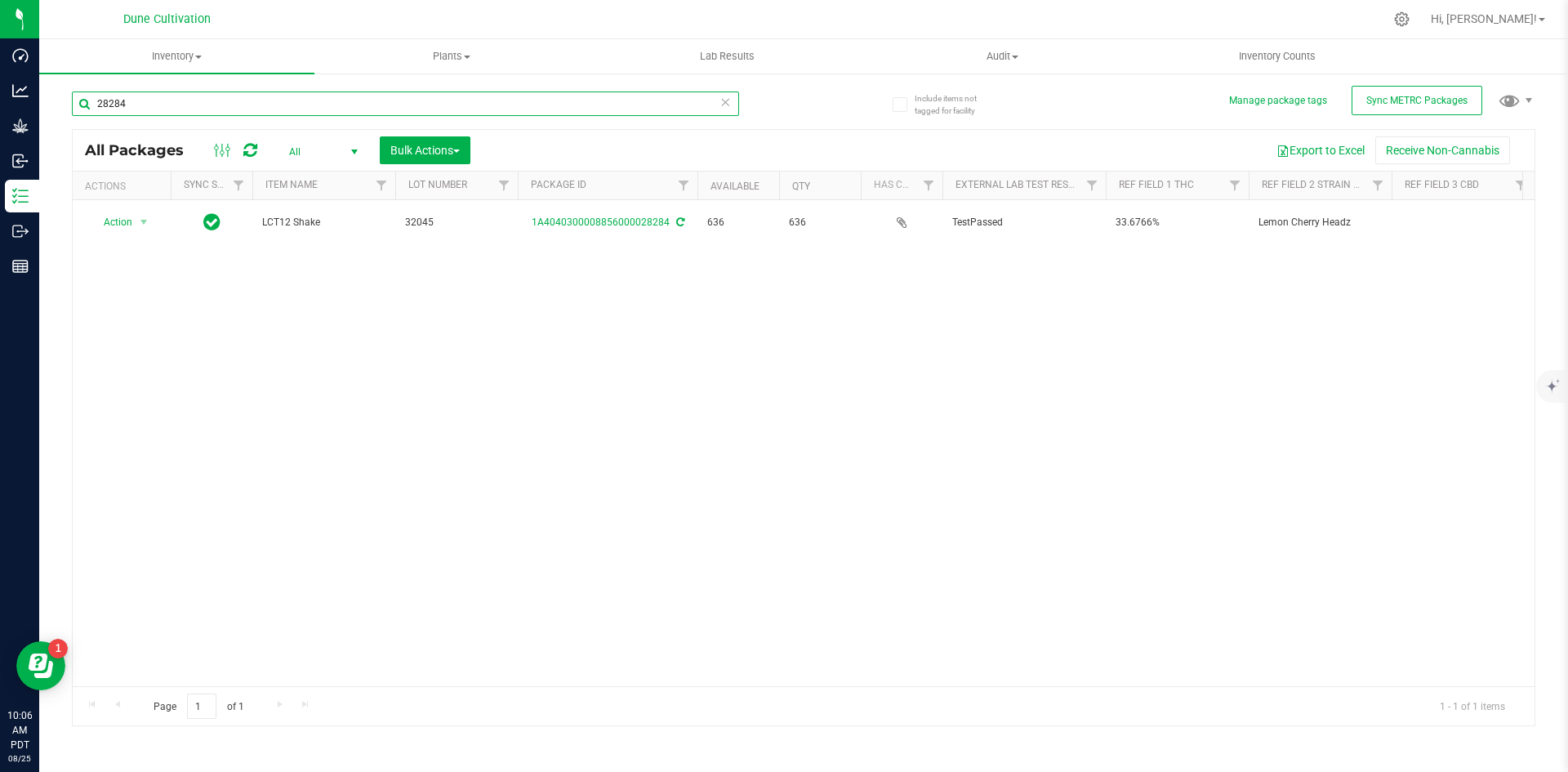
drag, startPoint x: 132, startPoint y: 101, endPoint x: 56, endPoint y: 102, distance: 76.0
click at [56, 102] on div "Include items not tagged for facility Manage package tags Sync METRC Packages 2…" at bounding box center [803, 321] width 1529 height 498
type input "3"
type input "32115"
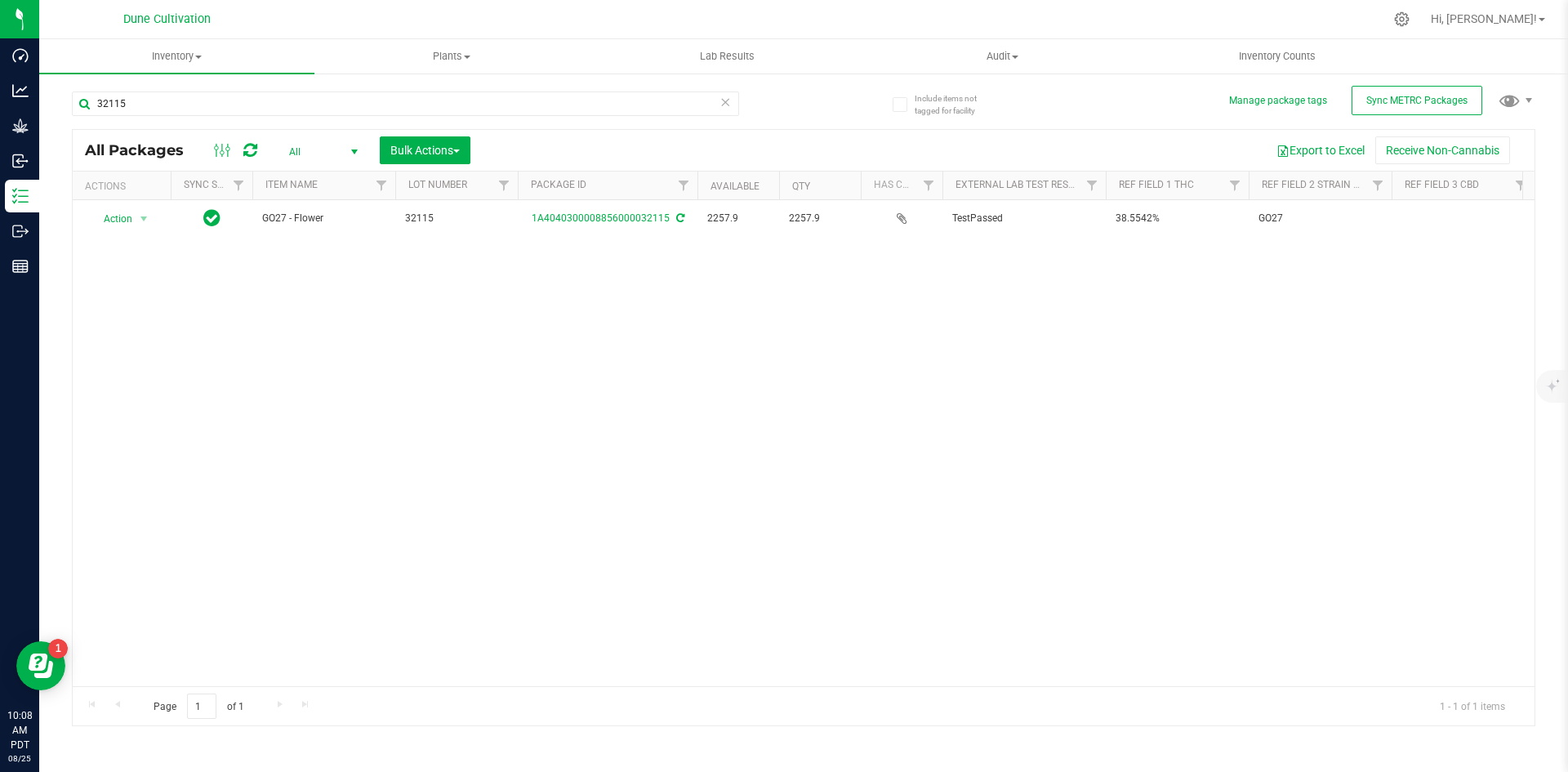
click at [724, 106] on icon at bounding box center [725, 101] width 12 height 19
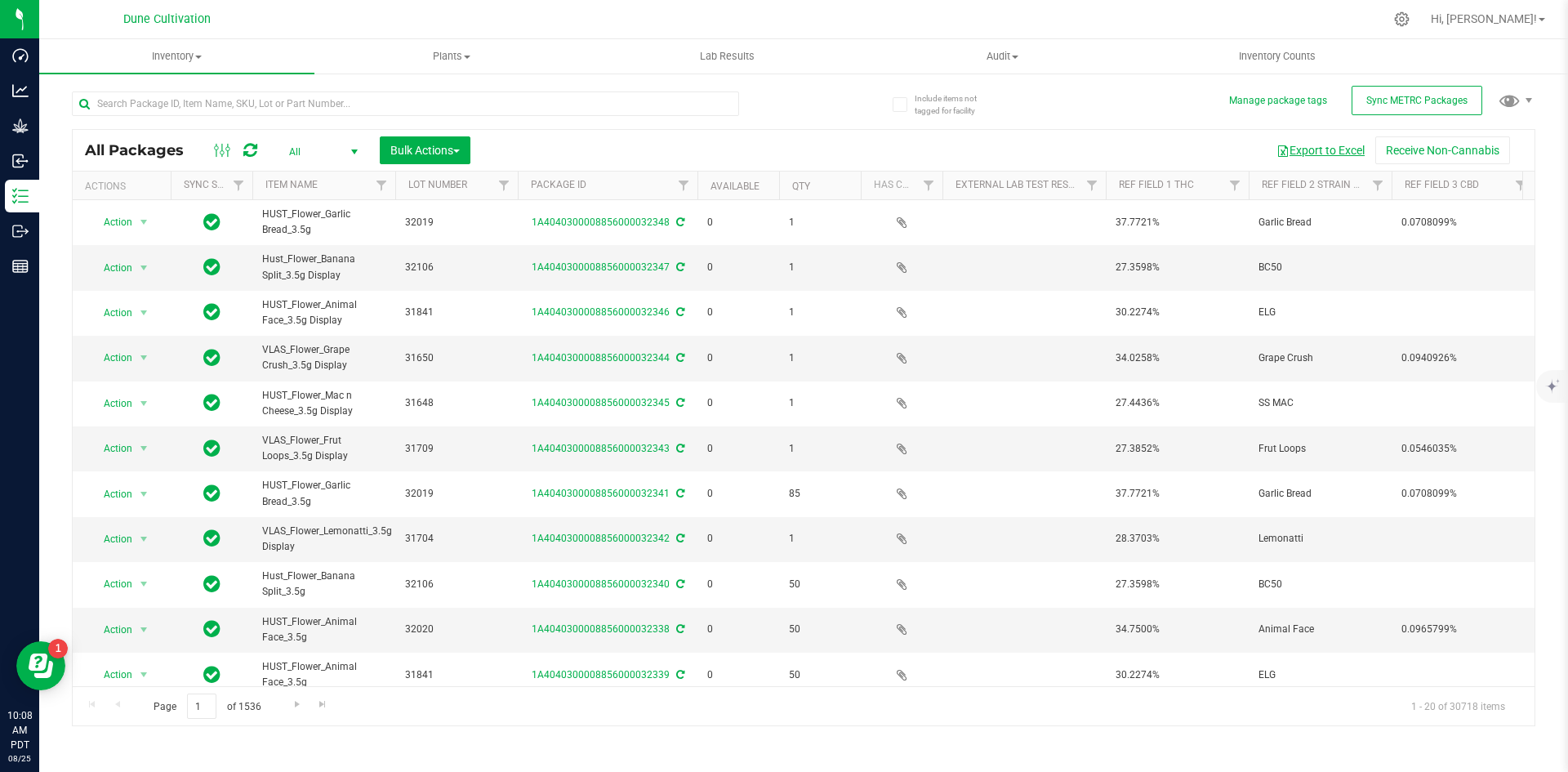
click at [1324, 151] on button "Export to Excel" at bounding box center [1321, 150] width 110 height 28
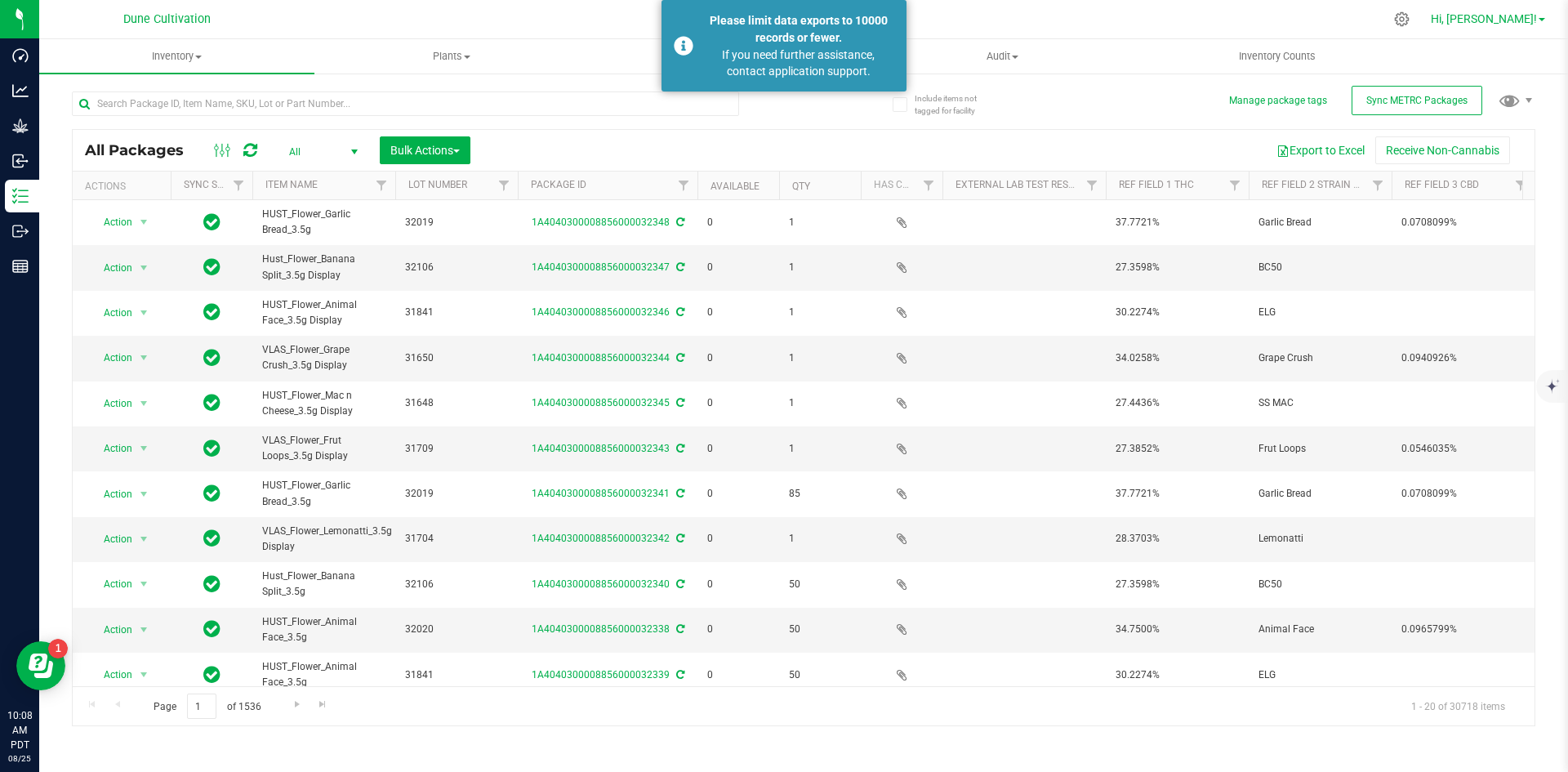
click at [1506, 17] on span "Hi, [PERSON_NAME]!" at bounding box center [1484, 19] width 106 height 13
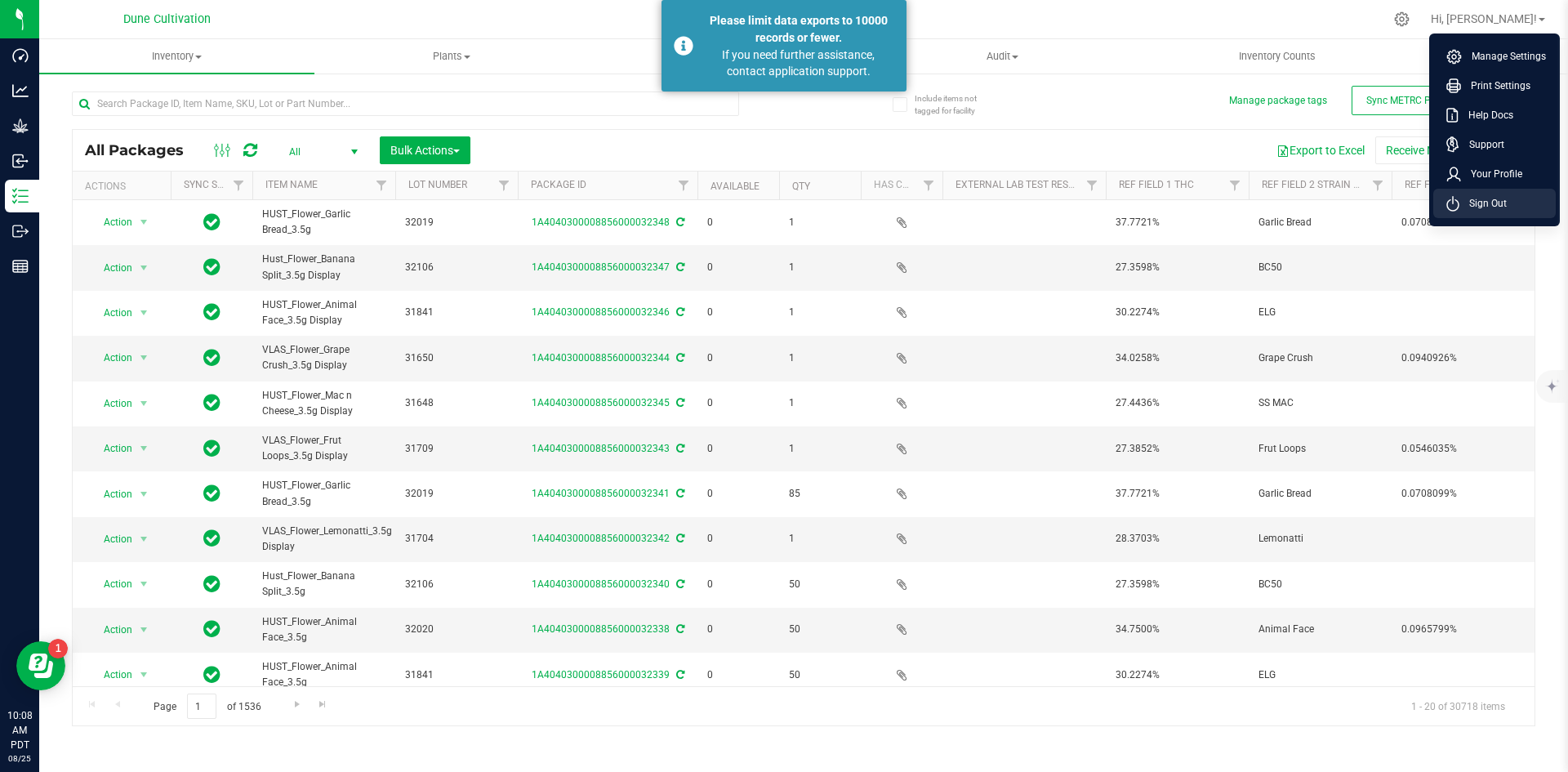
click at [1462, 198] on span "Sign Out" at bounding box center [1483, 203] width 47 height 16
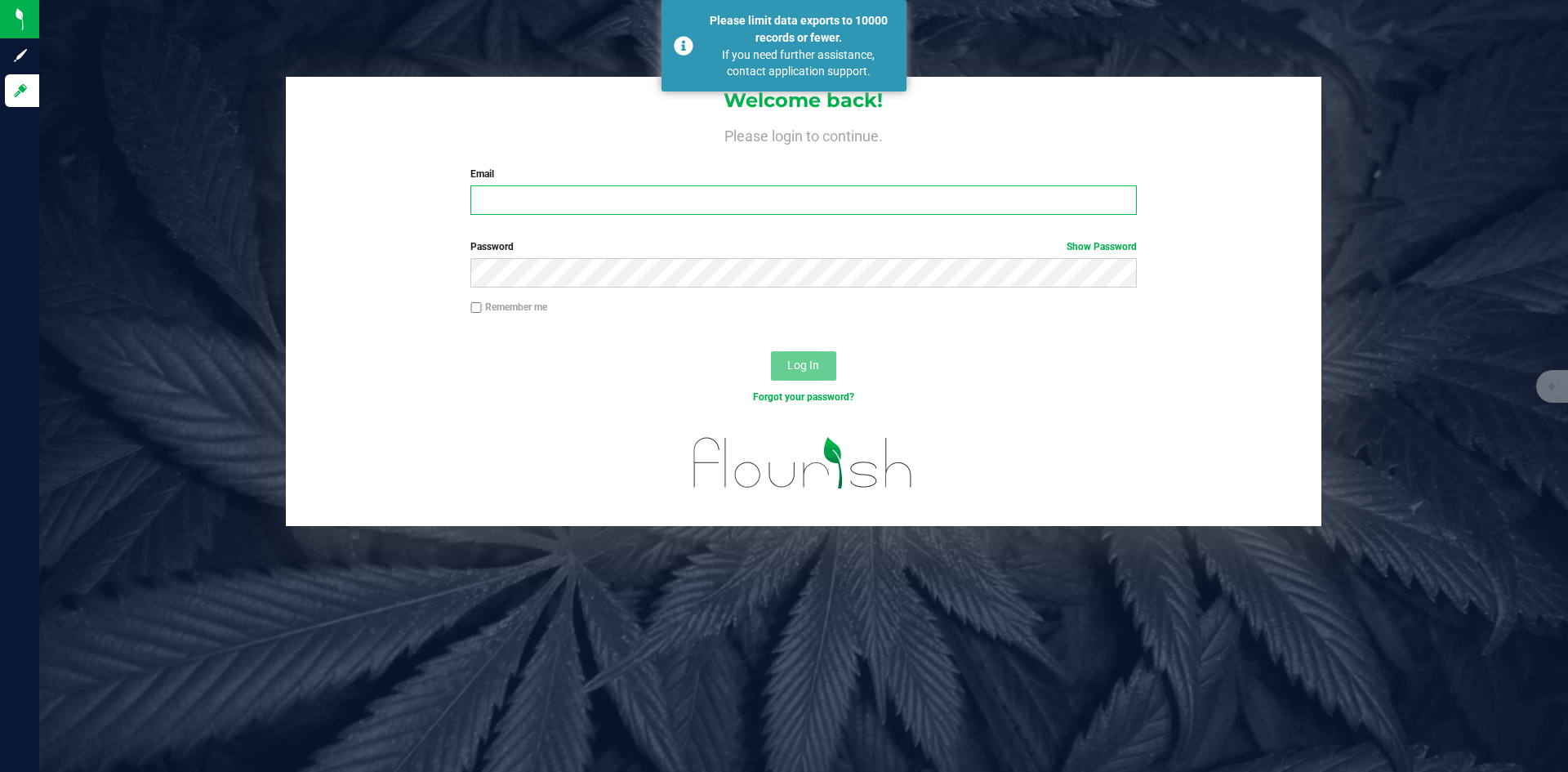
type input "[PERSON_NAME][EMAIL_ADDRESS][PERSON_NAME][DOMAIN_NAME]"
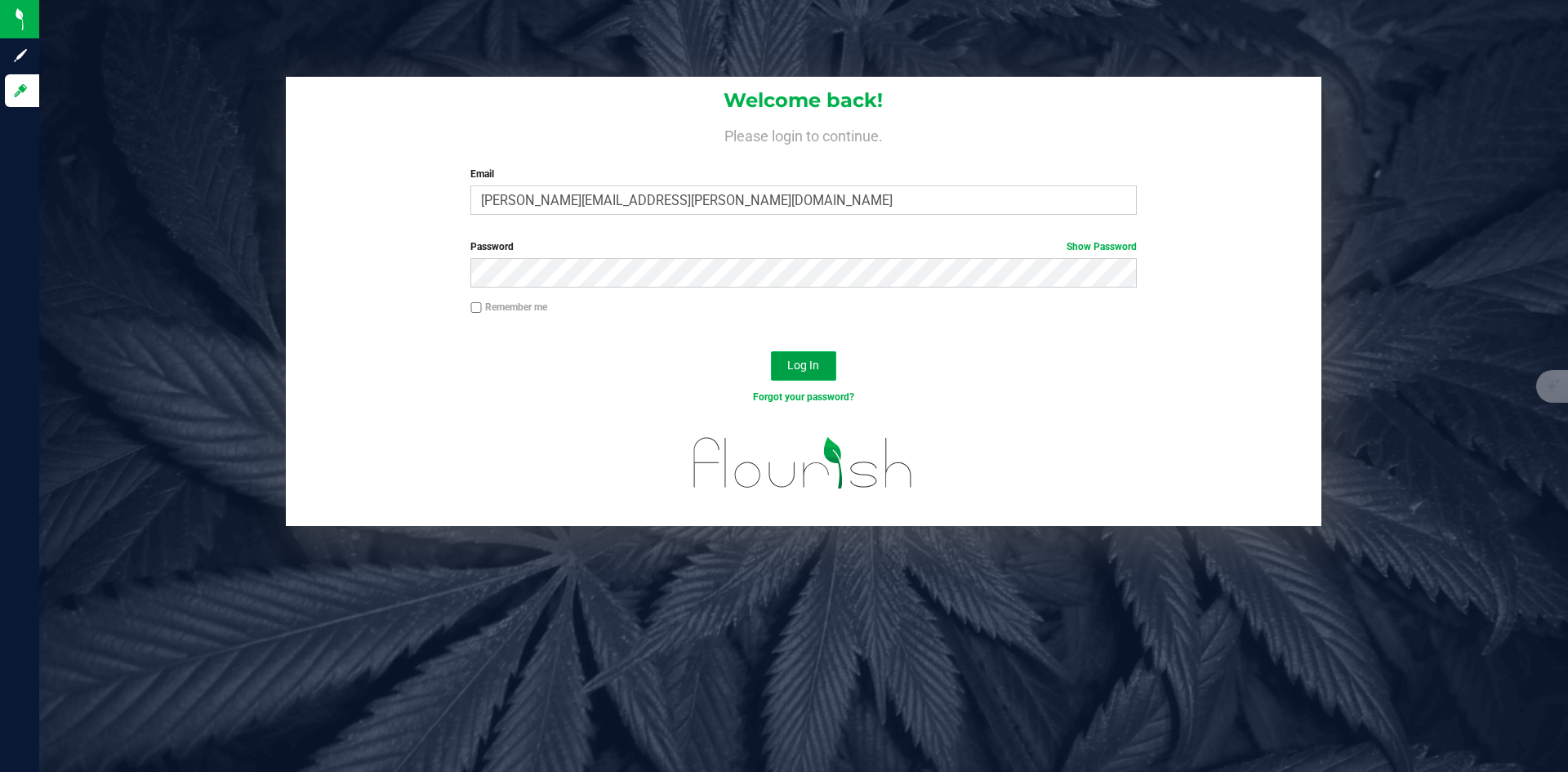
click at [785, 359] on button "Log In" at bounding box center [803, 366] width 65 height 30
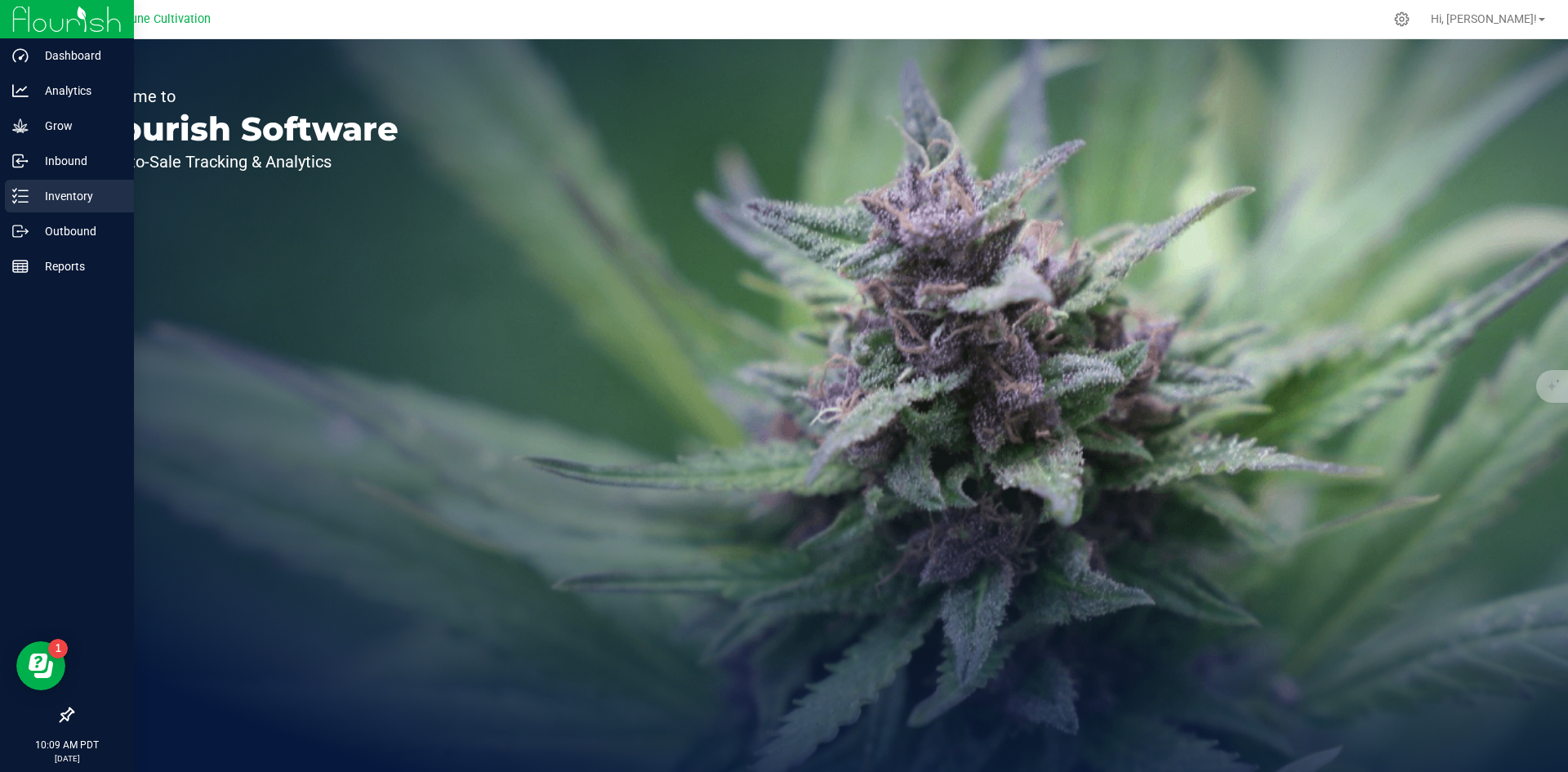
click at [17, 190] on icon at bounding box center [20, 195] width 16 height 16
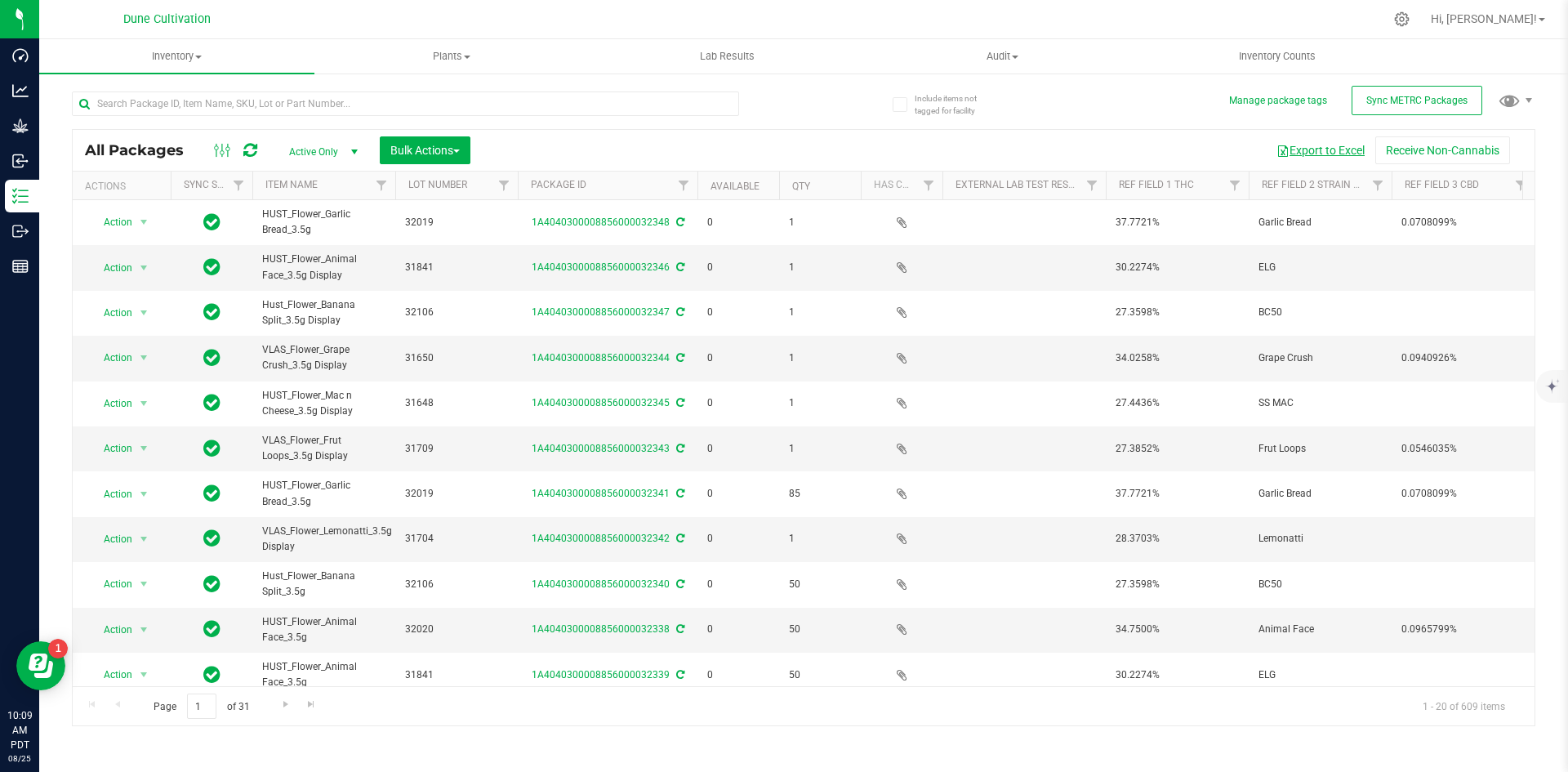
click at [1325, 145] on button "Export to Excel" at bounding box center [1321, 150] width 110 height 28
click at [1295, 157] on button "Export to Excel" at bounding box center [1321, 150] width 110 height 28
click at [237, 111] on input "text" at bounding box center [405, 103] width 667 height 24
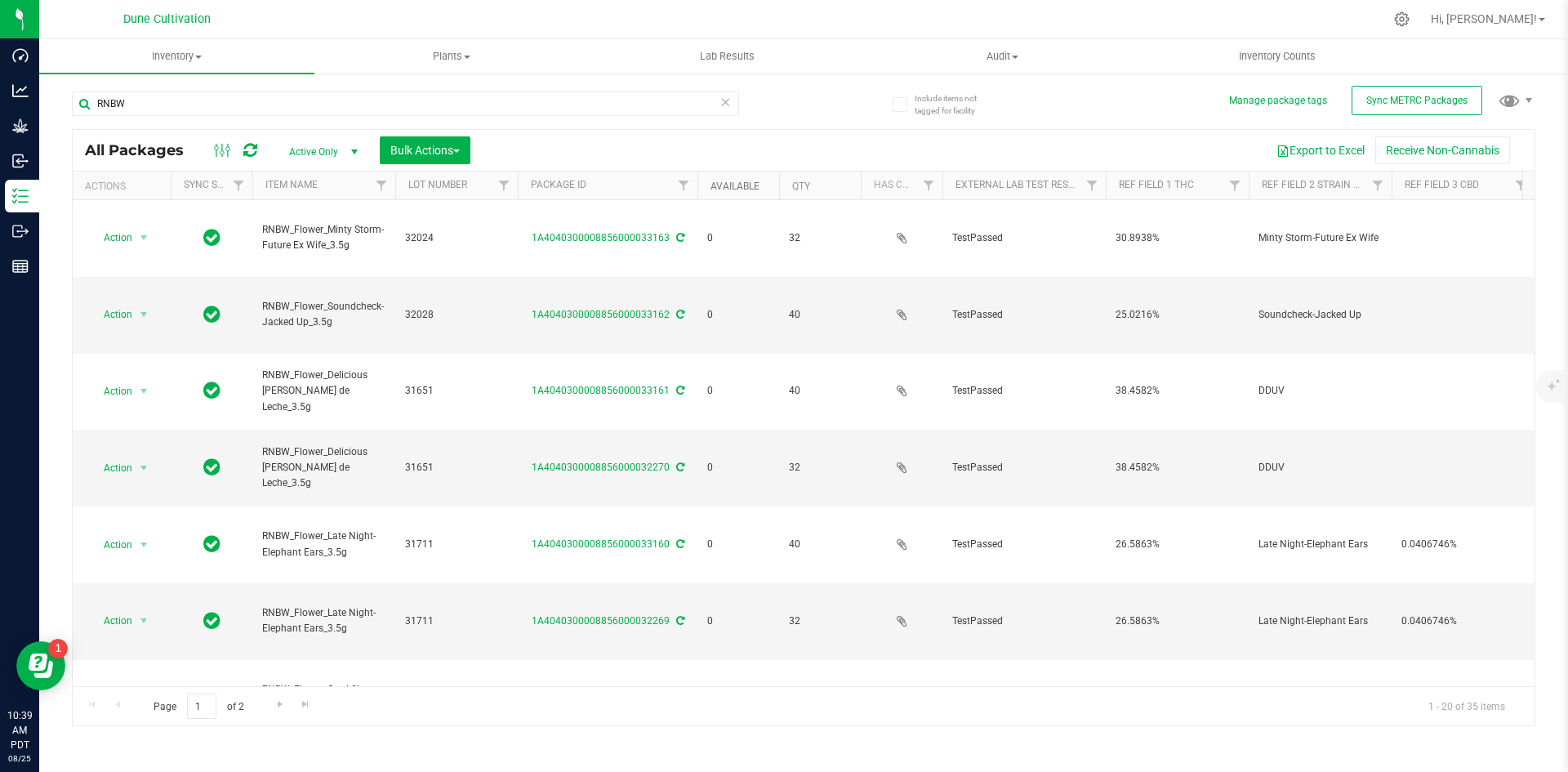
click at [722, 188] on link "Available" at bounding box center [735, 187] width 49 height 12
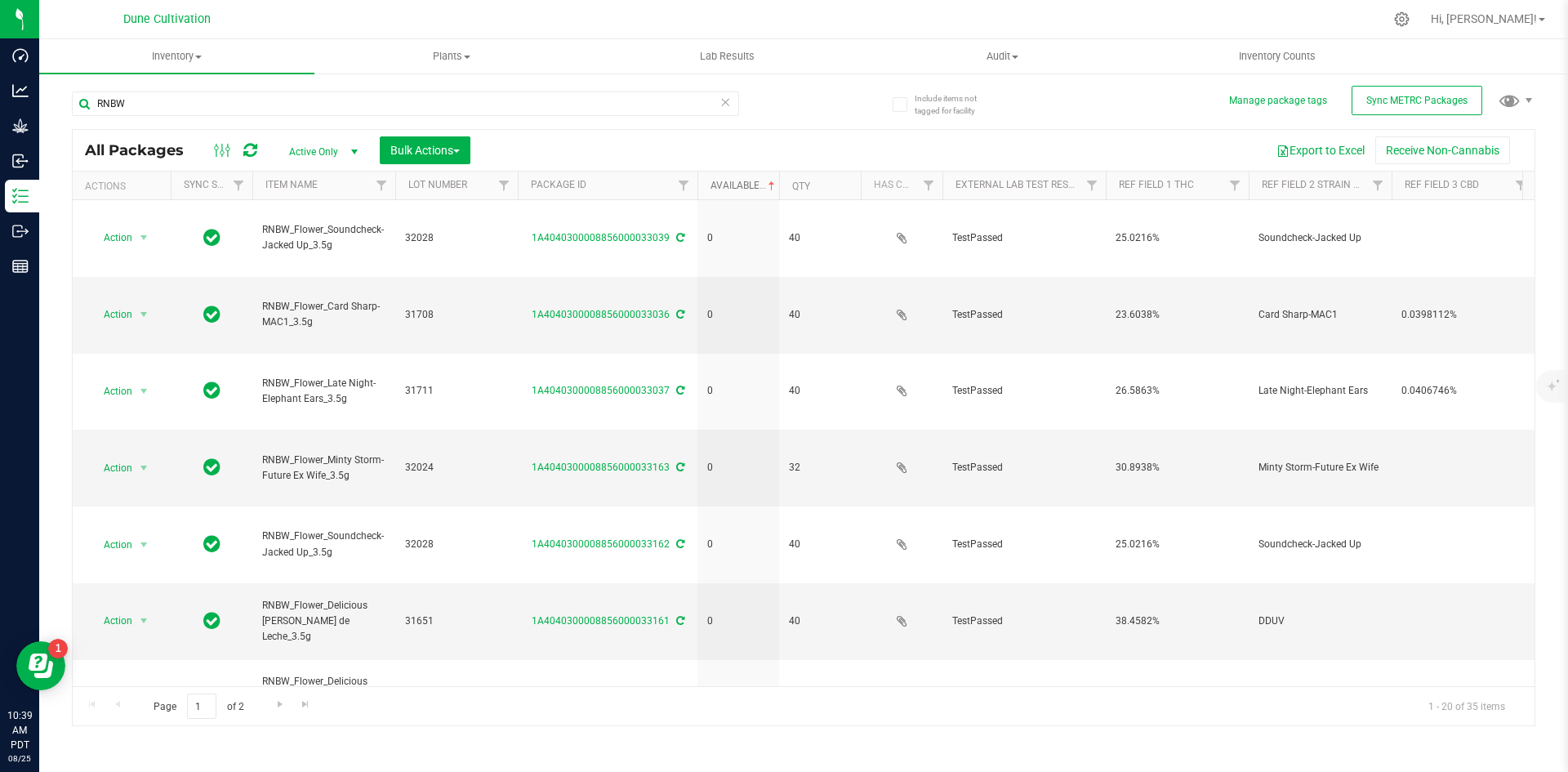
click at [722, 188] on link "Available" at bounding box center [744, 186] width 68 height 12
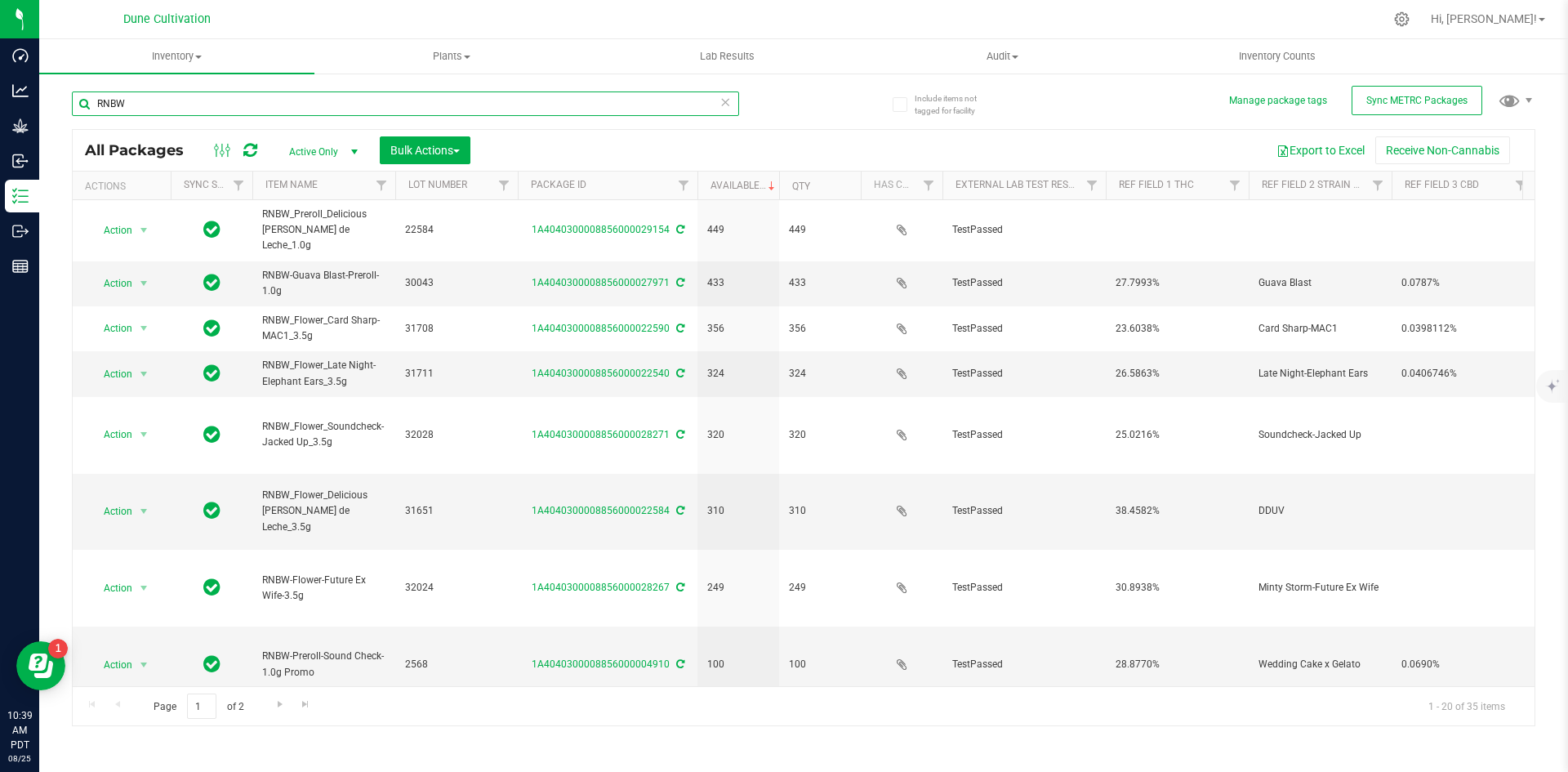
drag, startPoint x: 144, startPoint y: 94, endPoint x: 53, endPoint y: 103, distance: 91.4
click at [53, 103] on div "Include items not tagged for facility Manage package tags Sync METRC Packages R…" at bounding box center [803, 321] width 1529 height 498
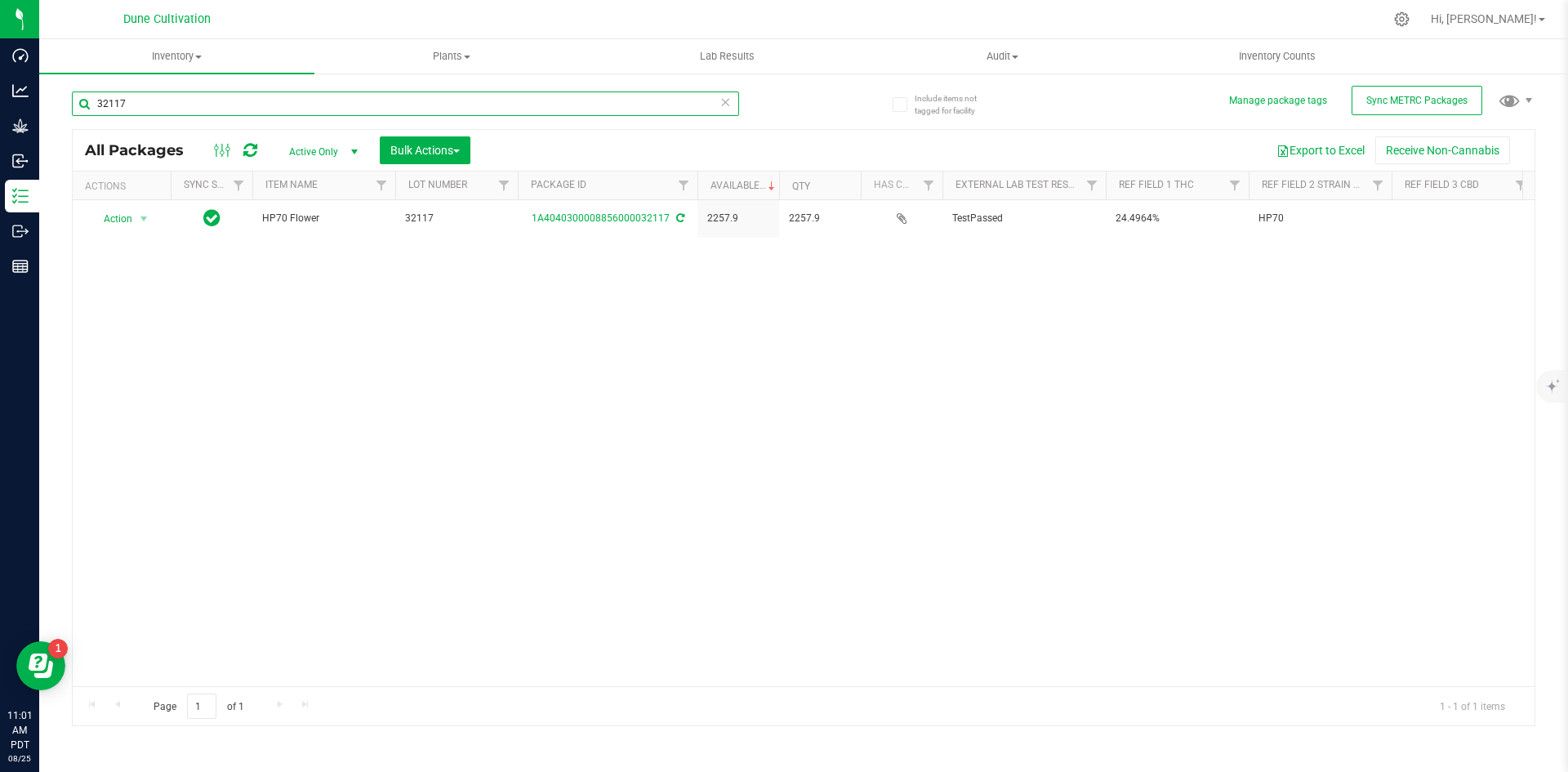
drag, startPoint x: 158, startPoint y: 114, endPoint x: 74, endPoint y: 109, distance: 84.1
click at [74, 109] on input "32117" at bounding box center [405, 103] width 667 height 24
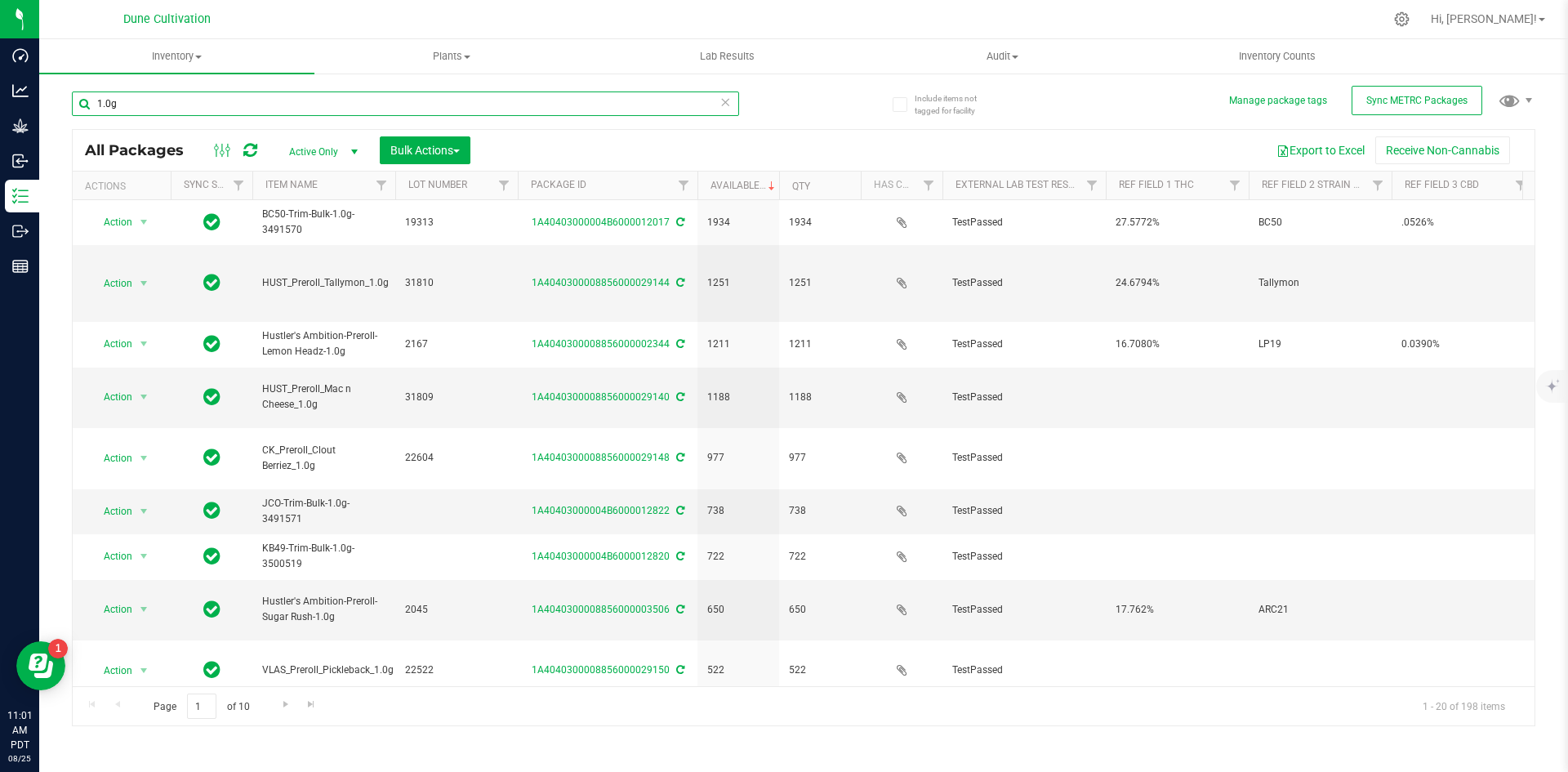
drag, startPoint x: 165, startPoint y: 97, endPoint x: 78, endPoint y: 111, distance: 88.1
click at [78, 111] on input "1.0g" at bounding box center [405, 103] width 667 height 24
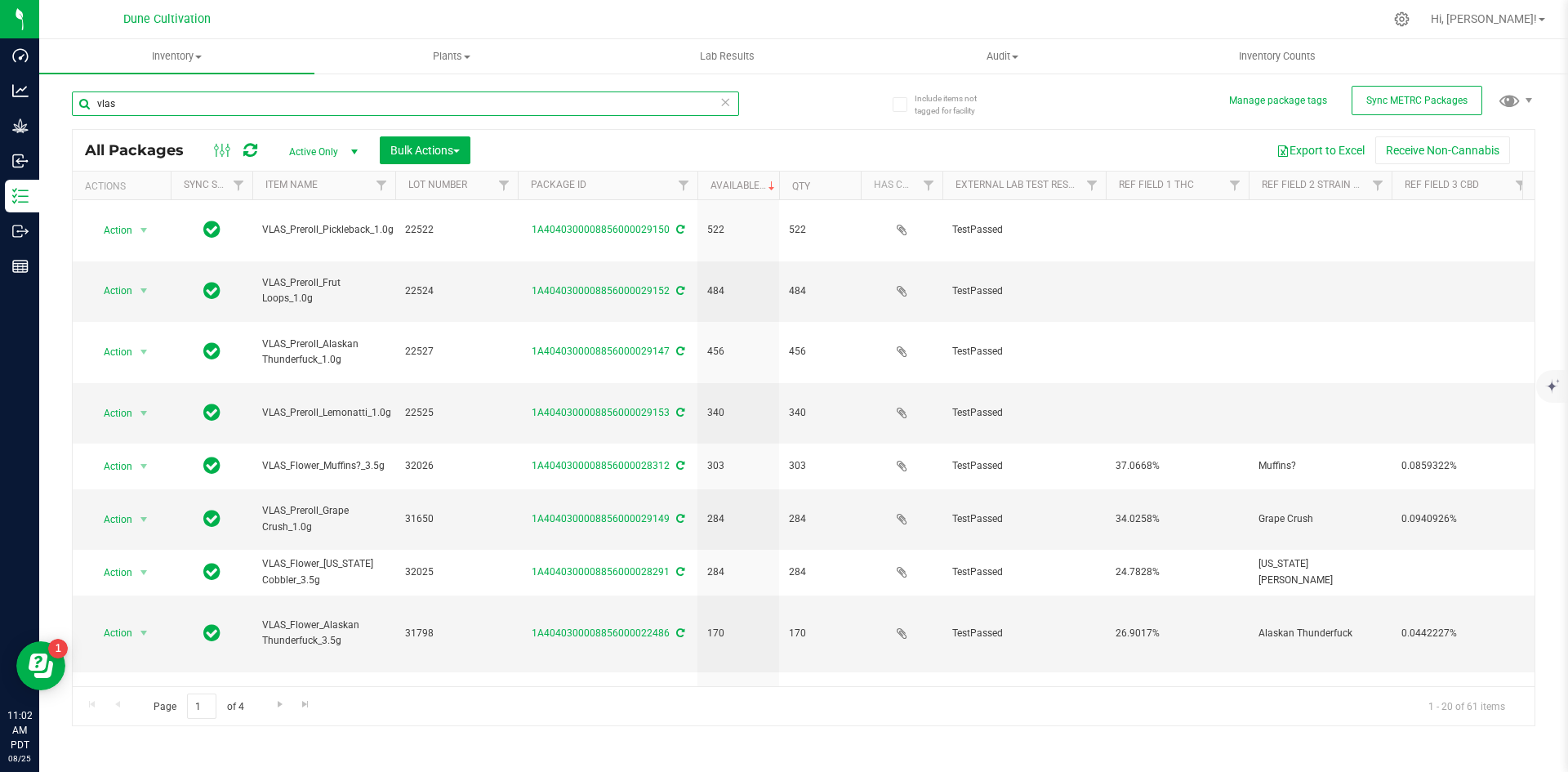
type input "vlas"
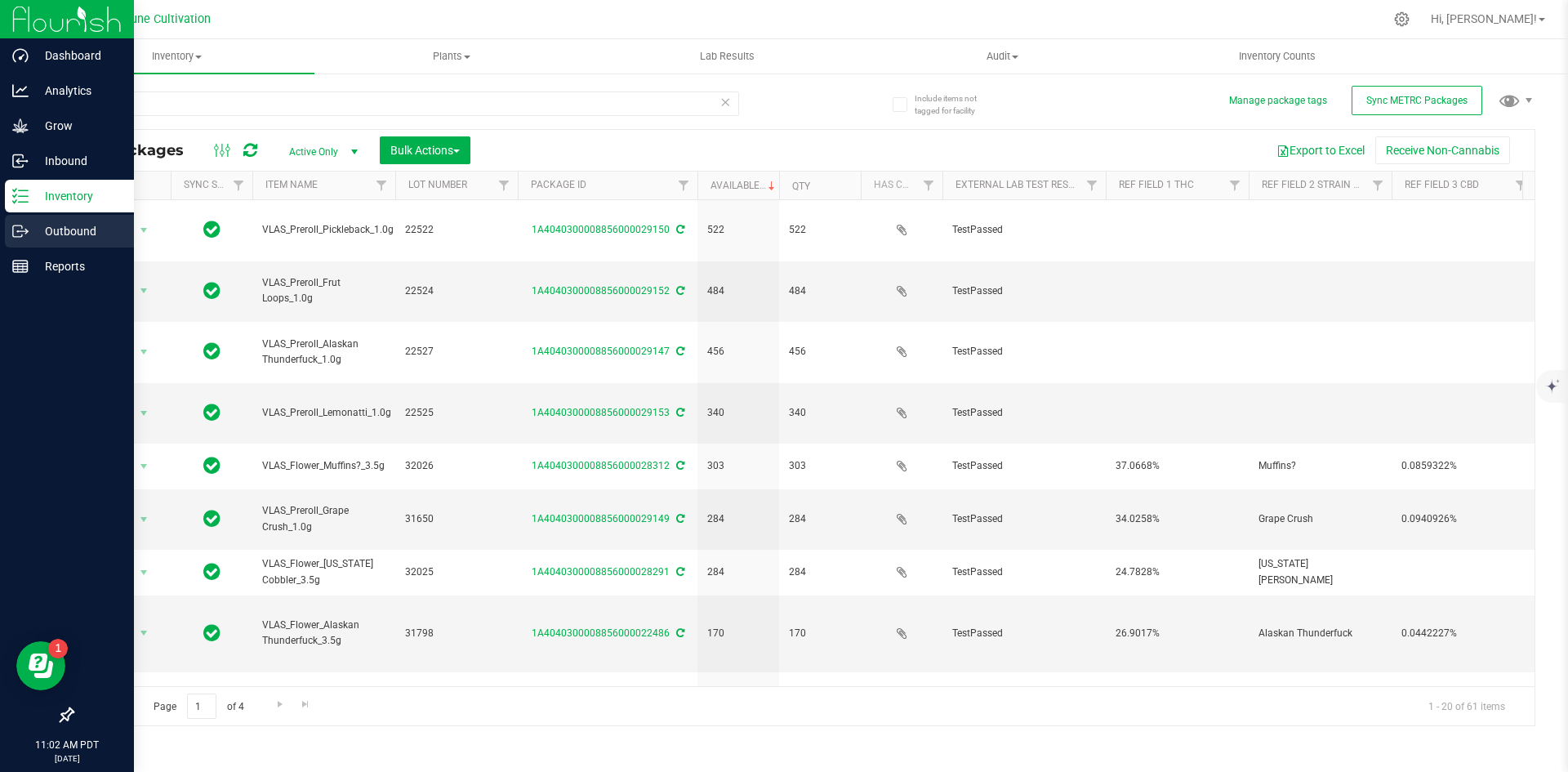
click at [14, 242] on div "Outbound" at bounding box center [69, 231] width 129 height 33
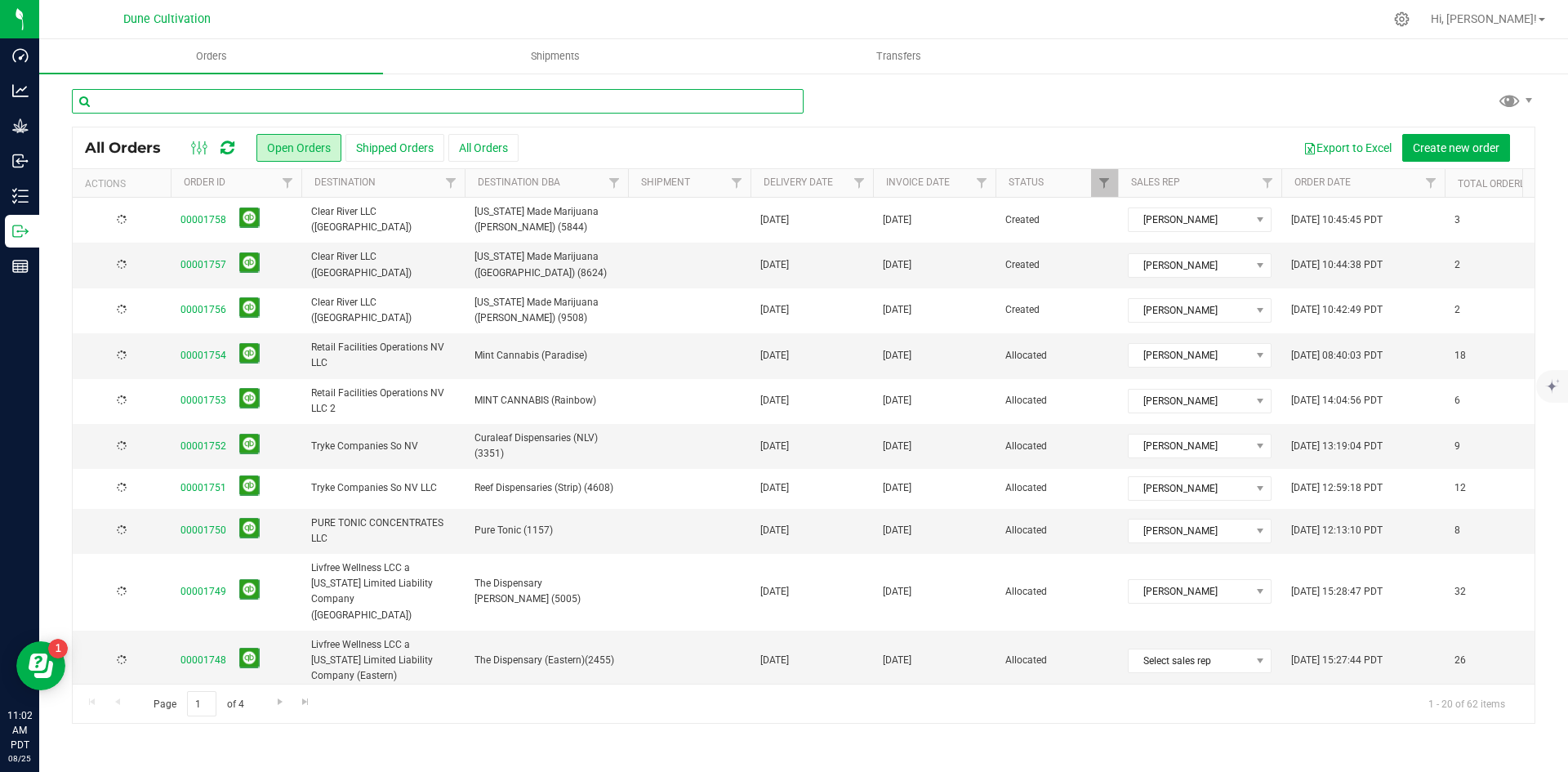
click at [382, 108] on input "text" at bounding box center [437, 101] width 732 height 24
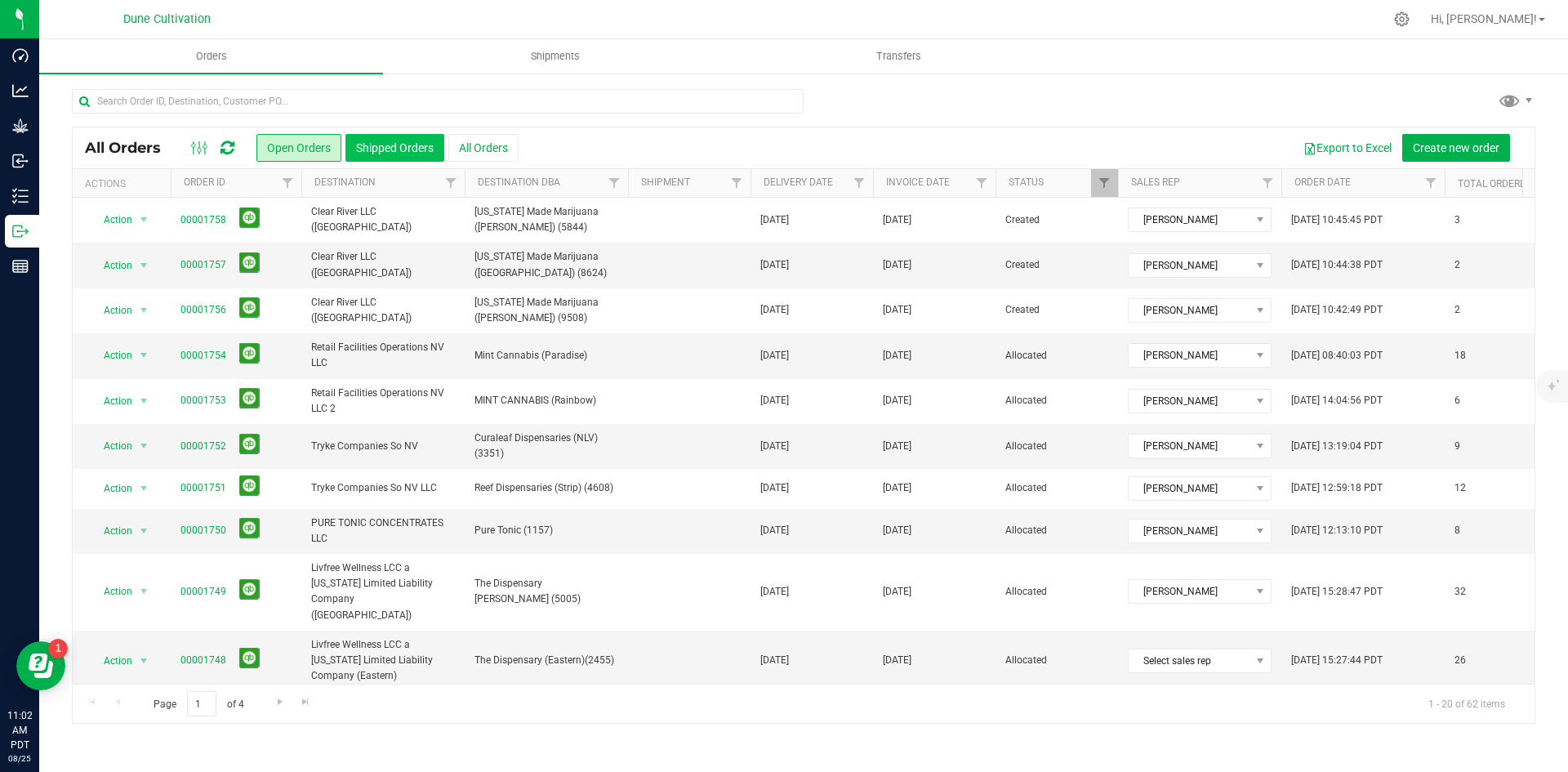
click at [385, 147] on button "Shipped Orders" at bounding box center [394, 148] width 99 height 28
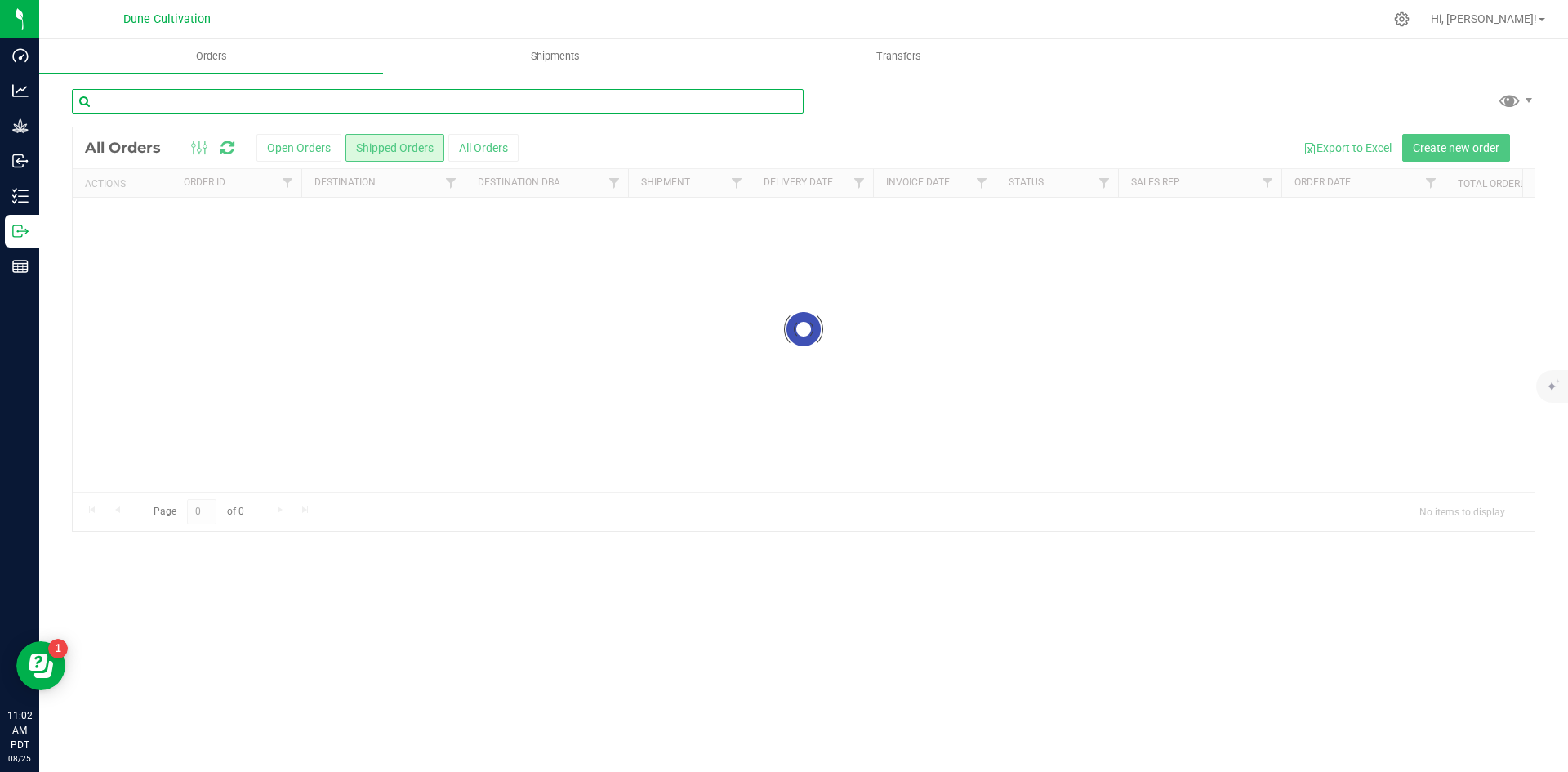
click at [386, 107] on input "text" at bounding box center [437, 101] width 732 height 24
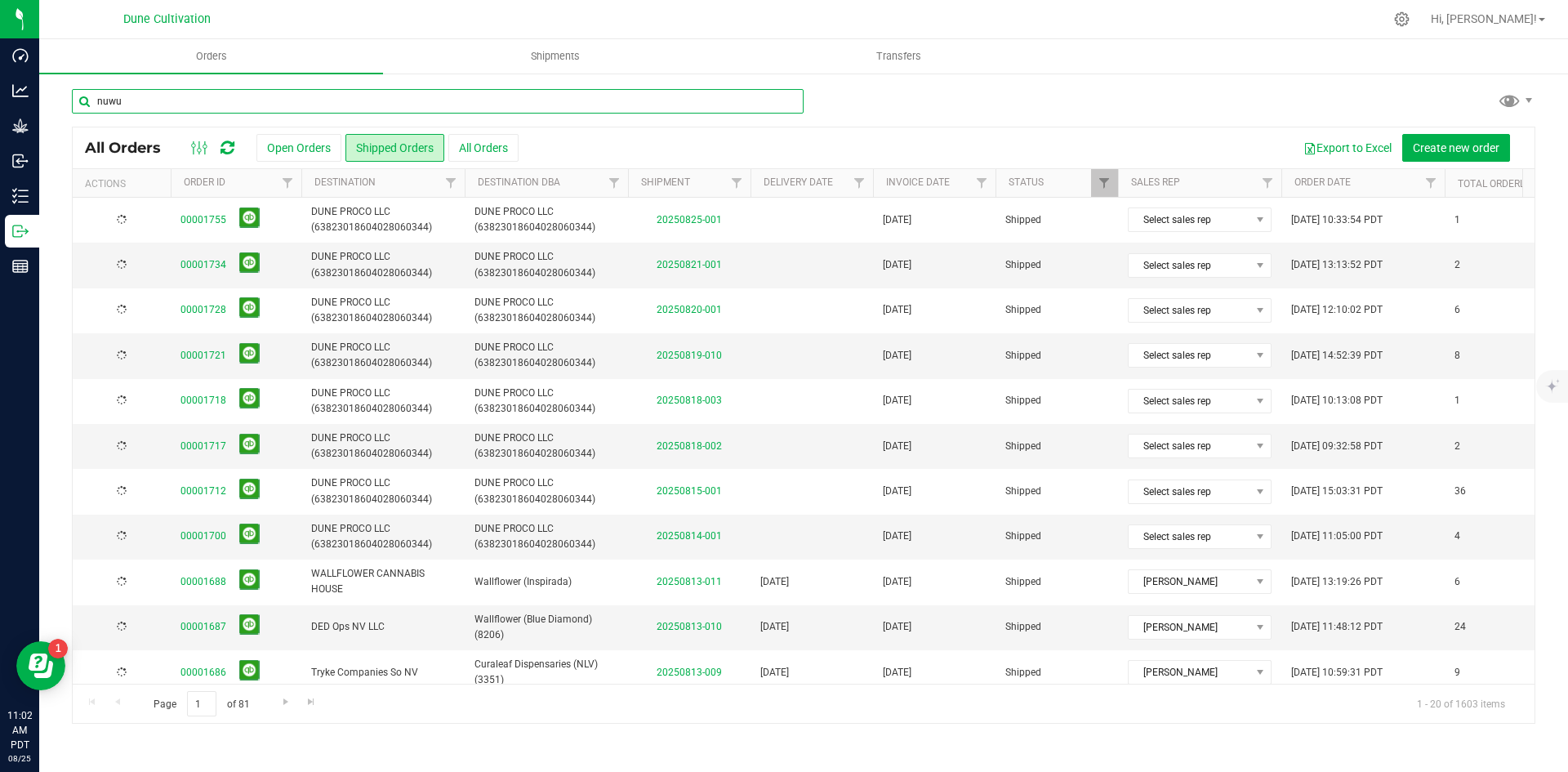
type input "nuwu"
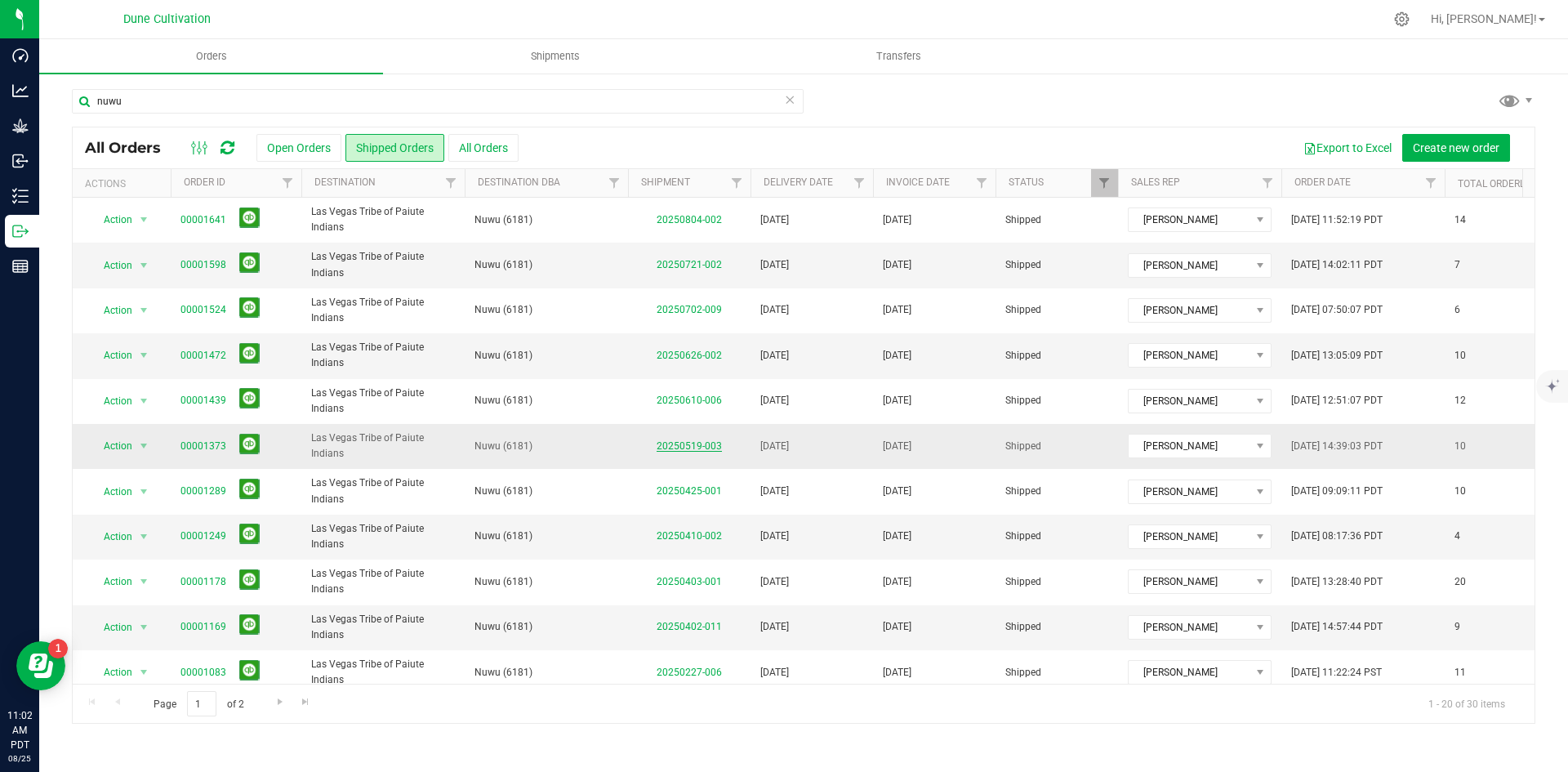
click at [676, 449] on link "20250519-003" at bounding box center [689, 446] width 65 height 12
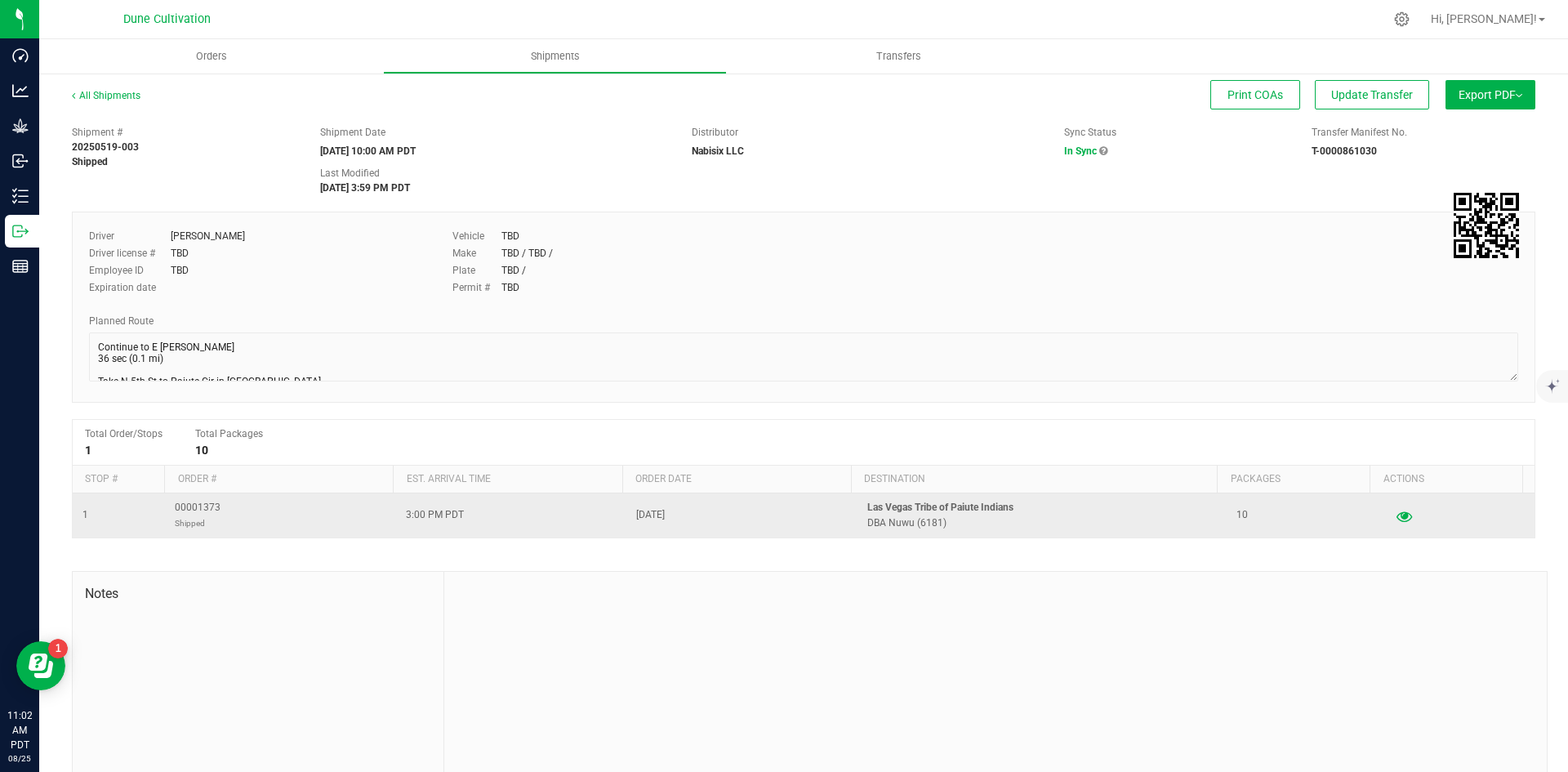
click at [1397, 517] on icon "button" at bounding box center [1404, 516] width 15 height 12
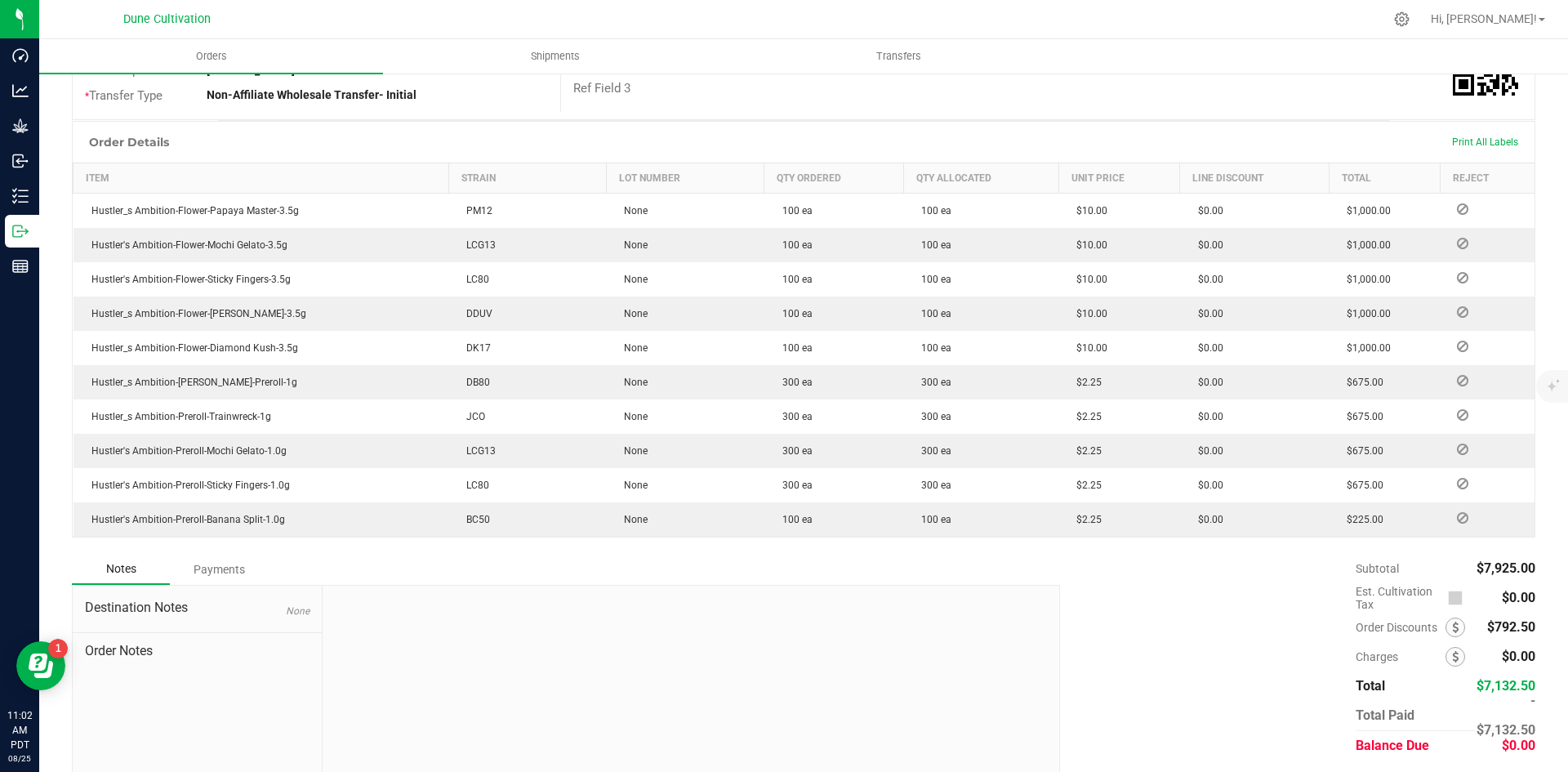
scroll to position [362, 0]
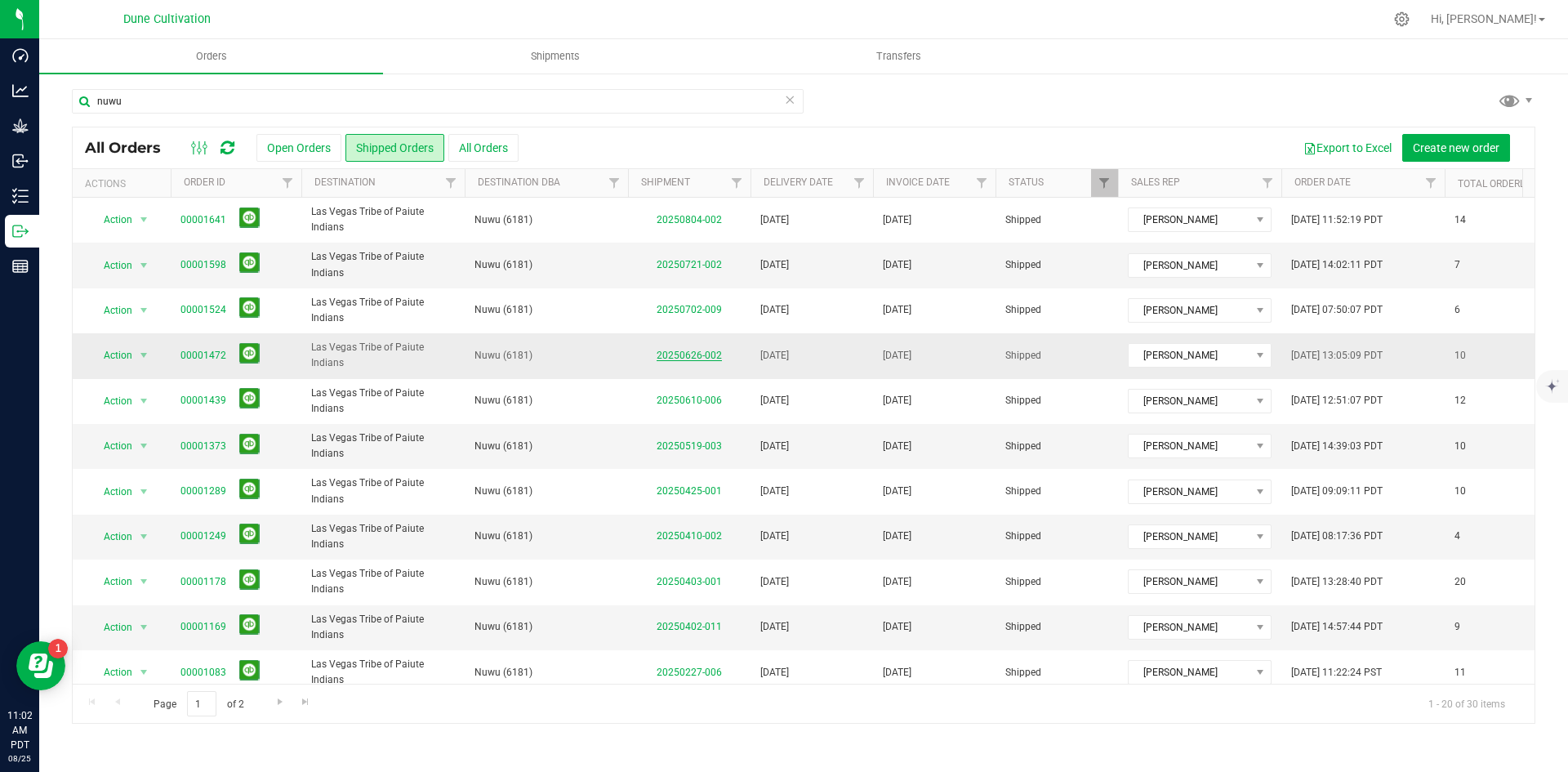
click at [702, 354] on link "20250626-002" at bounding box center [689, 356] width 65 height 12
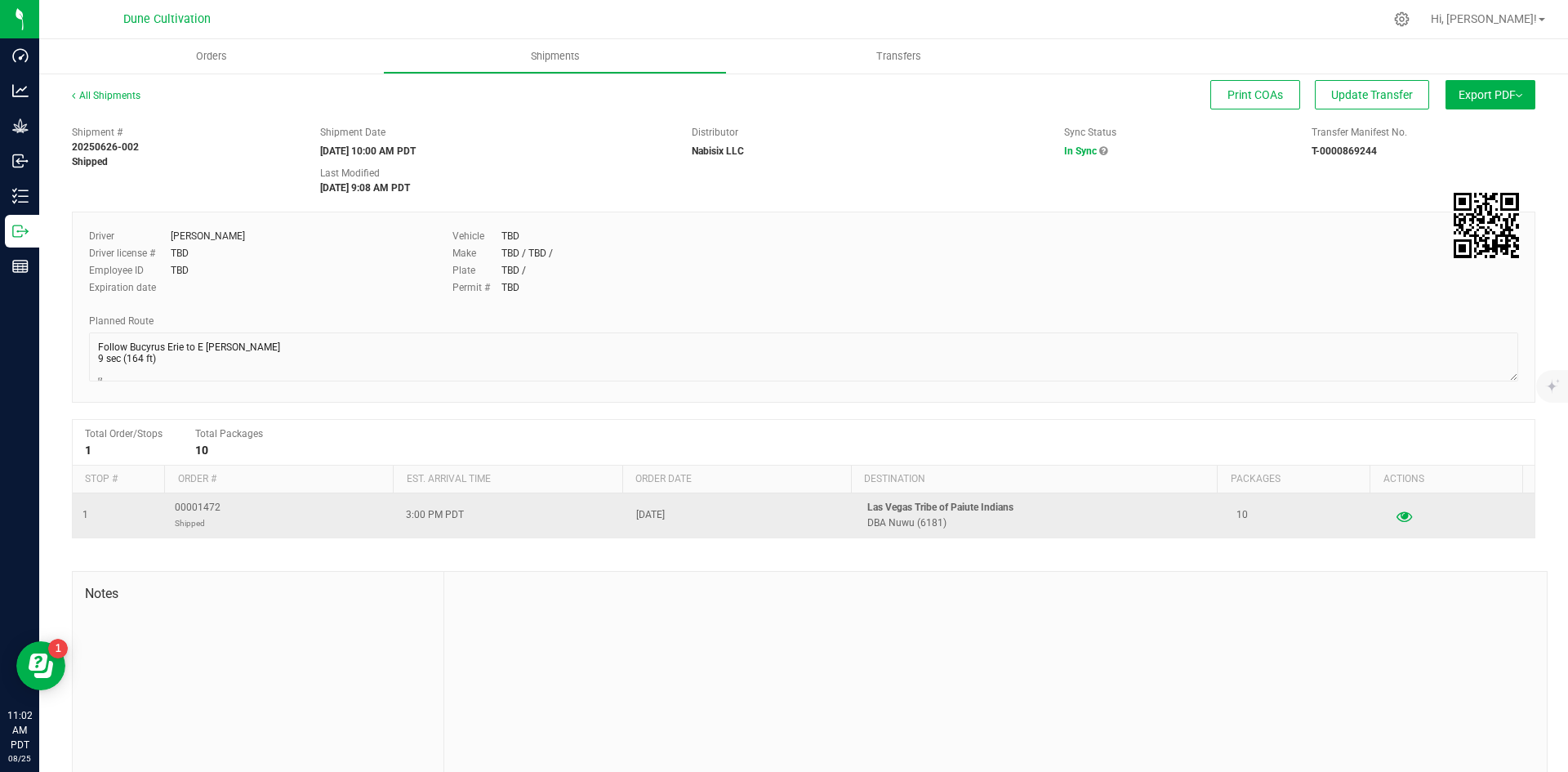
click at [1397, 518] on icon "button" at bounding box center [1404, 516] width 15 height 12
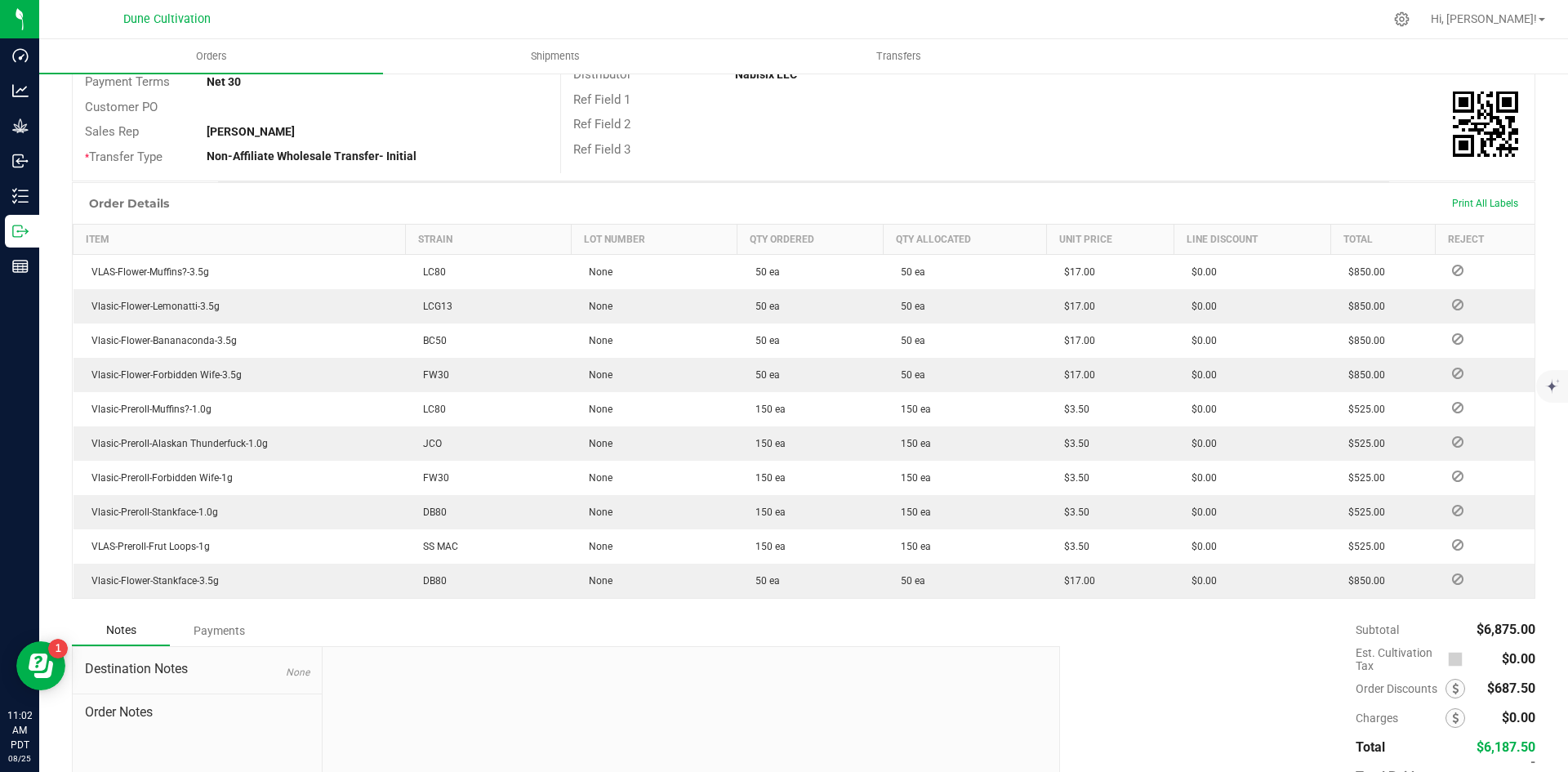
scroll to position [300, 0]
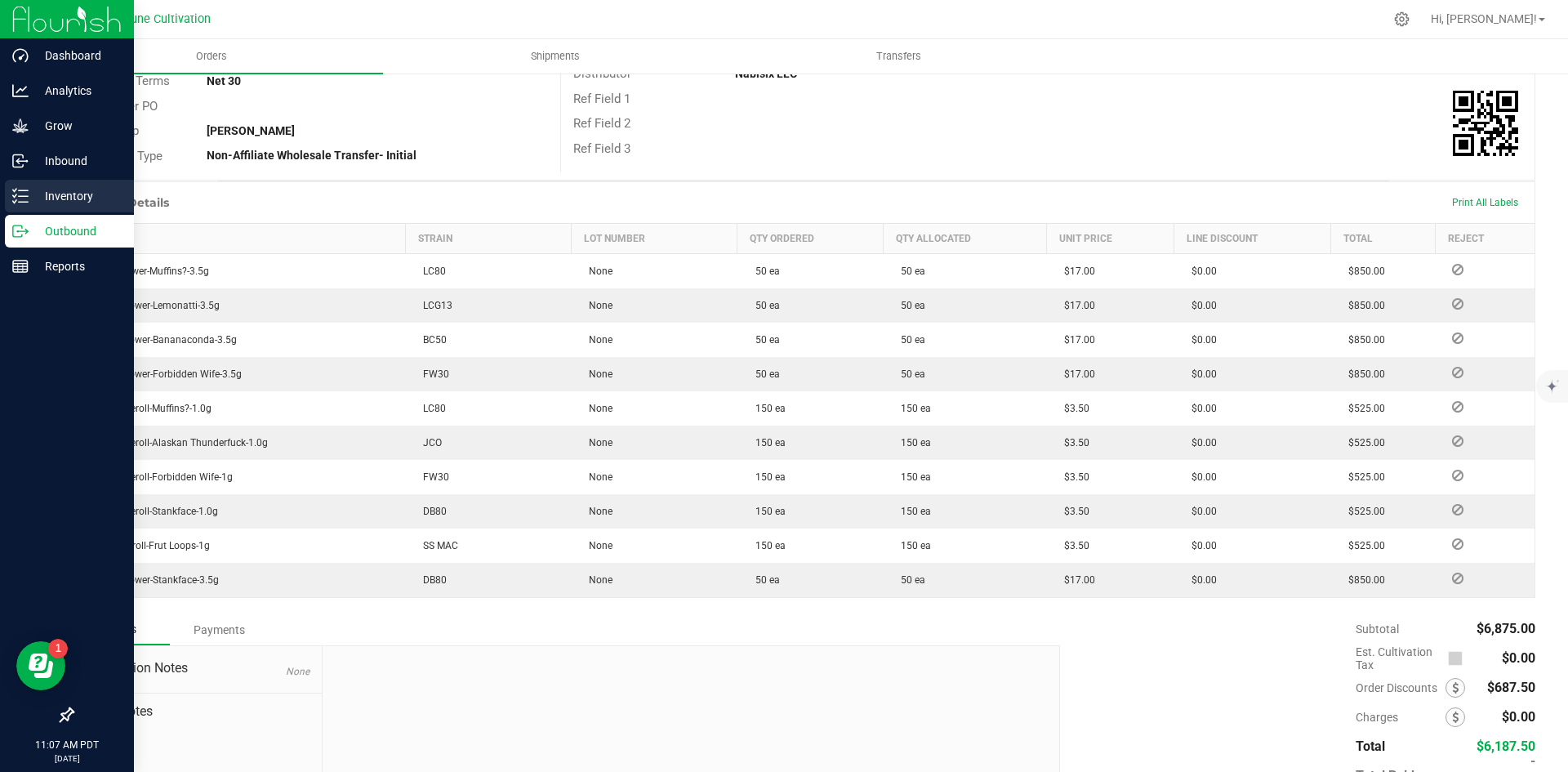
click at [31, 188] on p "Inventory" at bounding box center [78, 196] width 98 height 19
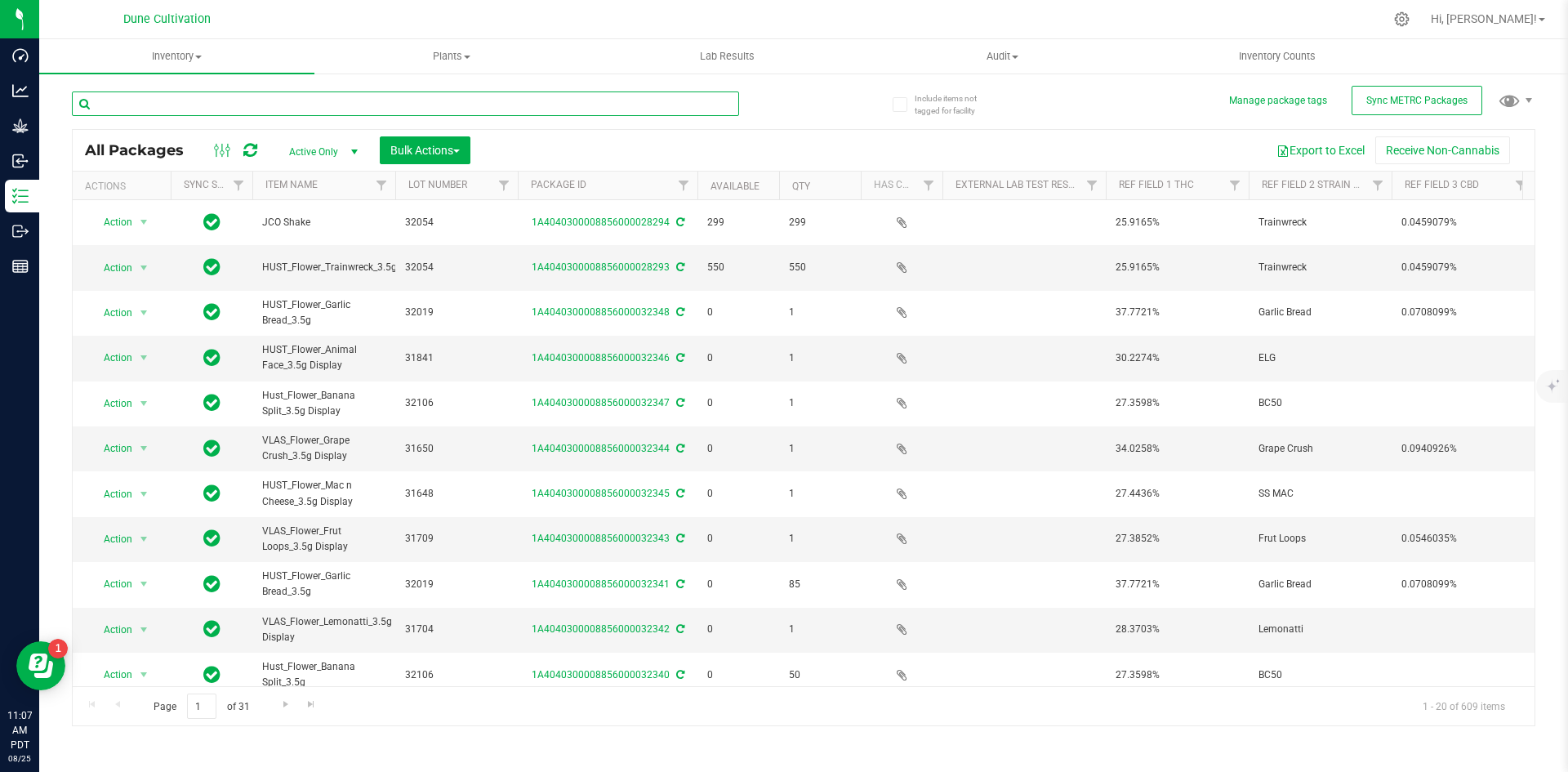
click at [225, 93] on input "text" at bounding box center [405, 103] width 667 height 24
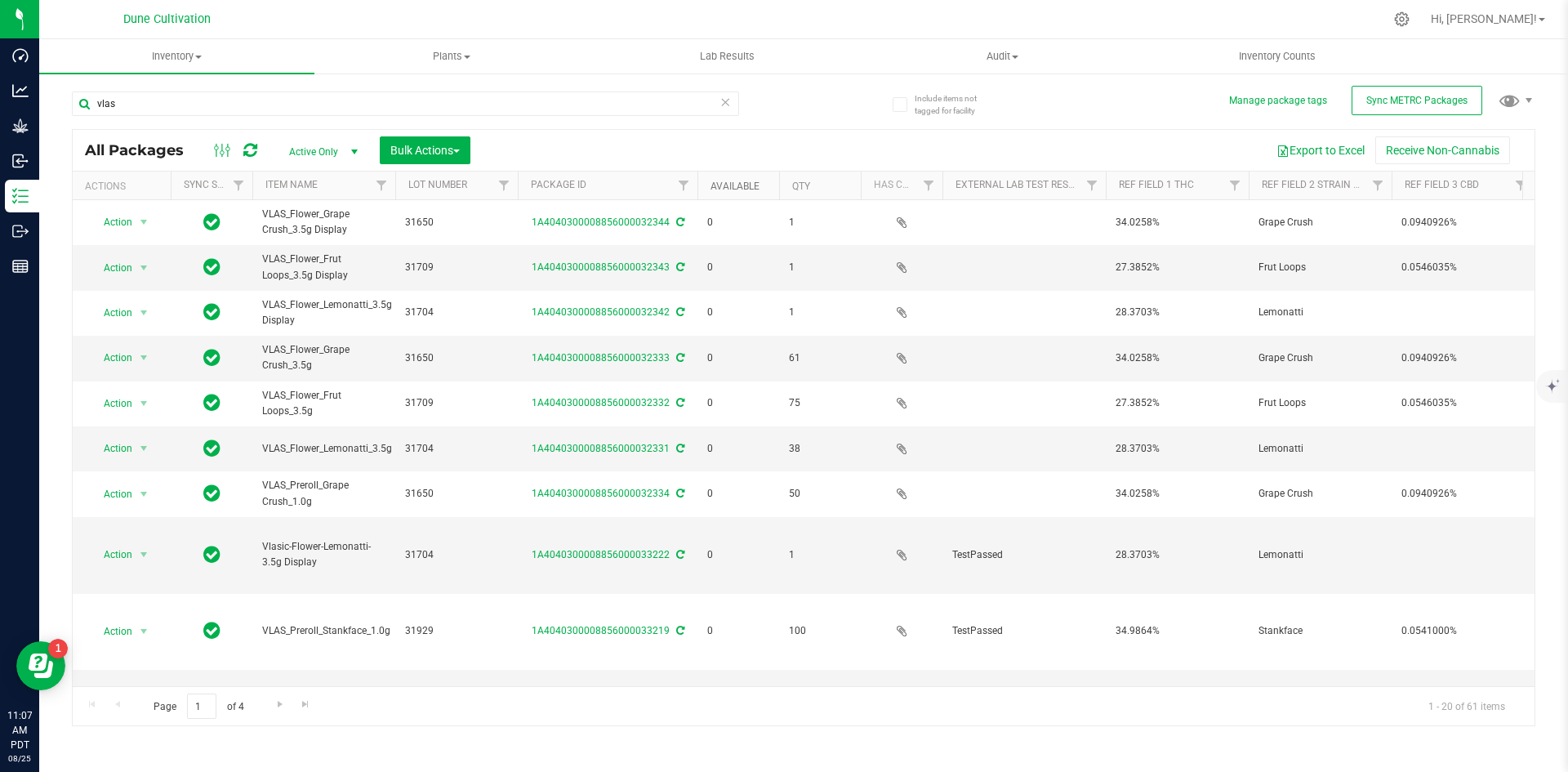
click at [724, 189] on link "Available" at bounding box center [735, 187] width 49 height 12
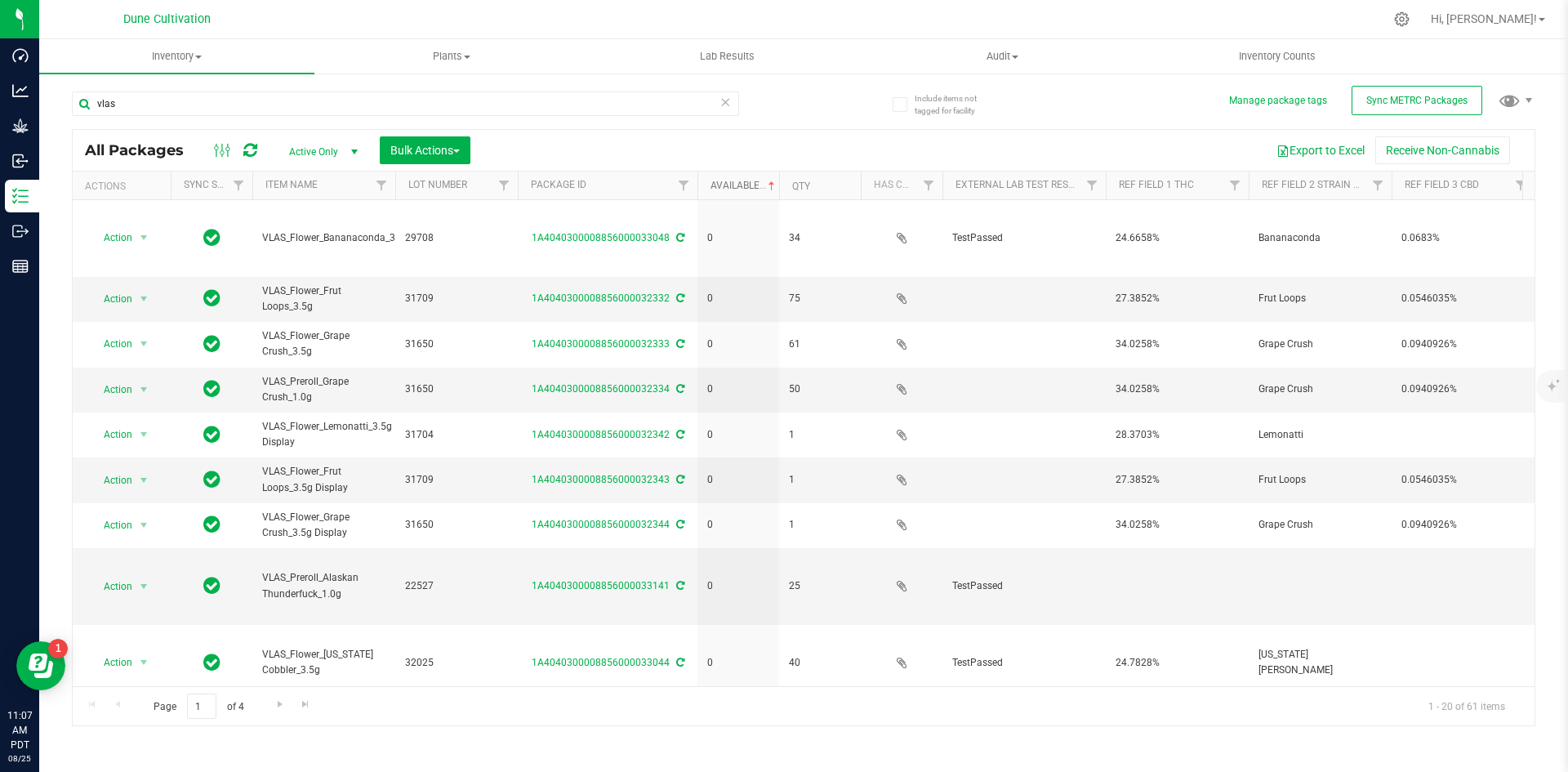
click at [727, 187] on link "Available" at bounding box center [744, 186] width 68 height 12
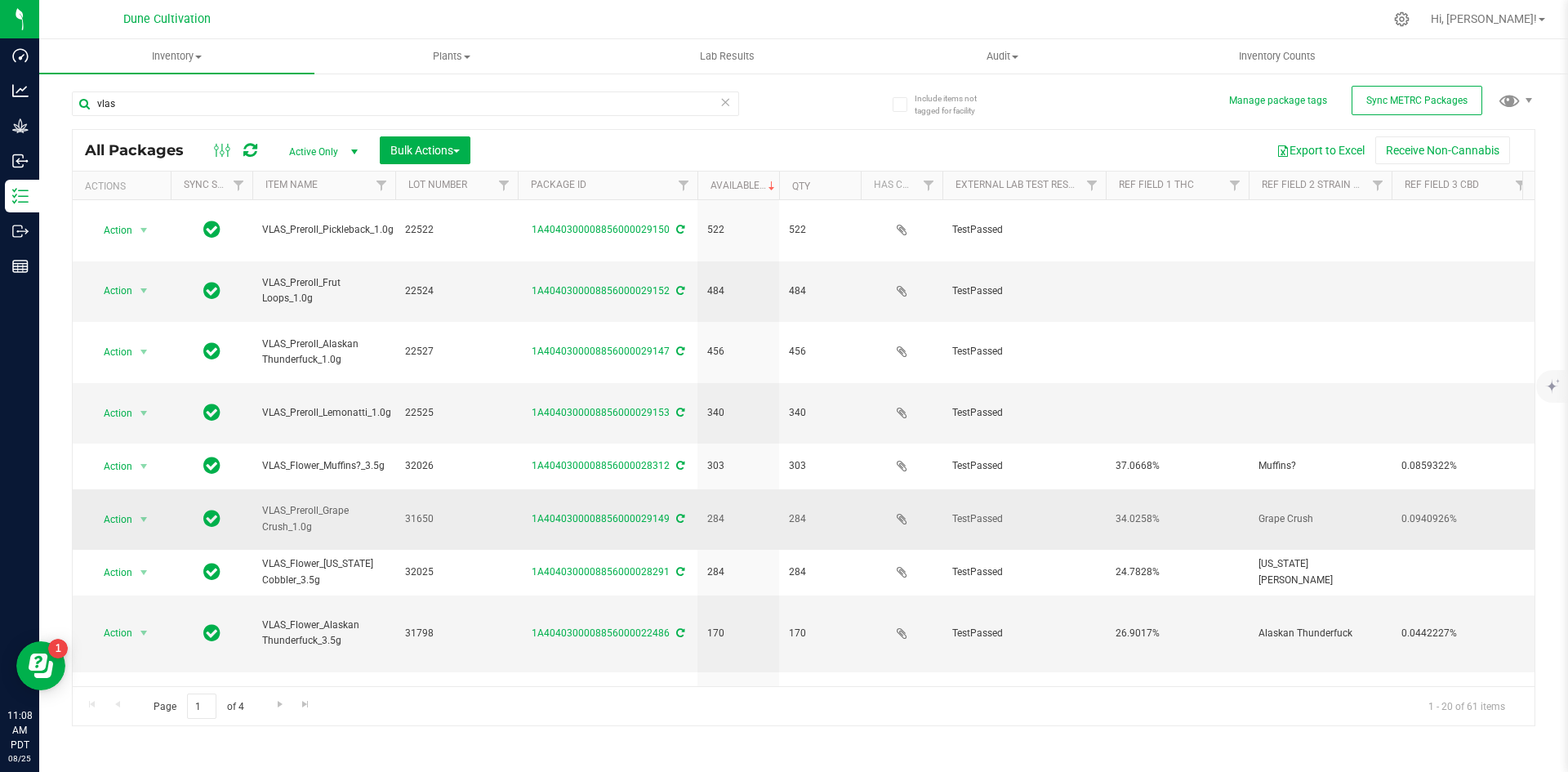
click at [540, 489] on td "1A4040300008856000029149" at bounding box center [607, 519] width 180 height 62
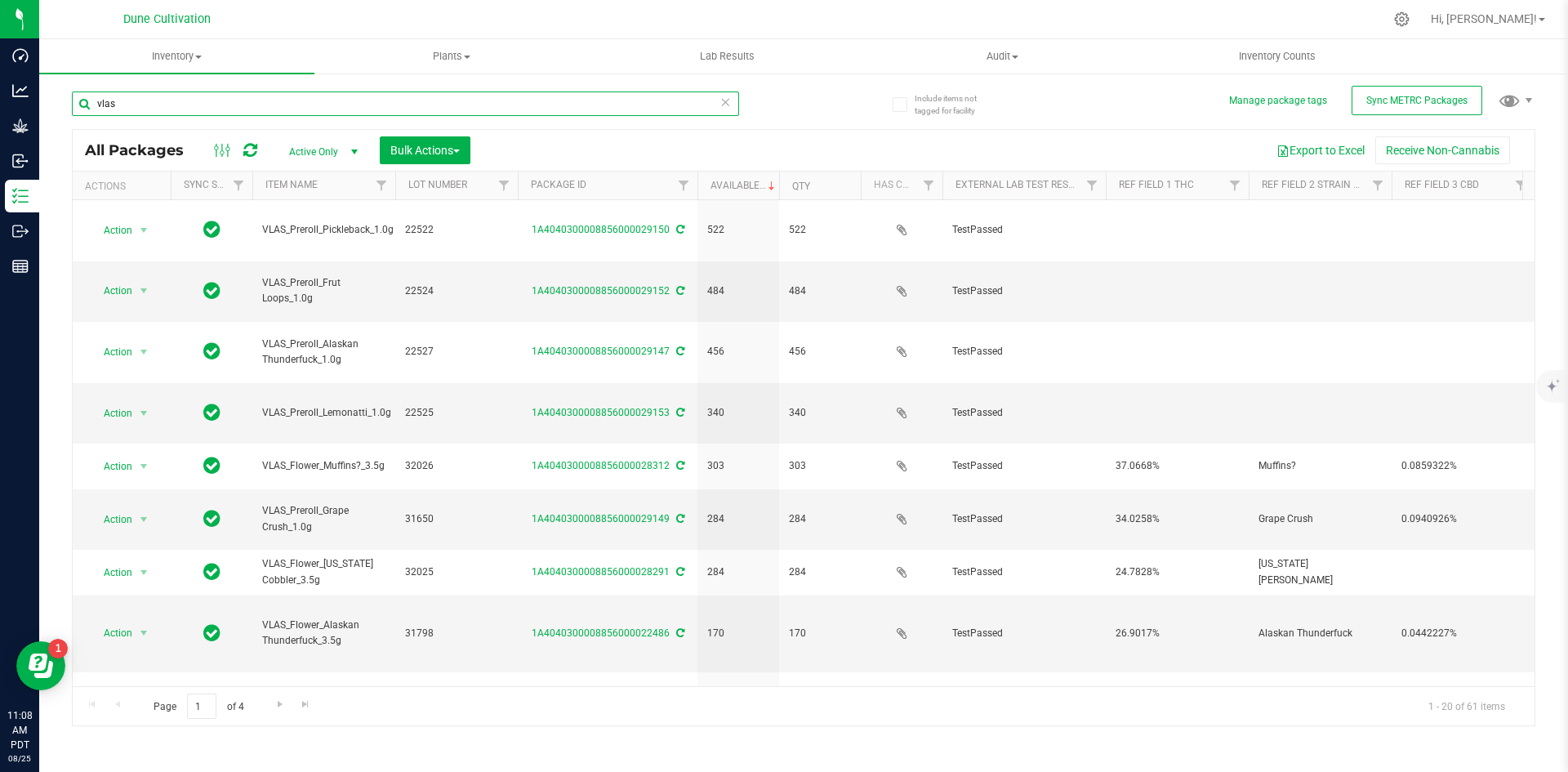
drag, startPoint x: 116, startPoint y: 112, endPoint x: 84, endPoint y: 111, distance: 32.0
click at [84, 111] on input "vlas" at bounding box center [405, 103] width 667 height 24
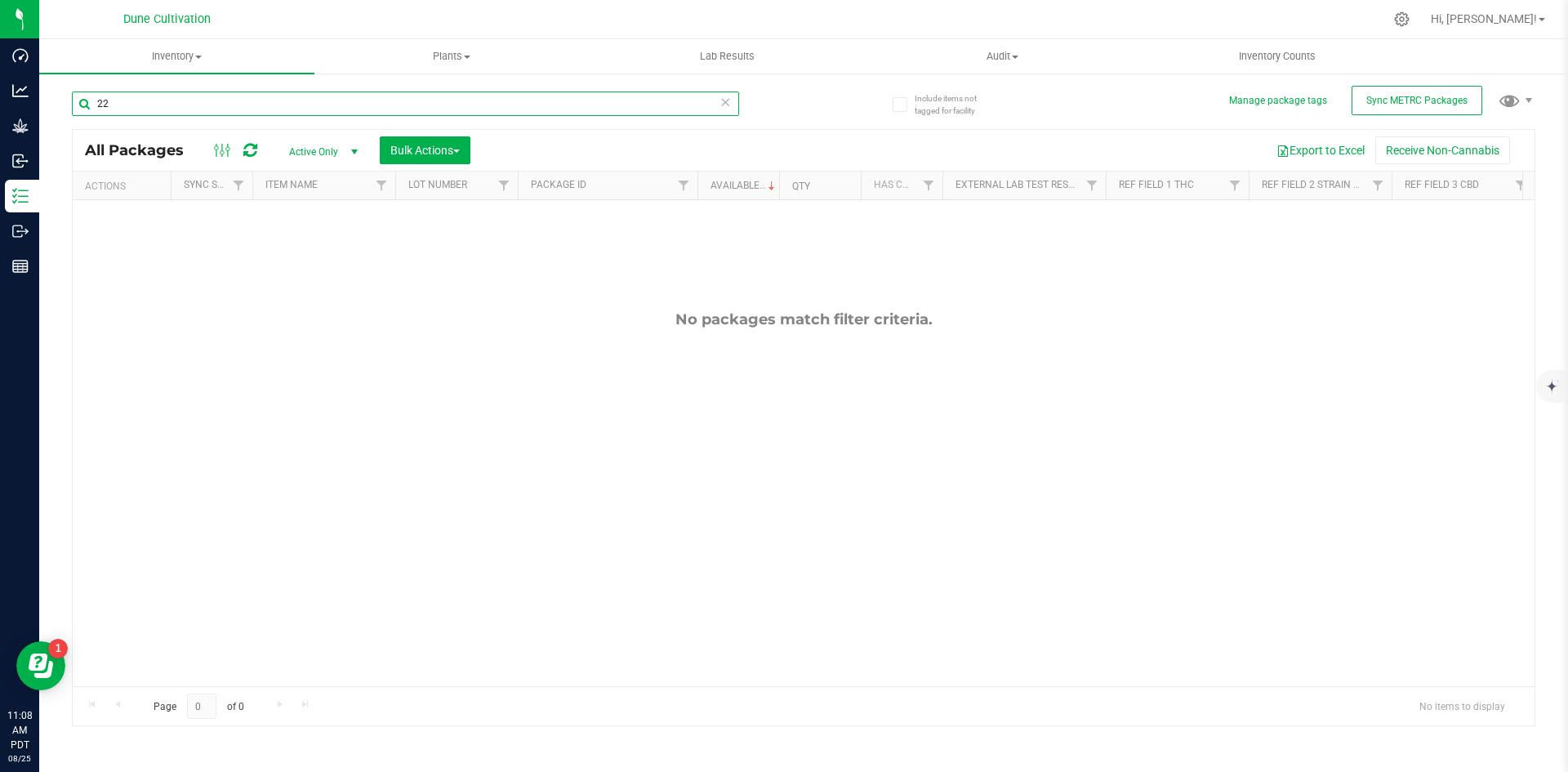
type input "2"
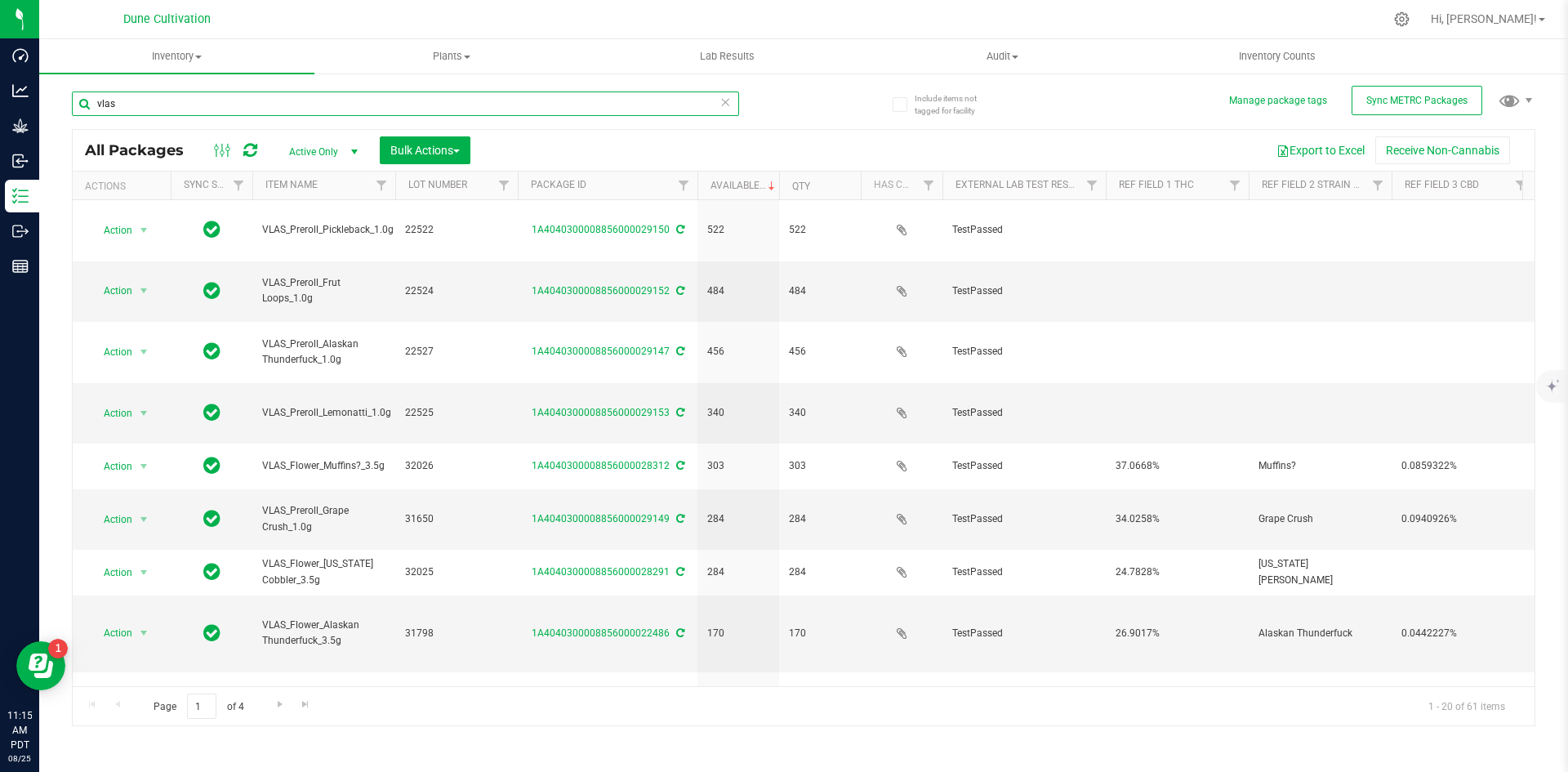
drag, startPoint x: 148, startPoint y: 113, endPoint x: 84, endPoint y: 105, distance: 64.5
click at [84, 105] on input "vlas" at bounding box center [405, 103] width 667 height 24
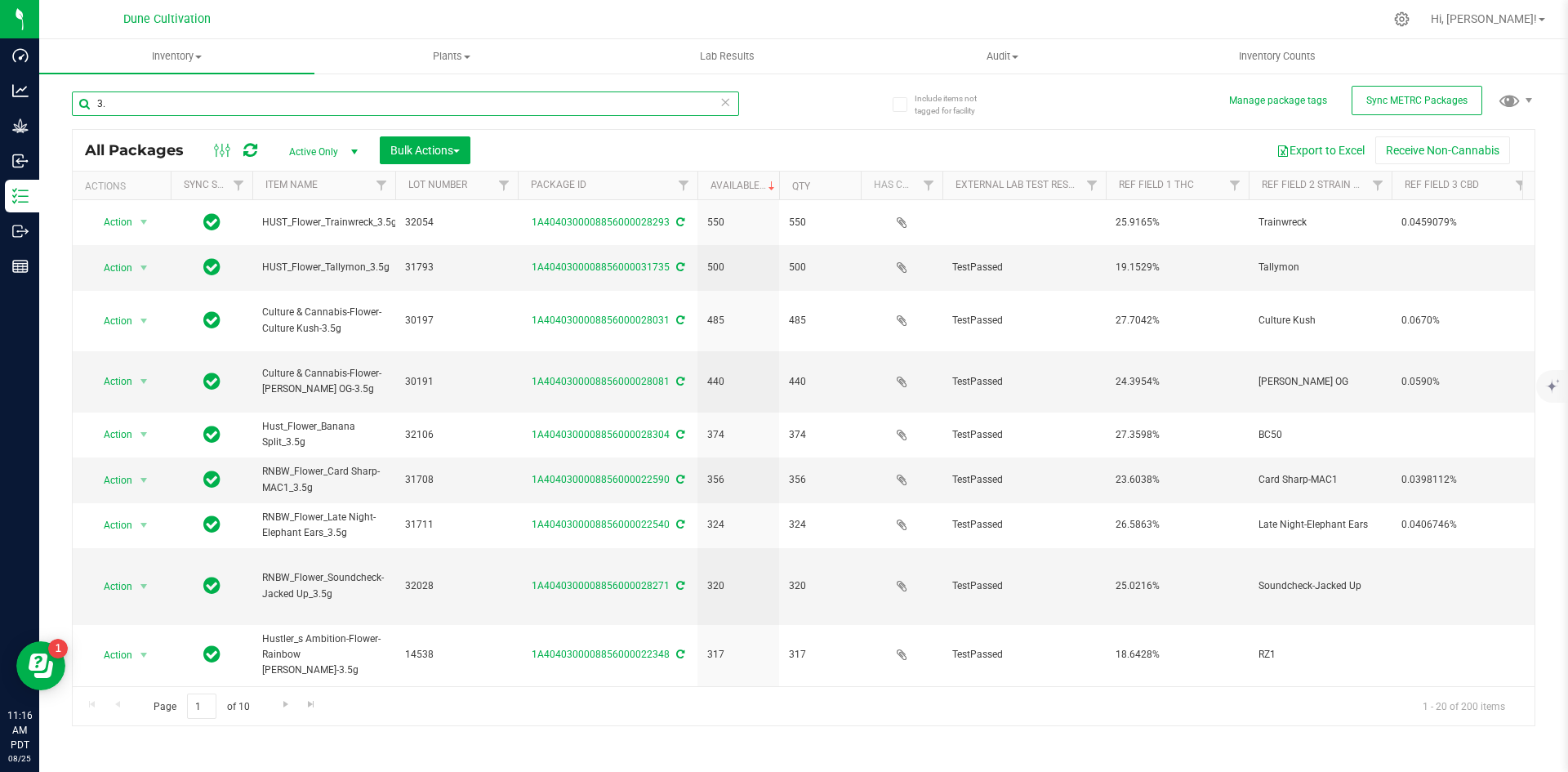
type input "3"
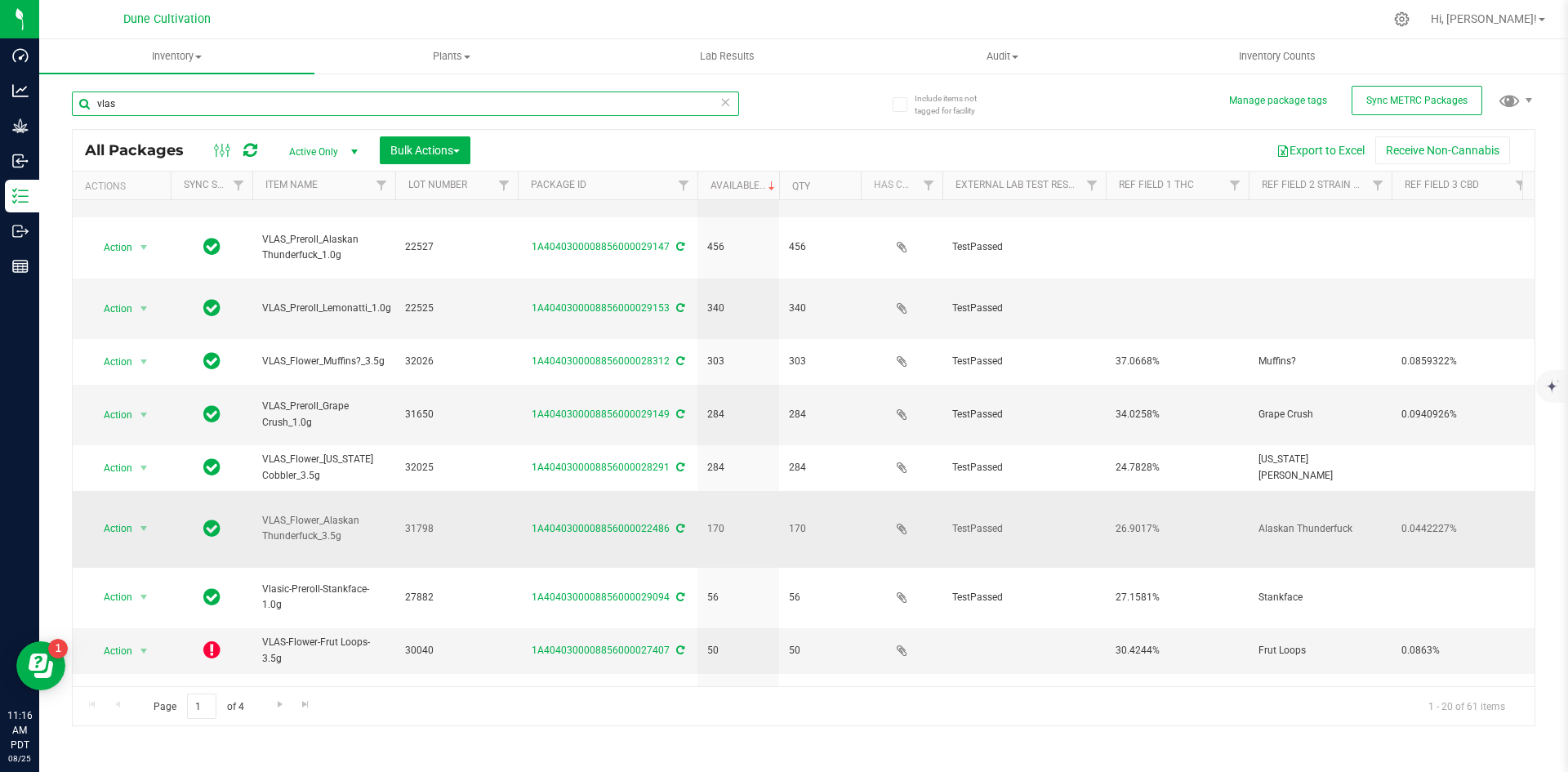
scroll to position [111, 0]
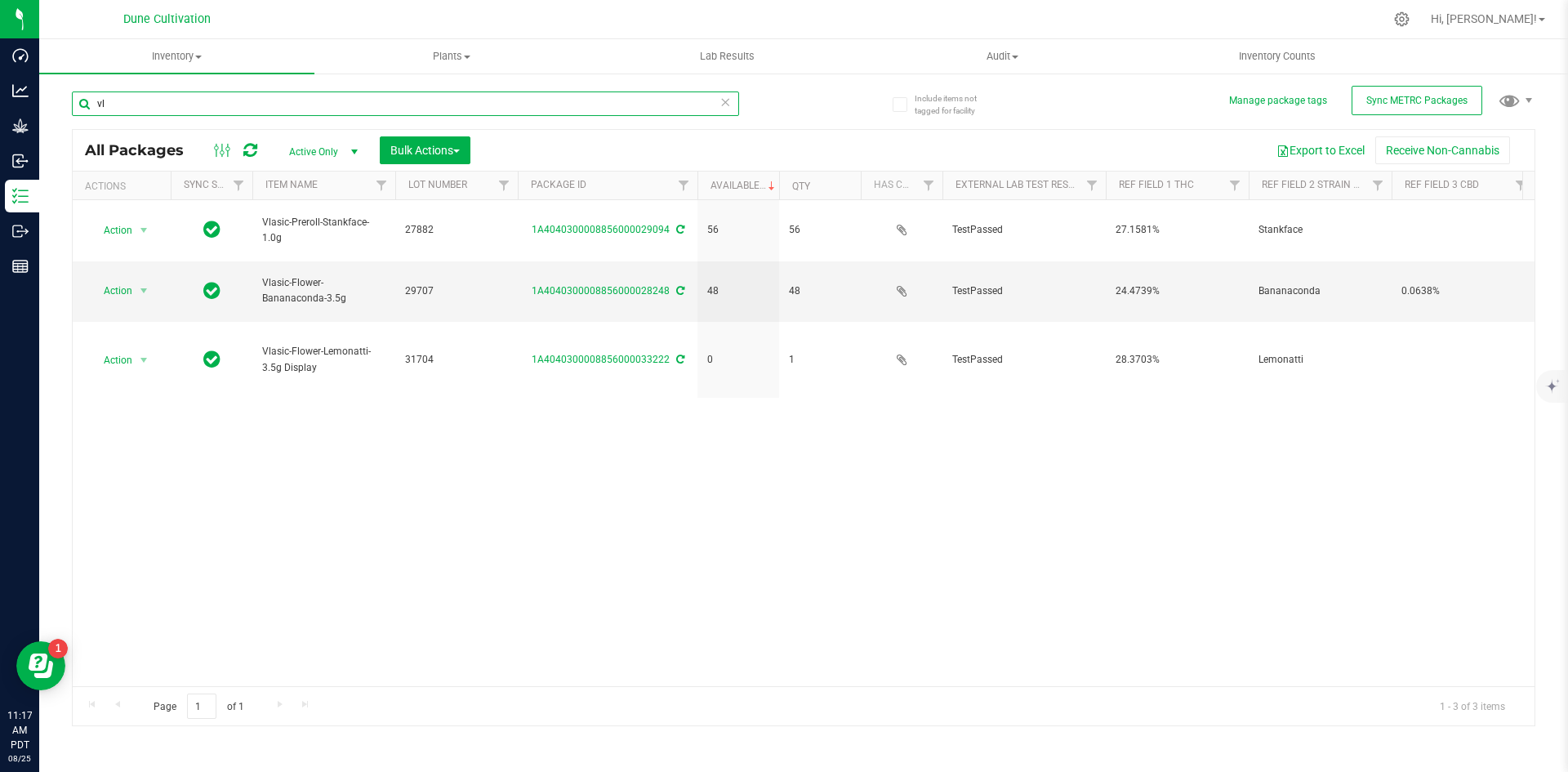
type input "v"
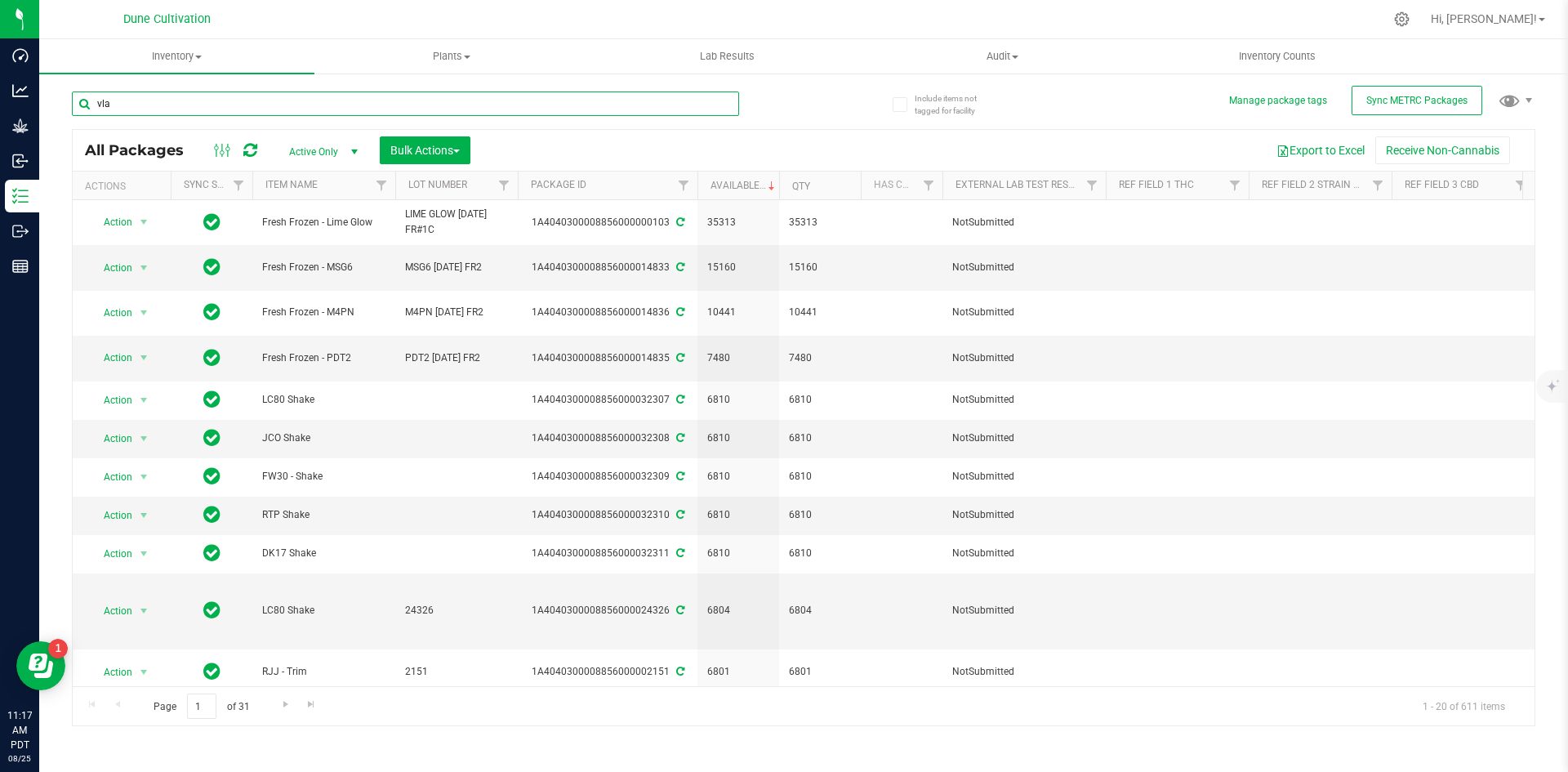
type input "vlas"
